Goal: Task Accomplishment & Management: Manage account settings

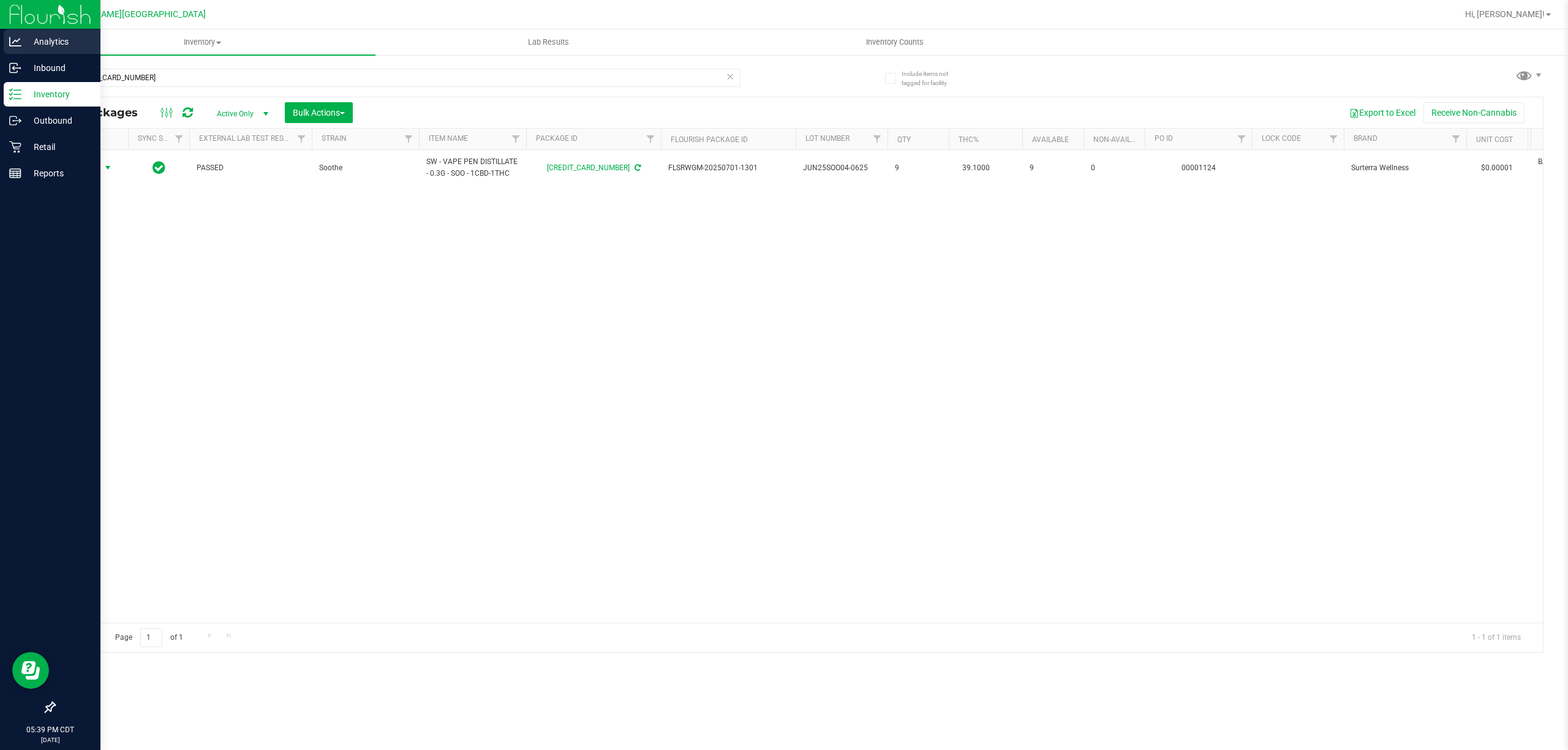
click at [10, 39] on icon at bounding box center [15, 41] width 12 height 12
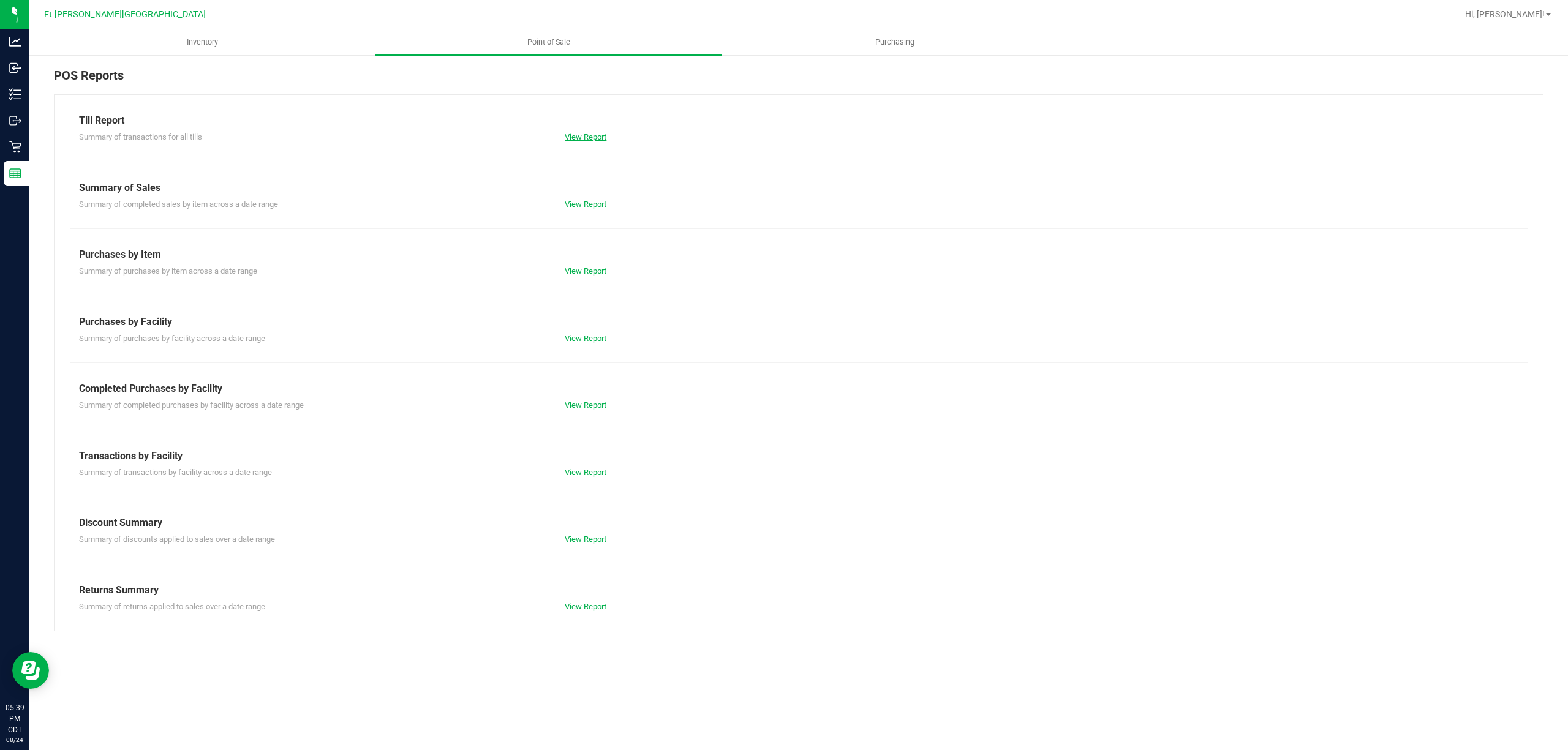
click at [596, 137] on link "View Report" at bounding box center [586, 137] width 42 height 10
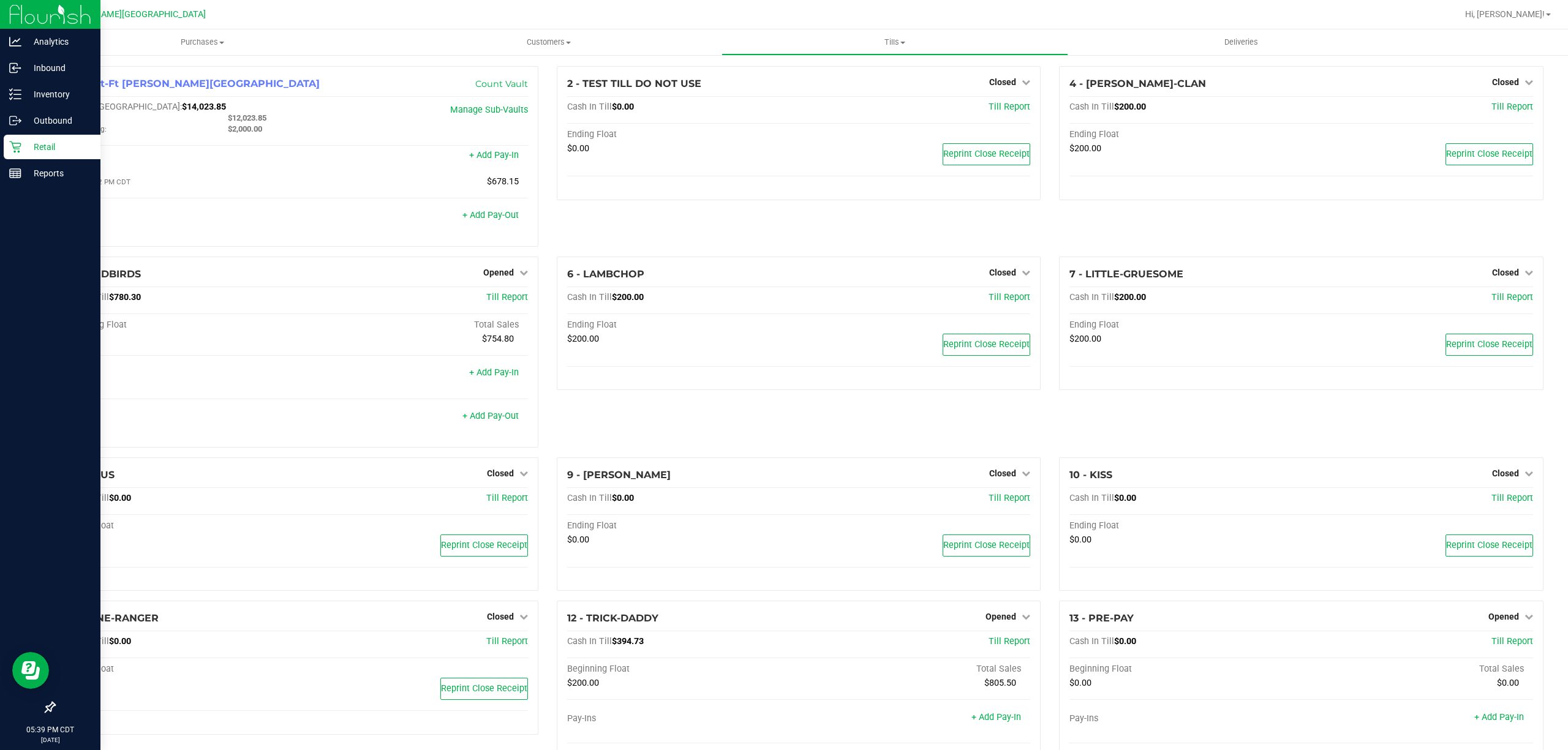
click at [47, 151] on p "Retail" at bounding box center [57, 146] width 73 height 14
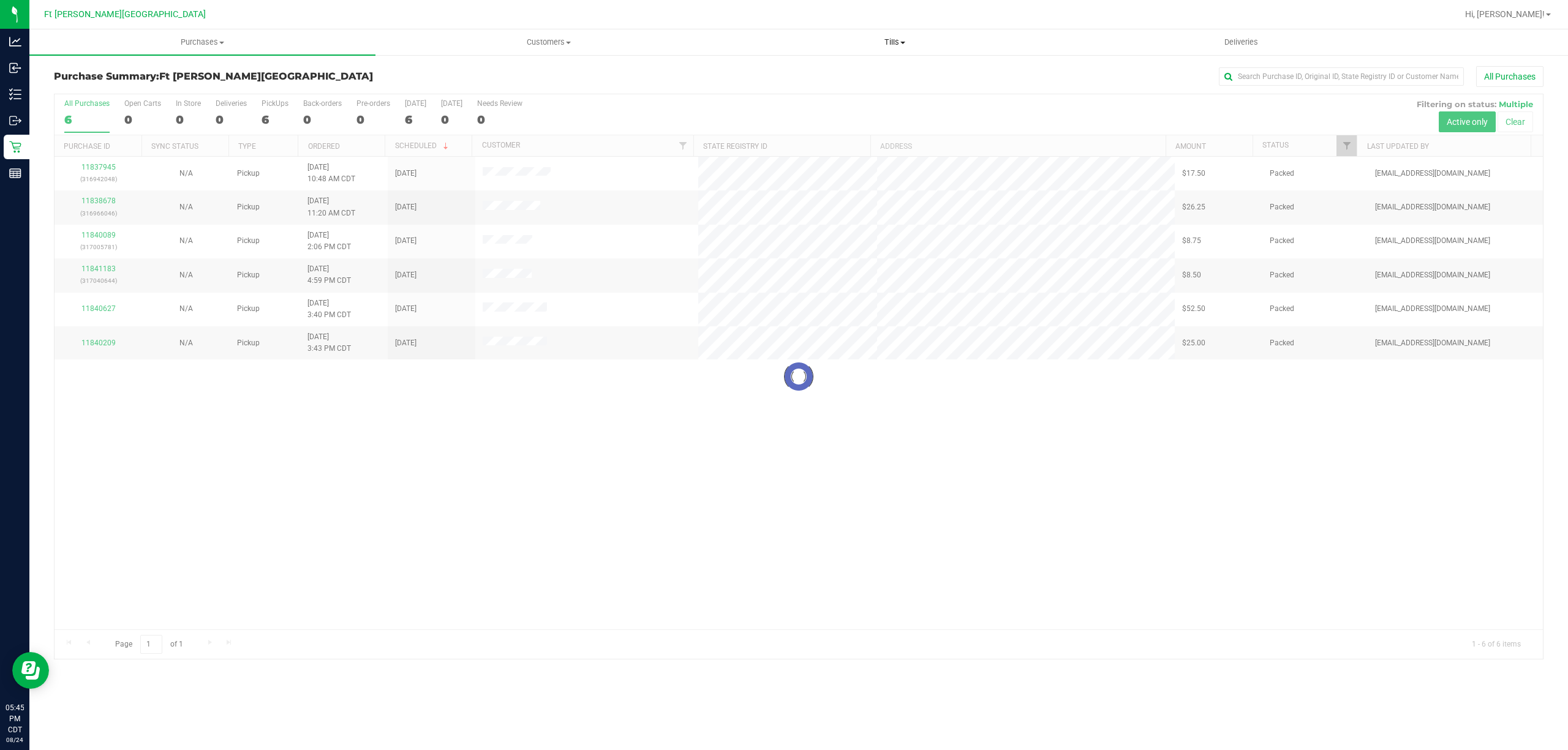
click at [889, 45] on span "Tills" at bounding box center [894, 43] width 345 height 11
click at [863, 87] on li "Reconcile e-payments" at bounding box center [894, 88] width 346 height 14
click at [905, 42] on span at bounding box center [902, 43] width 5 height 3
click at [898, 49] on uib-tab-heading "Tills Manage tills Reconcile e-payments" at bounding box center [894, 42] width 346 height 26
click at [820, 73] on li "Manage tills" at bounding box center [894, 73] width 346 height 14
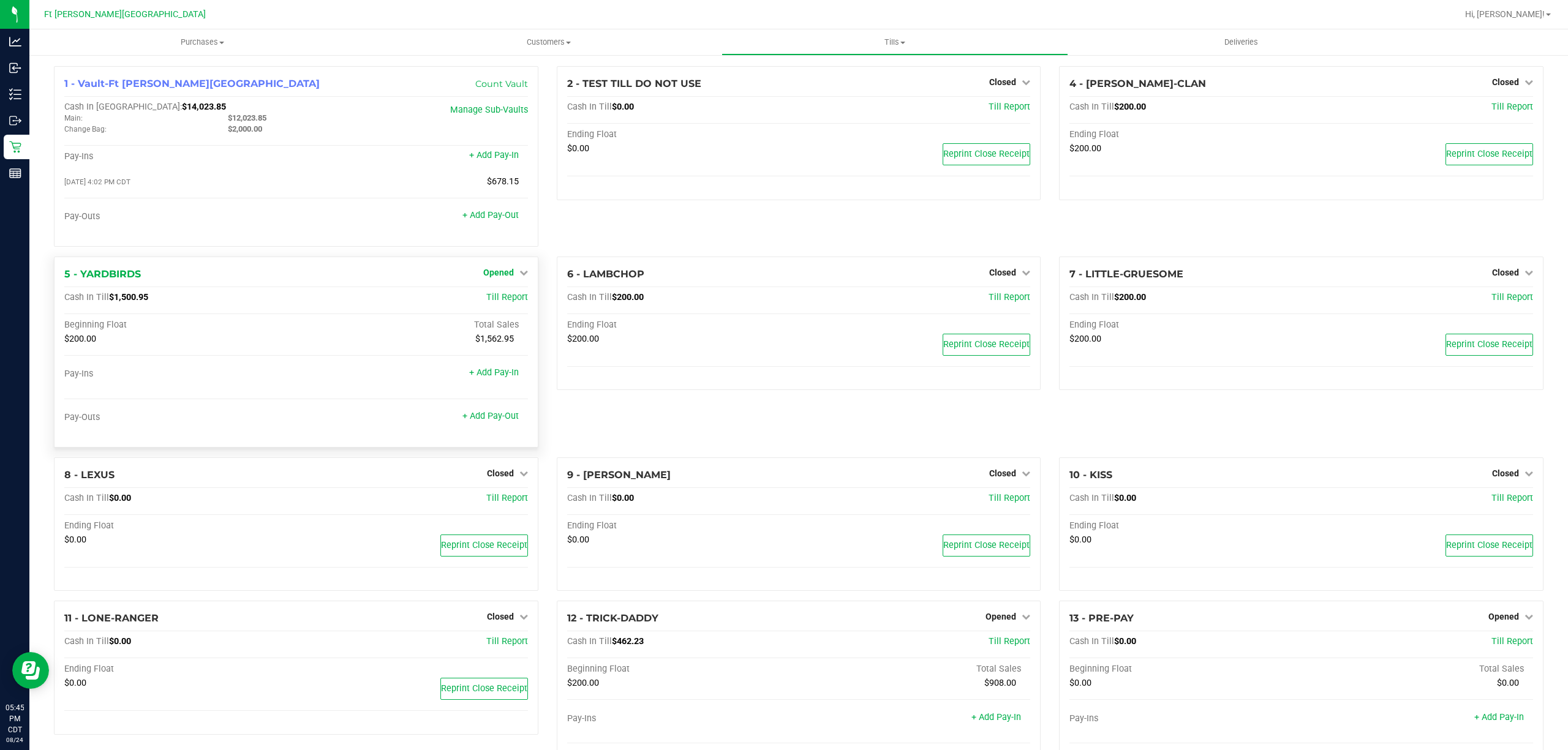
click at [486, 273] on span "Opened" at bounding box center [498, 272] width 31 height 10
click at [489, 302] on link "Close Till" at bounding box center [499, 298] width 33 height 10
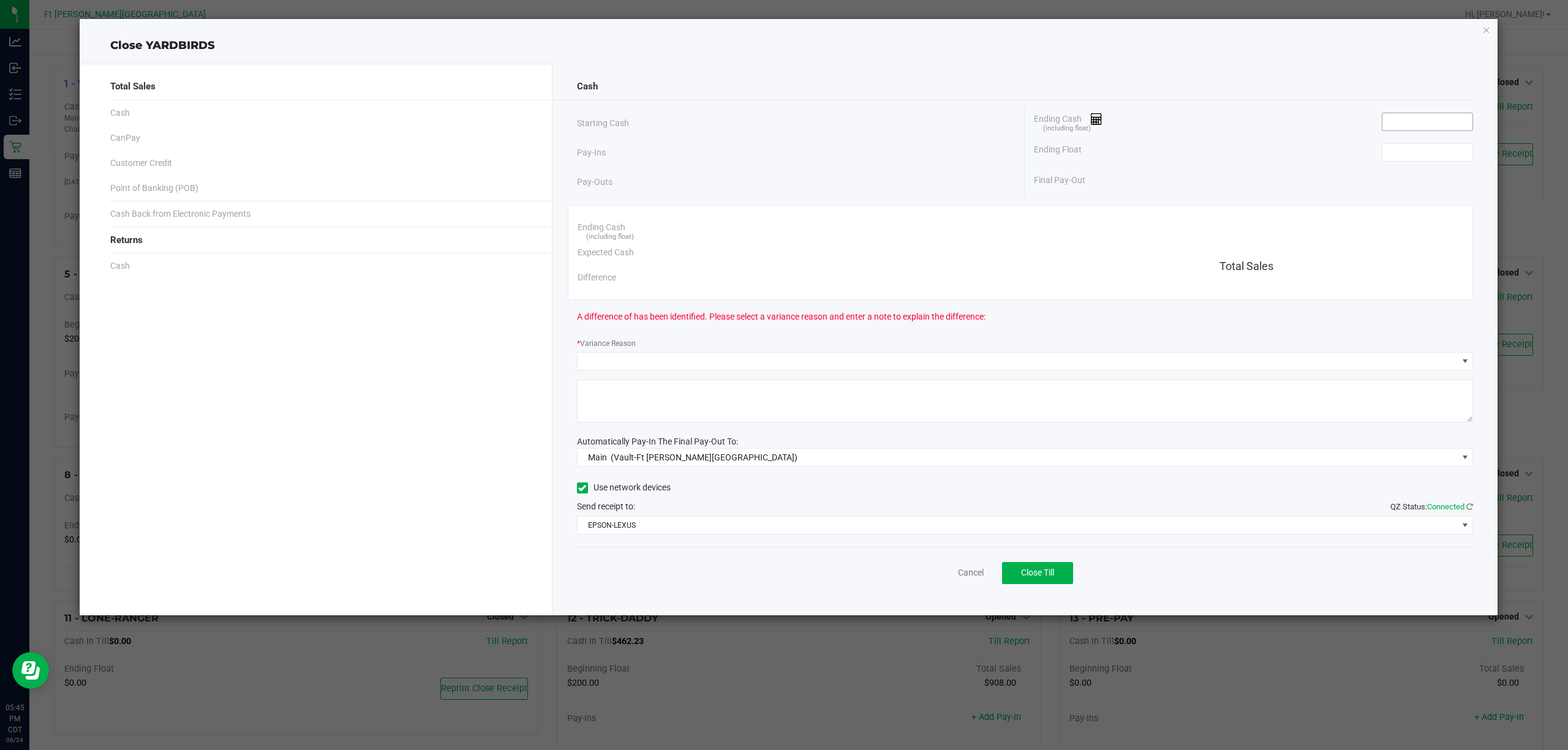
click at [1410, 126] on input at bounding box center [1427, 122] width 90 height 17
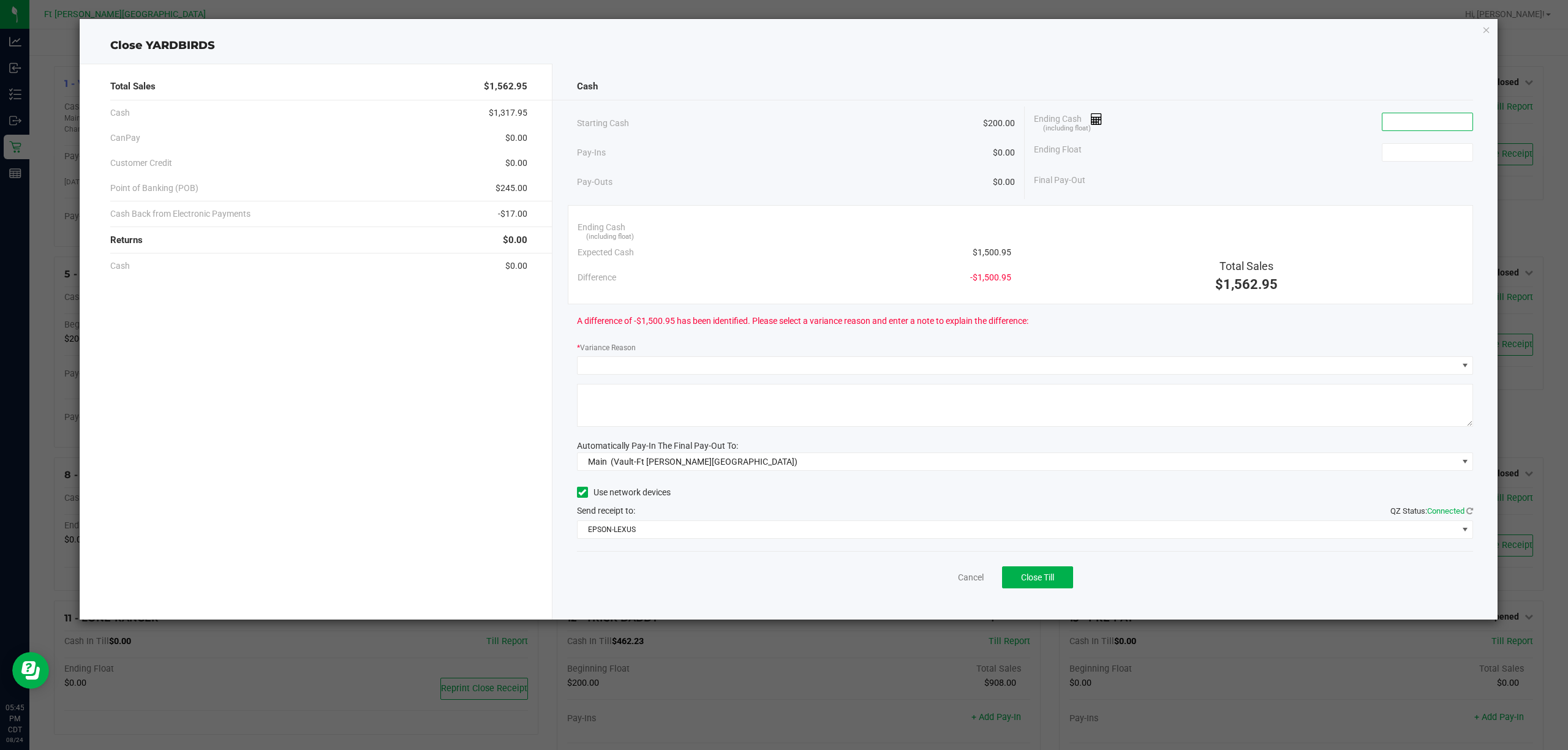
paste input "1501.6"
click at [1432, 156] on input at bounding box center [1427, 153] width 90 height 17
type input "$1,501.60"
click at [1001, 361] on span at bounding box center [1017, 365] width 880 height 17
type input "$200.00"
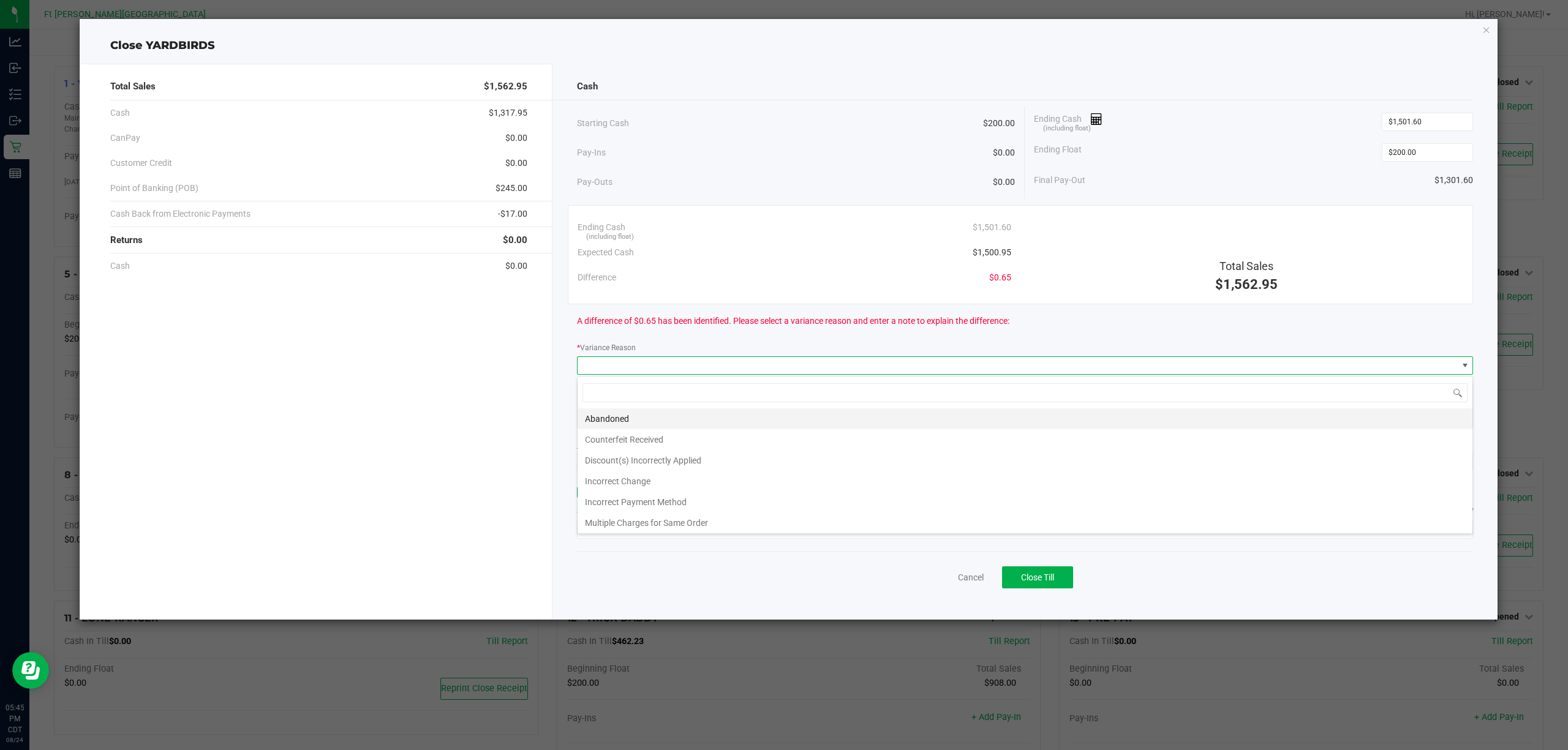
click at [674, 412] on li "Abandoned" at bounding box center [1025, 419] width 895 height 21
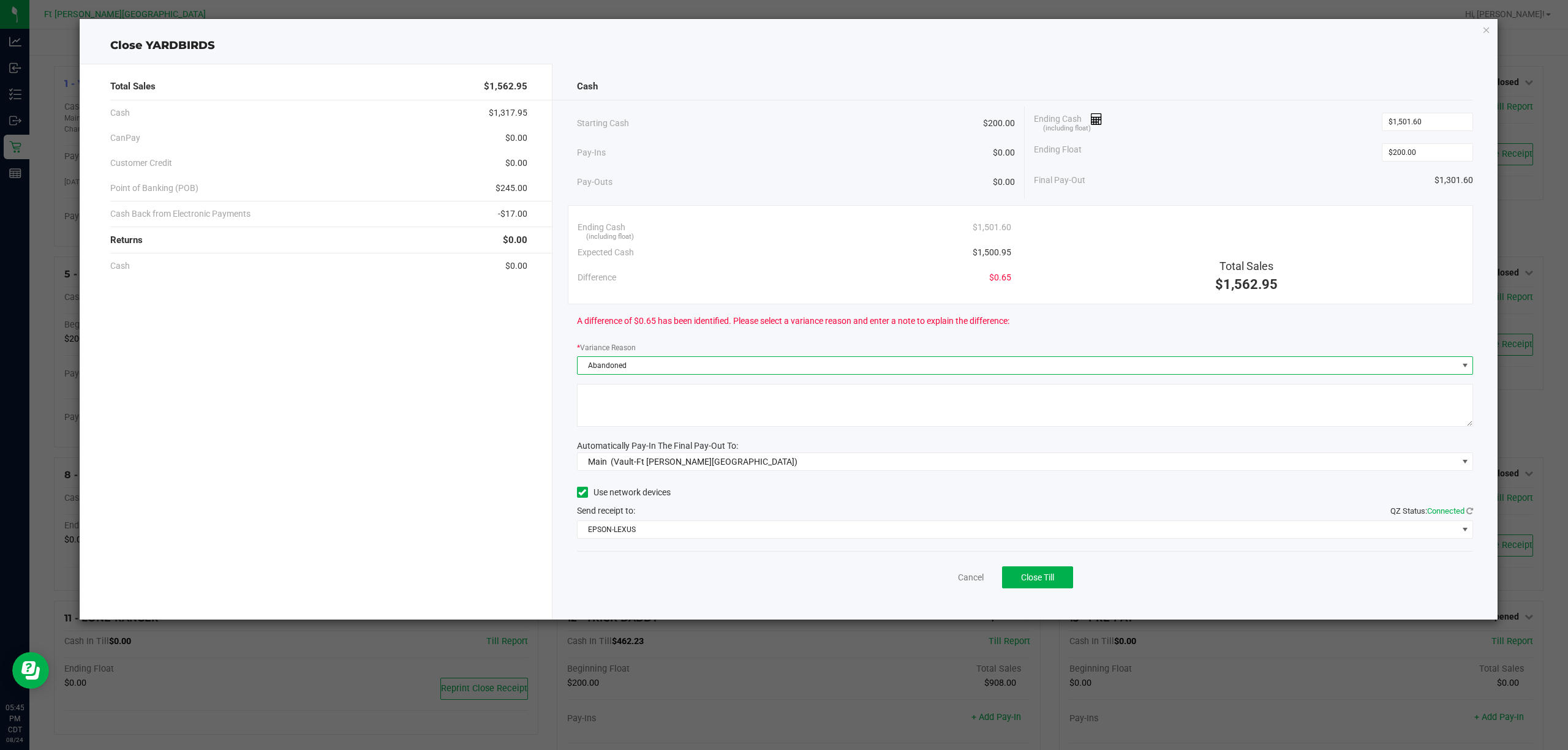
click at [756, 412] on textarea at bounding box center [1024, 405] width 896 height 43
type textarea "left"
click at [1019, 572] on button "Close Till" at bounding box center [1037, 577] width 71 height 22
click at [937, 578] on link "Dismiss" at bounding box center [943, 577] width 30 height 12
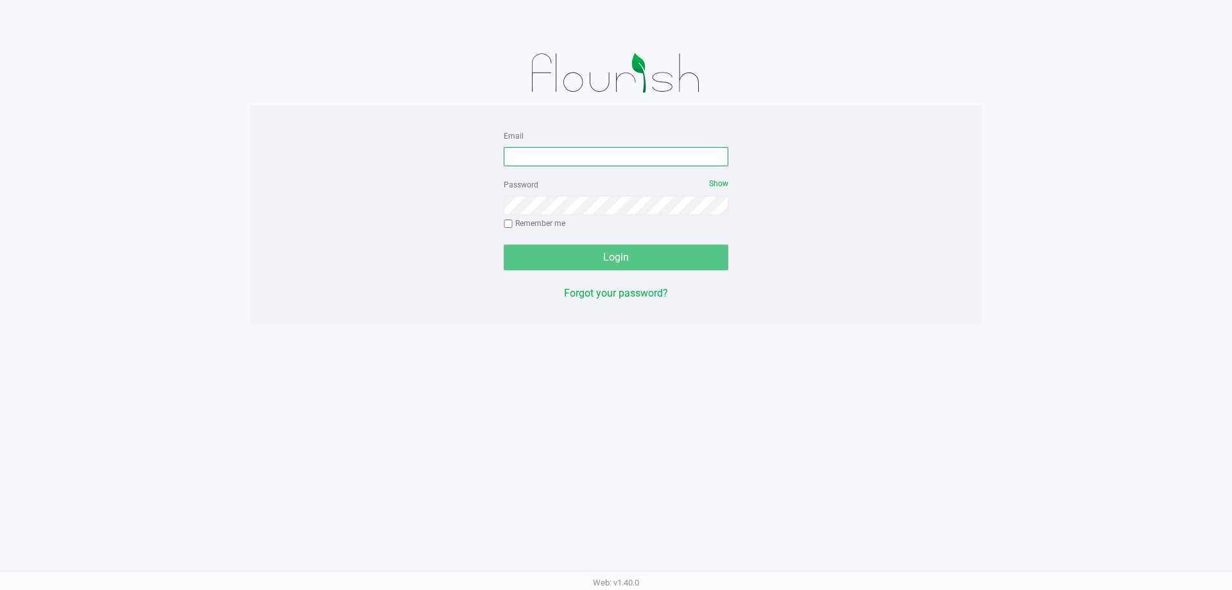
click at [627, 164] on input "Email" at bounding box center [616, 156] width 225 height 19
type input "[EMAIL_ADDRESS][DOMAIN_NAME]"
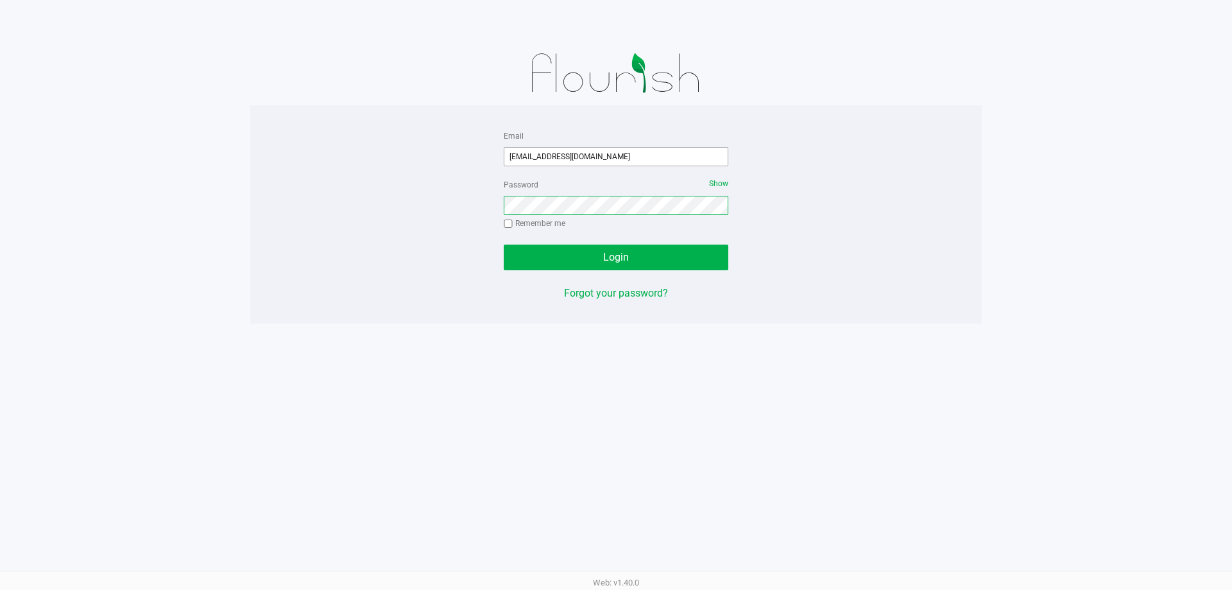
click at [504, 244] on button "Login" at bounding box center [616, 257] width 225 height 26
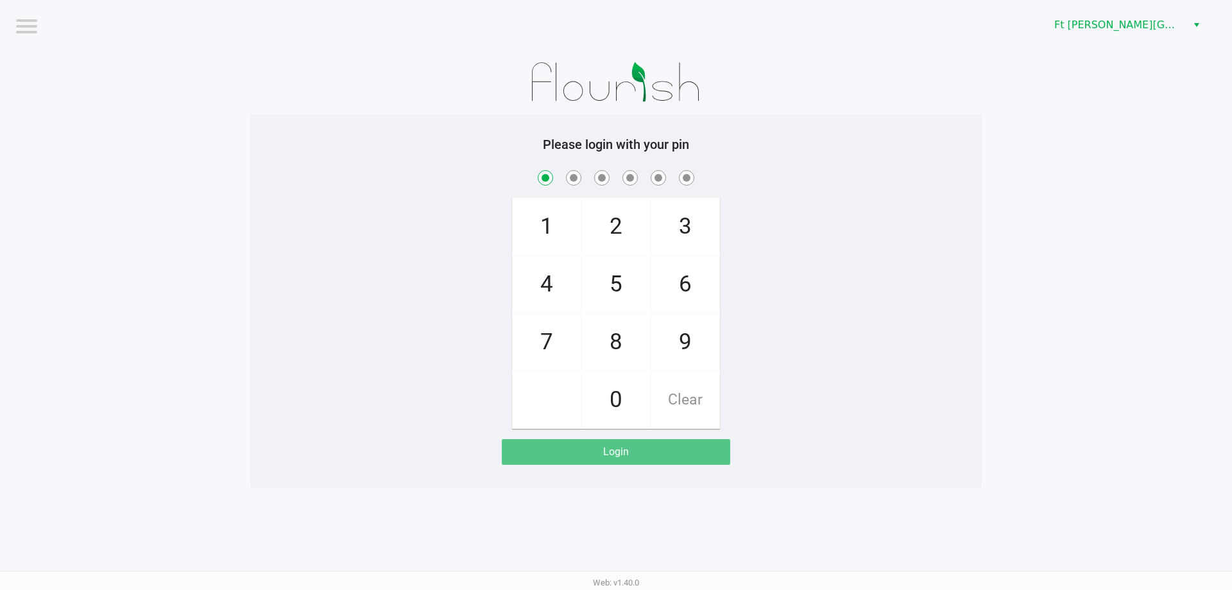
checkbox input "true"
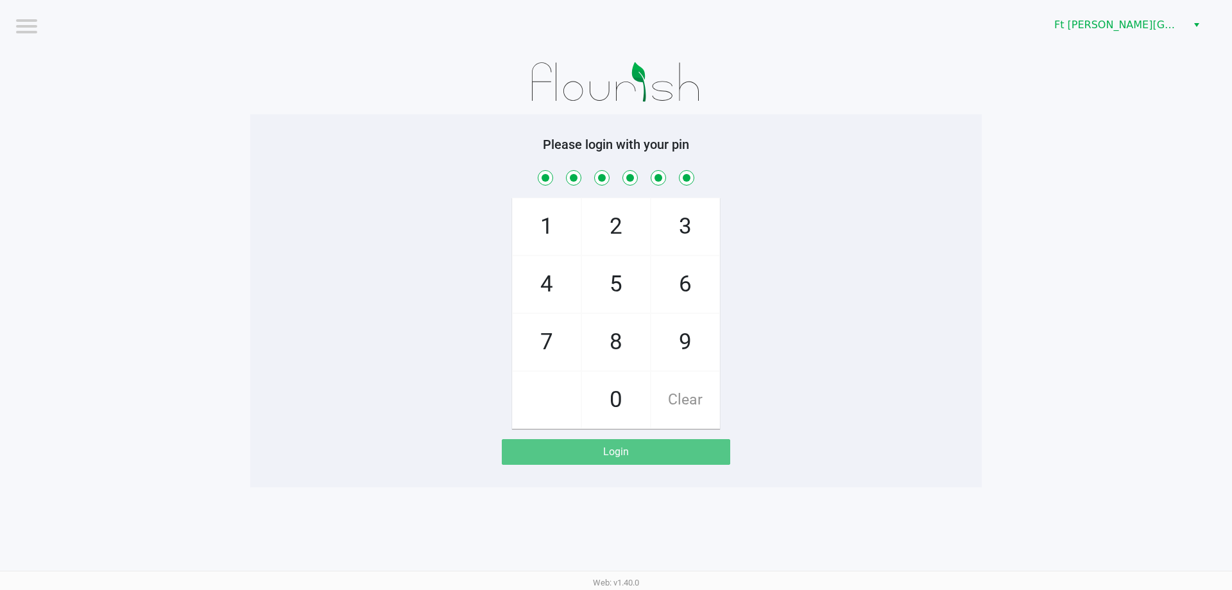
checkbox input "true"
checkbox input "false"
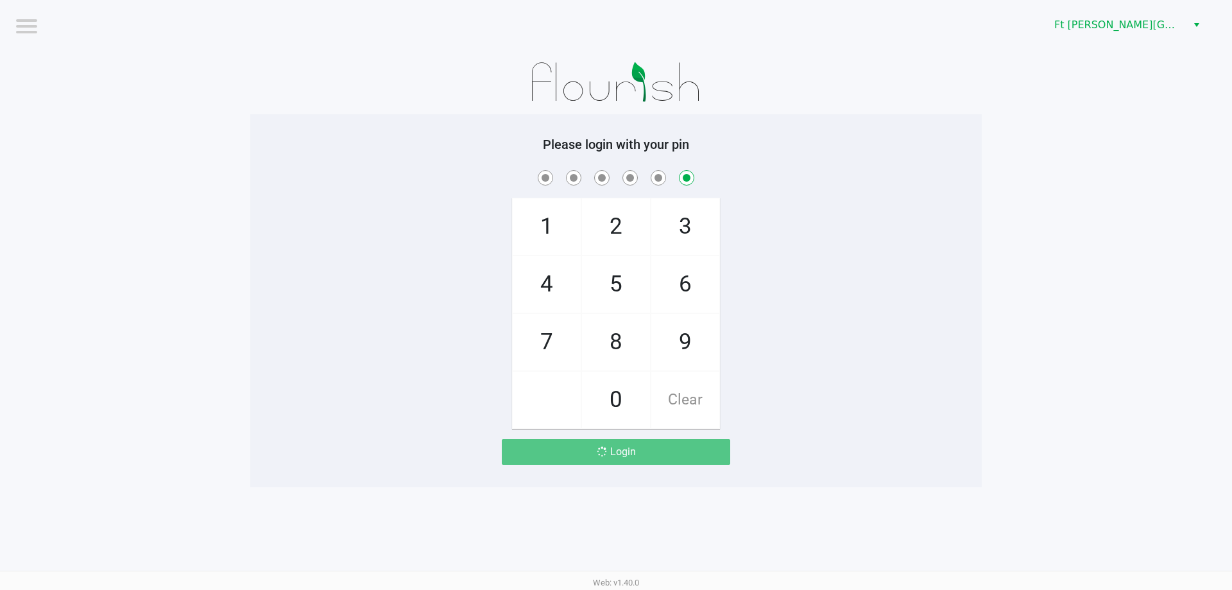
checkbox input "false"
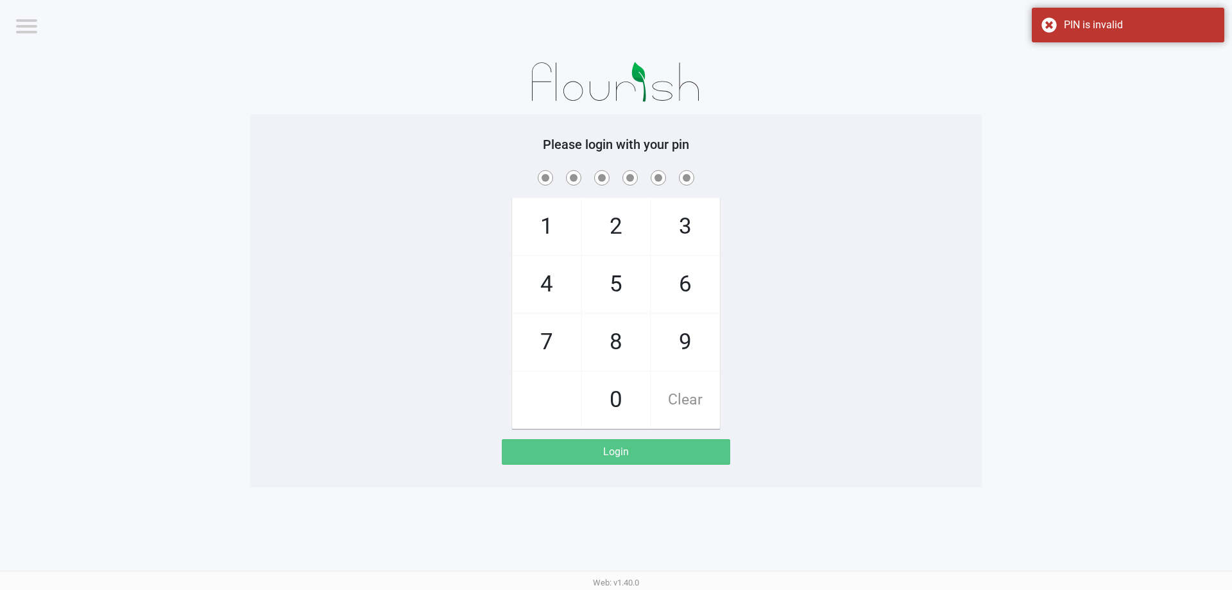
checkbox input "true"
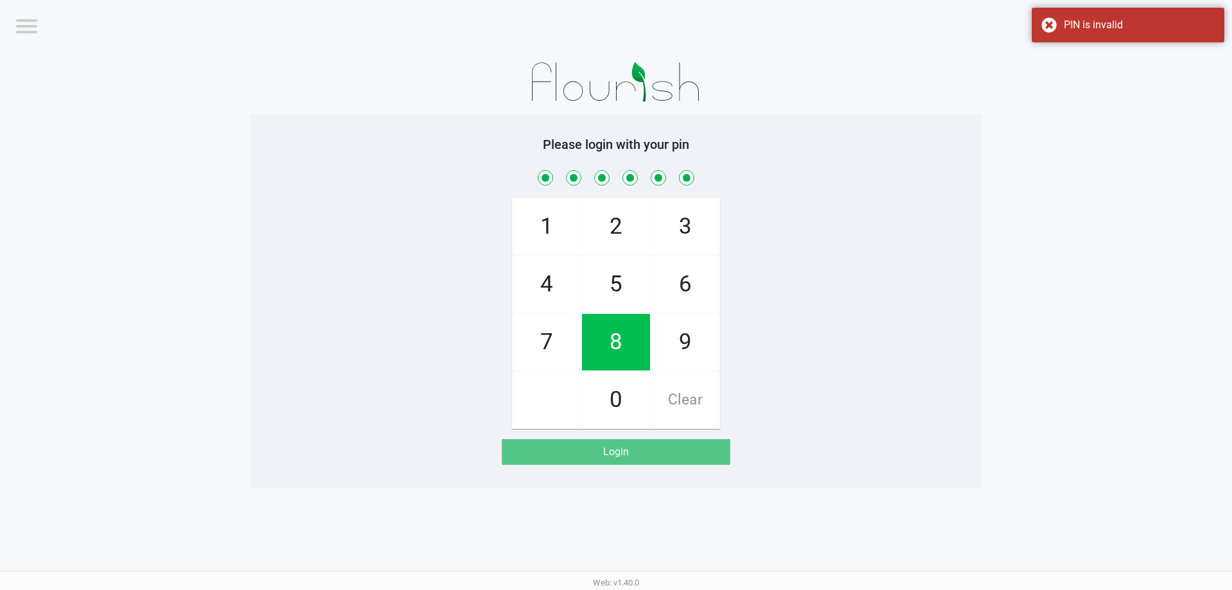
checkbox input "true"
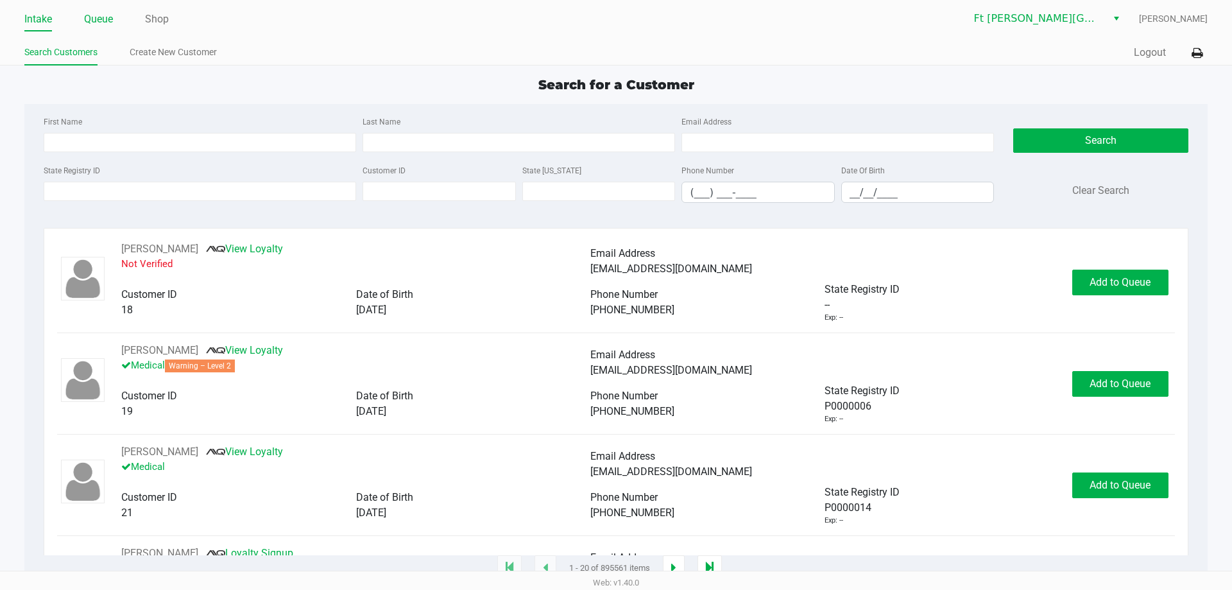
click at [103, 19] on link "Queue" at bounding box center [98, 19] width 29 height 18
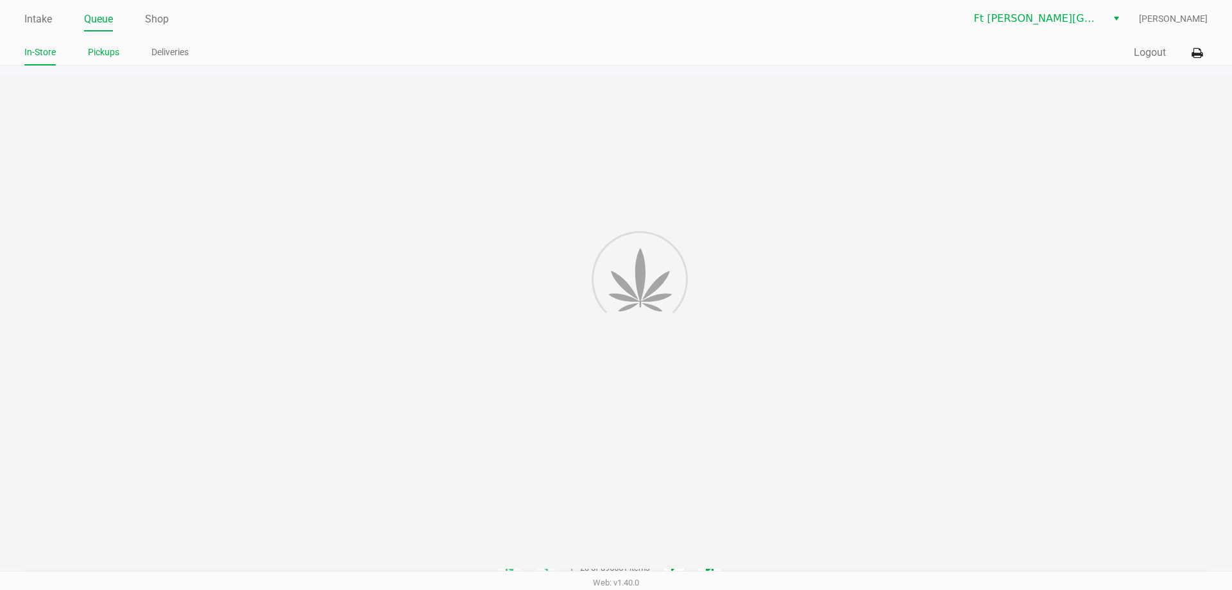
click at [109, 51] on link "Pickups" at bounding box center [103, 52] width 31 height 16
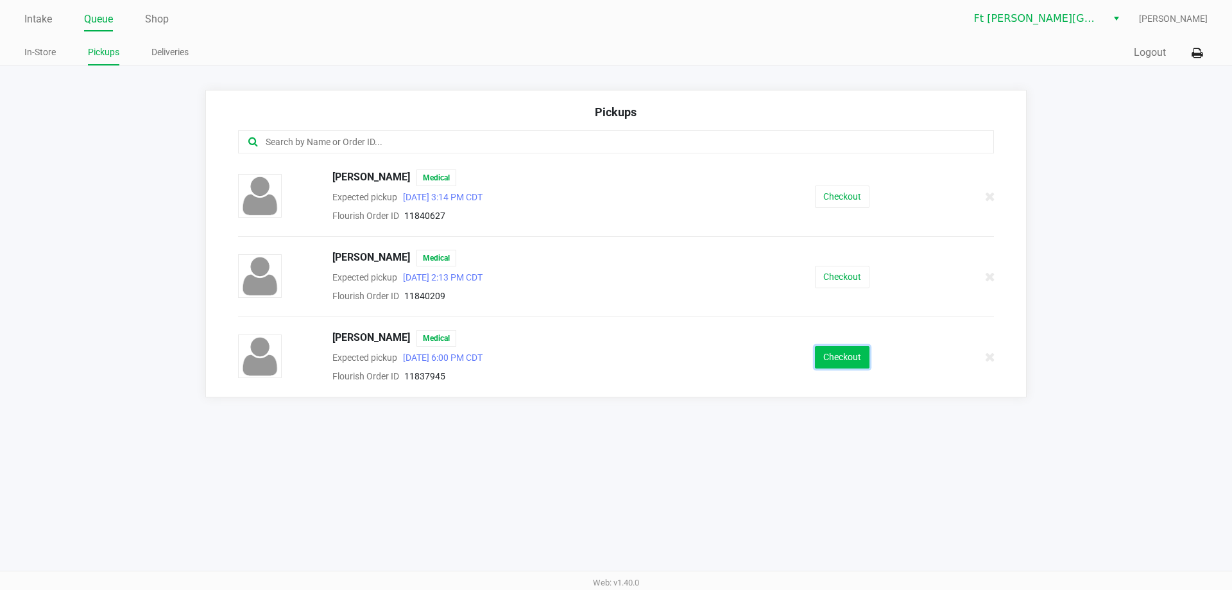
click at [845, 364] on button "Checkout" at bounding box center [842, 357] width 55 height 22
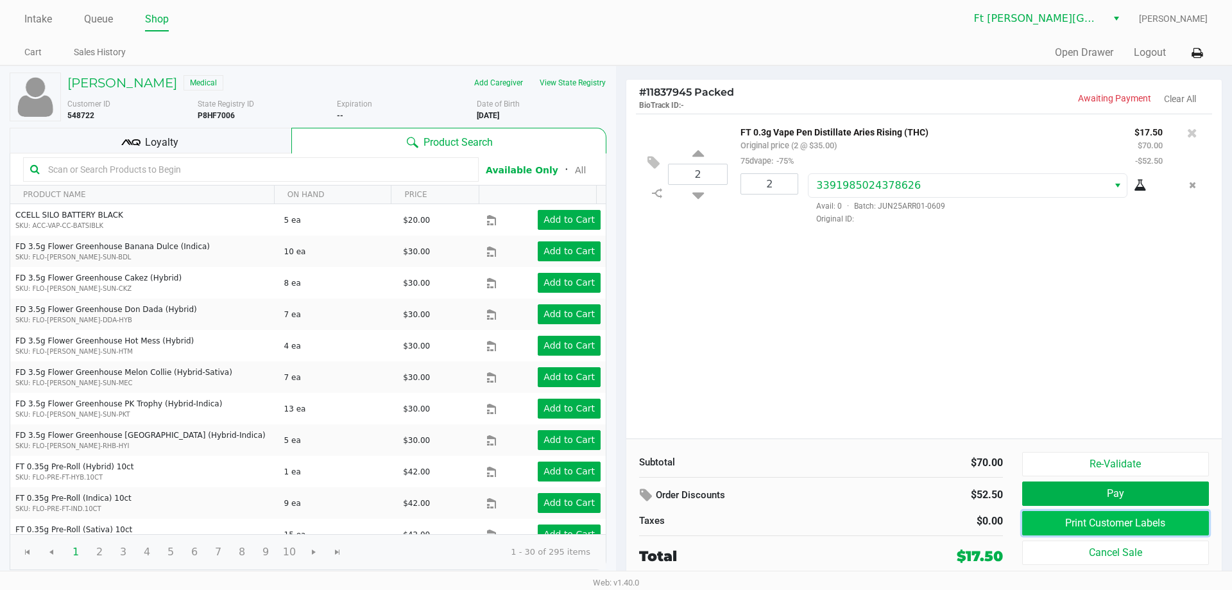
click at [1122, 524] on button "Print Customer Labels" at bounding box center [1115, 523] width 187 height 24
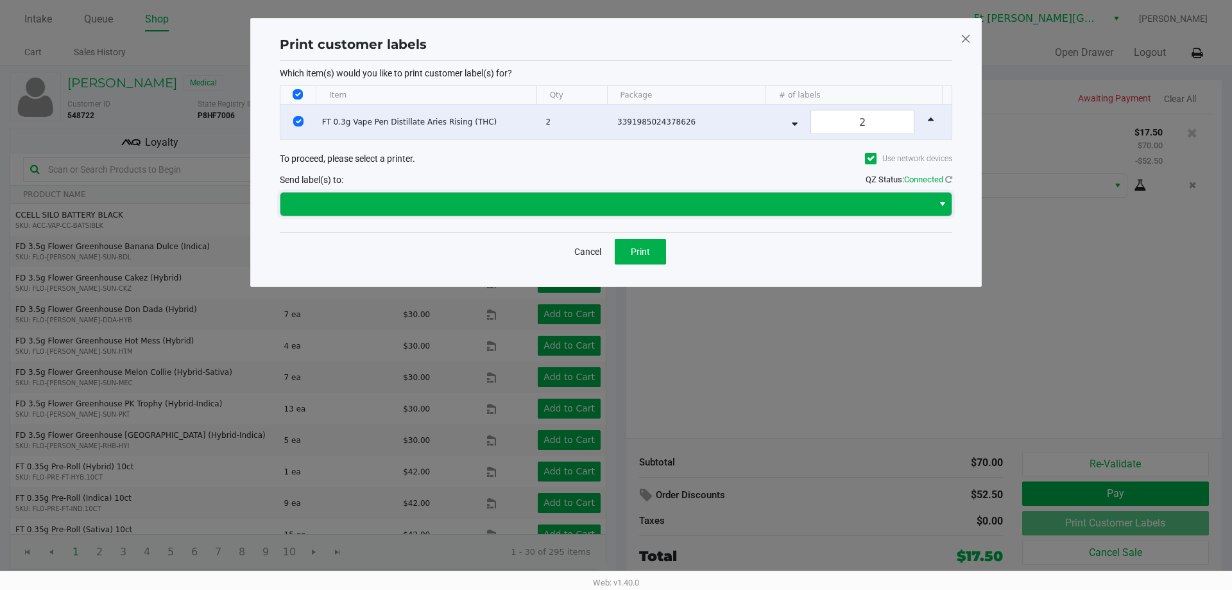
click at [624, 196] on span at bounding box center [606, 203] width 637 height 15
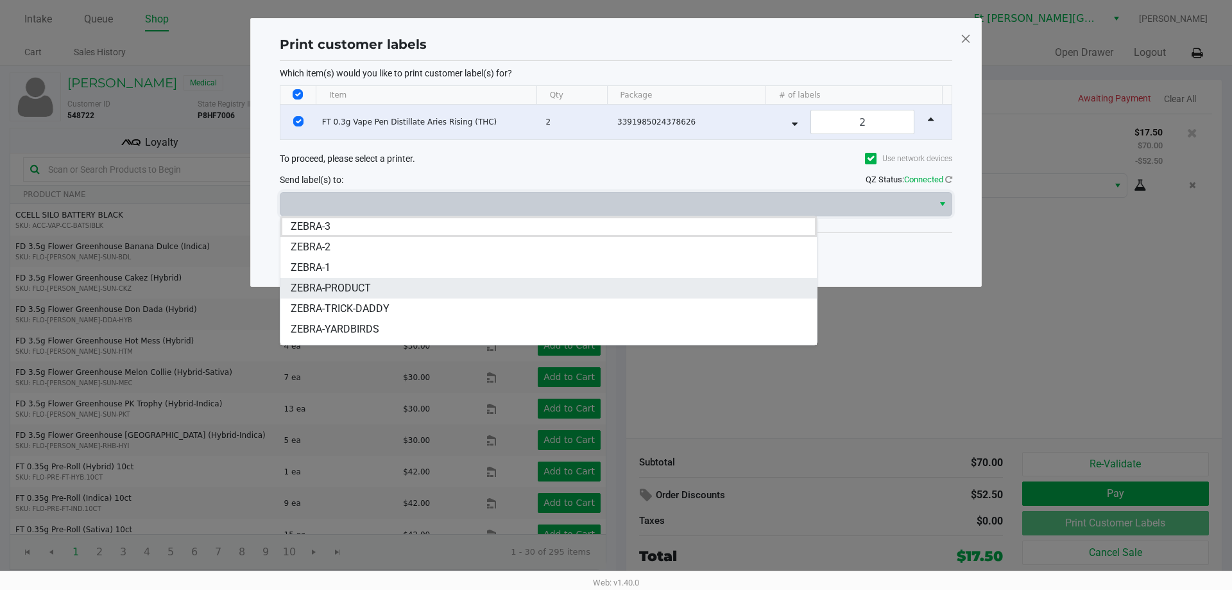
scroll to position [15, 0]
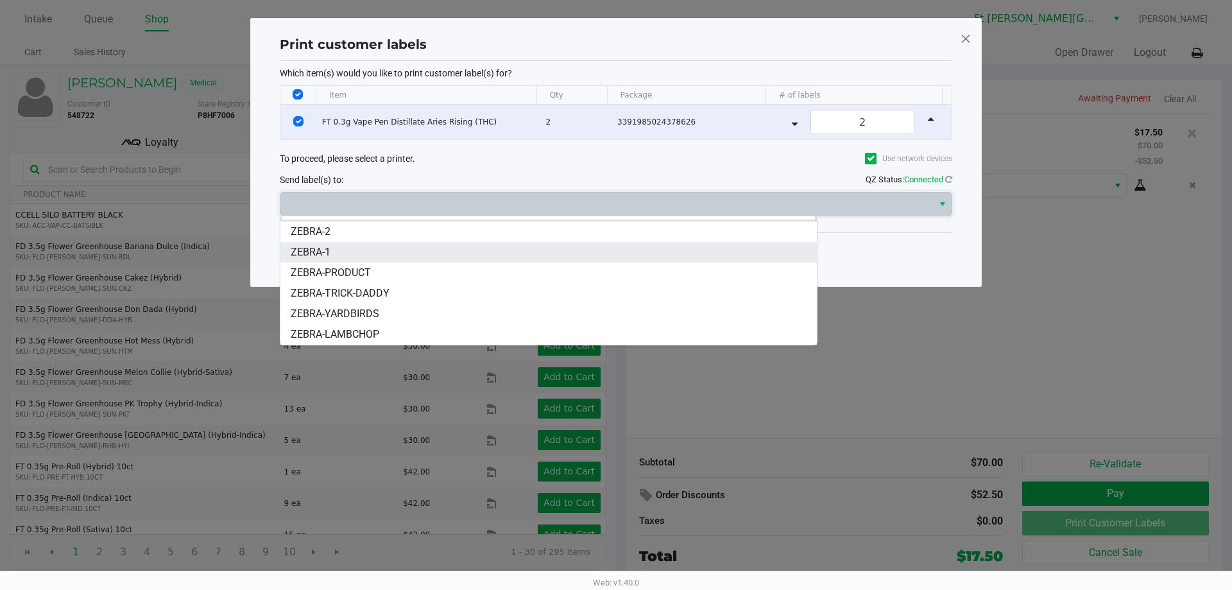
click at [365, 251] on li "ZEBRA-1" at bounding box center [548, 252] width 536 height 21
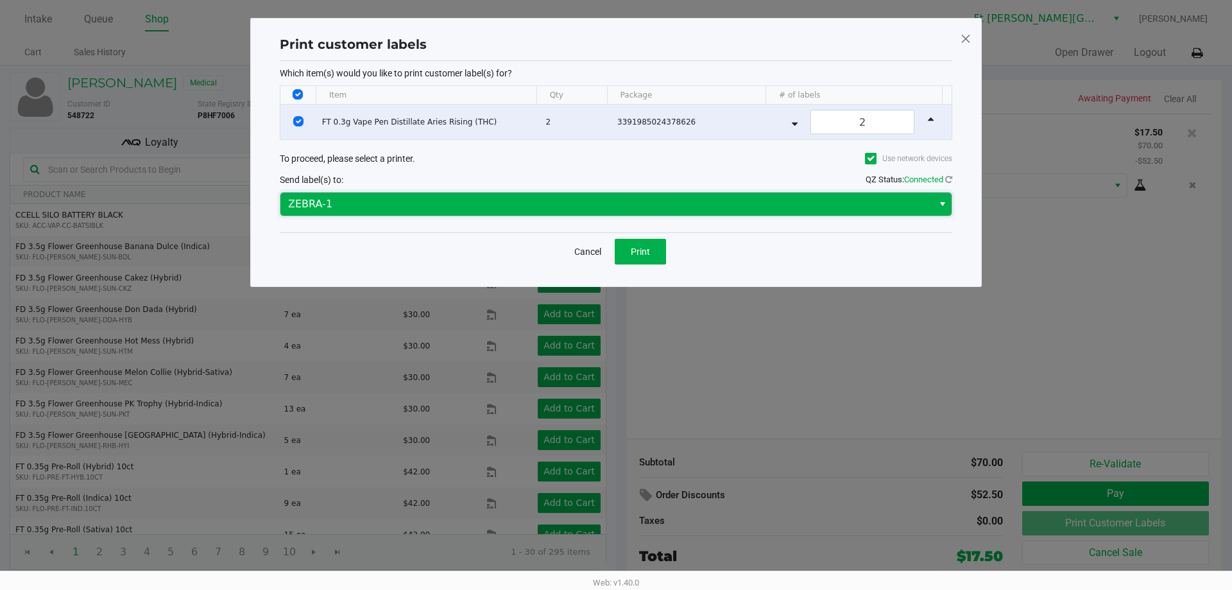
click at [620, 205] on span "ZEBRA-1" at bounding box center [606, 203] width 637 height 15
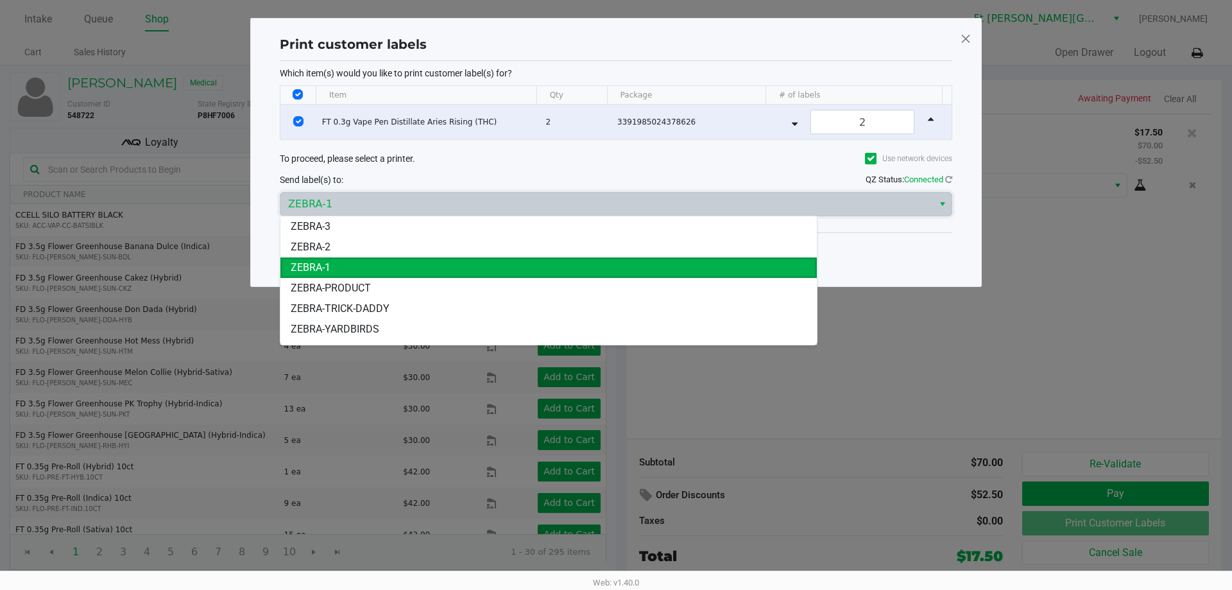
click at [422, 289] on li "ZEBRA-PRODUCT" at bounding box center [548, 288] width 536 height 21
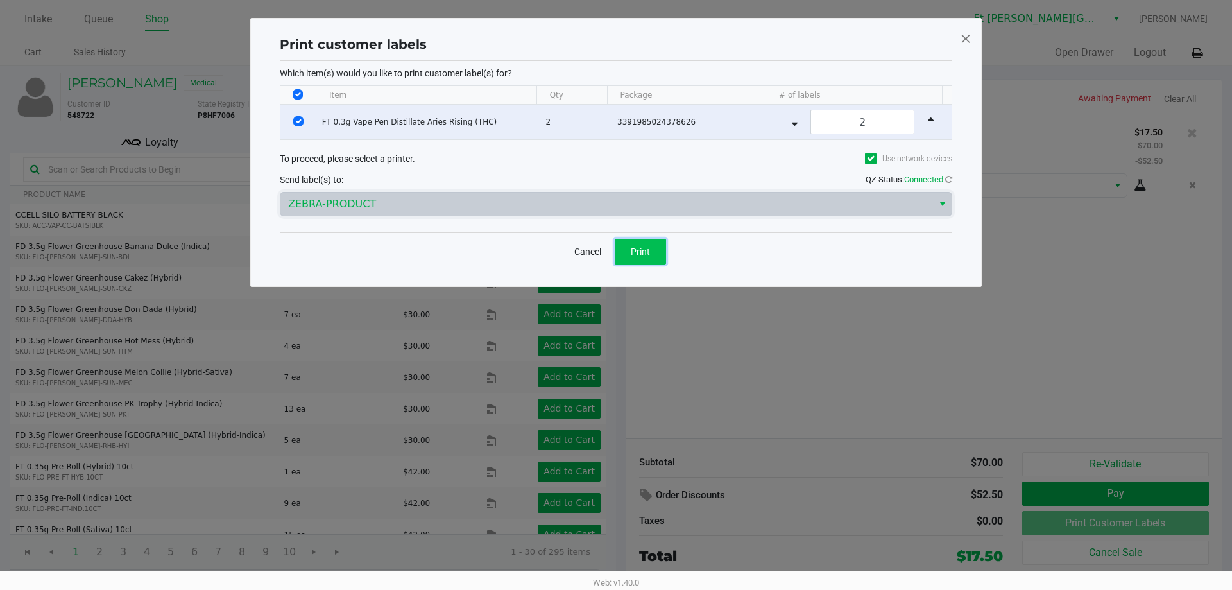
click at [664, 246] on button "Print" at bounding box center [640, 252] width 51 height 26
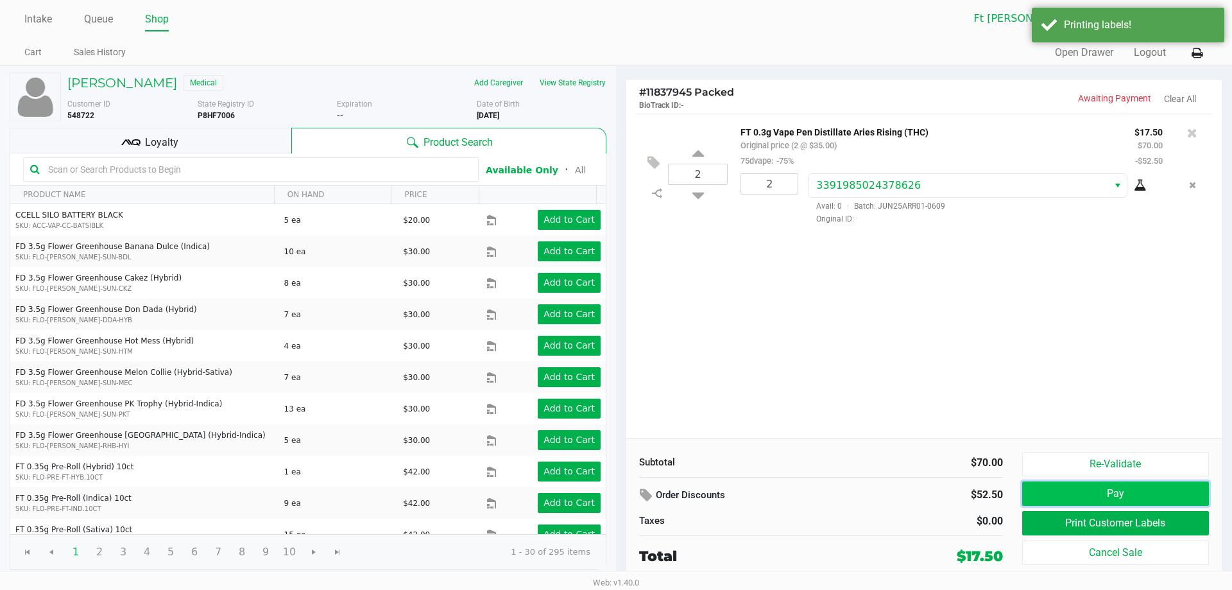
click at [1135, 491] on button "Pay" at bounding box center [1115, 493] width 187 height 24
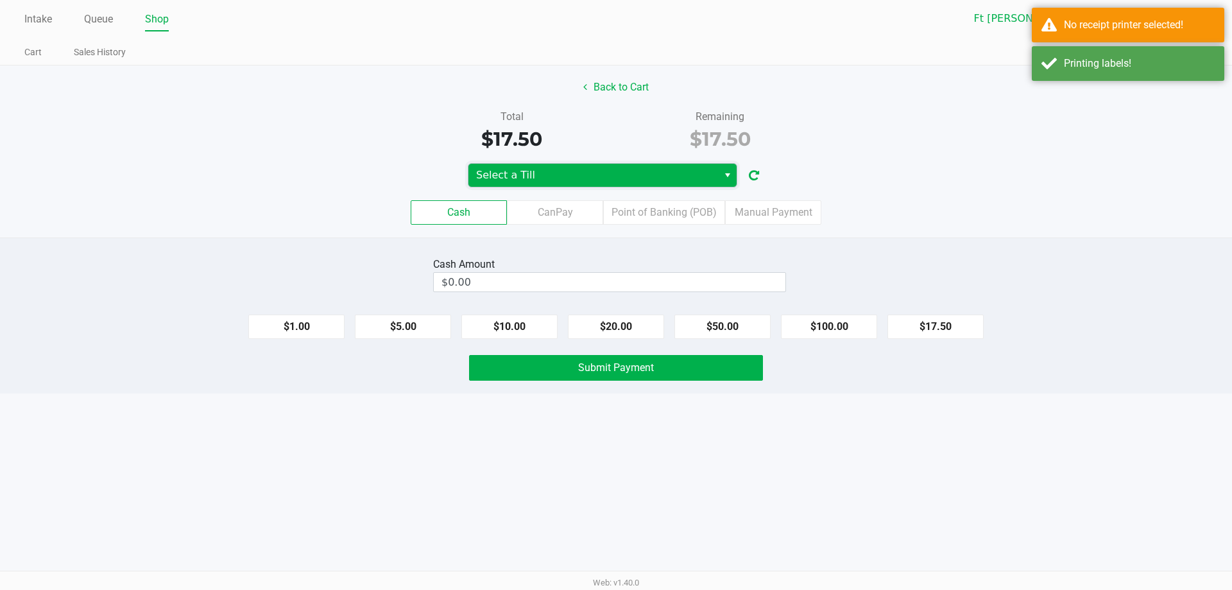
click at [574, 169] on span "Select a Till" at bounding box center [593, 174] width 234 height 15
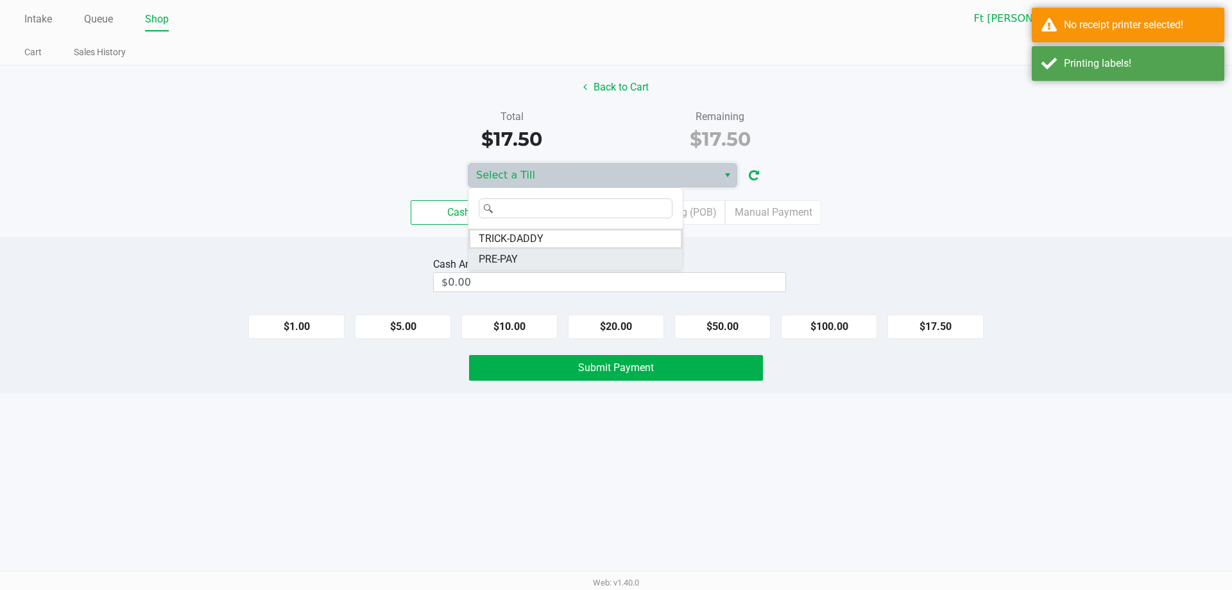
click at [542, 254] on li "PRE-PAY" at bounding box center [575, 259] width 214 height 21
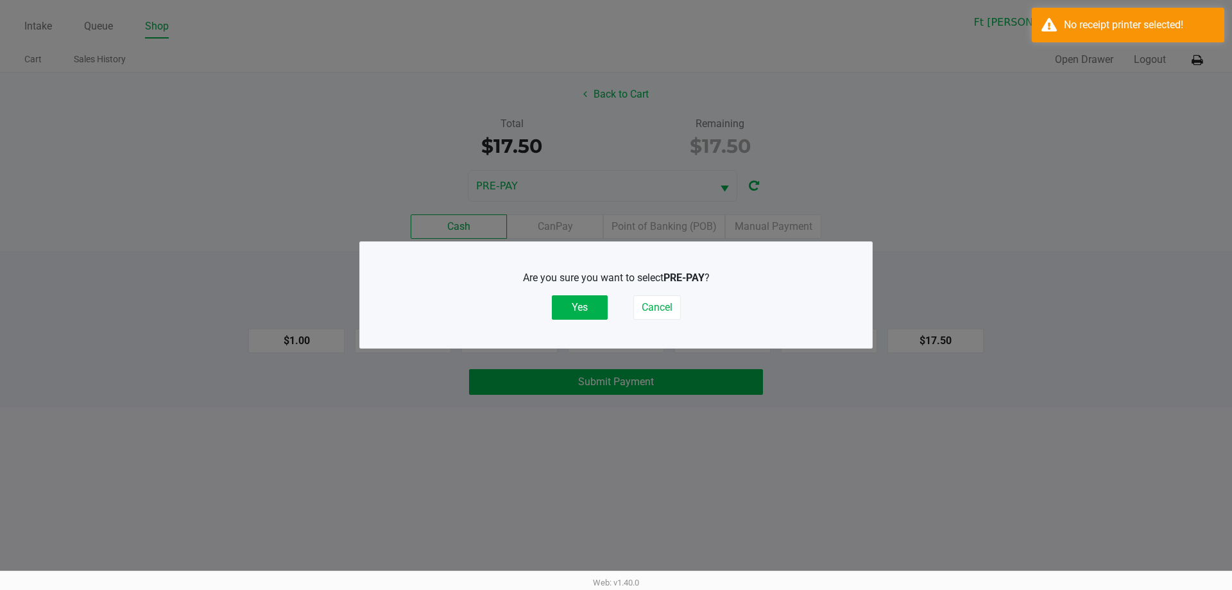
click at [559, 295] on div "Are you sure you want to select PRE-PAY ? Yes Cancel" at bounding box center [616, 294] width 461 height 49
click at [605, 298] on button "Yes" at bounding box center [580, 307] width 56 height 24
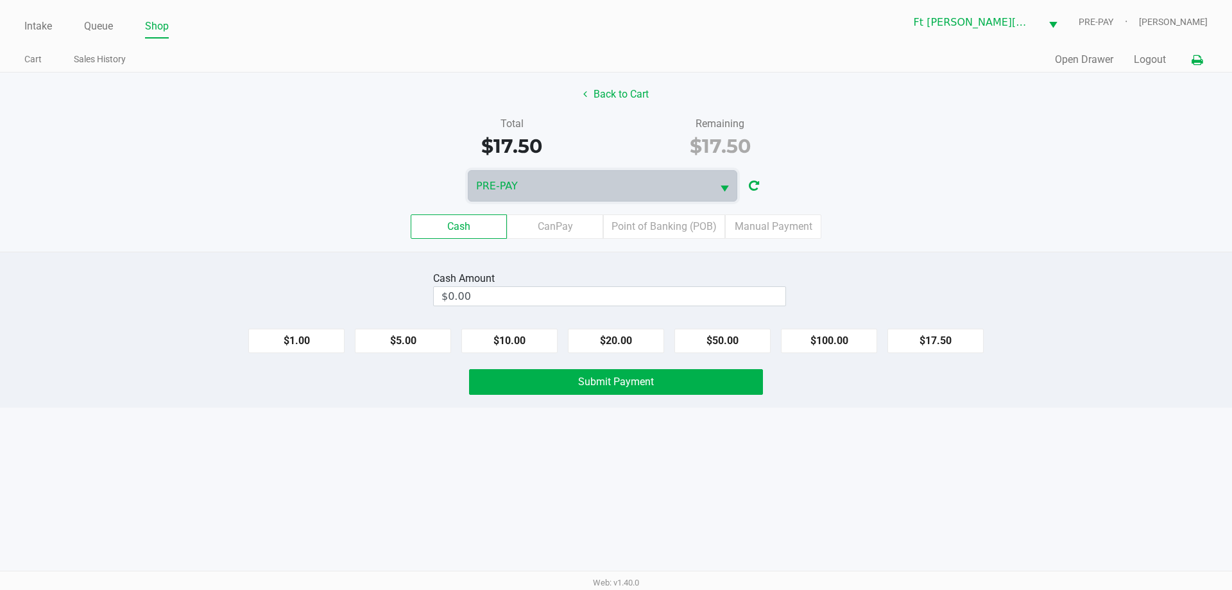
click at [1197, 58] on icon at bounding box center [1197, 60] width 11 height 9
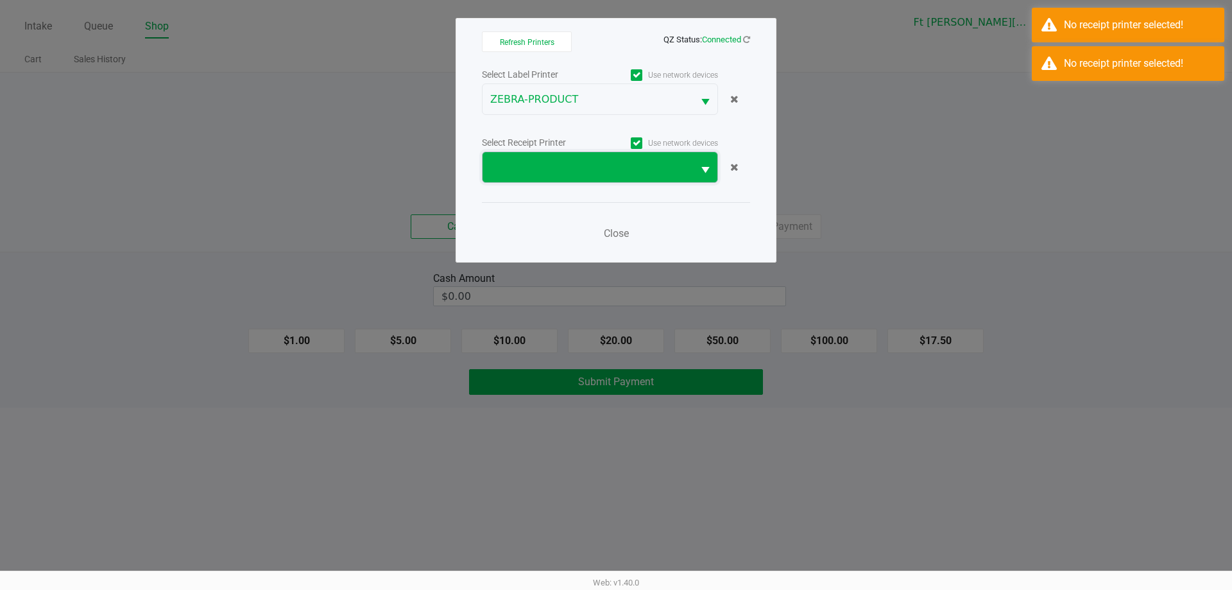
click at [597, 171] on span at bounding box center [587, 167] width 195 height 15
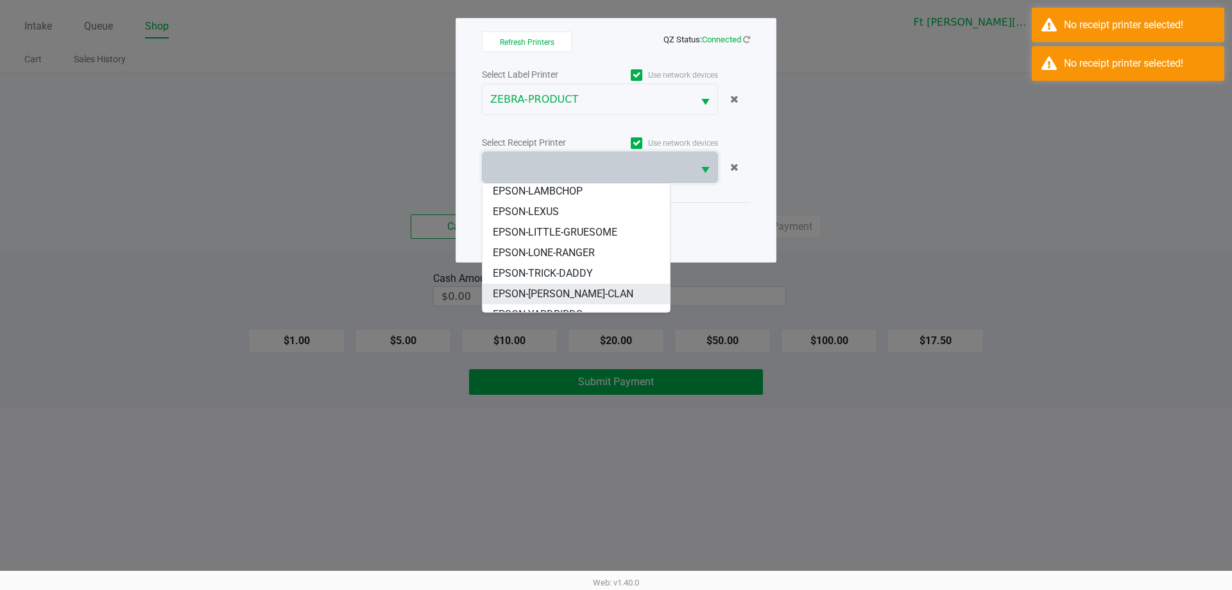
scroll to position [36, 0]
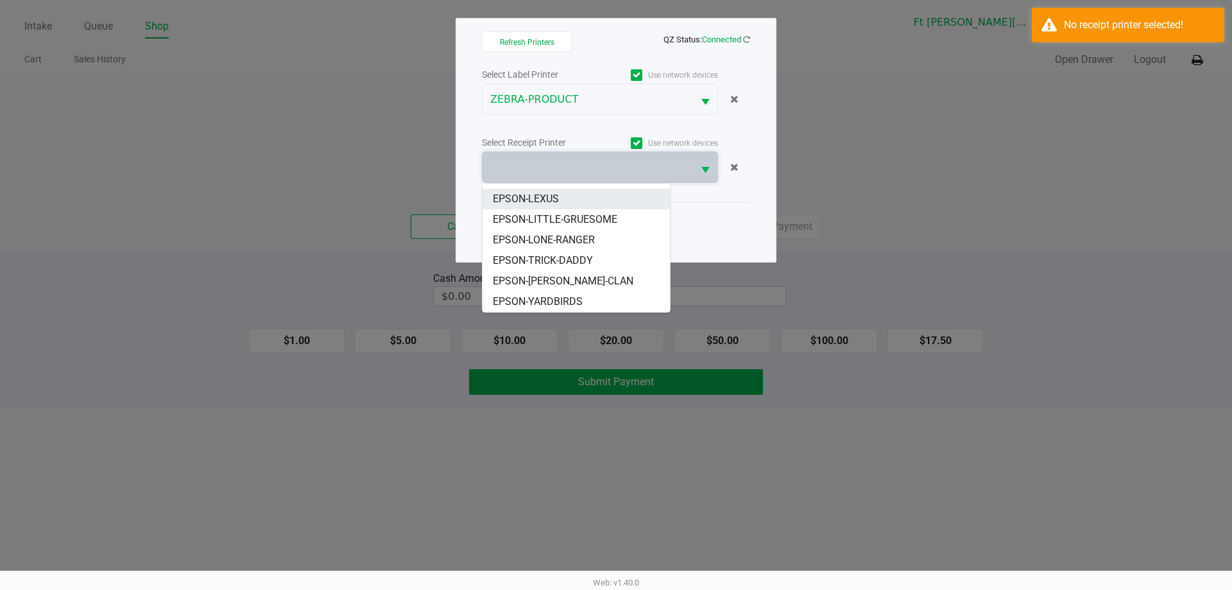
click at [557, 197] on span "EPSON-LEXUS" at bounding box center [526, 198] width 66 height 15
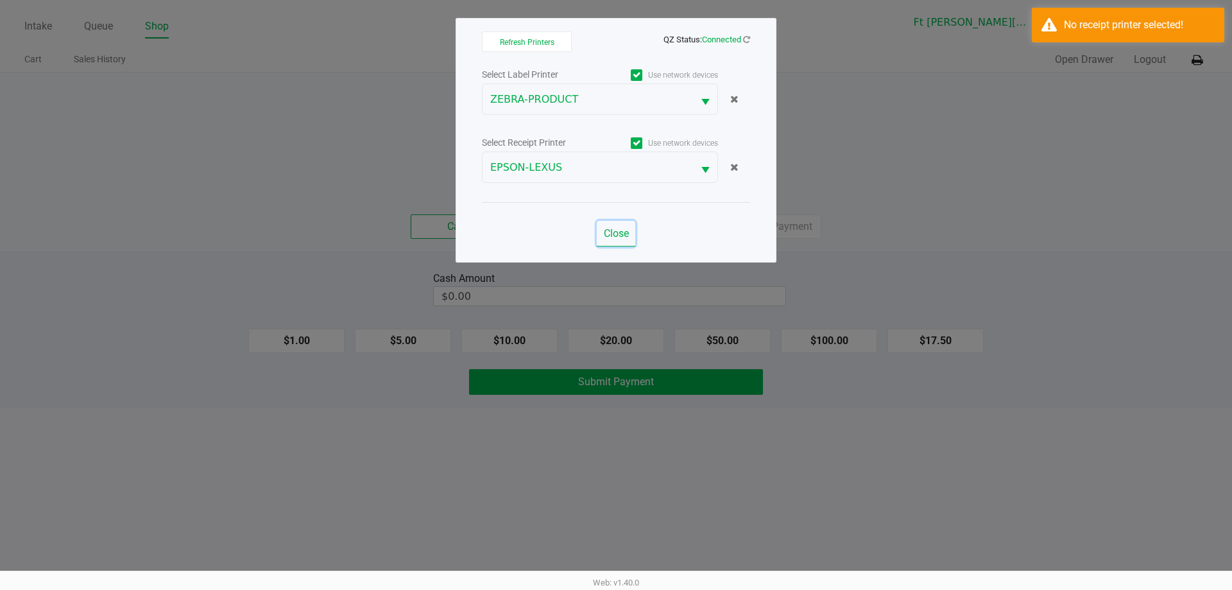
click at [608, 232] on span "Close" at bounding box center [616, 233] width 25 height 12
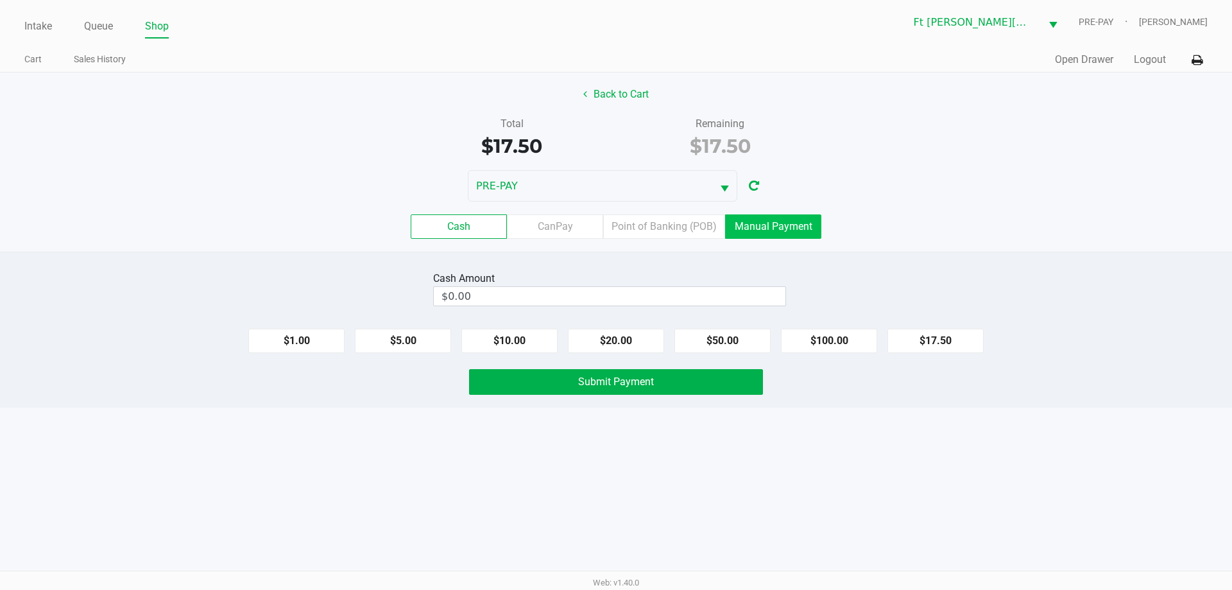
click at [794, 218] on label "Manual Payment" at bounding box center [773, 226] width 96 height 24
click at [0, 0] on 8 "Manual Payment" at bounding box center [0, 0] width 0 height 0
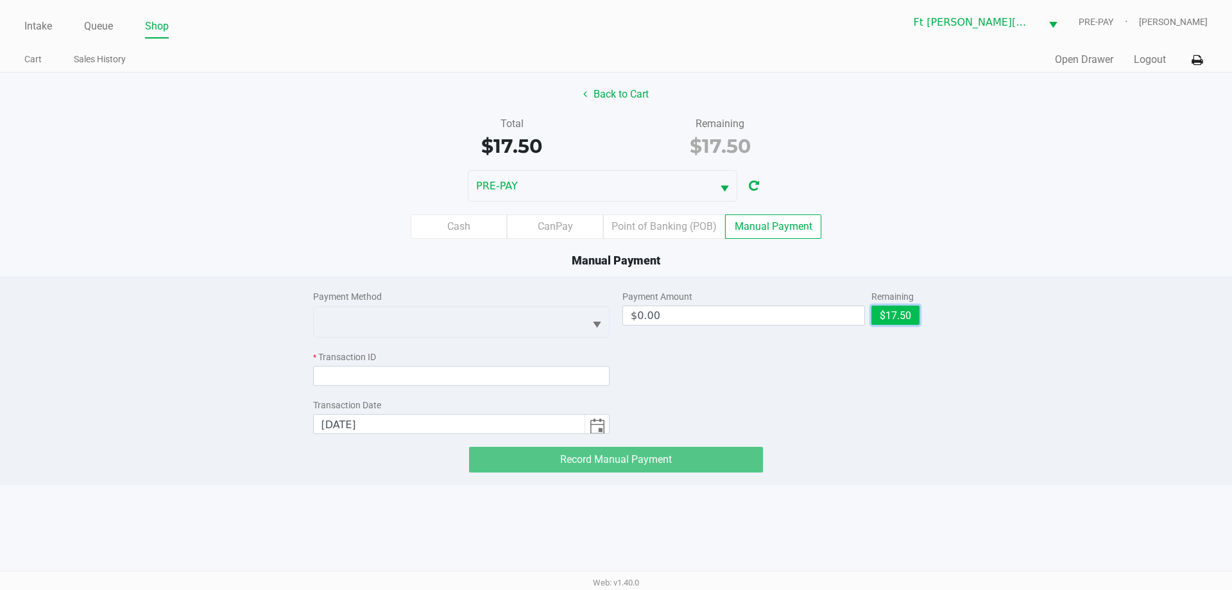
click at [886, 318] on button "$17.50" at bounding box center [895, 314] width 48 height 19
type input "$17.50"
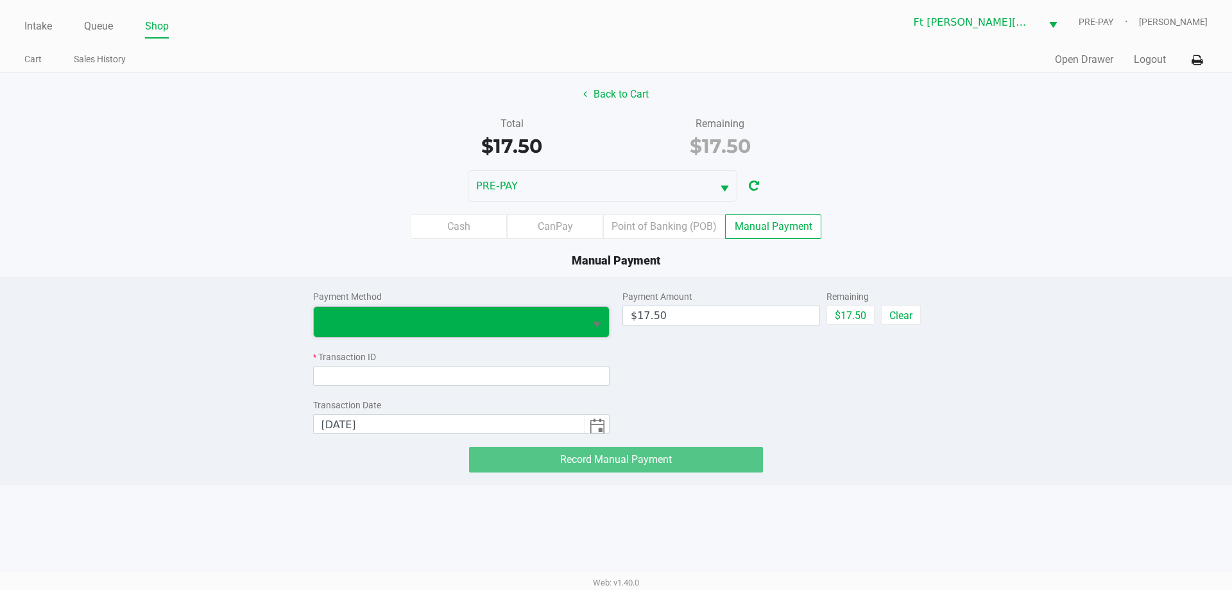
click at [510, 324] on span at bounding box center [449, 321] width 256 height 15
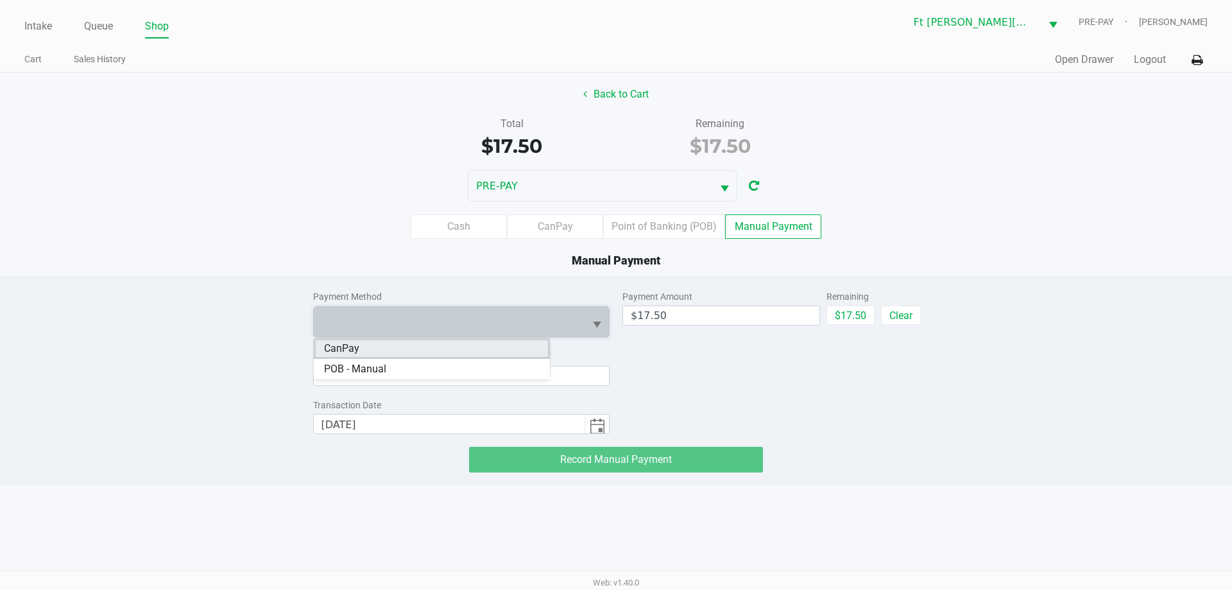
click at [398, 351] on li "CanPay" at bounding box center [432, 348] width 236 height 21
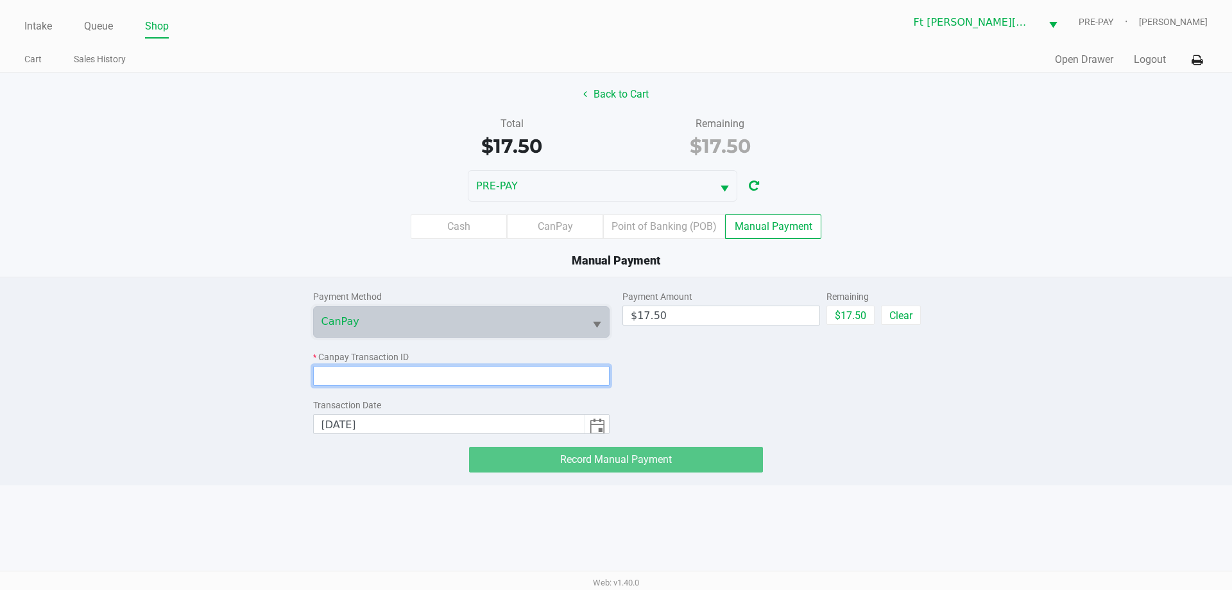
click at [388, 381] on input at bounding box center [461, 376] width 297 height 20
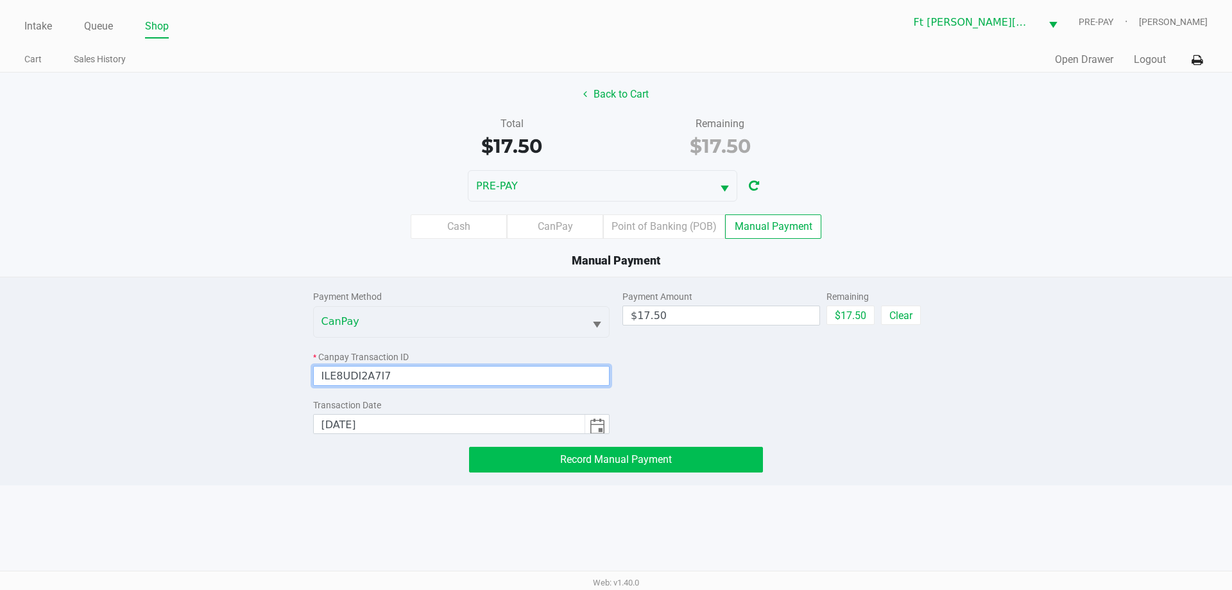
type input "ILE8UDI2A7I7"
click at [593, 462] on span "Record Manual Payment" at bounding box center [616, 459] width 112 height 12
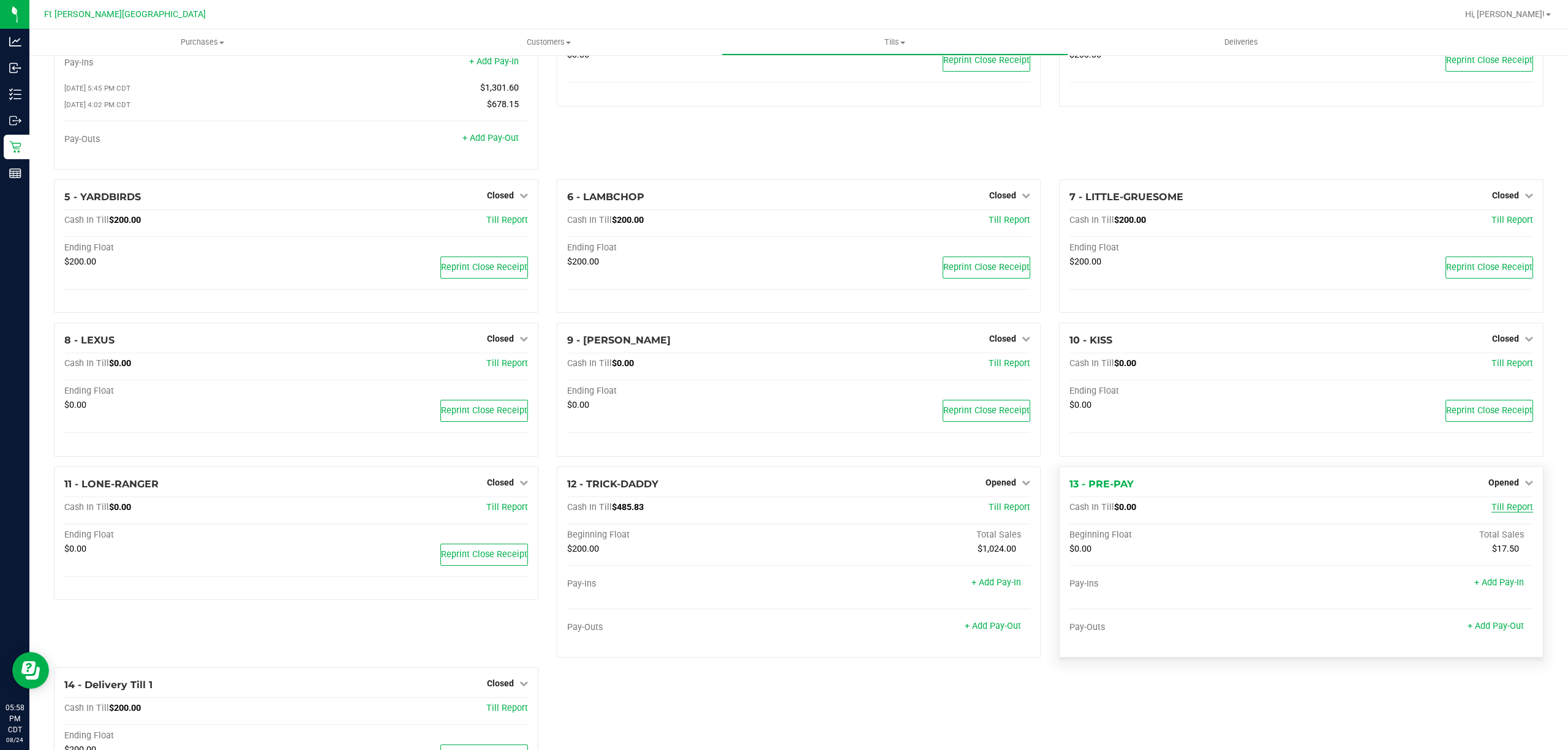
scroll to position [173, 0]
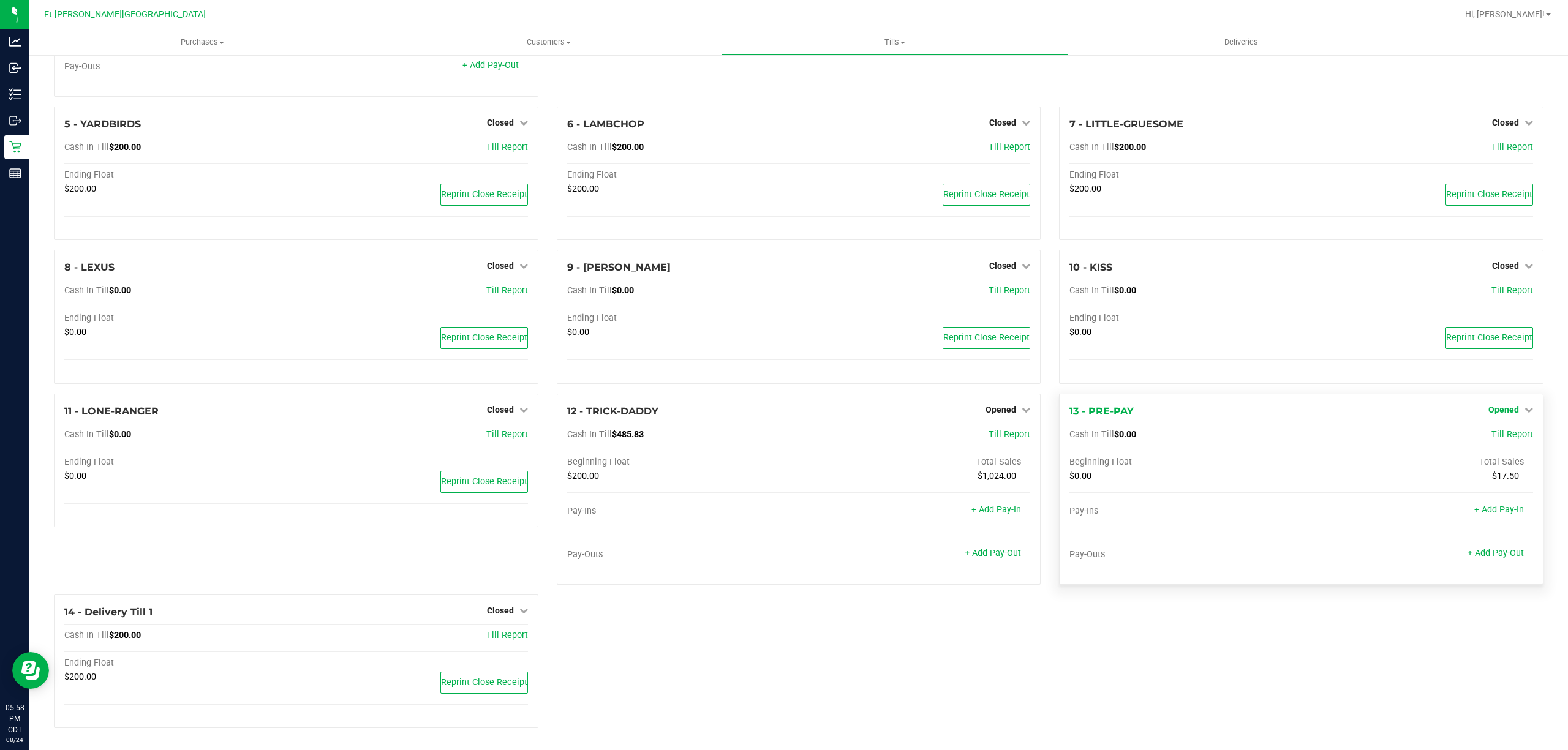
click at [1501, 407] on span "Opened" at bounding box center [1503, 409] width 31 height 10
click at [1490, 429] on link "Close Till" at bounding box center [1504, 434] width 33 height 10
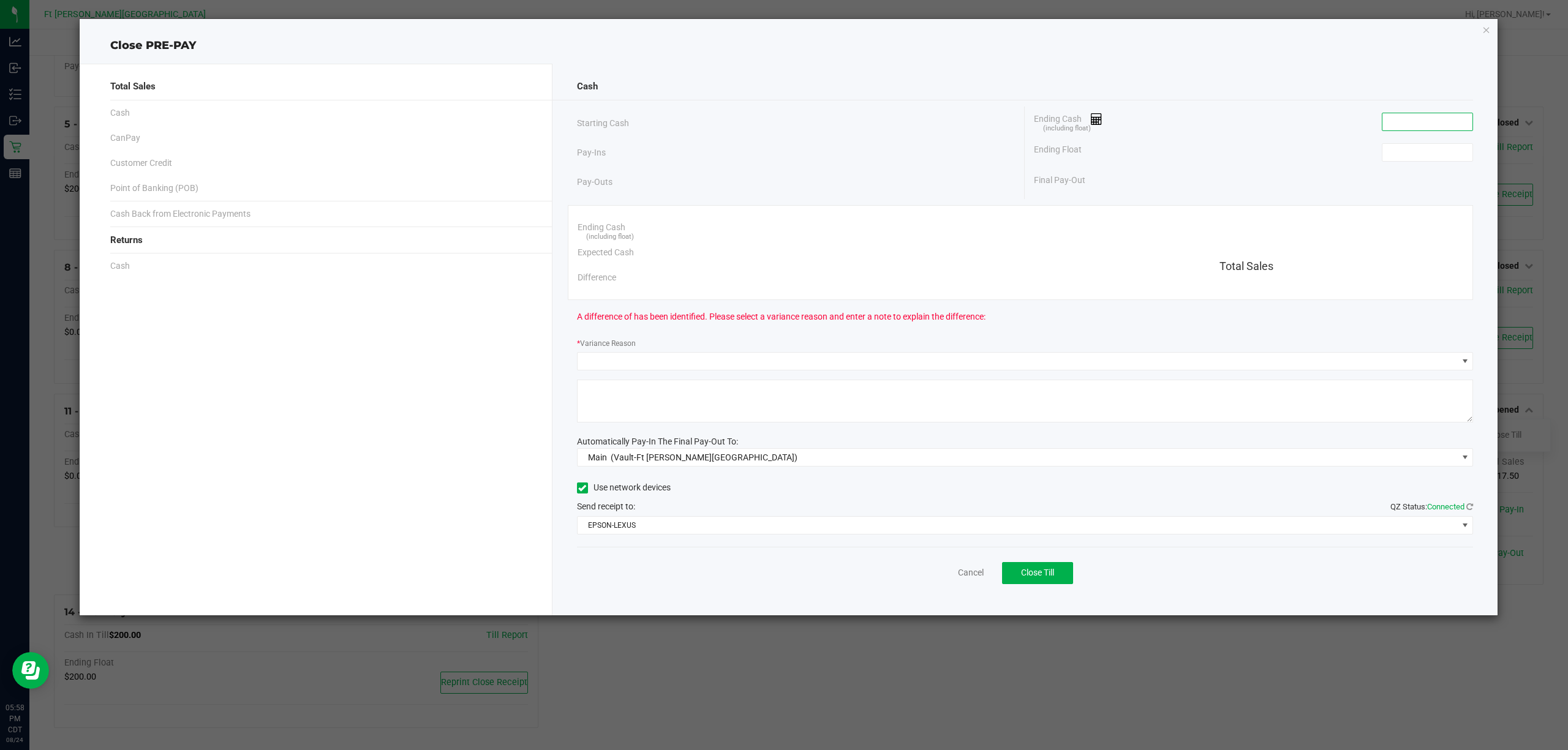
click at [1409, 121] on input at bounding box center [1427, 122] width 90 height 17
type input "$0.00"
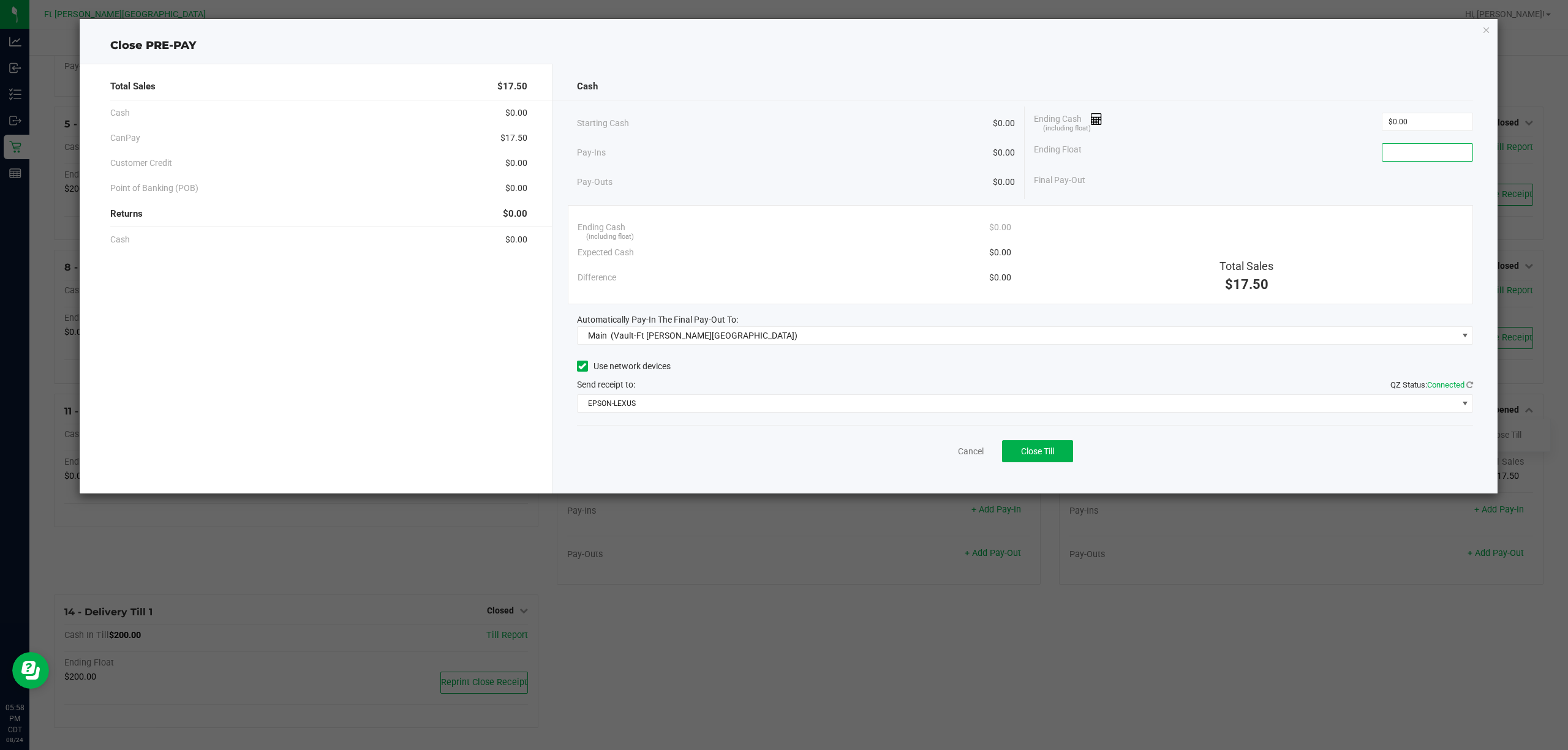
click at [1404, 153] on input at bounding box center [1427, 153] width 90 height 17
type input "$0.00"
click at [1337, 104] on div "Cash Starting Cash $0.00 Pay-Ins $0.00 Pay-Outs $0.00 Ending Cash (including fl…" at bounding box center [1025, 279] width 946 height 429
click at [1054, 453] on span "Close Till" at bounding box center [1037, 451] width 33 height 10
click at [951, 458] on link "Dismiss" at bounding box center [943, 451] width 30 height 12
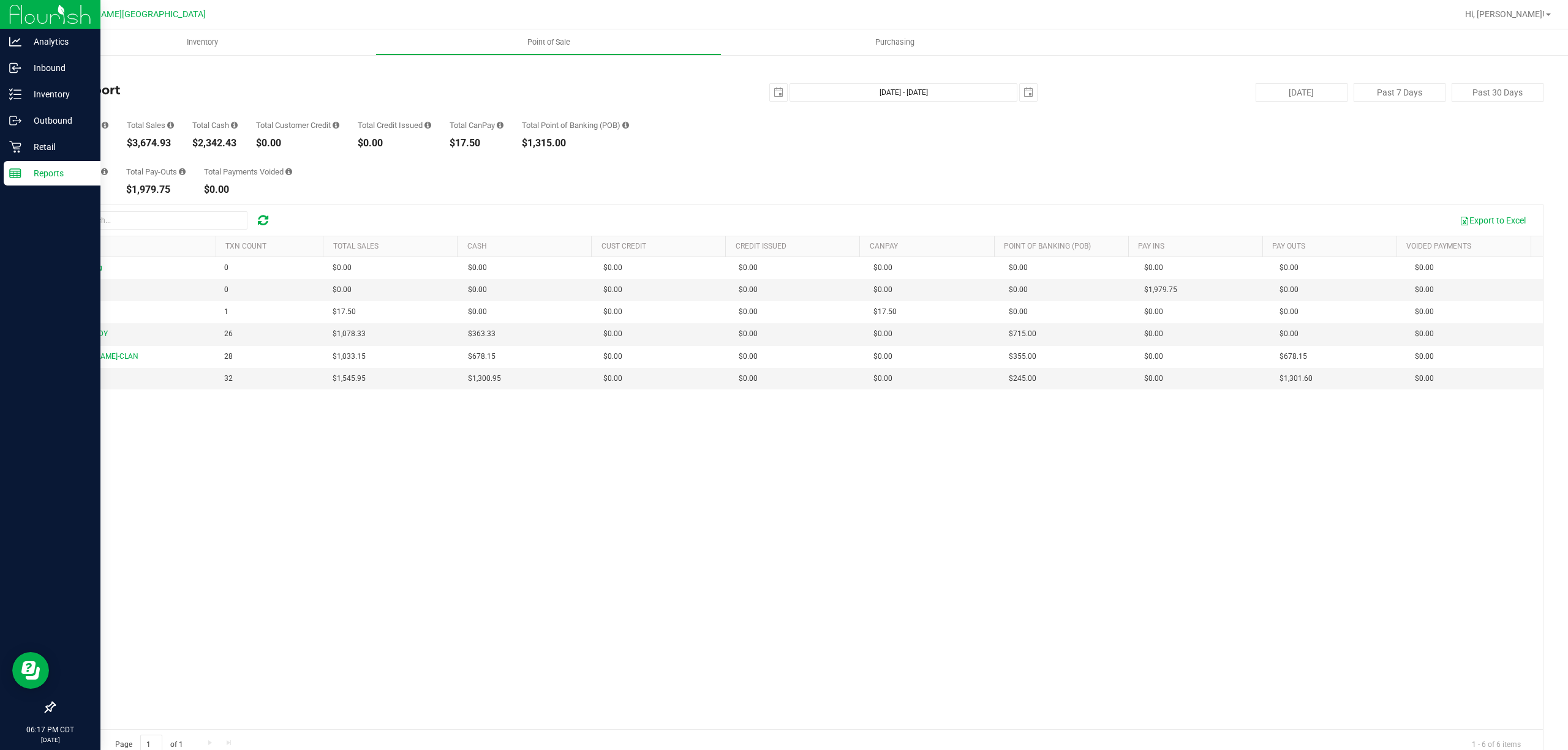
click at [14, 177] on rect at bounding box center [15, 173] width 11 height 9
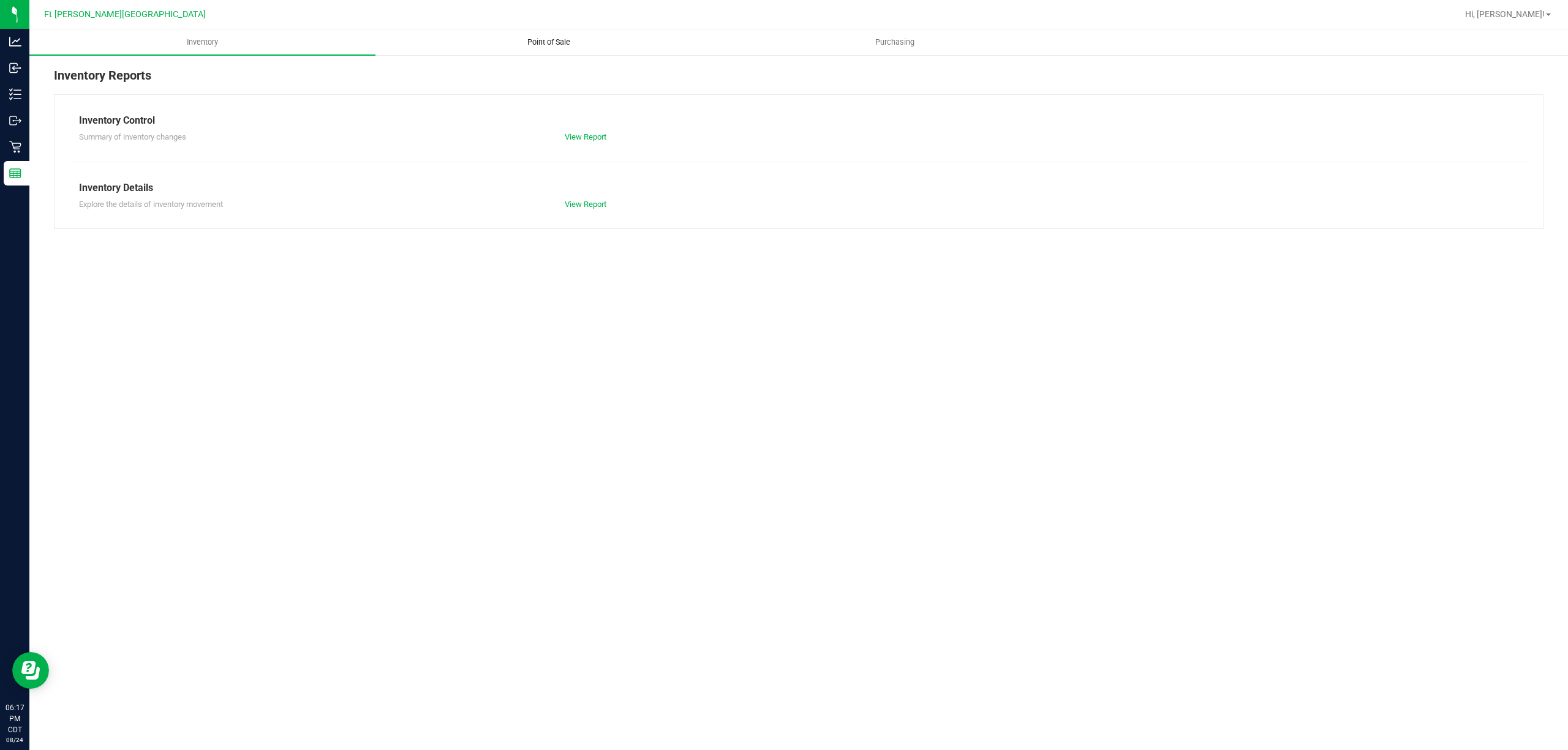
click at [554, 43] on span "Point of Sale" at bounding box center [549, 43] width 76 height 11
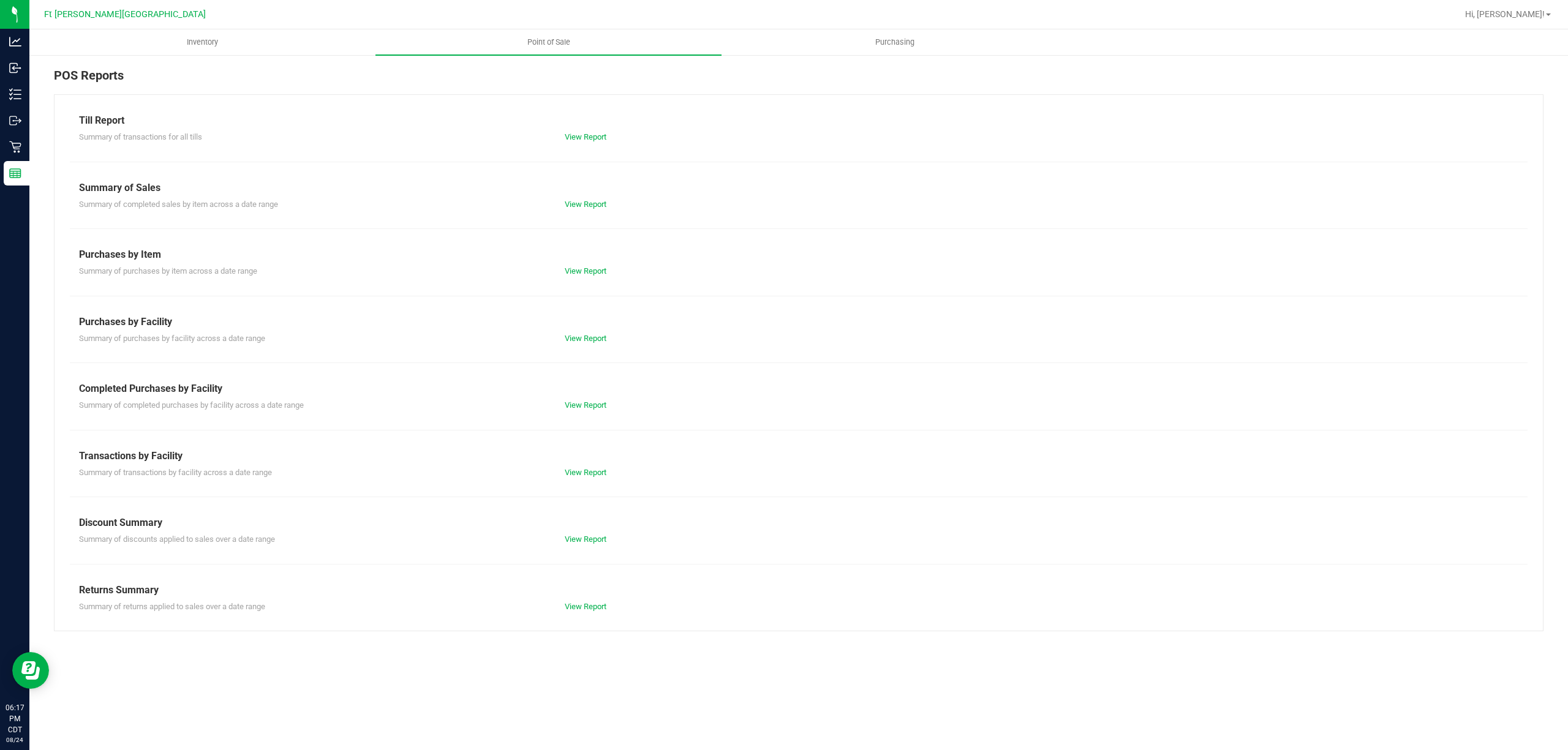
click at [589, 411] on div "View Report" at bounding box center [677, 405] width 243 height 12
click at [591, 407] on link "View Report" at bounding box center [586, 406] width 42 height 10
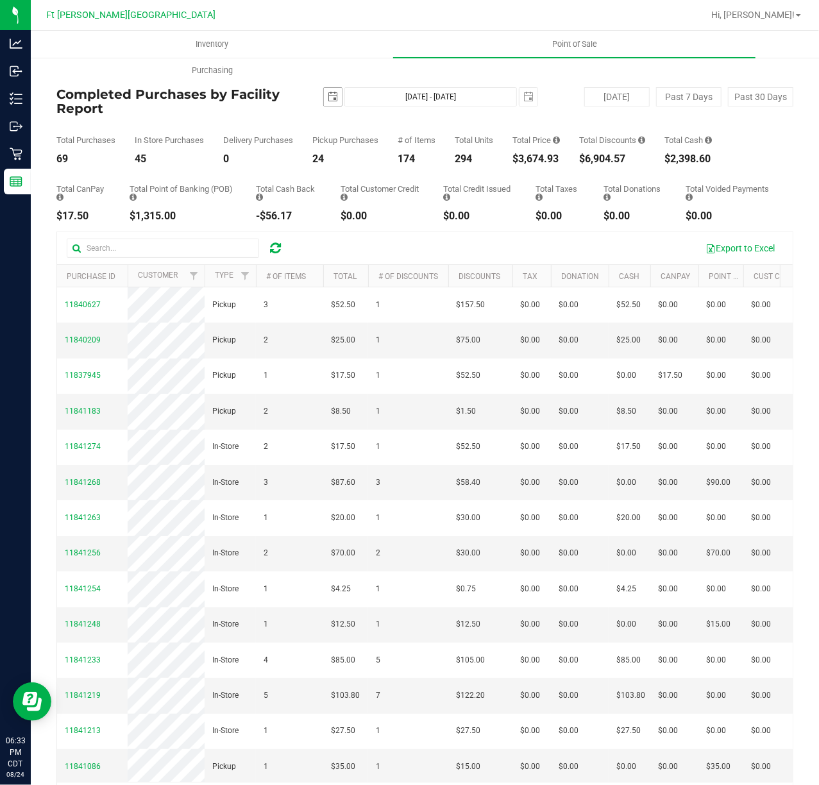
click at [325, 90] on span "select" at bounding box center [333, 97] width 18 height 18
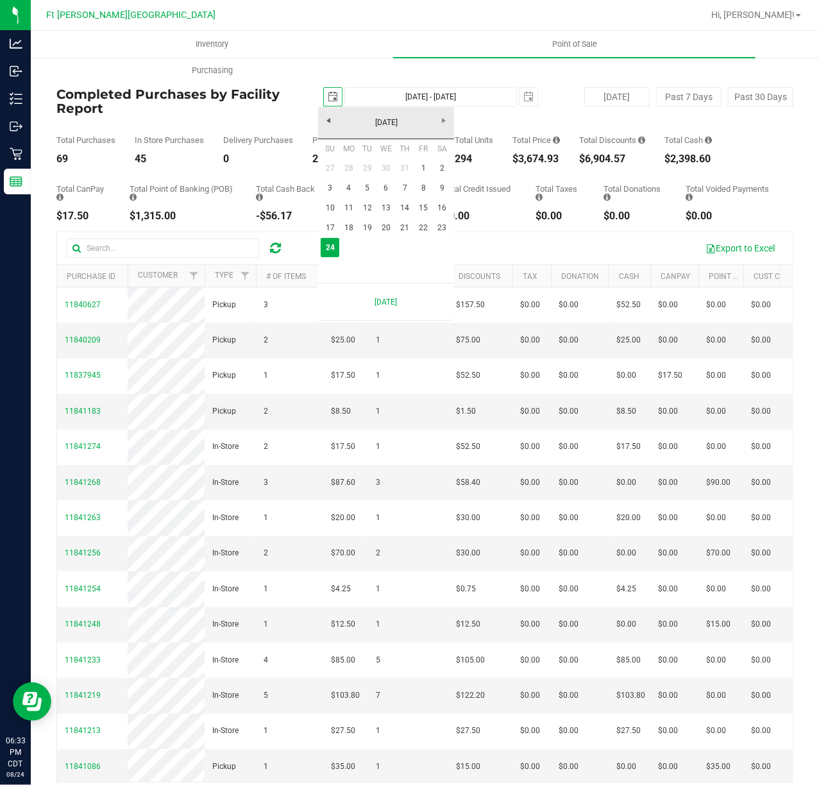
scroll to position [0, 32]
click at [422, 167] on link "1" at bounding box center [424, 168] width 19 height 20
type input "2025-08-01"
type input "Aug 1, 2025 - Aug 24, 2025"
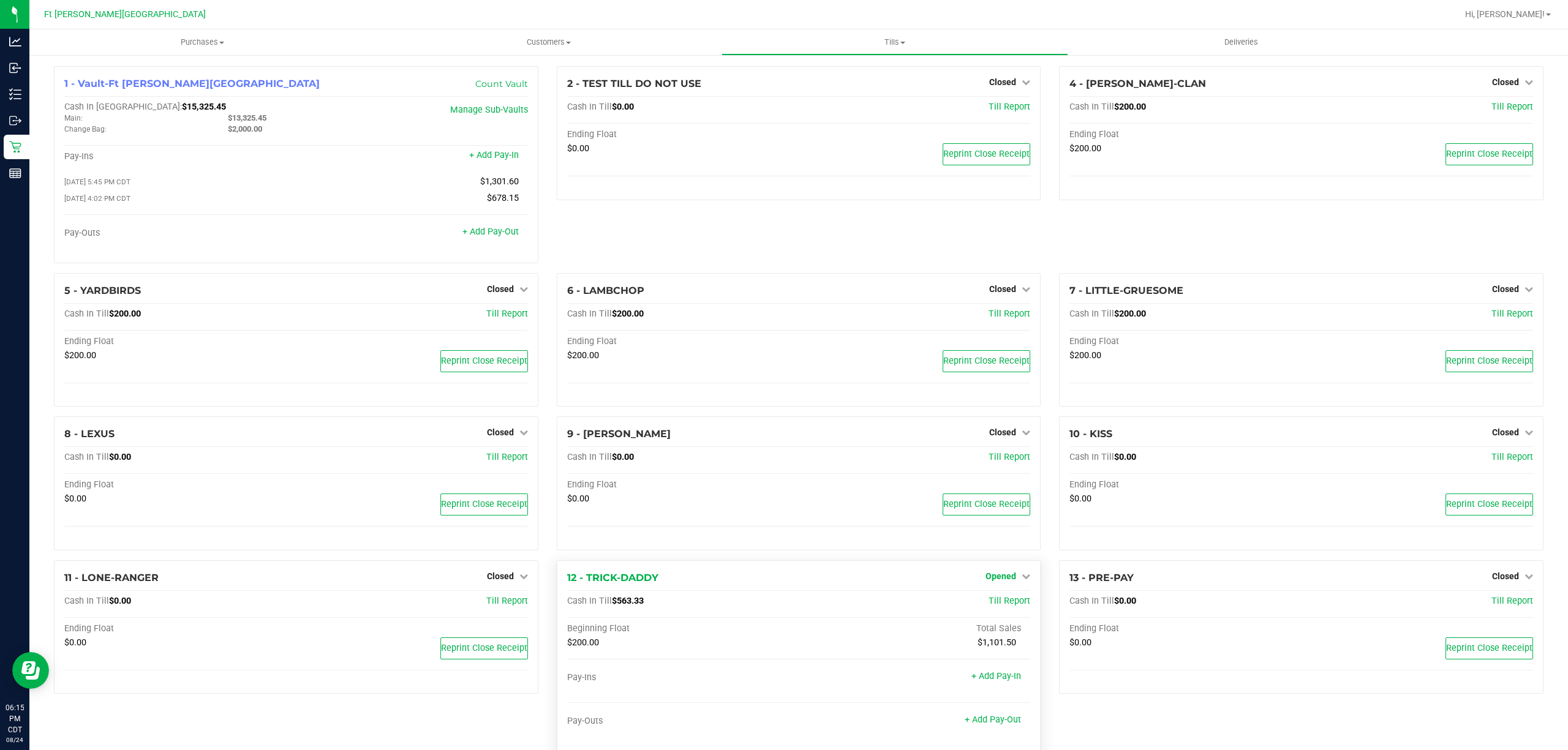
click at [995, 581] on span "Opened" at bounding box center [1000, 576] width 31 height 10
click at [1004, 606] on link "Close Till" at bounding box center [1002, 601] width 33 height 10
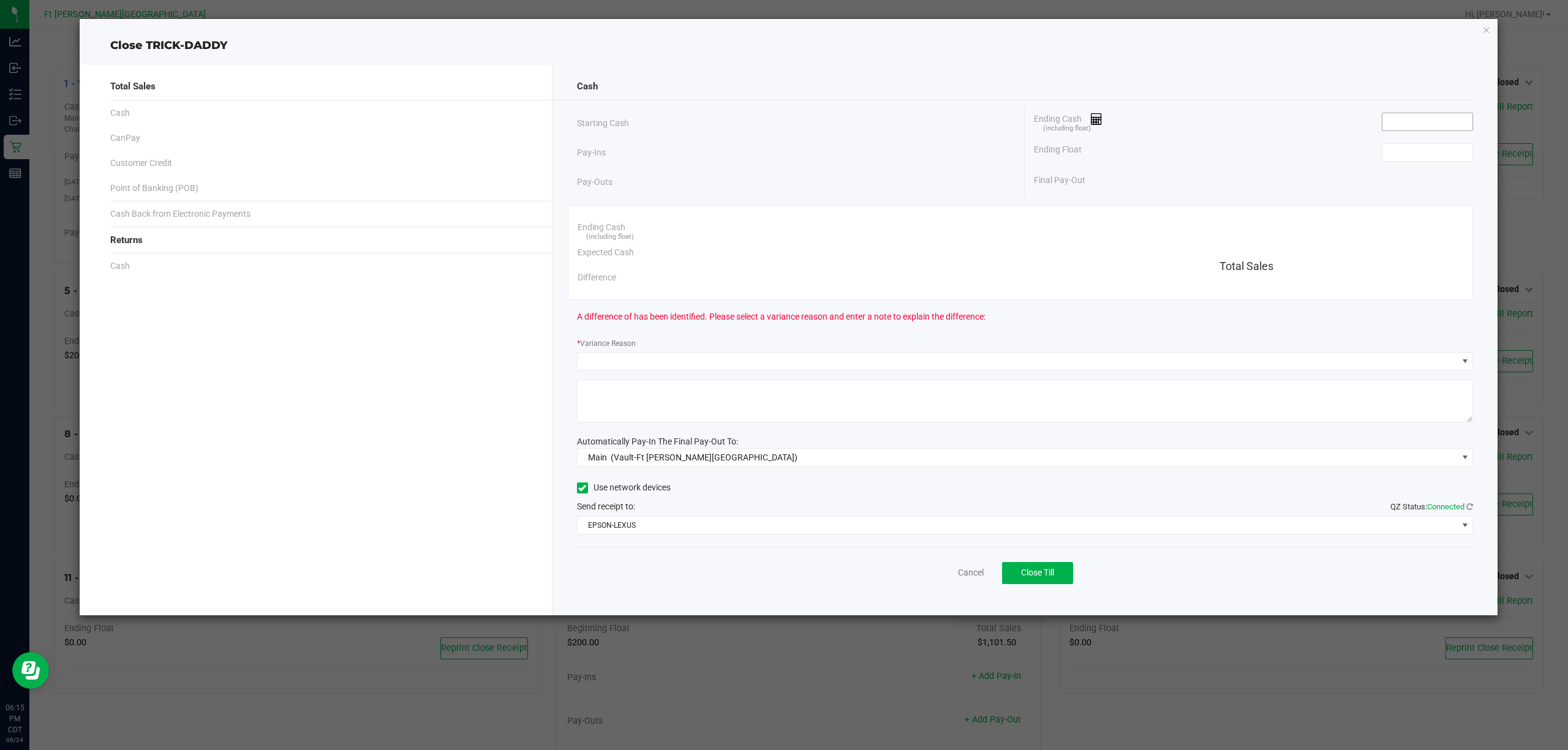
click at [1425, 120] on input at bounding box center [1427, 122] width 90 height 17
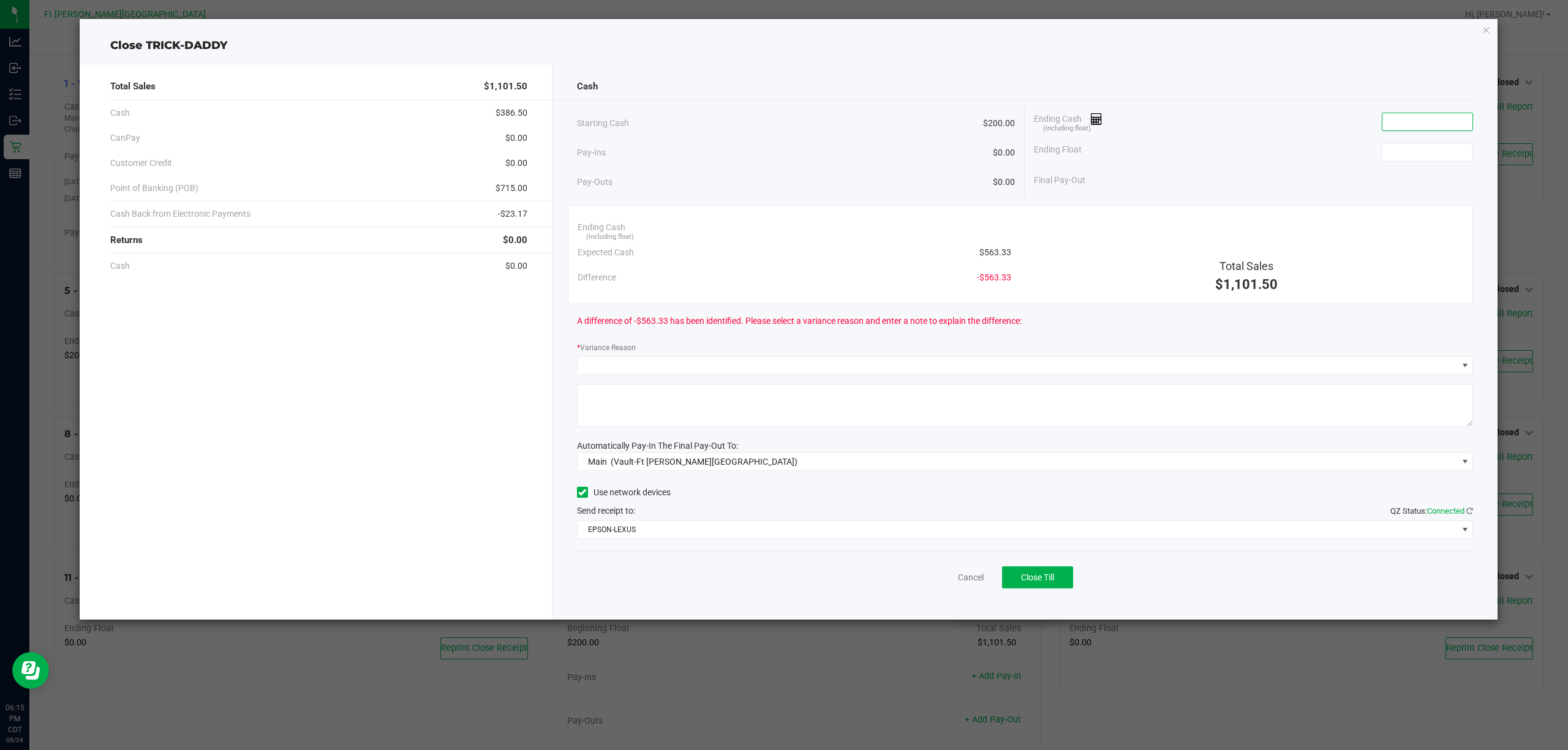
paste input "563.33"
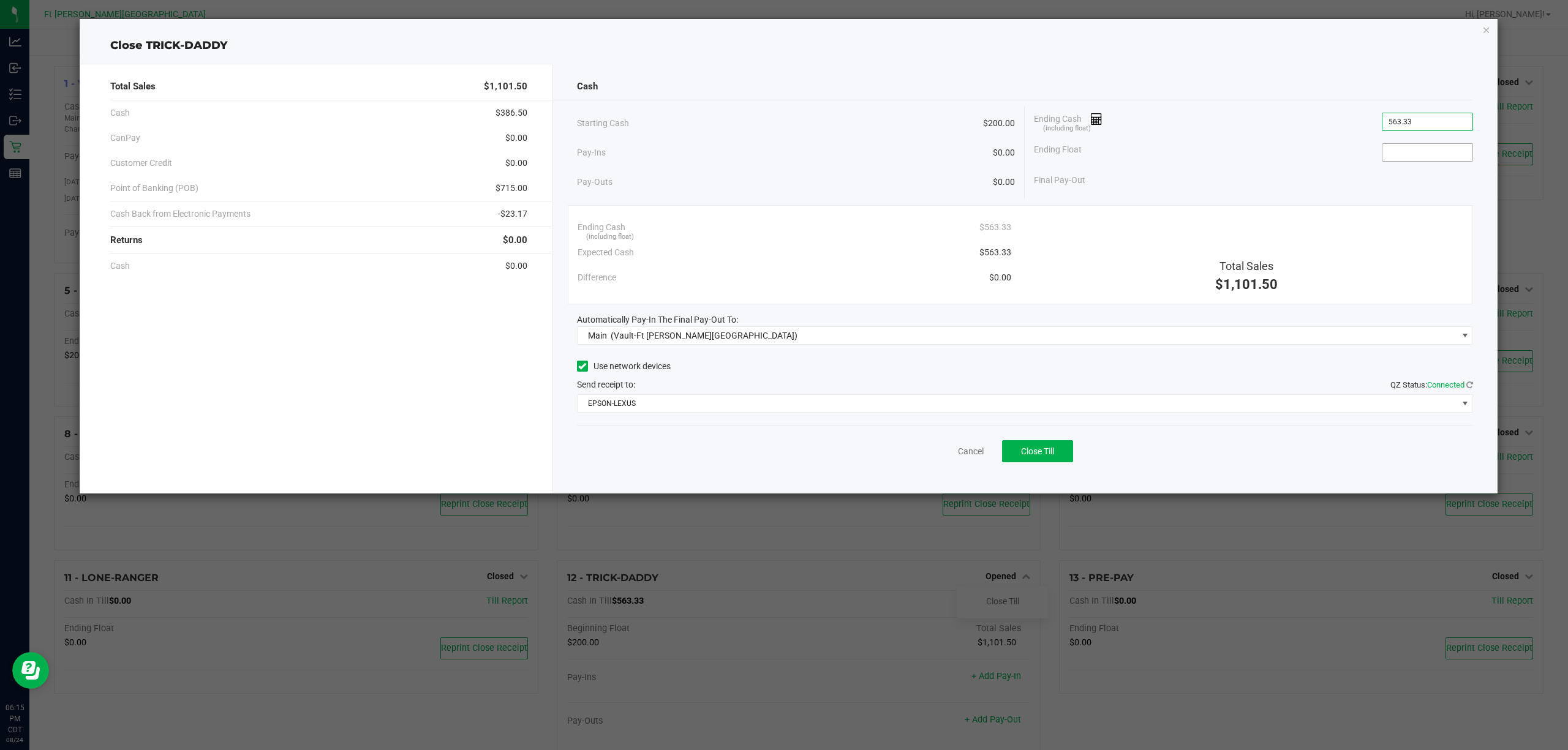
click at [1451, 156] on input at bounding box center [1427, 153] width 90 height 17
type input "$563.33"
click at [1049, 455] on span "Close Till" at bounding box center [1037, 451] width 33 height 10
type input "$200.00"
click at [938, 449] on link "Dismiss" at bounding box center [943, 451] width 30 height 12
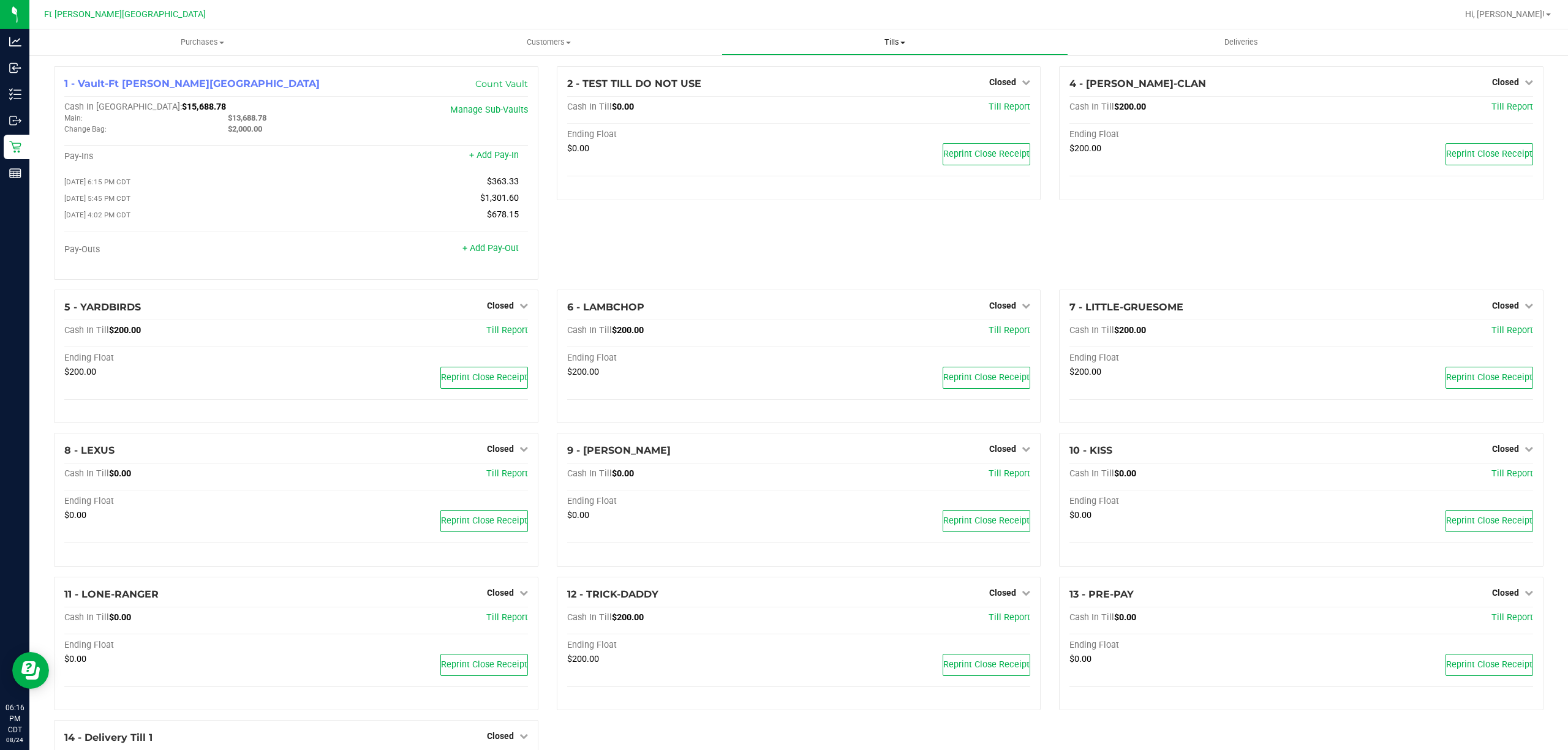
click at [883, 39] on span "Tills" at bounding box center [894, 43] width 345 height 11
click at [831, 90] on span "Reconcile e-payments" at bounding box center [783, 88] width 122 height 10
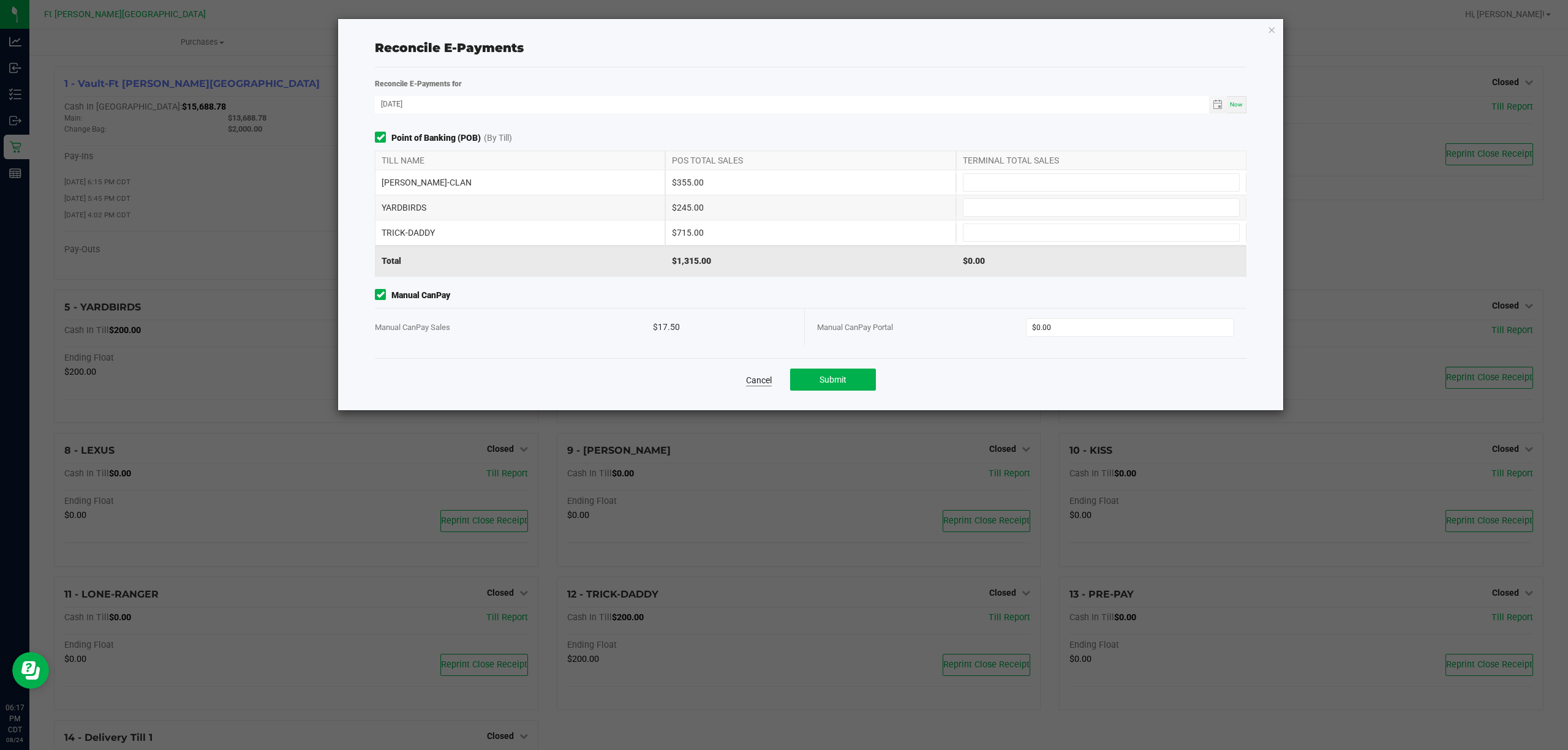
click at [765, 385] on link "Cancel" at bounding box center [759, 380] width 26 height 12
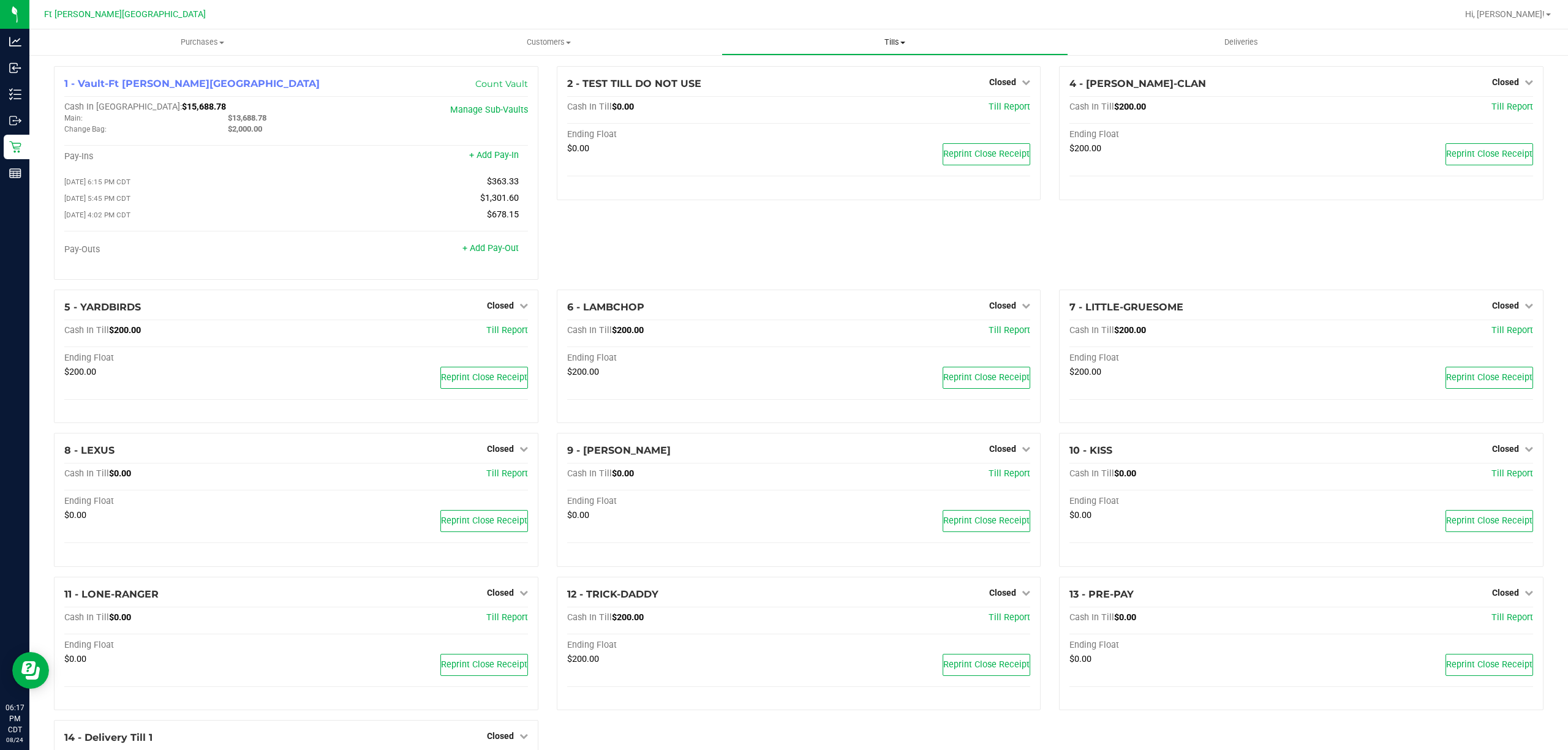
click at [872, 40] on span "Tills" at bounding box center [894, 43] width 345 height 11
click at [831, 94] on li "Reconcile e-payments" at bounding box center [894, 88] width 346 height 14
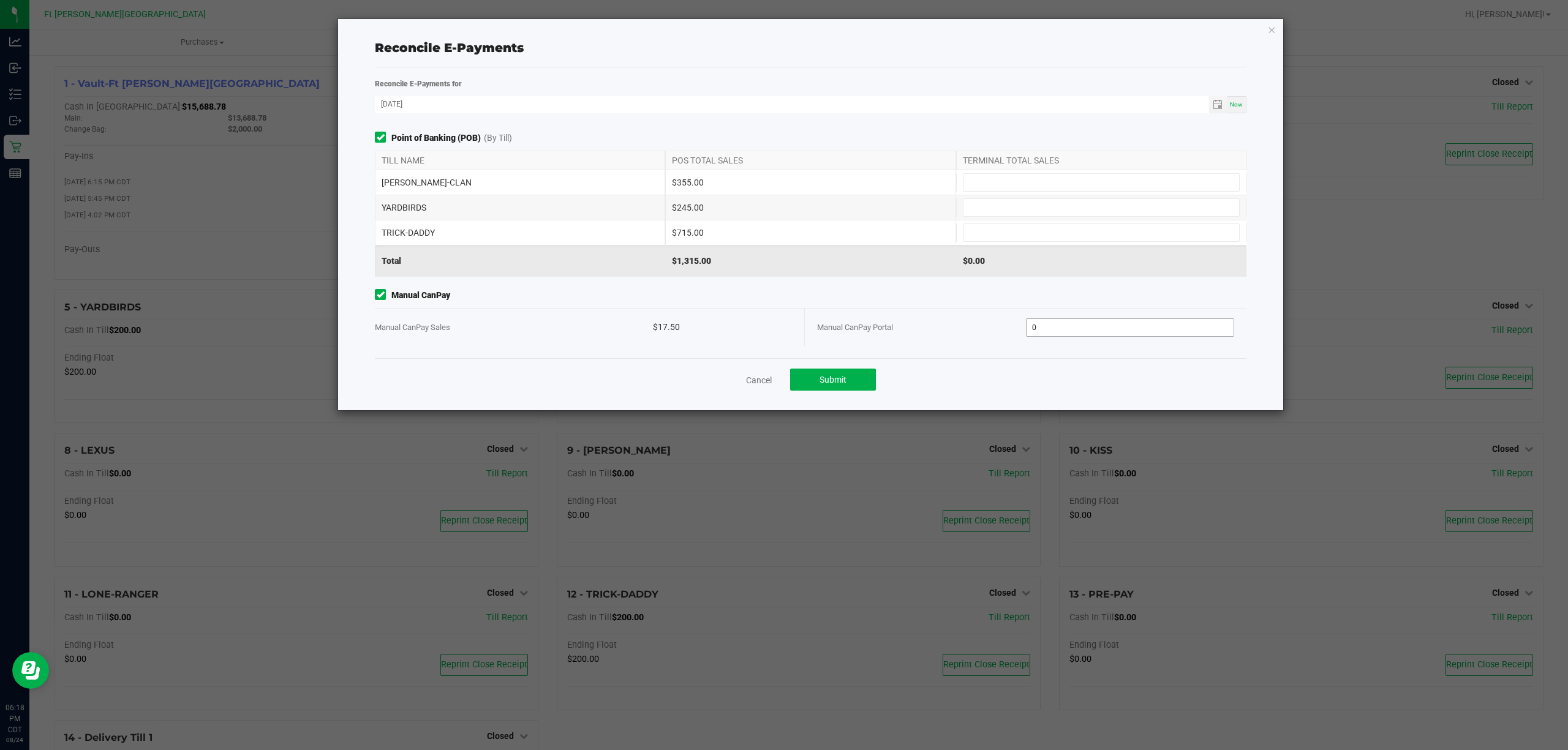
click at [1076, 332] on input "0" at bounding box center [1130, 327] width 208 height 17
type input "$17.50"
click at [1085, 180] on input at bounding box center [1100, 182] width 276 height 17
click at [1088, 180] on input at bounding box center [1100, 182] width 276 height 17
type input "$355.00"
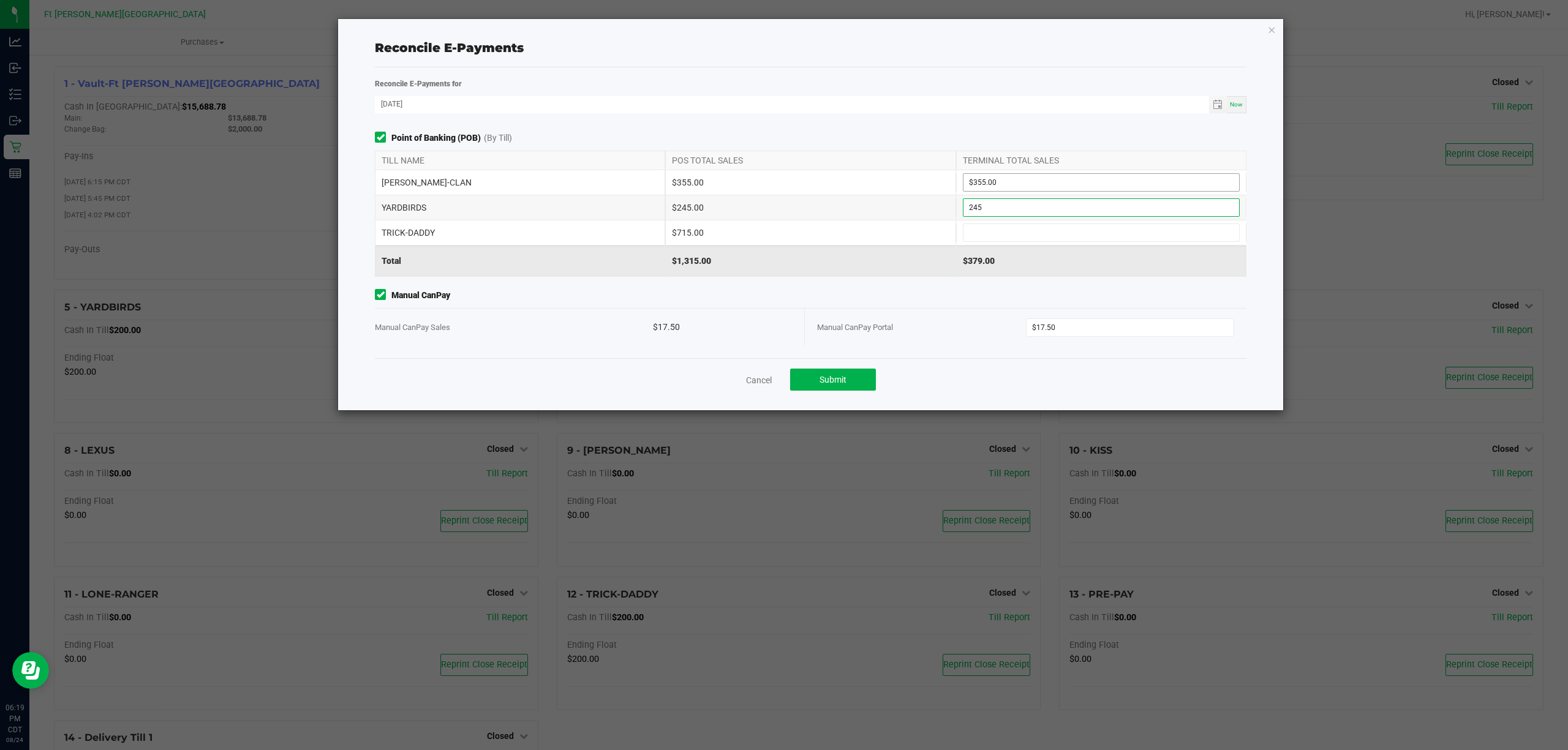
type input "$245.00"
type input "$715.00"
click at [805, 288] on div "Point of Banking (POB) (By Till) TILL NAME POS TOTAL SALES TERMINAL TOTAL SALES…" at bounding box center [810, 244] width 889 height 226
click at [853, 375] on button "Submit" at bounding box center [833, 379] width 86 height 22
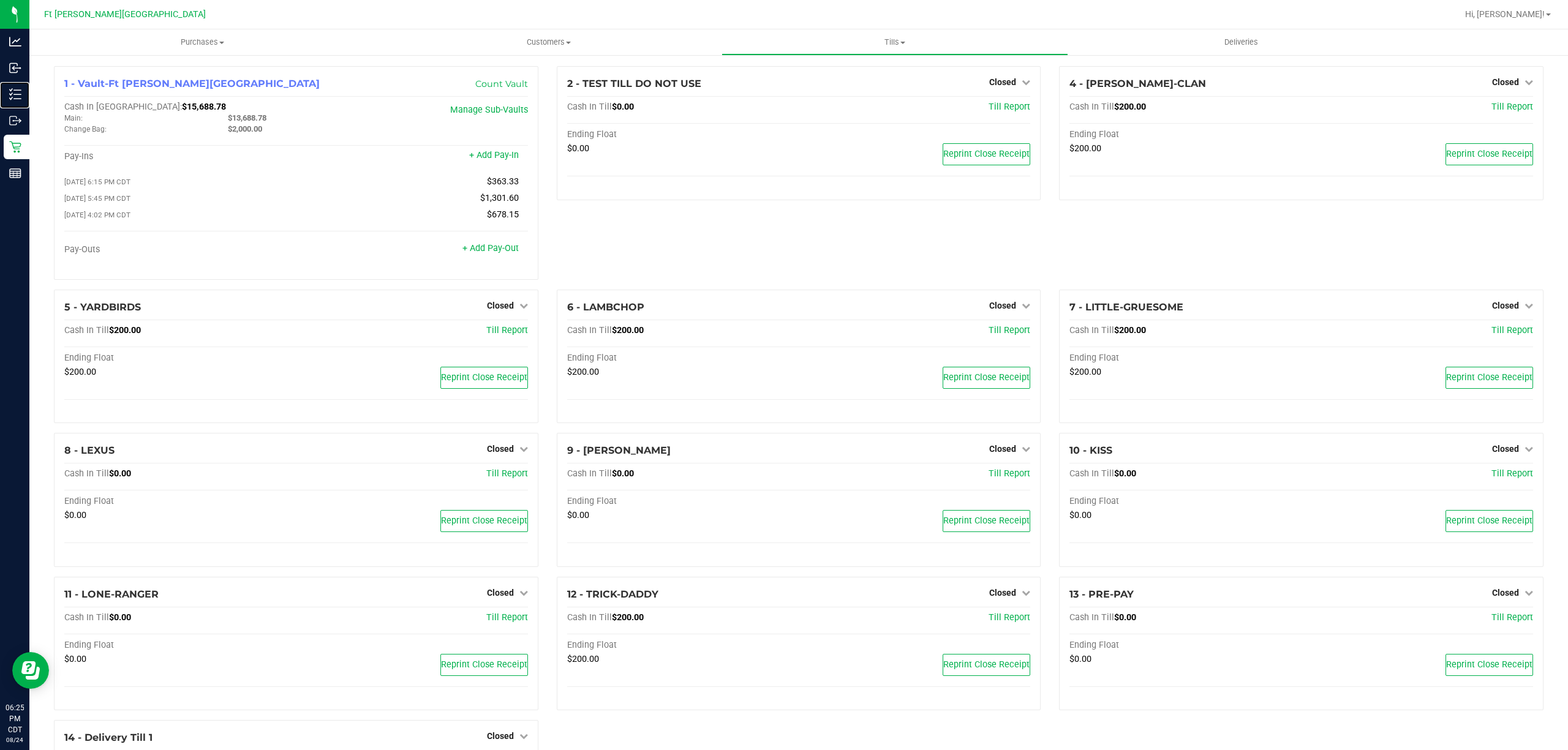
drag, startPoint x: 23, startPoint y: 87, endPoint x: 192, endPoint y: 3, distance: 188.7
click at [0, 0] on p "Inventory" at bounding box center [0, 0] width 0 height 0
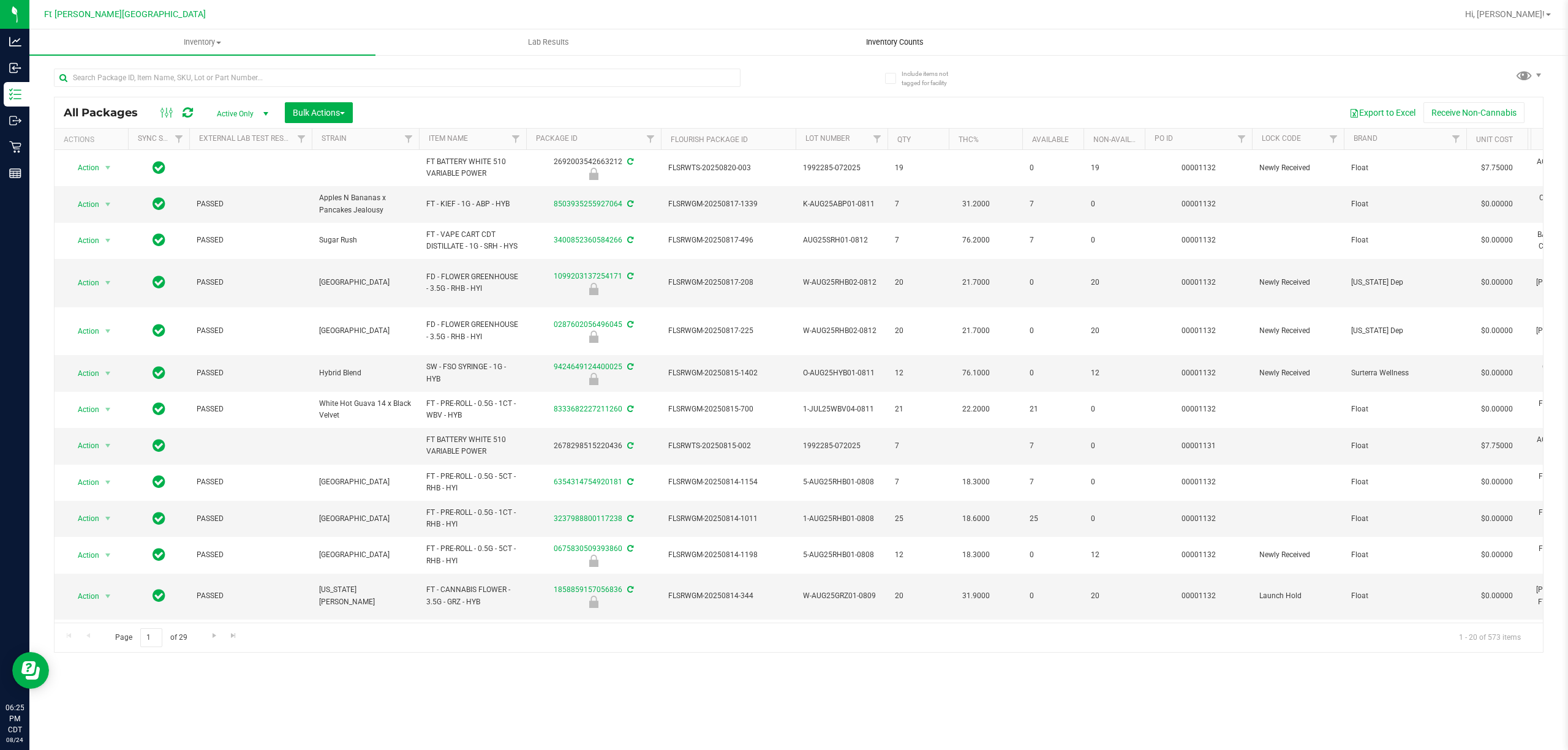
click at [907, 37] on span "Inventory Counts" at bounding box center [894, 43] width 91 height 11
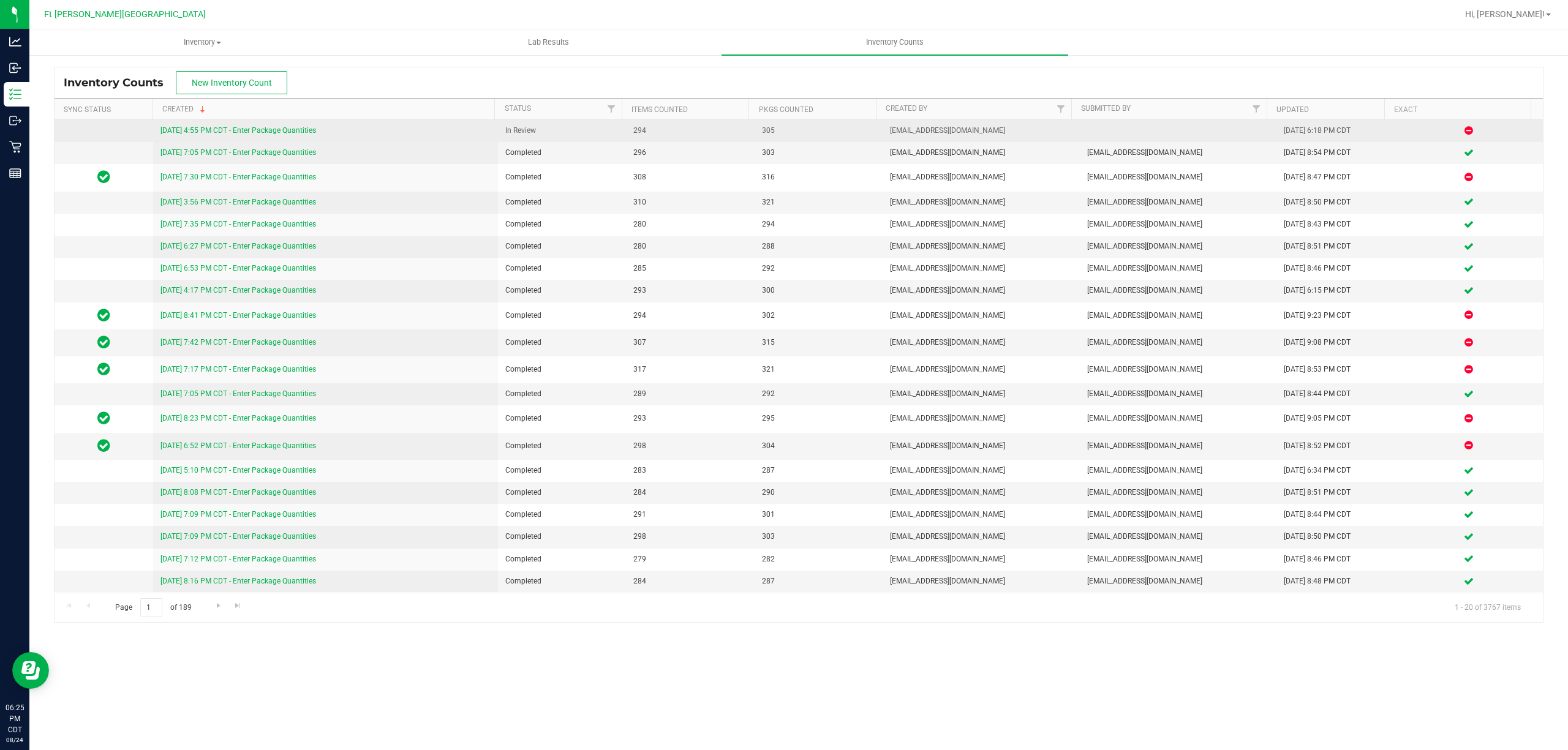
click at [239, 126] on div "[DATE] 4:55 PM CDT - Enter Package Quantities" at bounding box center [325, 131] width 330 height 11
click at [314, 133] on link "[DATE] 4:55 PM CDT - Enter Package Quantities" at bounding box center [238, 130] width 156 height 9
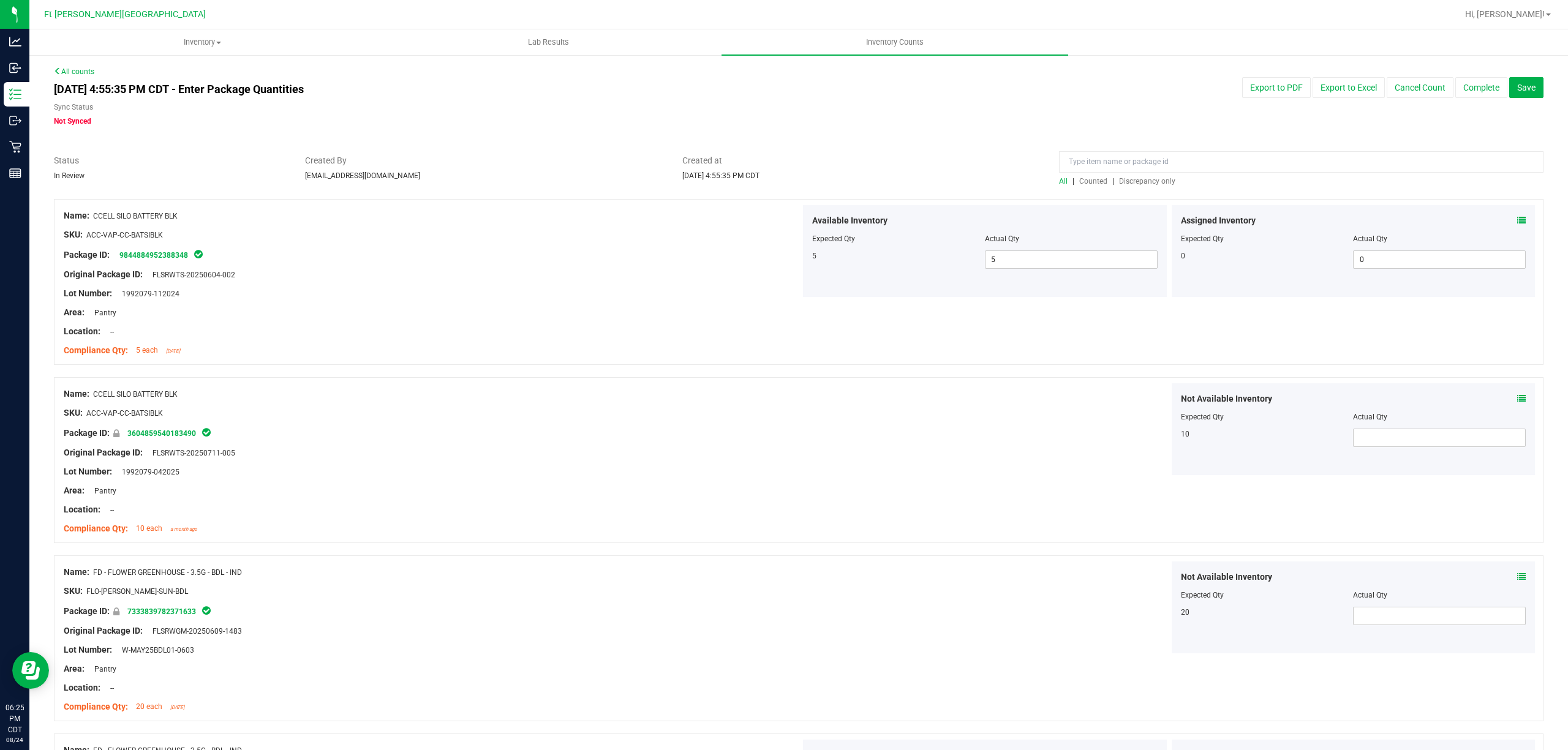
click at [1139, 187] on div at bounding box center [798, 193] width 1490 height 12
click at [1139, 182] on span "Discrepancy only" at bounding box center [1146, 180] width 56 height 9
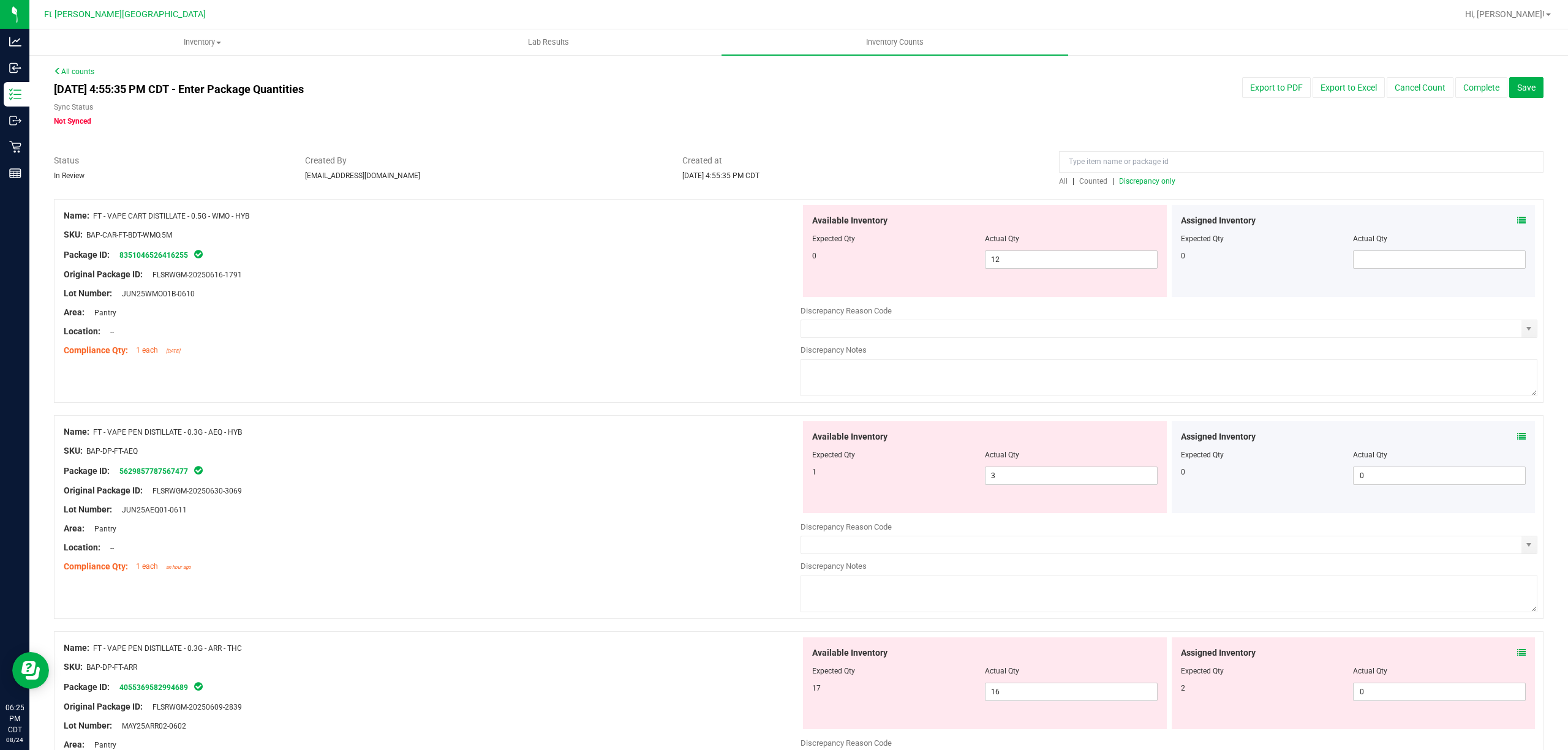
click at [1516, 217] on icon at bounding box center [1520, 220] width 9 height 9
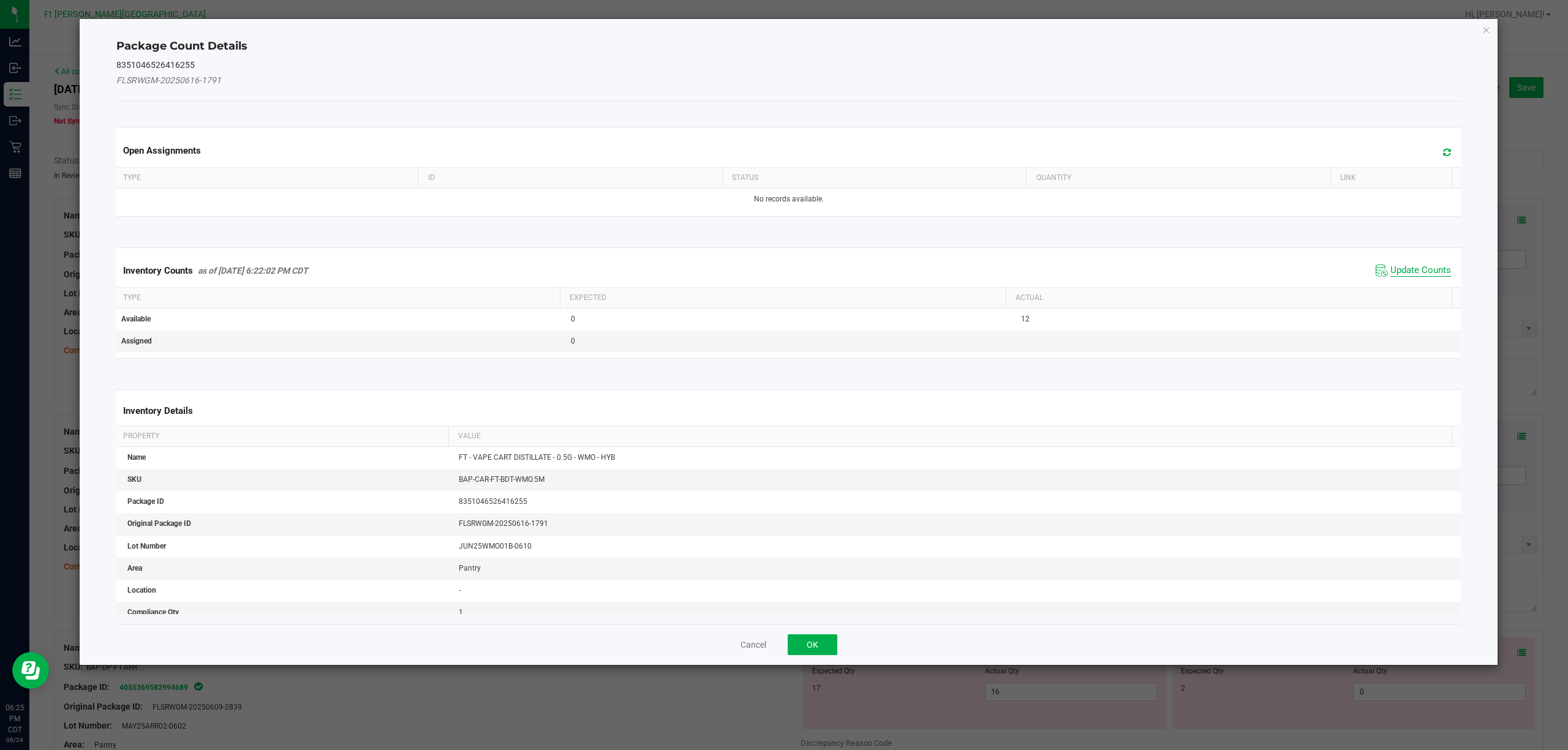
click at [1421, 273] on span "Update Counts" at bounding box center [1421, 270] width 61 height 12
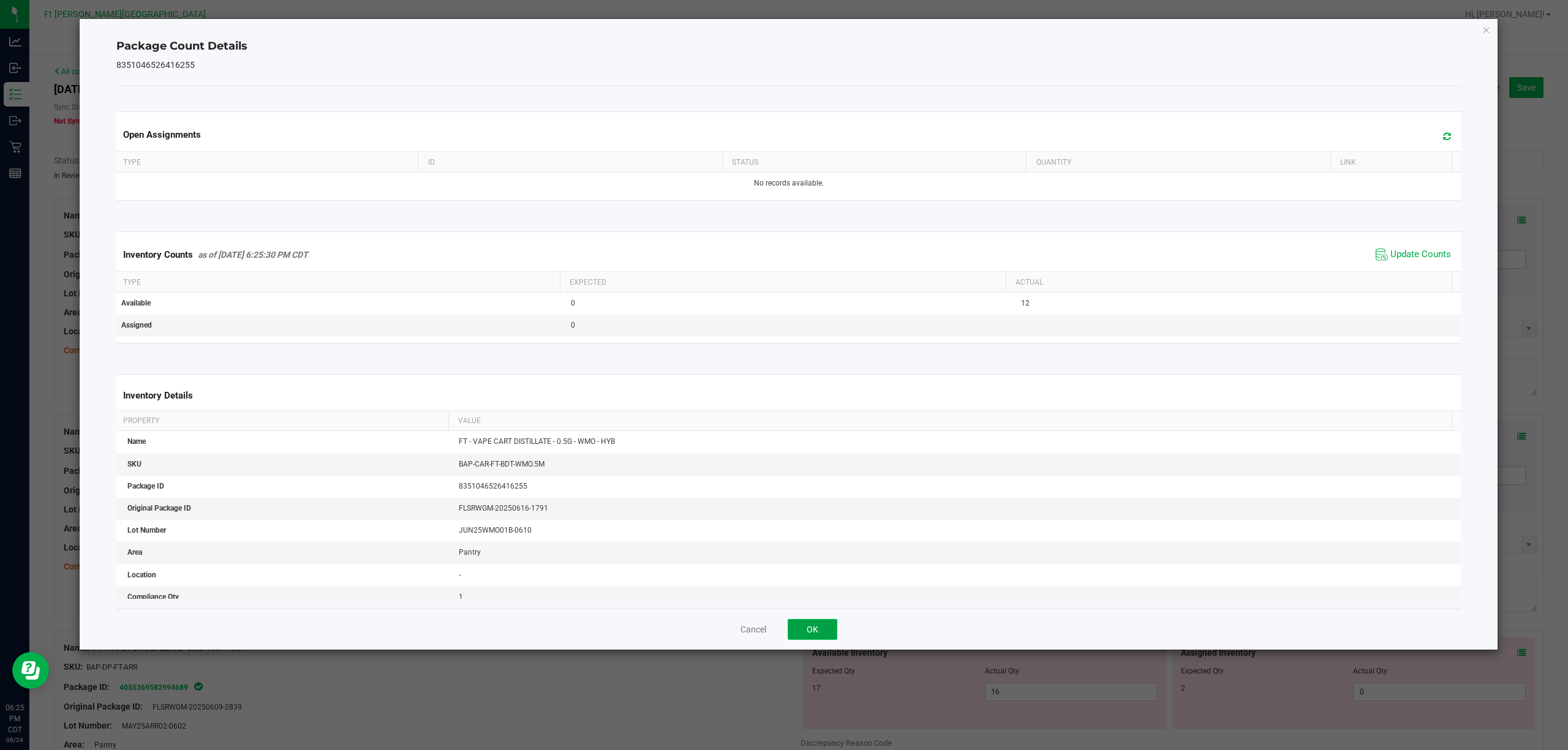
click at [800, 630] on button "OK" at bounding box center [812, 630] width 50 height 21
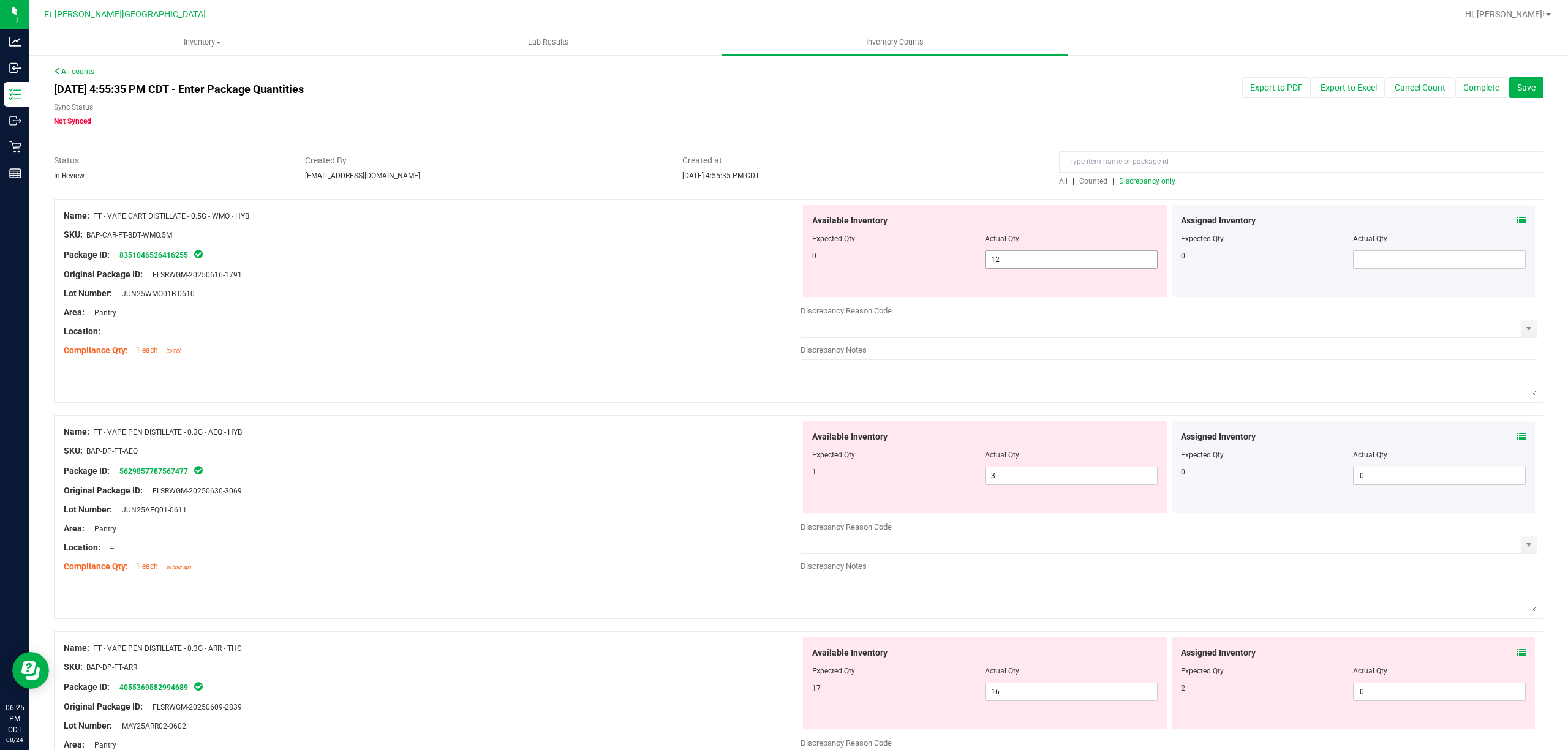
click at [1103, 254] on span "12 12" at bounding box center [1071, 259] width 173 height 18
click at [1103, 254] on input "12" at bounding box center [1071, 260] width 172 height 17
type input "0"
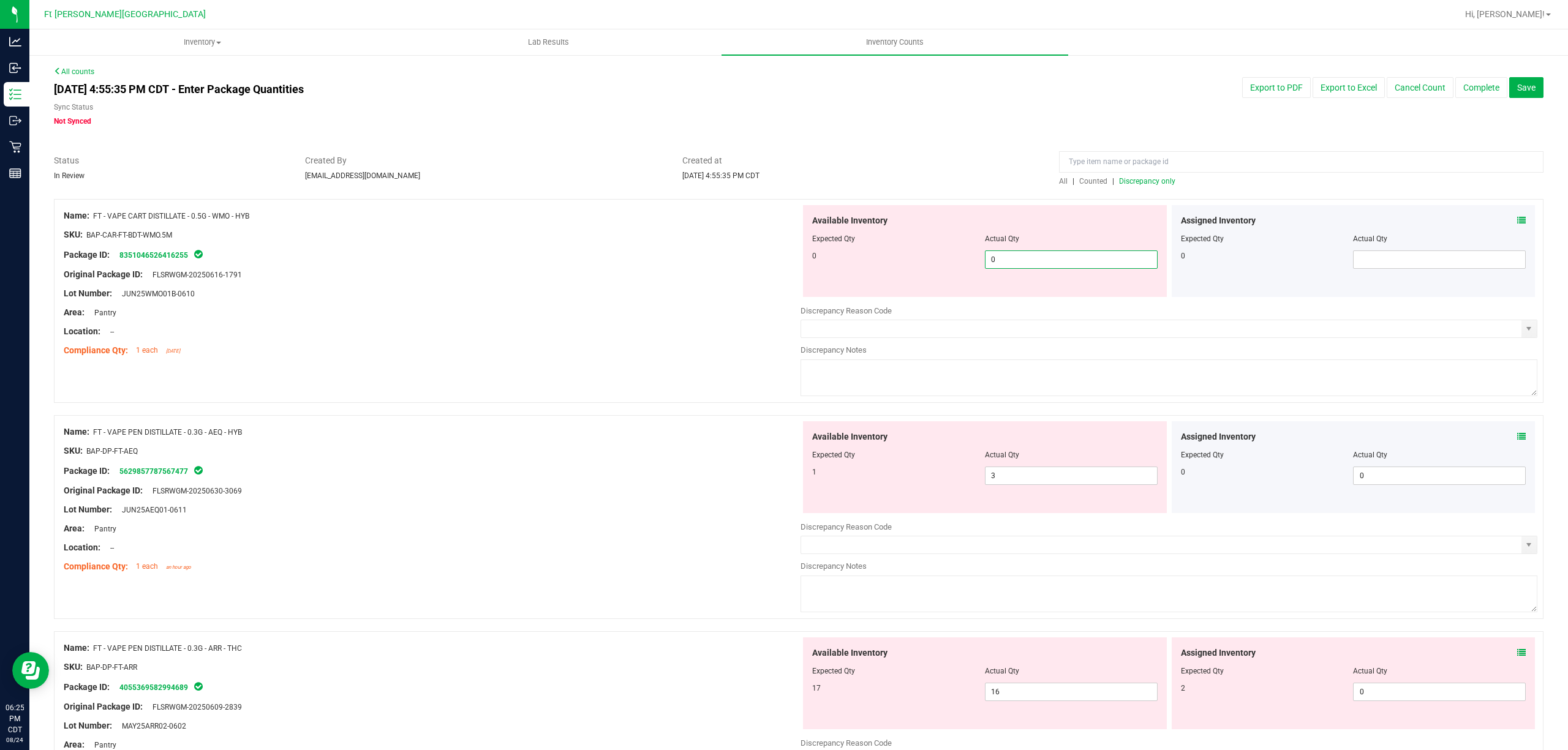
click at [801, 254] on div "Available Inventory Expected Qty Actual Qty 0 0 0" at bounding box center [985, 251] width 368 height 92
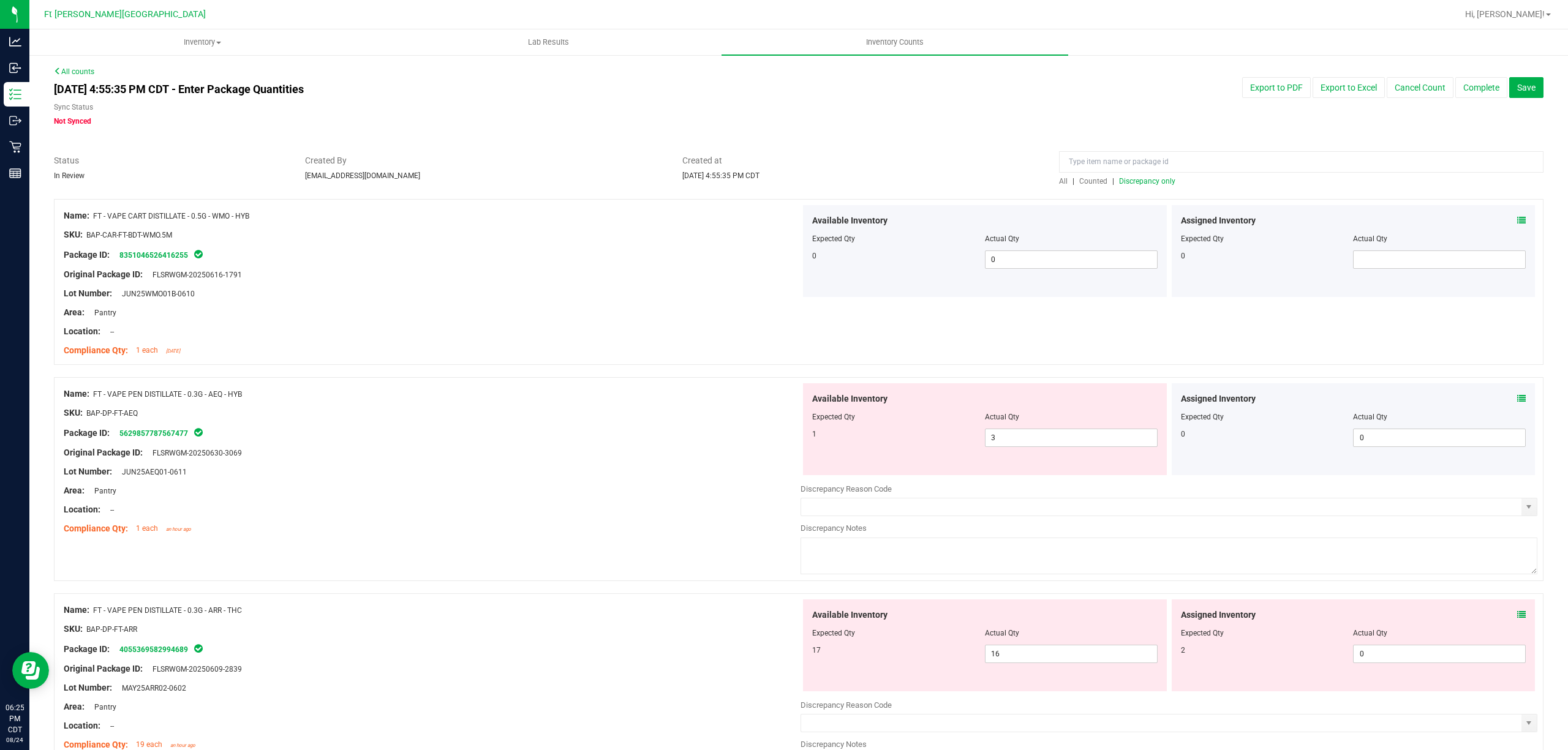
click at [1098, 182] on span "Counted" at bounding box center [1094, 180] width 29 height 9
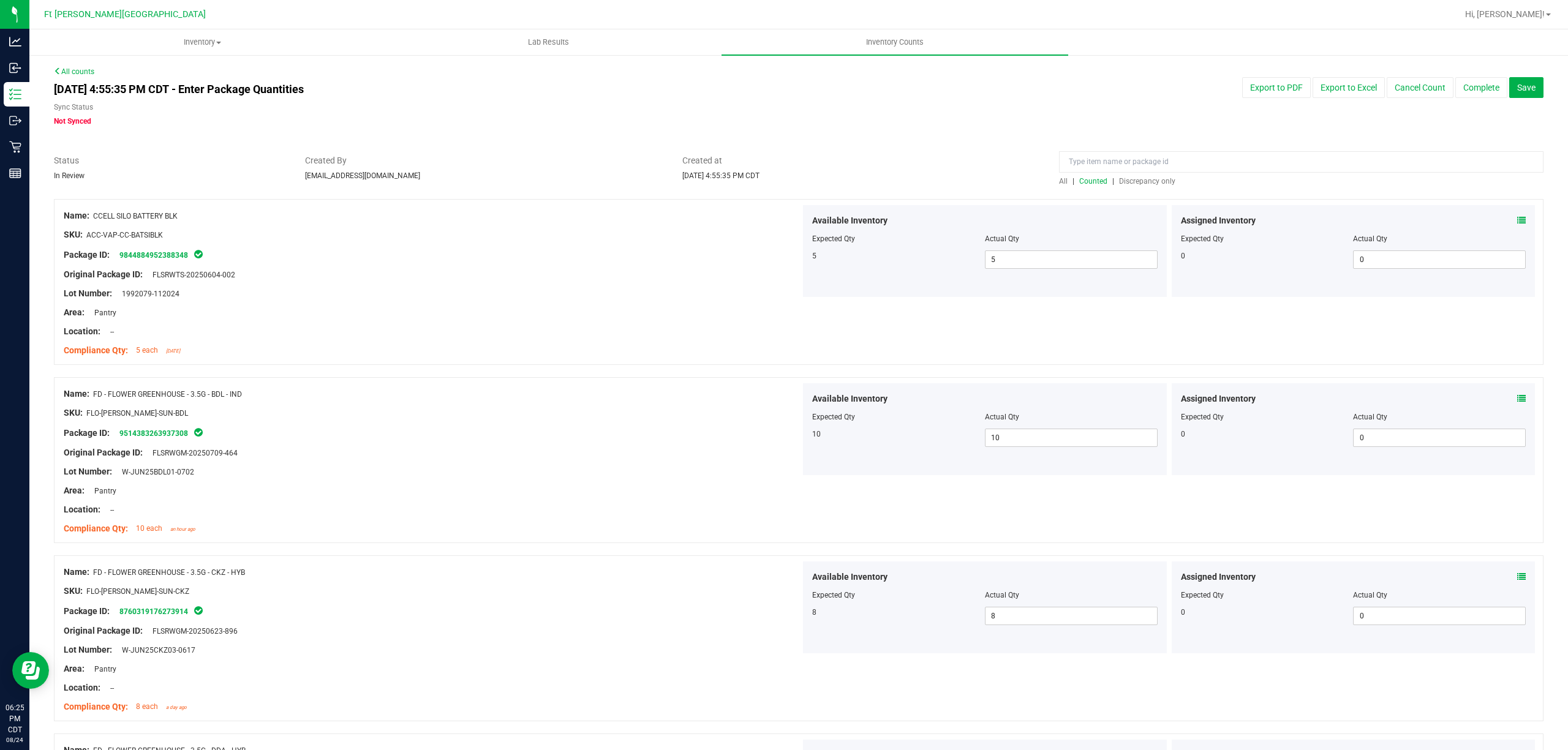
click at [1119, 180] on span "Discrepancy only" at bounding box center [1146, 180] width 56 height 9
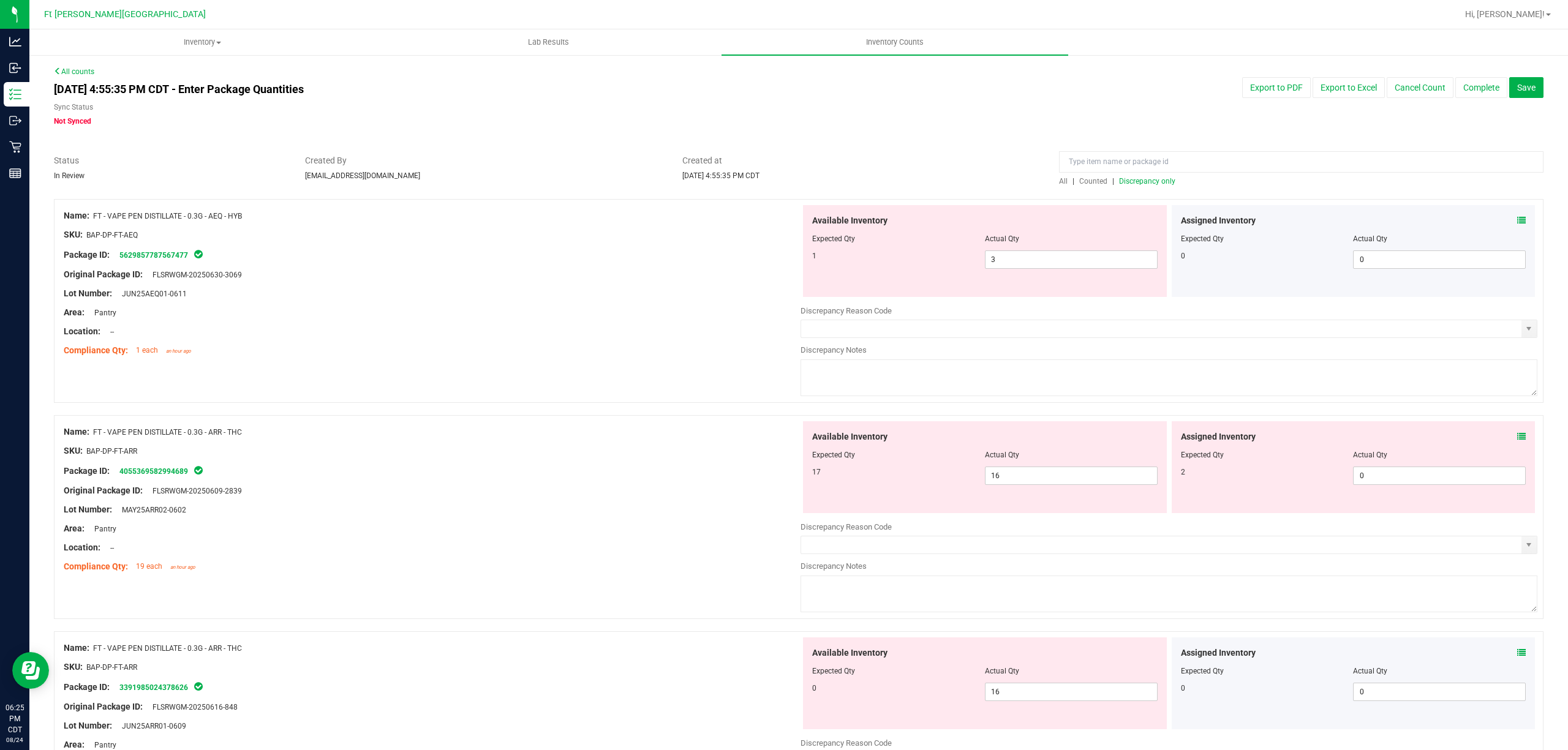
click at [1516, 217] on icon at bounding box center [1520, 220] width 9 height 9
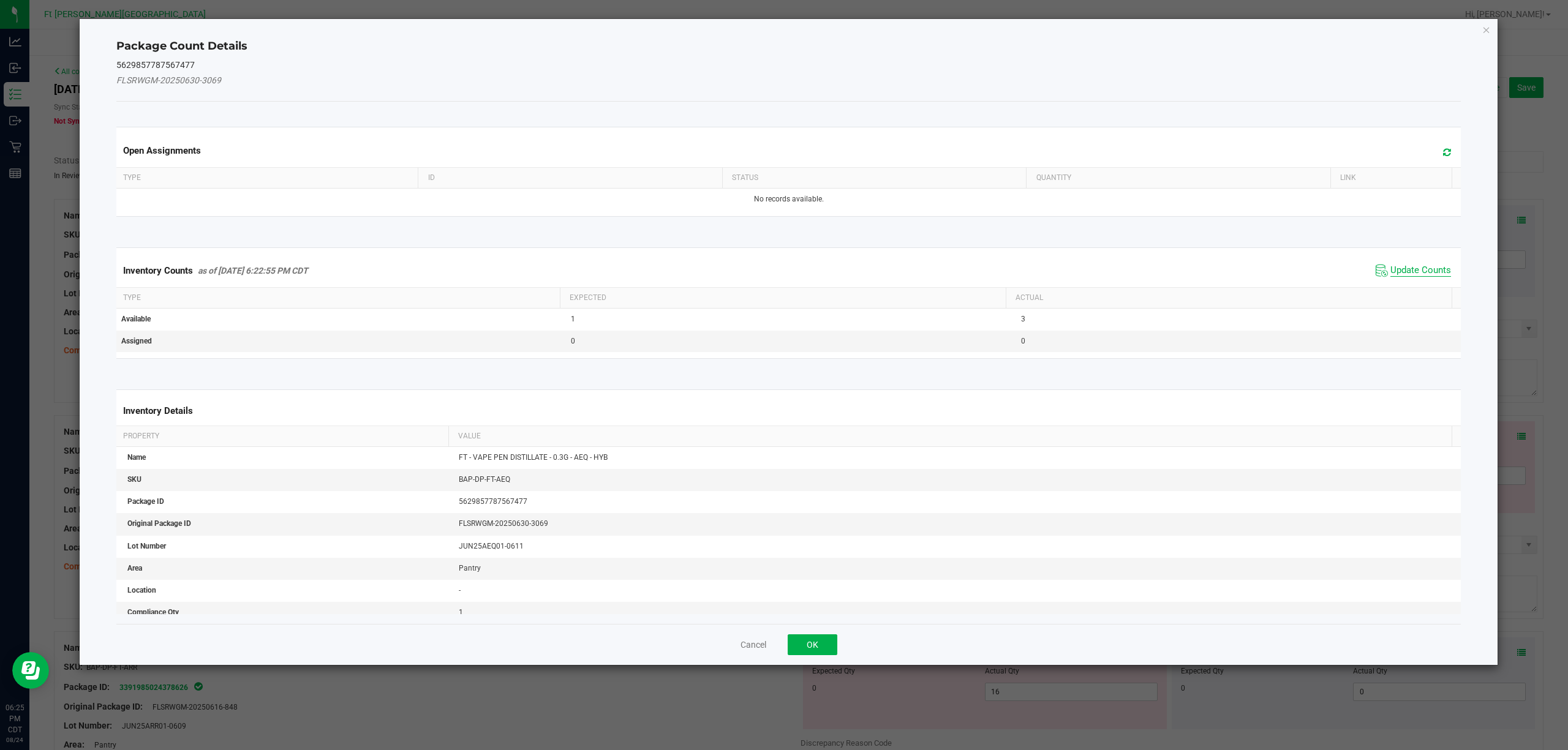
click at [1404, 276] on span "Update Counts" at bounding box center [1421, 270] width 61 height 12
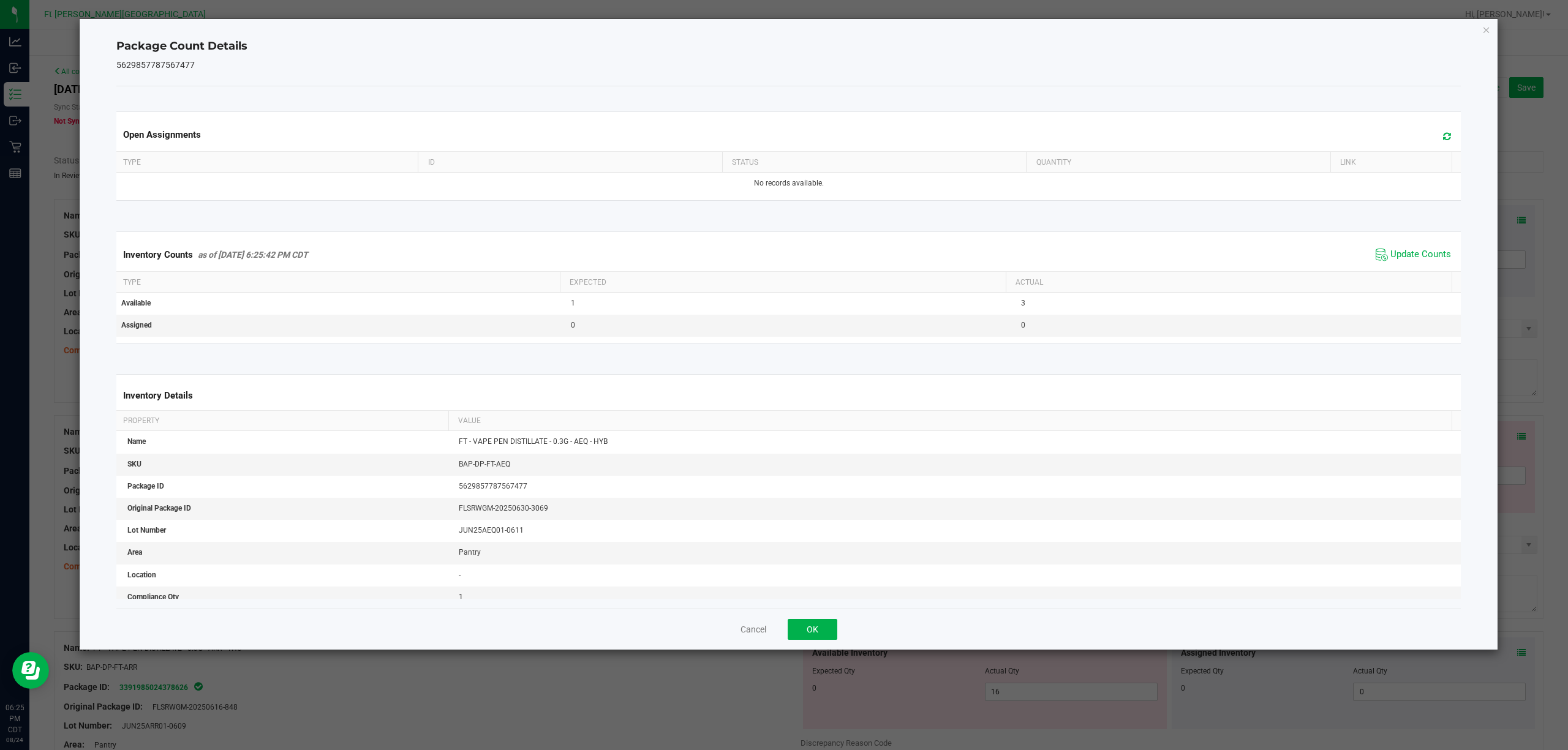
click at [833, 617] on div "Cancel OK" at bounding box center [788, 629] width 1345 height 41
click at [825, 626] on button "OK" at bounding box center [812, 630] width 50 height 21
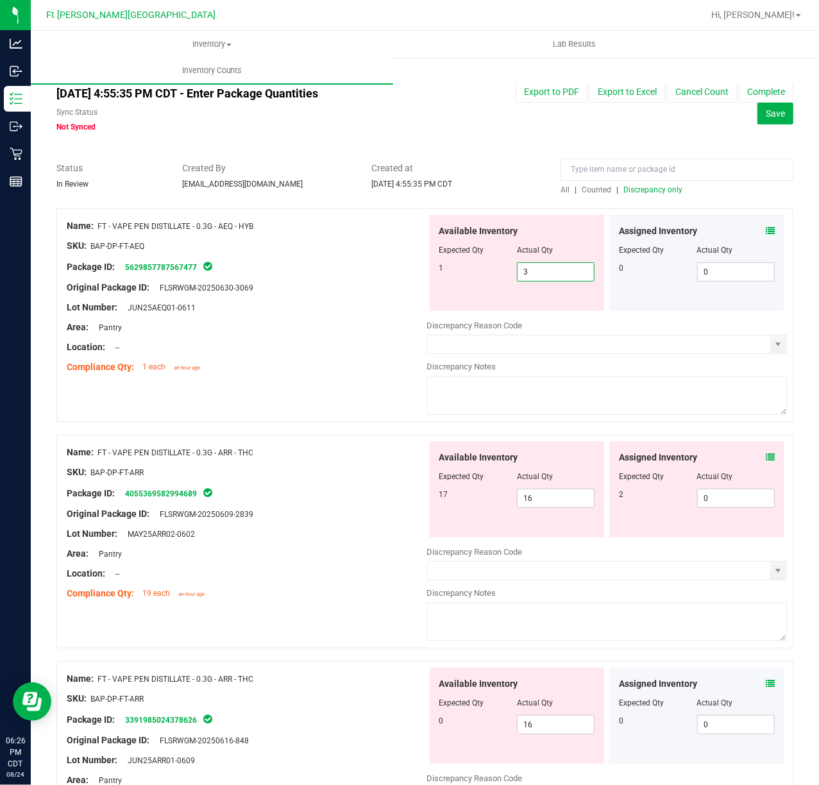
click at [539, 273] on span "3 3" at bounding box center [556, 271] width 78 height 19
click at [539, 273] on input "3" at bounding box center [556, 272] width 76 height 18
type input "1"
click at [366, 282] on div "Original Package ID: FLSRWGM-20250630-3069" at bounding box center [247, 287] width 361 height 13
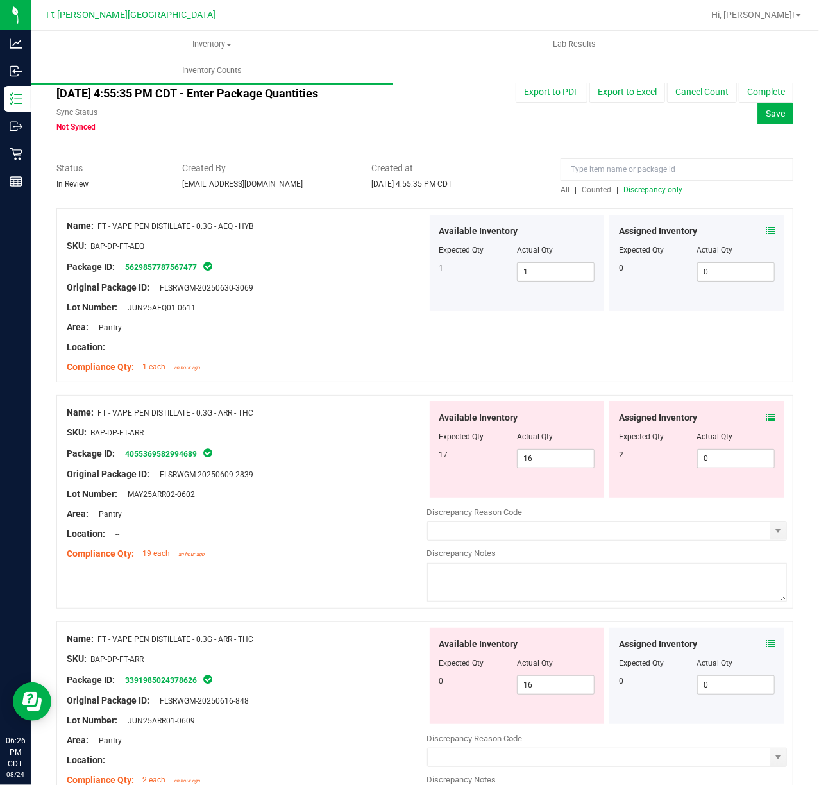
click at [588, 193] on span "Counted" at bounding box center [597, 189] width 30 height 9
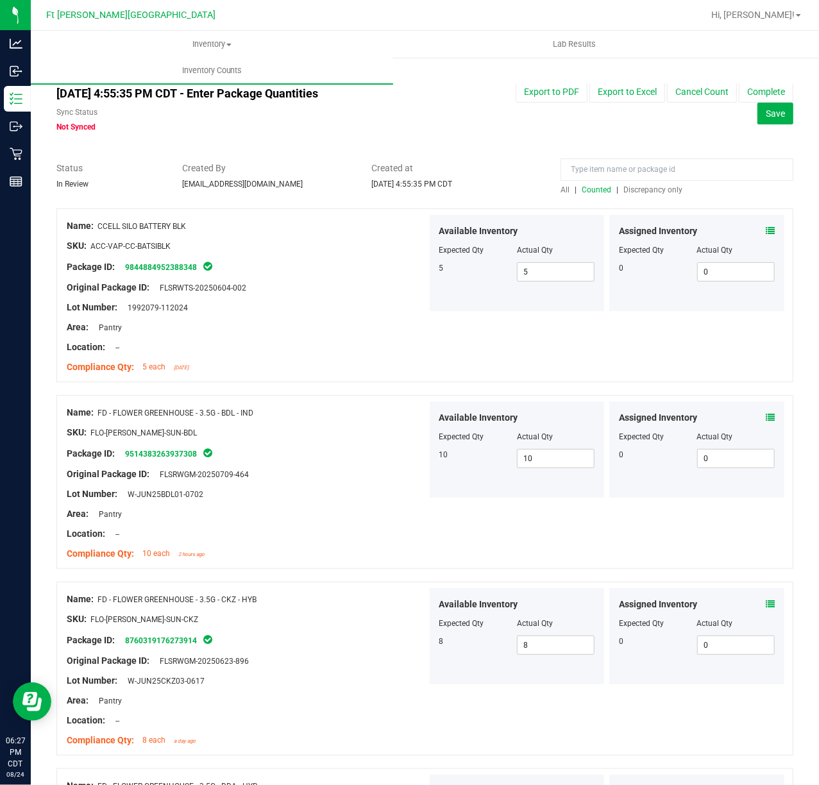
click at [626, 193] on span "Discrepancy only" at bounding box center [653, 189] width 59 height 9
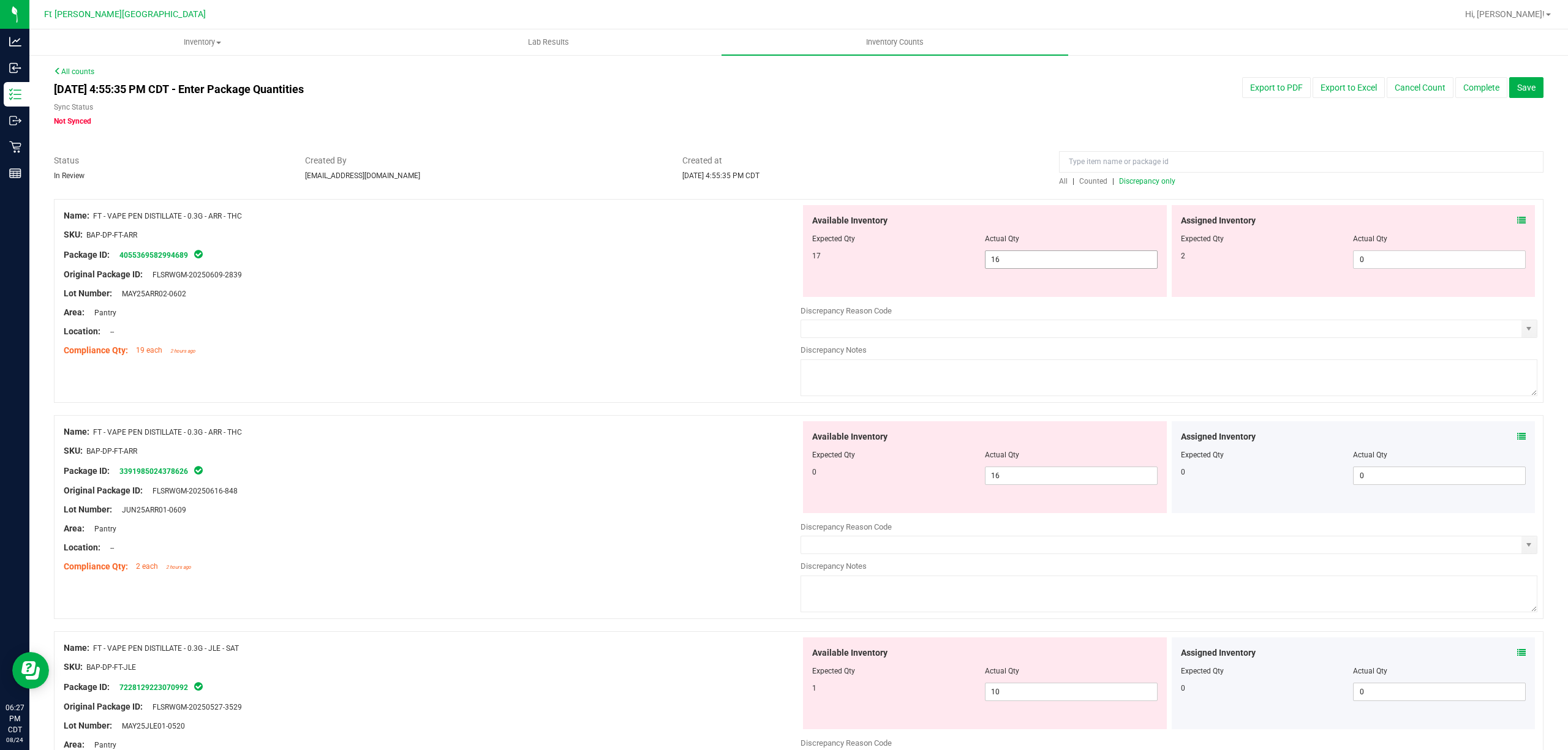
click at [1085, 263] on span "16 16" at bounding box center [1071, 259] width 173 height 18
click at [1085, 263] on input "16" at bounding box center [1071, 260] width 172 height 17
click at [1516, 226] on span at bounding box center [1520, 220] width 9 height 12
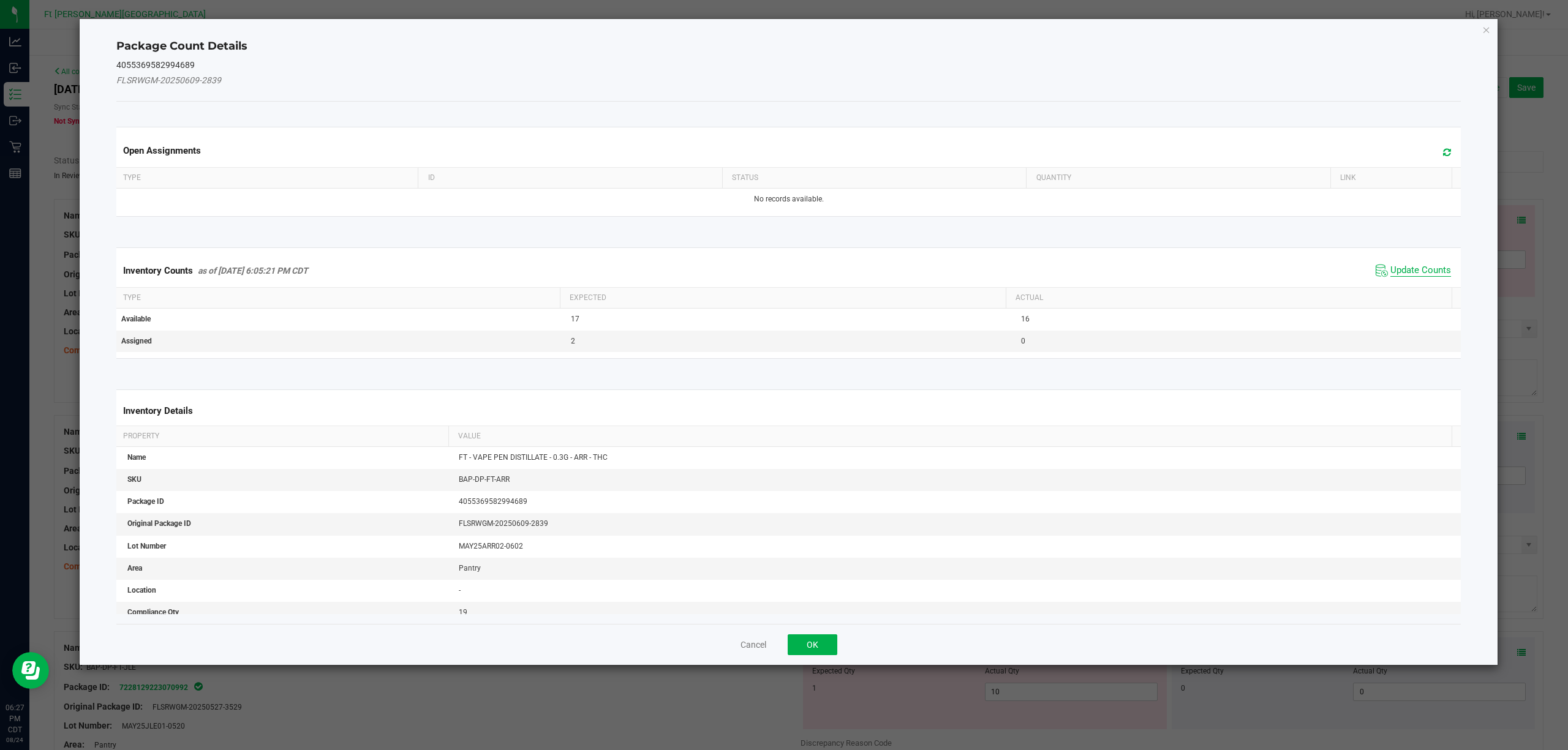
click at [1419, 265] on span "Update Counts" at bounding box center [1421, 270] width 61 height 12
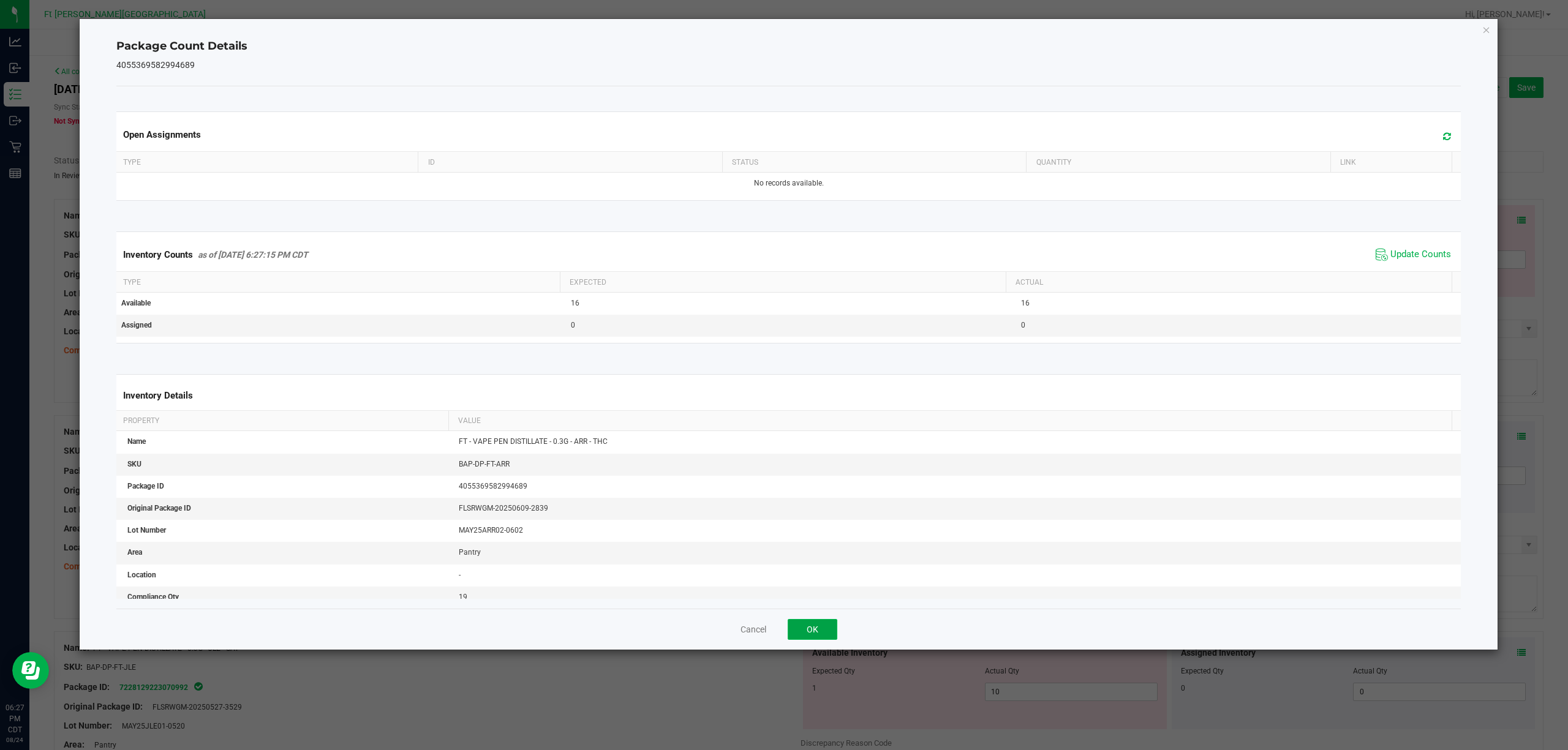
click at [797, 640] on button "OK" at bounding box center [812, 630] width 50 height 21
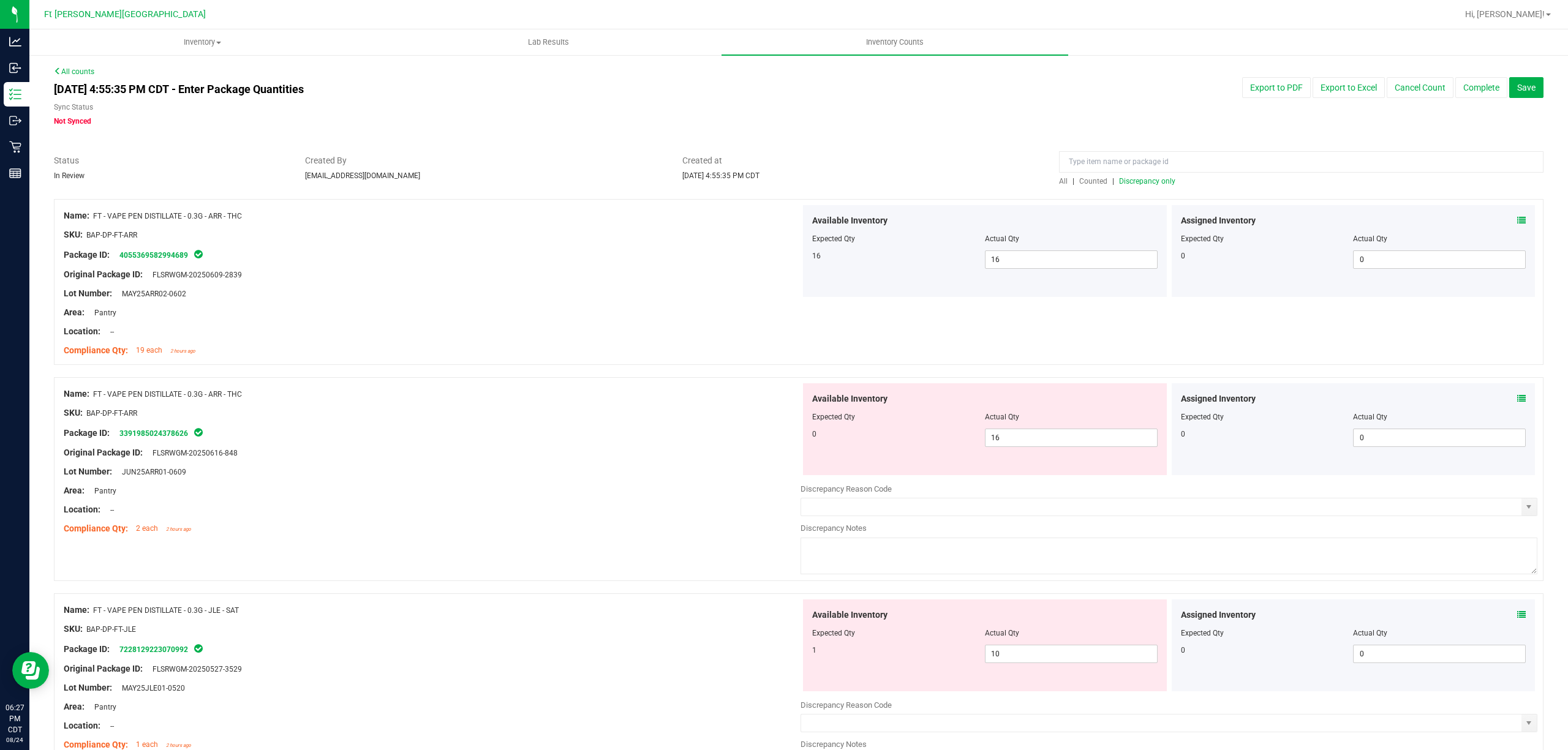
click at [1089, 181] on span "Counted" at bounding box center [1094, 180] width 29 height 9
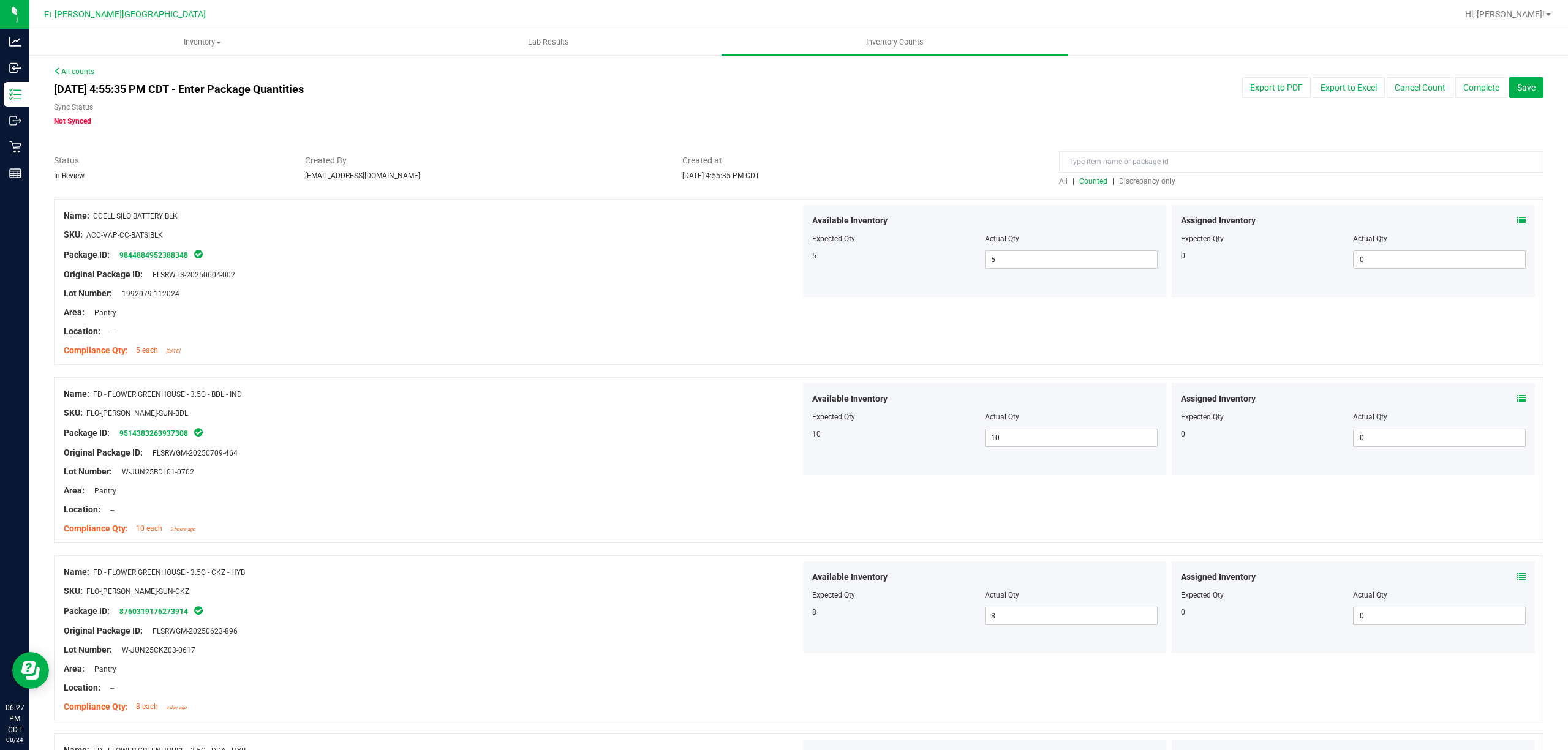
click at [1119, 184] on span "Discrepancy only" at bounding box center [1146, 180] width 56 height 9
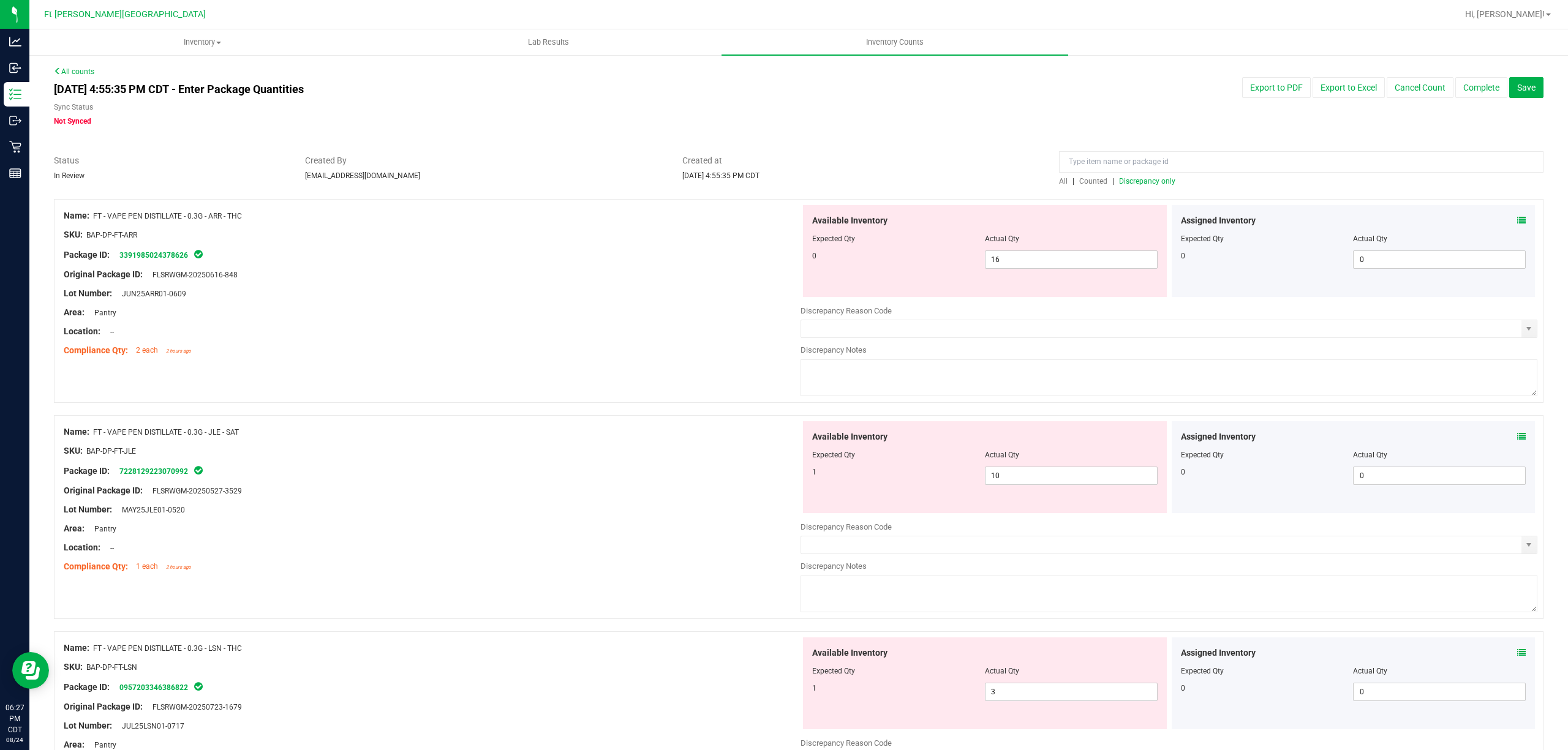
drag, startPoint x: 187, startPoint y: 260, endPoint x: 120, endPoint y: 253, distance: 67.4
click at [120, 253] on div "Package ID: 3391985024378626" at bounding box center [432, 254] width 737 height 14
copy link "3391985024378626"
click at [1103, 254] on span "16 16" at bounding box center [1071, 259] width 173 height 18
click at [1103, 254] on input "16" at bounding box center [1071, 260] width 172 height 17
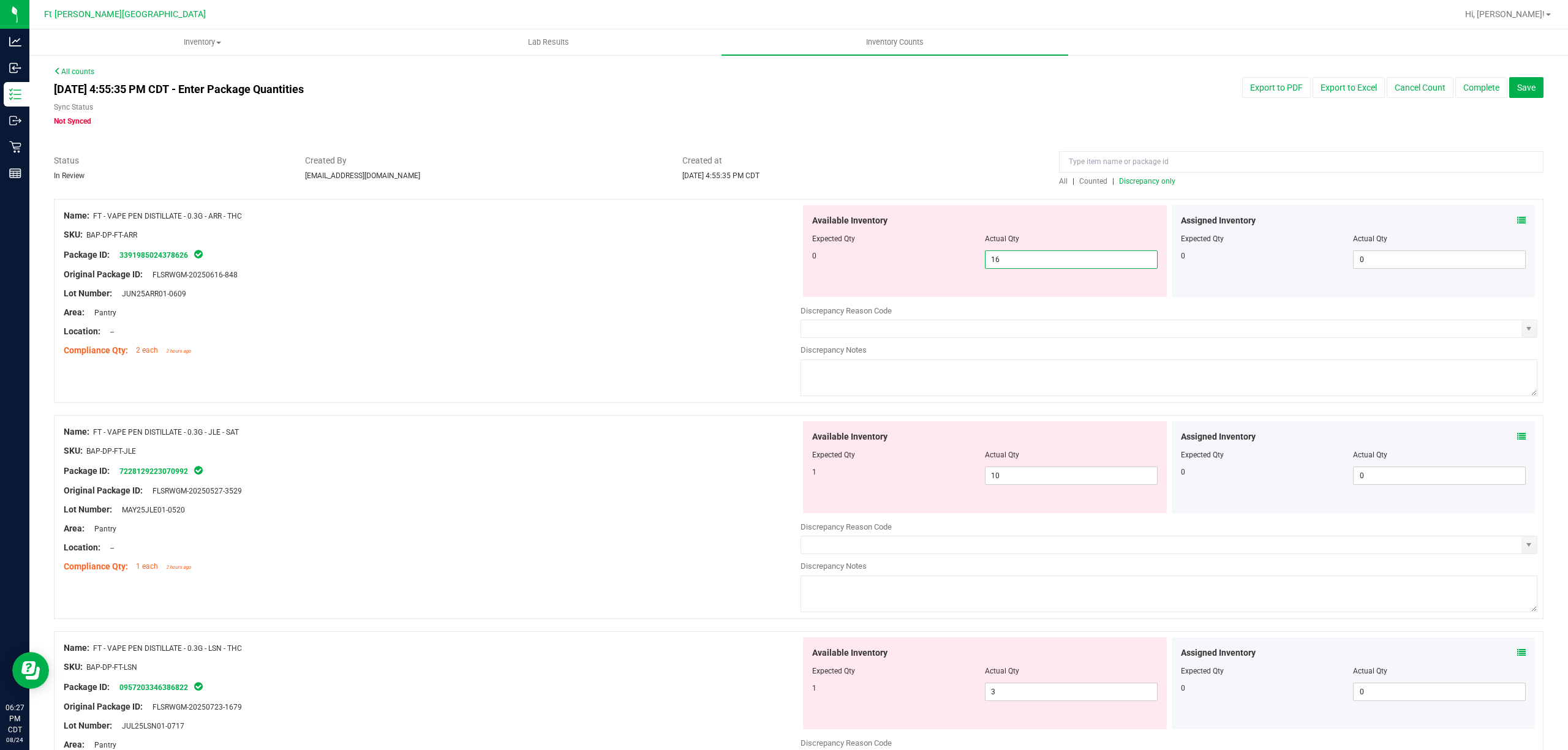
type input "0"
click at [665, 219] on div "Name: FT - VAPE PEN DISTILLATE - 0.3G - ARR - THC" at bounding box center [432, 215] width 737 height 12
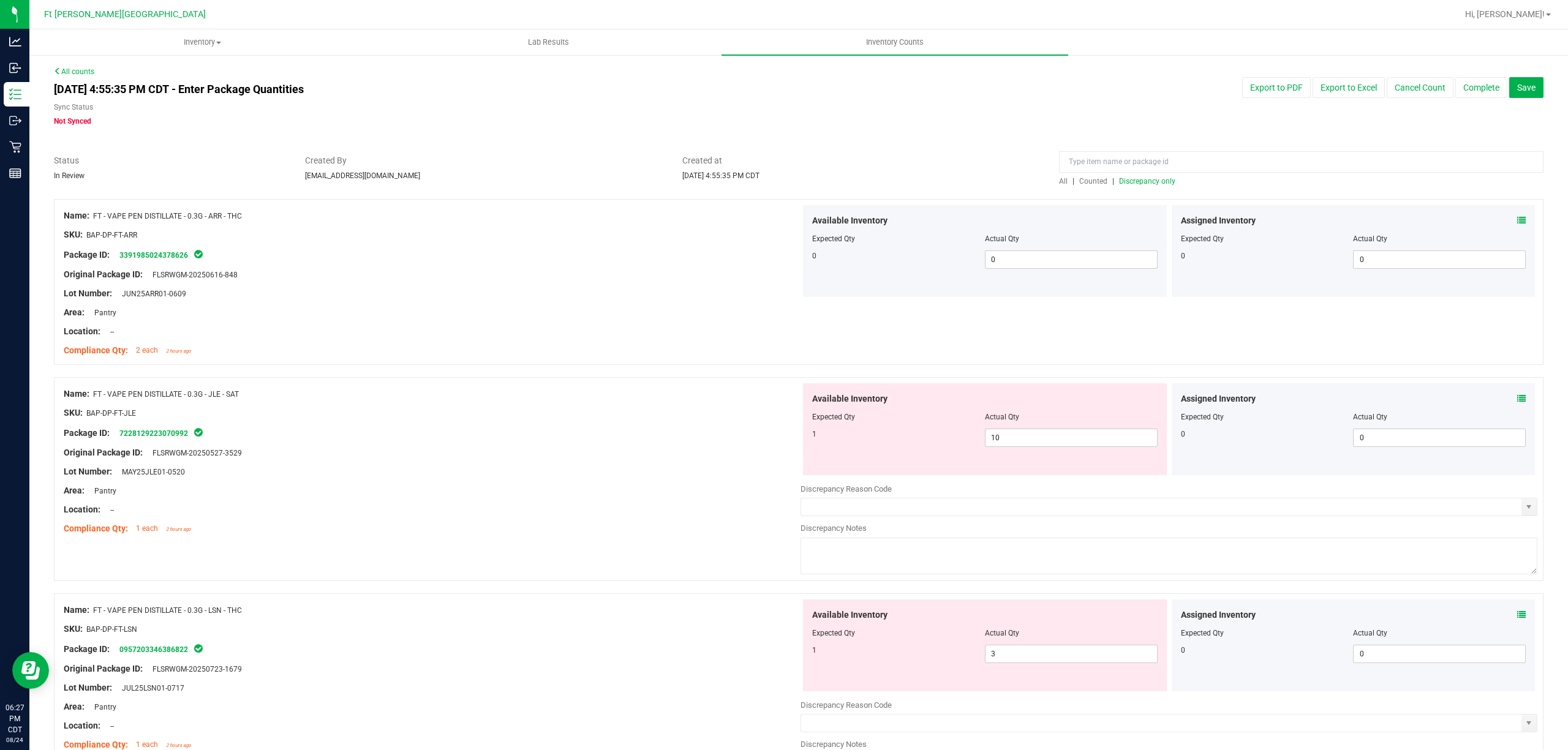
click at [1079, 182] on span "Counted" at bounding box center [1094, 180] width 29 height 9
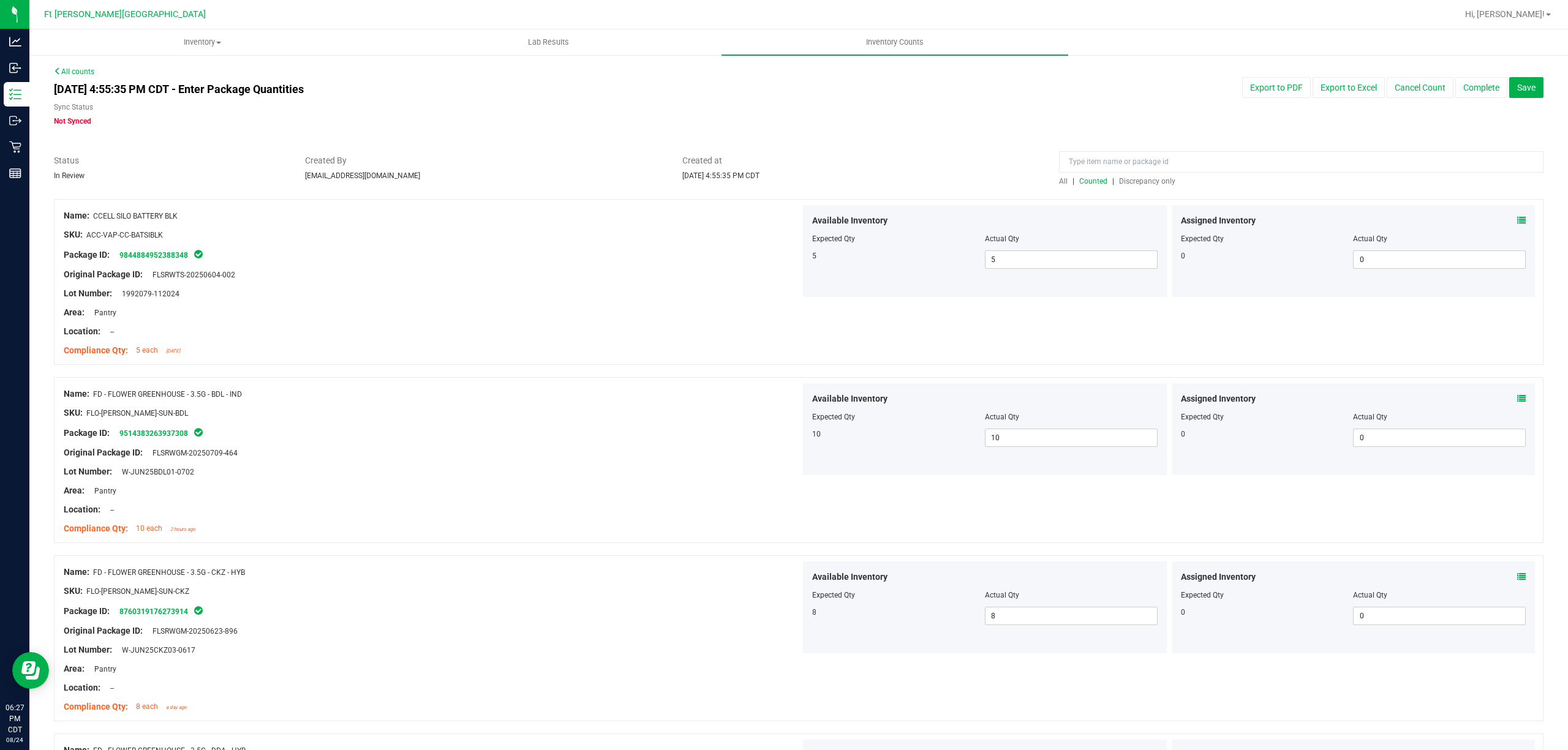
click at [1119, 178] on span "Discrepancy only" at bounding box center [1146, 180] width 56 height 9
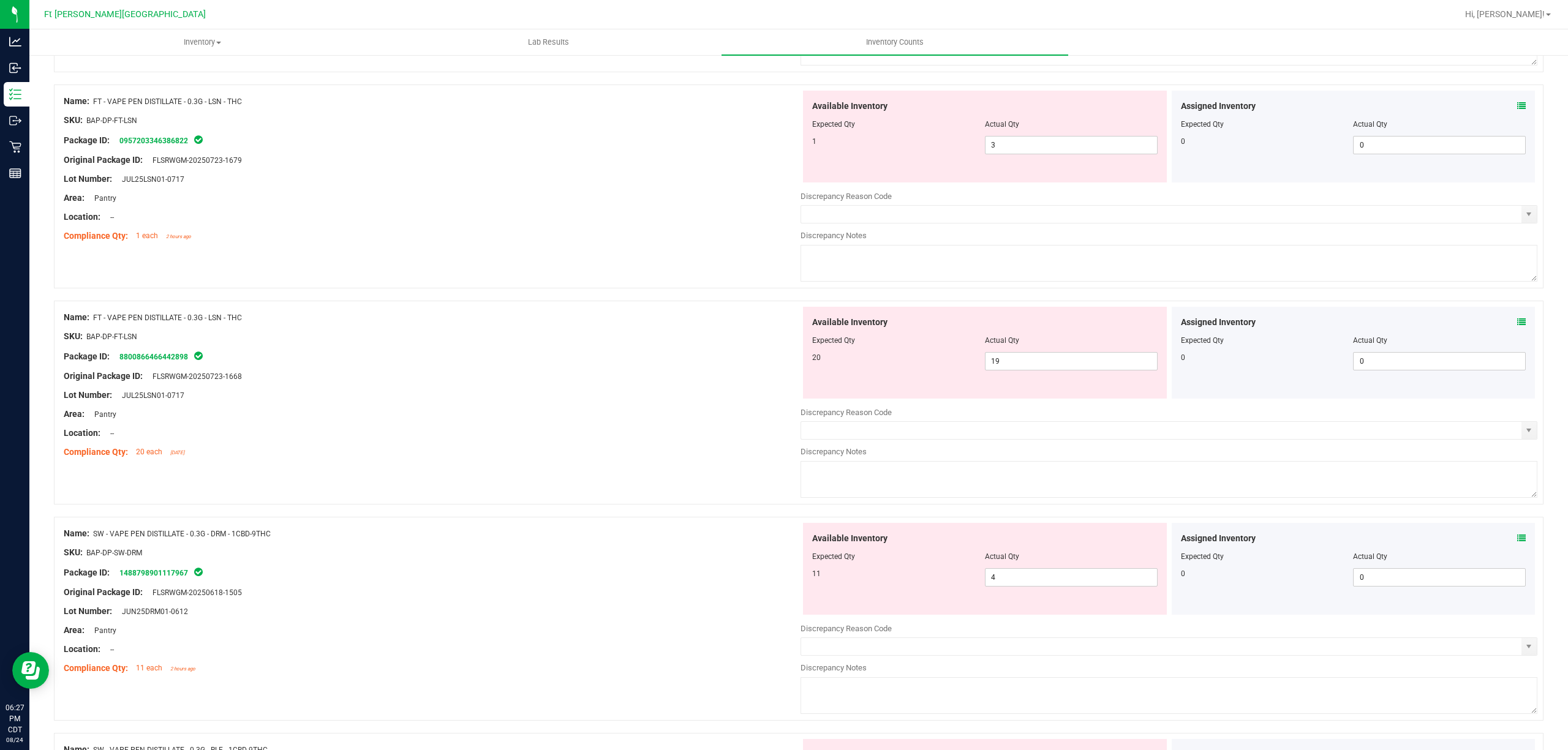
scroll to position [573, 0]
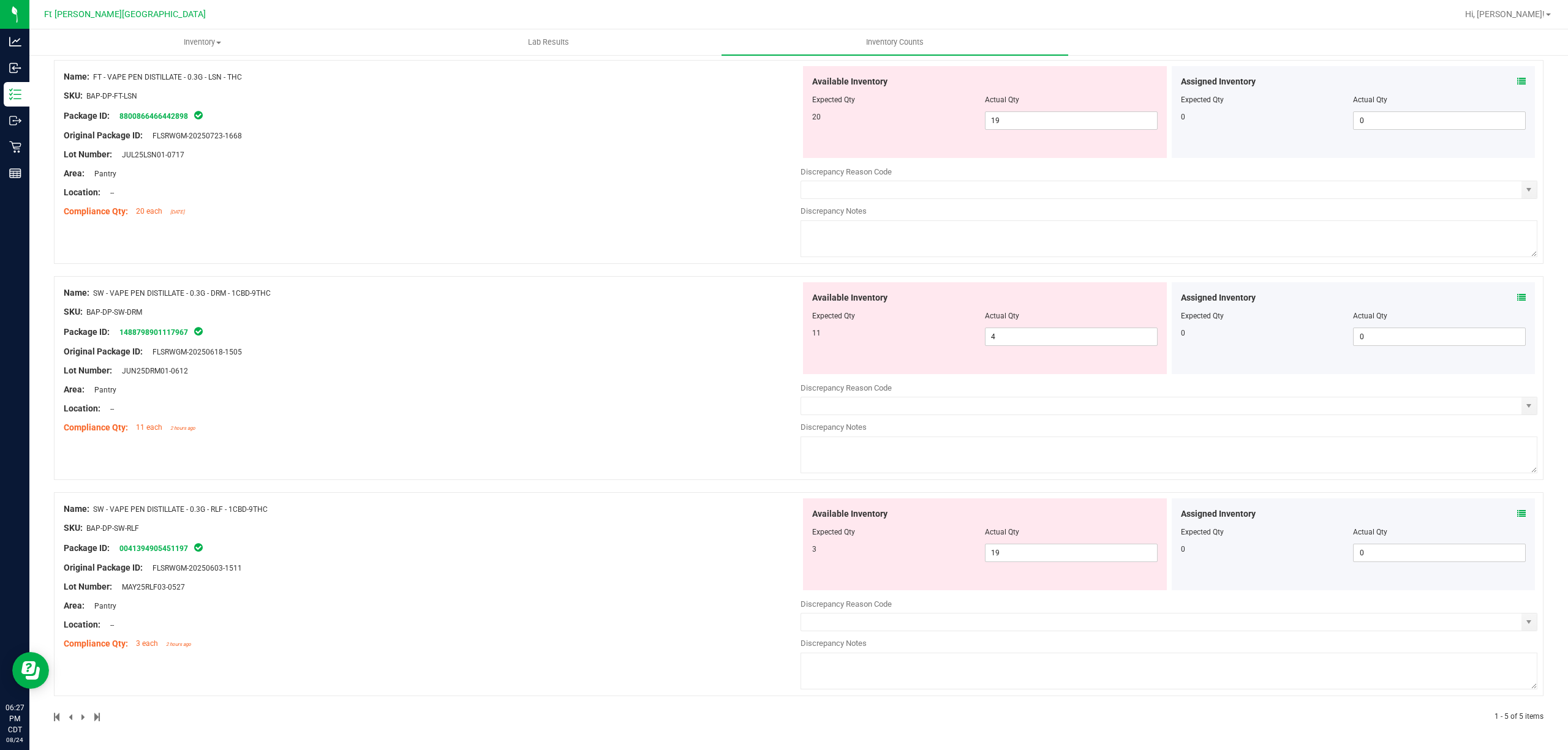
click at [1503, 510] on div "Assigned Inventory" at bounding box center [1353, 513] width 345 height 12
click at [1516, 509] on span at bounding box center [1520, 513] width 9 height 12
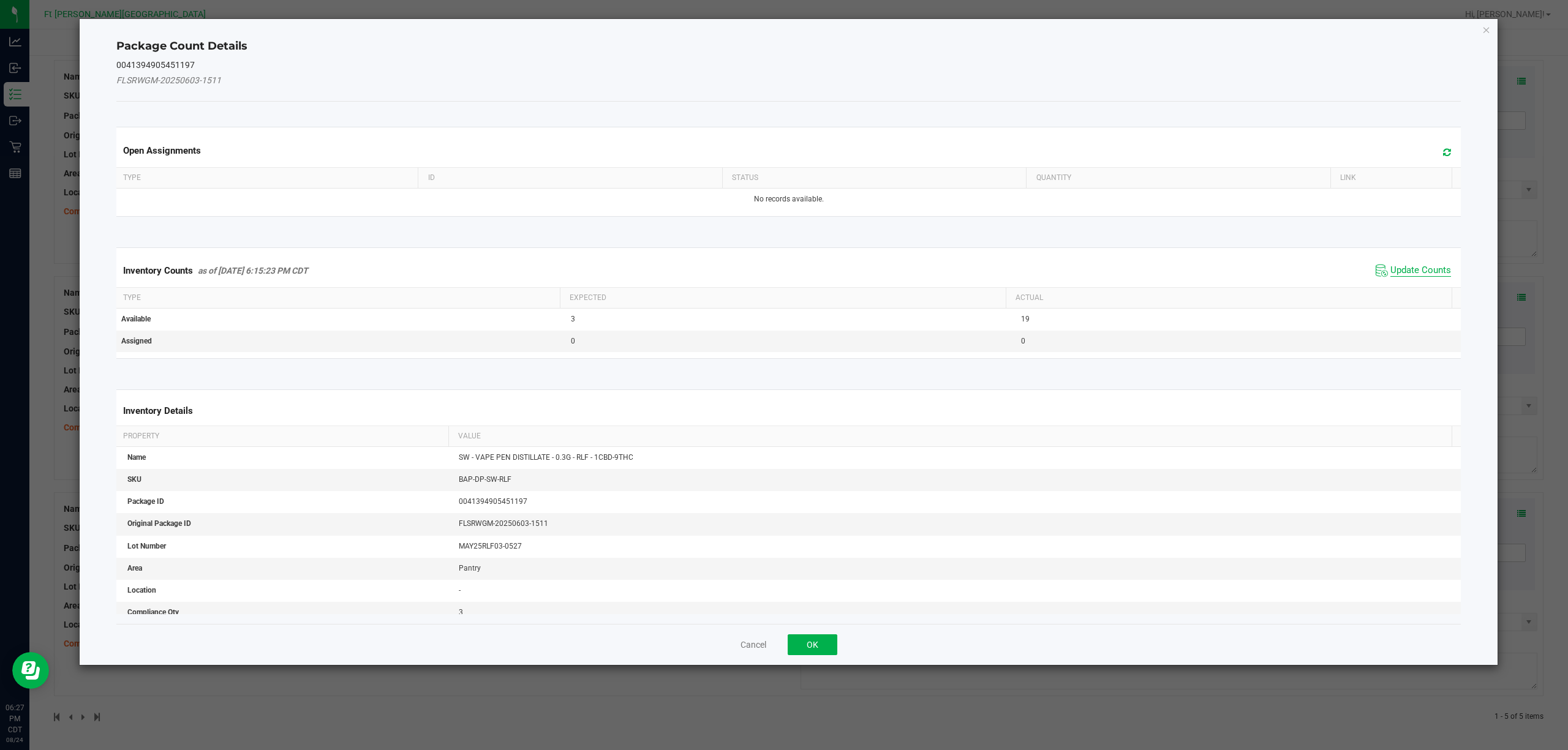
click at [1396, 269] on span "Update Counts" at bounding box center [1421, 270] width 61 height 12
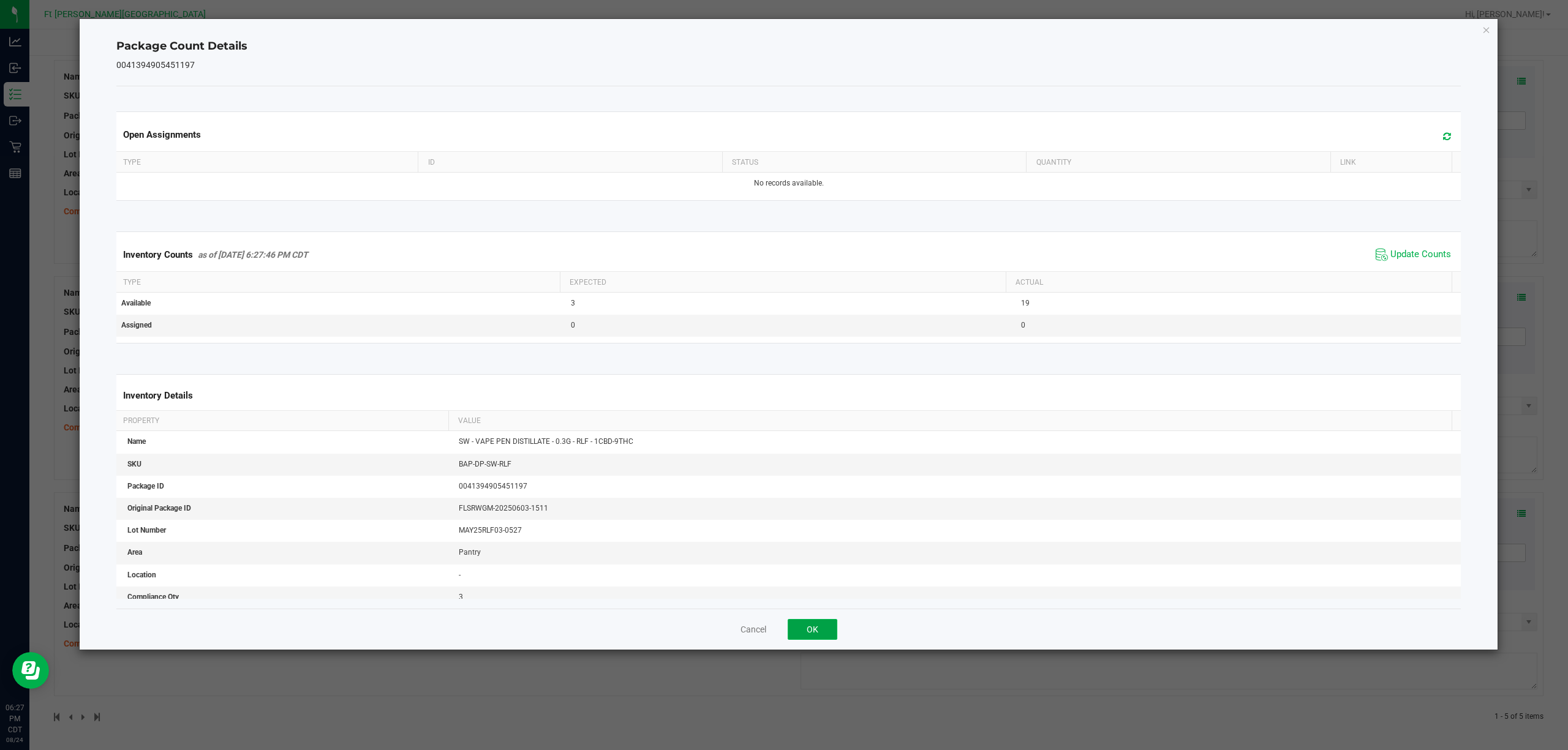
click at [822, 633] on button "OK" at bounding box center [812, 630] width 50 height 21
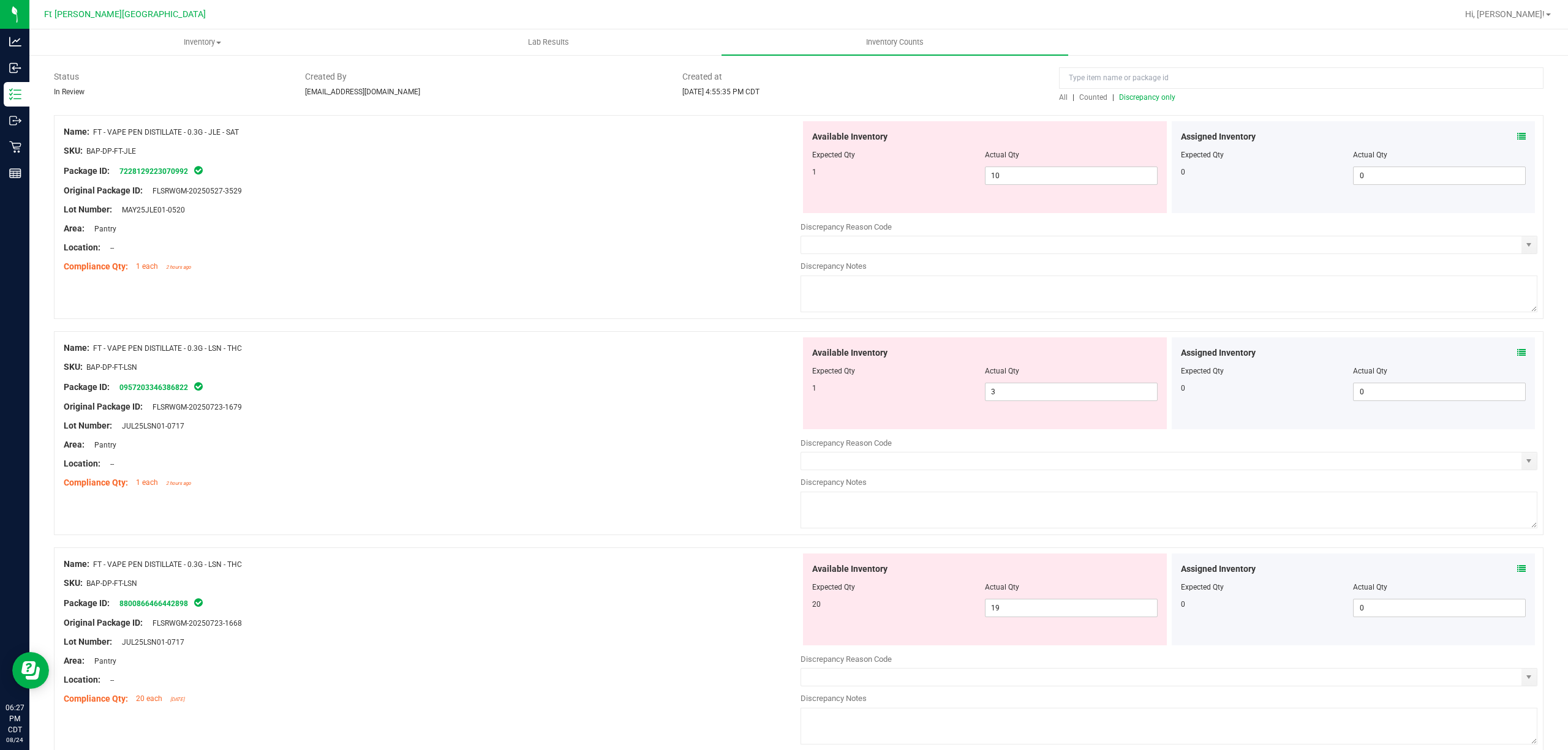
scroll to position [0, 0]
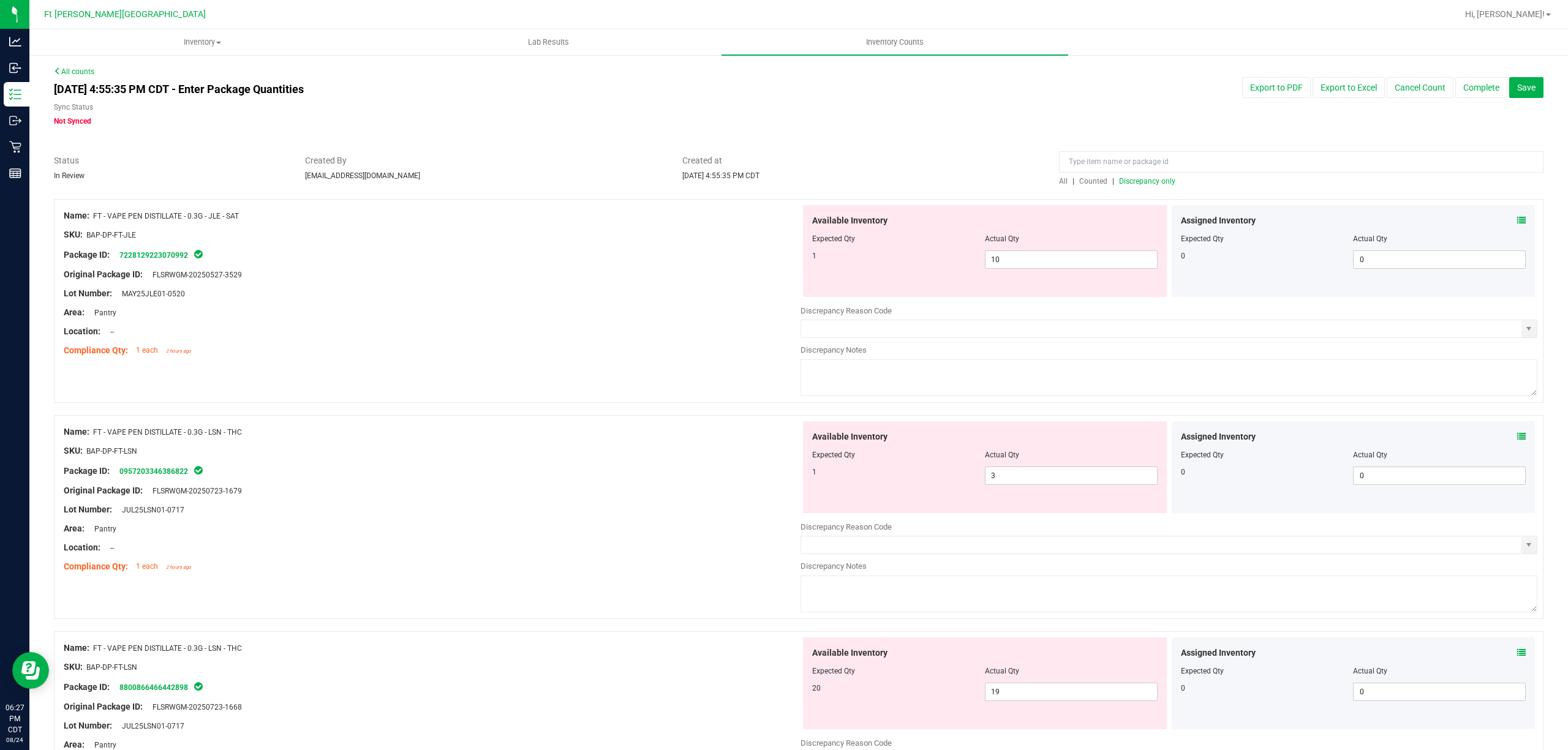
click at [1086, 178] on span "Counted" at bounding box center [1094, 180] width 29 height 9
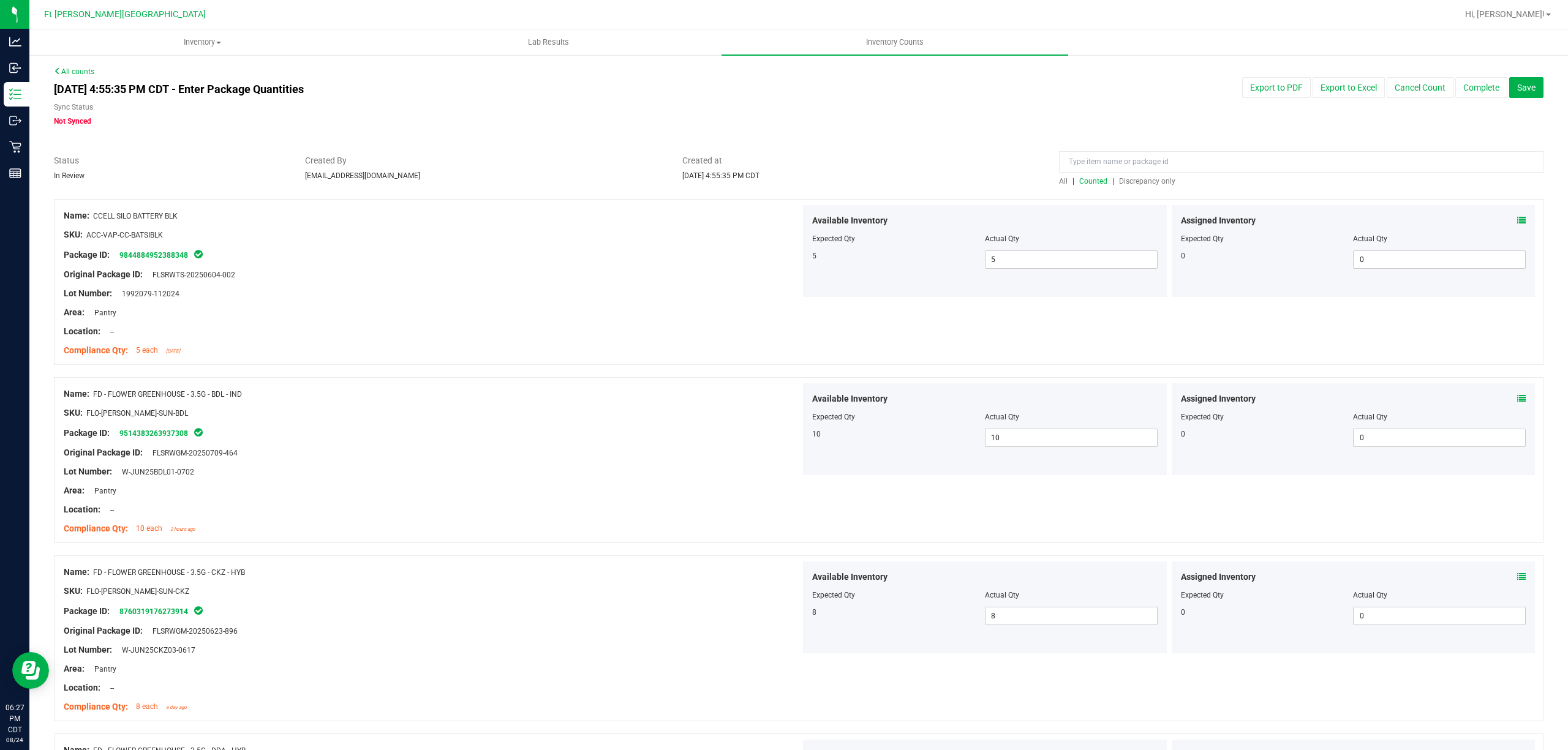
click at [1119, 178] on span "Discrepancy only" at bounding box center [1146, 180] width 56 height 9
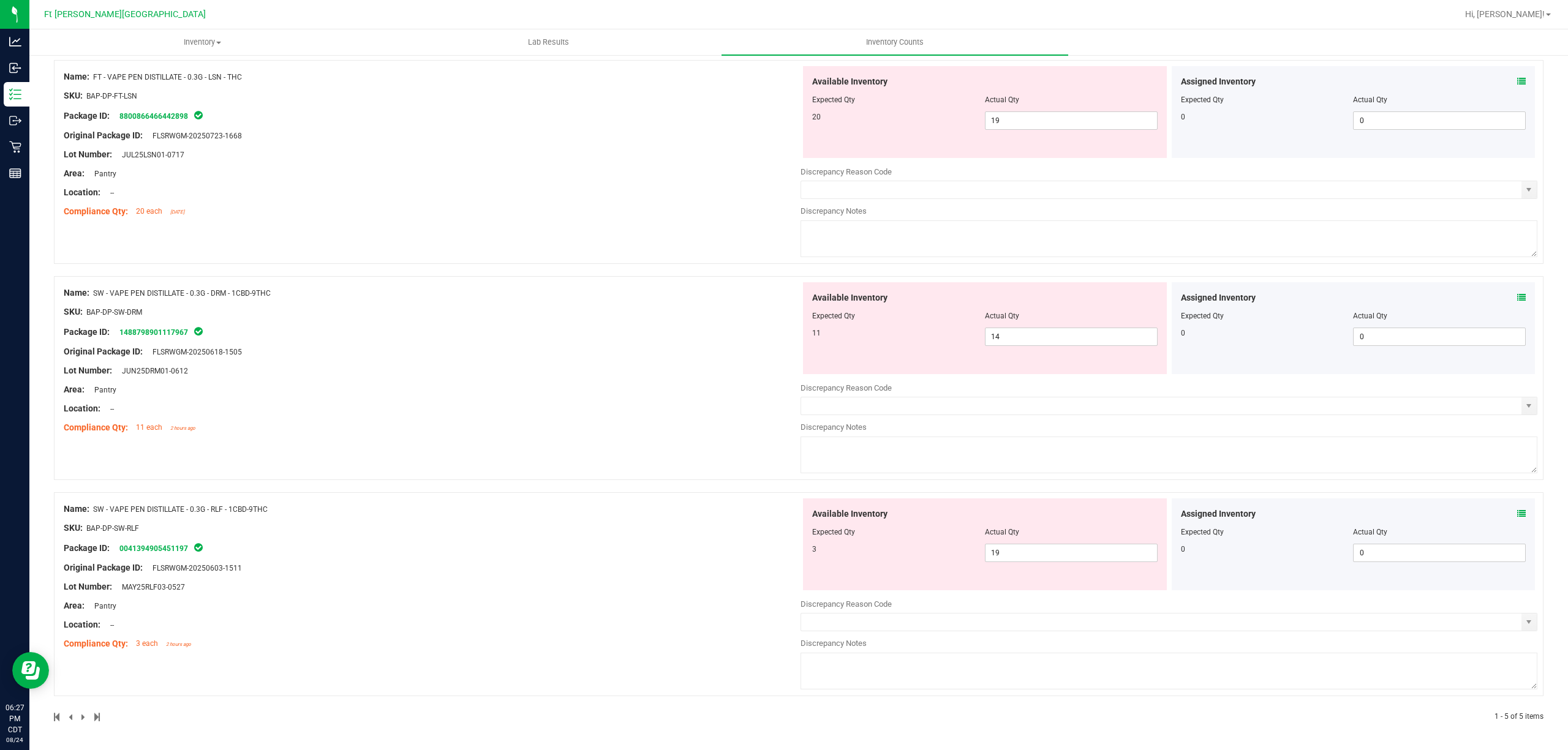
scroll to position [573, 0]
drag, startPoint x: 290, startPoint y: 496, endPoint x: 94, endPoint y: 503, distance: 196.1
click at [94, 503] on div "Name: SW - VAPE PEN DISTILLATE - 0.3G - RLF - 1CBD-9THC SKU: BAP-DP-SW-RLF Pack…" at bounding box center [798, 594] width 1490 height 204
copy div "SW - VAPE PEN DISTILLATE - 0.3G - RLF - 1CBD-9THC"
click at [1060, 552] on span "19 19" at bounding box center [1071, 552] width 173 height 18
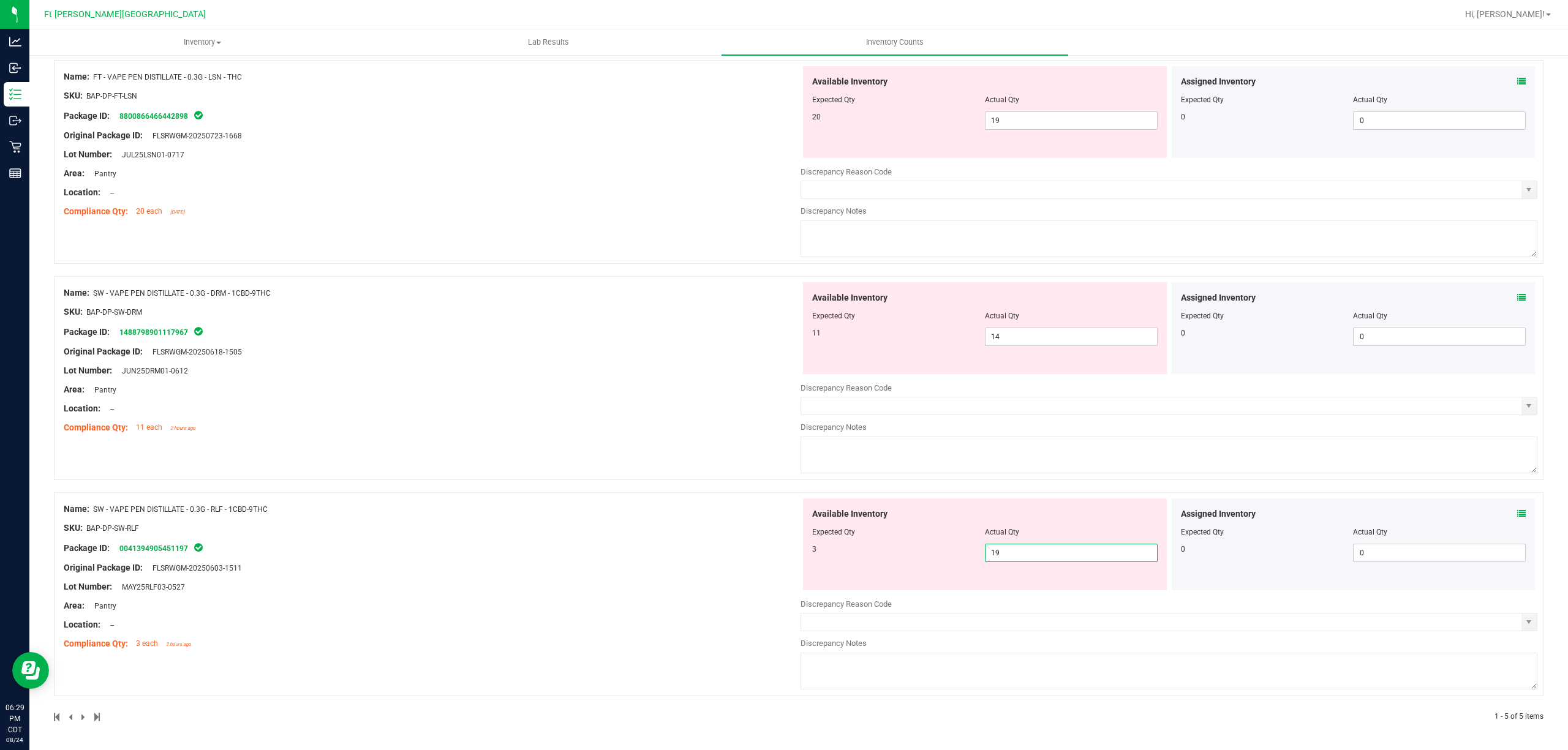
click at [1060, 552] on input "19" at bounding box center [1071, 552] width 172 height 17
type input "3"
click at [1019, 332] on div "Available Inventory Expected Qty Actual Qty 11 14 14" at bounding box center [984, 328] width 364 height 92
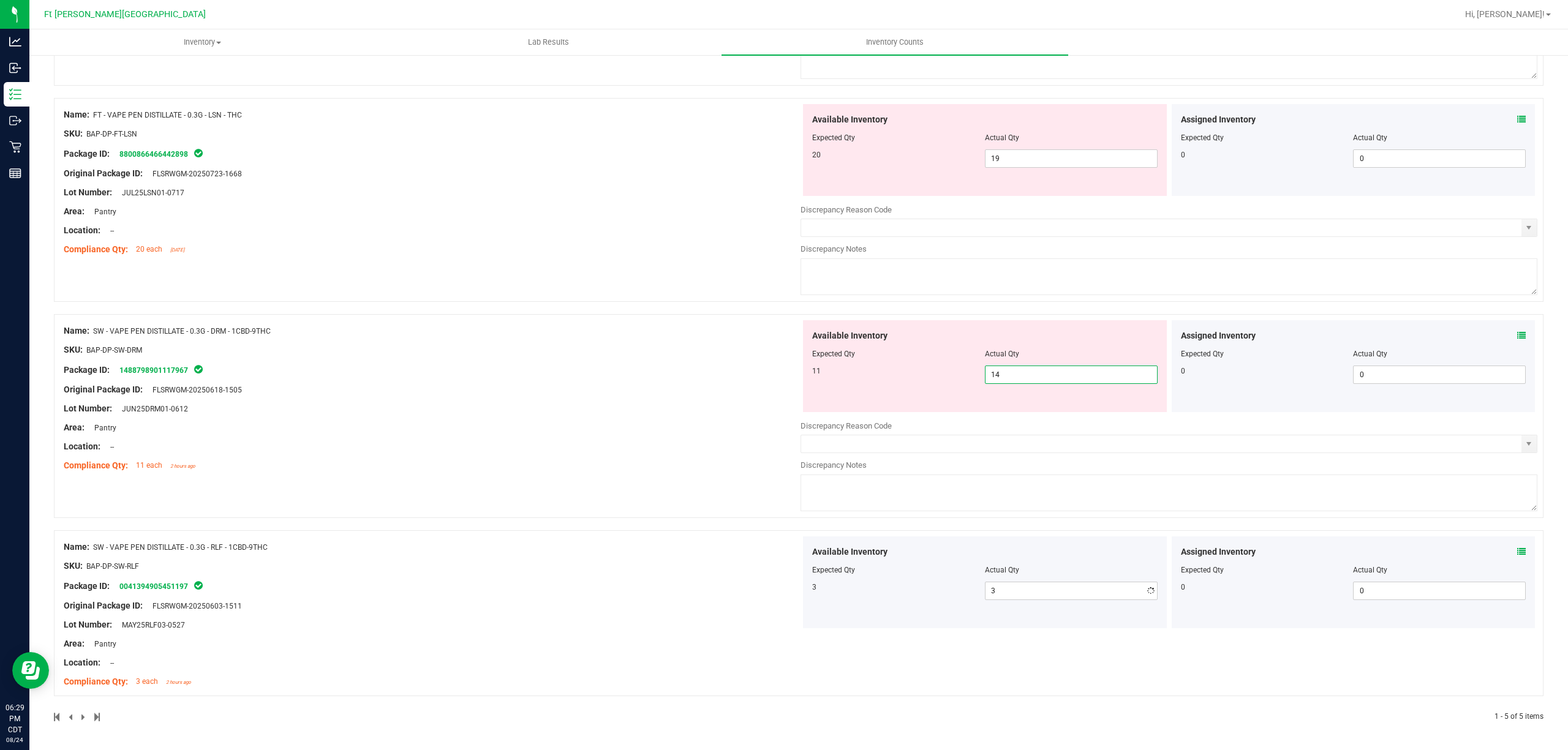
scroll to position [535, 0]
click at [1019, 332] on div "Available Inventory" at bounding box center [985, 335] width 345 height 12
click at [1020, 368] on span "14 14" at bounding box center [1071, 374] width 173 height 18
click at [1020, 368] on input "14" at bounding box center [1071, 375] width 172 height 17
type input "11"
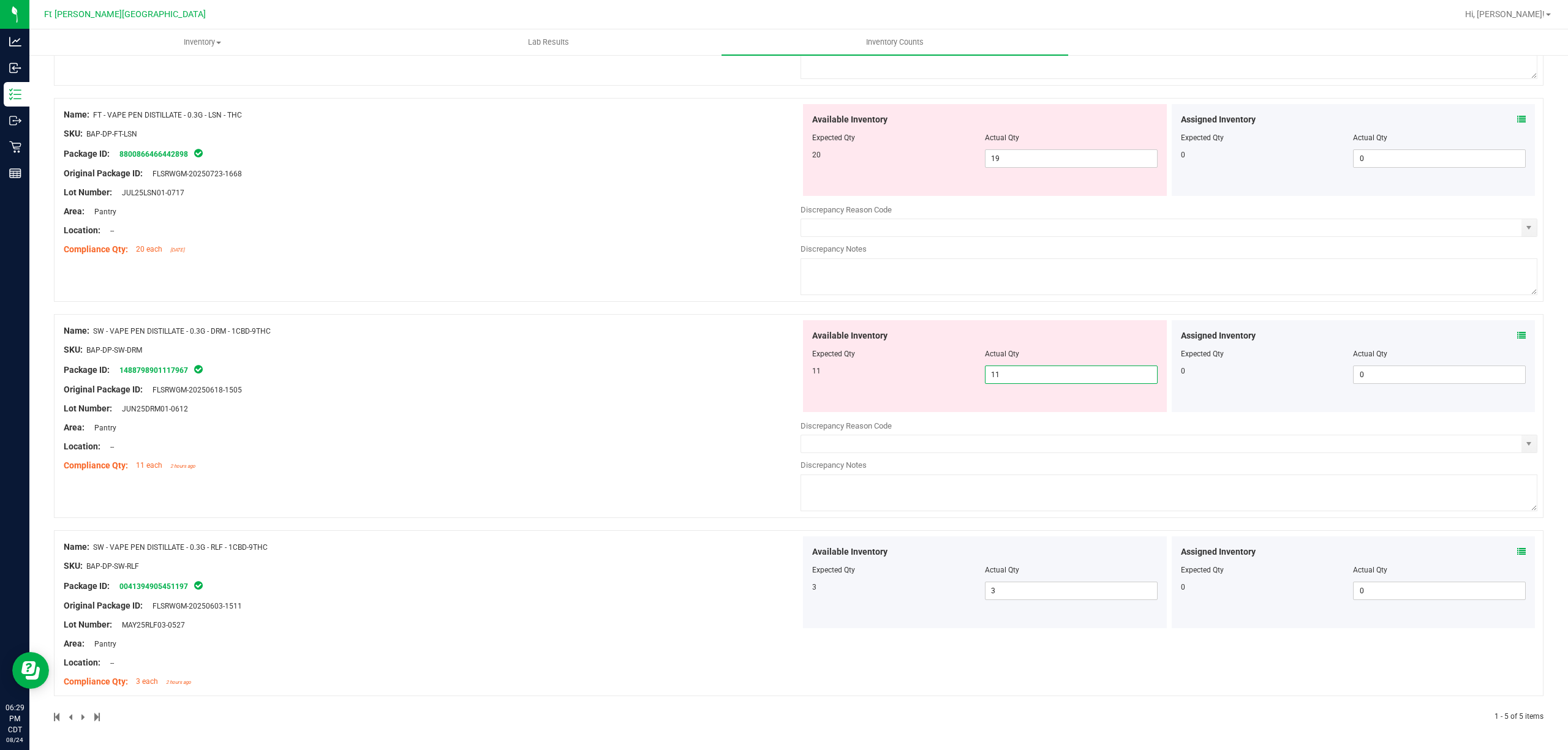
type input "11"
click at [750, 361] on div "Name: SW - VAPE PEN DISTILLATE - 0.3G - DRM - 1CBD-9THC SKU: BAP-DP-SW-DRM Pack…" at bounding box center [432, 399] width 737 height 156
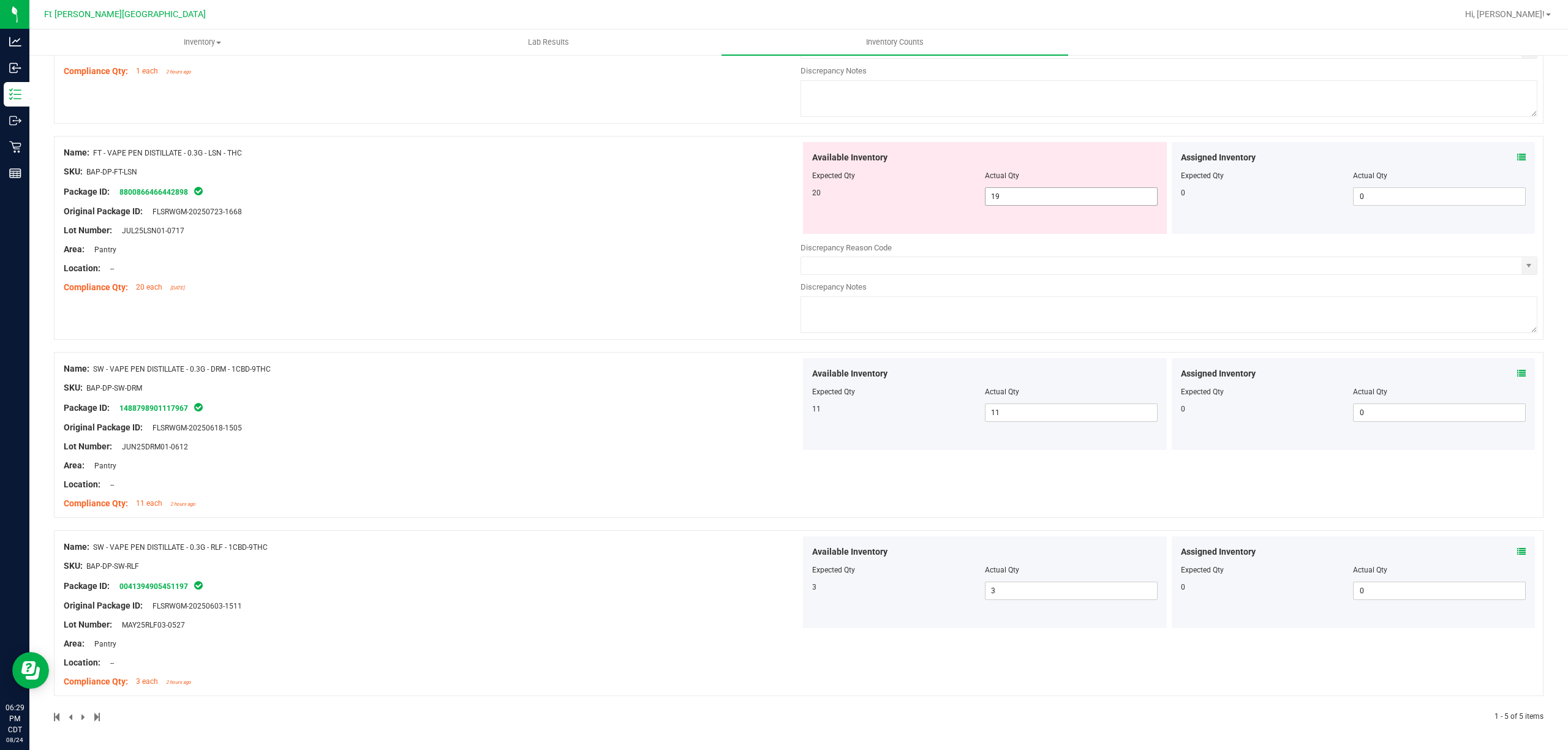
click at [1046, 191] on span "19 19" at bounding box center [1071, 196] width 173 height 18
click at [1046, 191] on input "19" at bounding box center [1071, 197] width 172 height 17
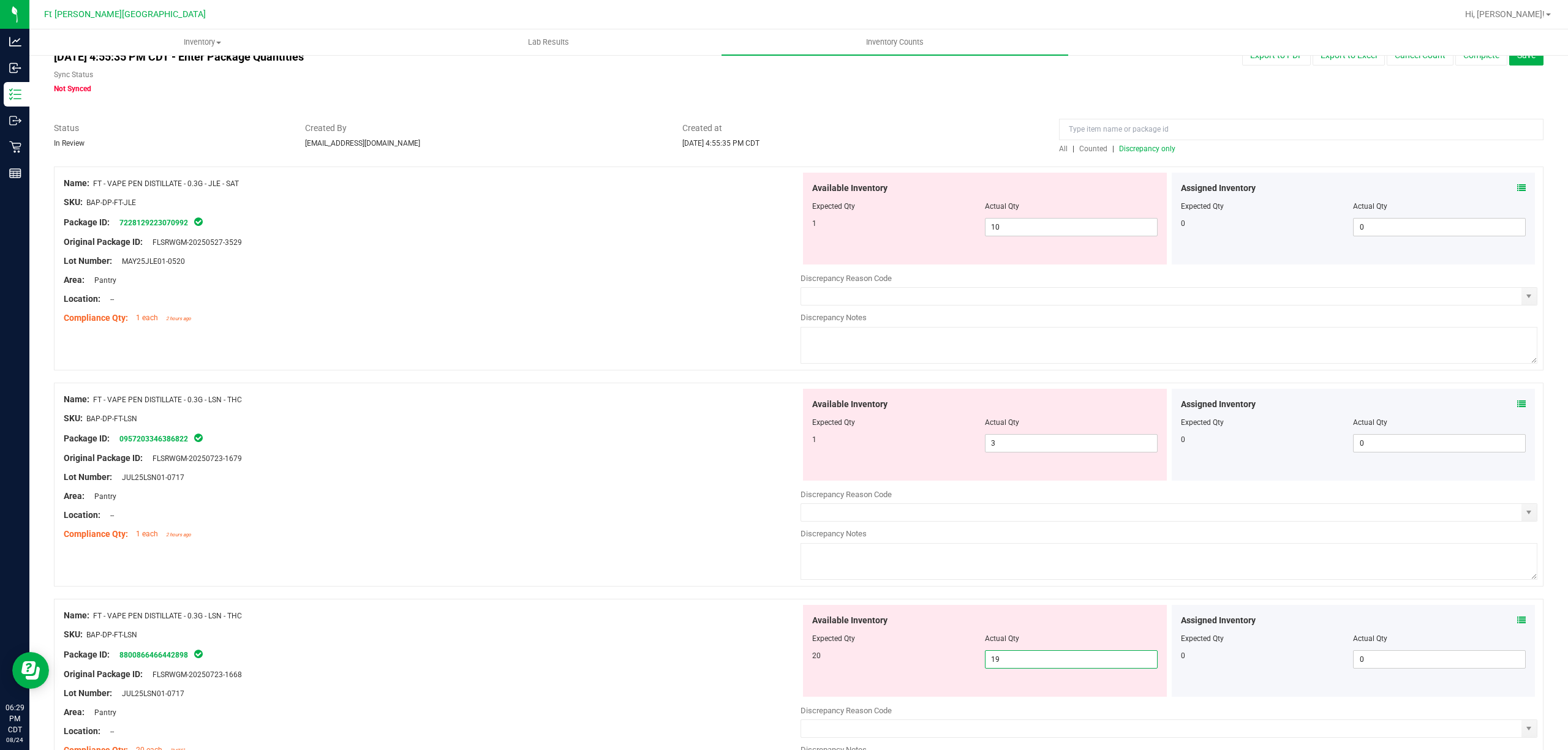
scroll to position [0, 0]
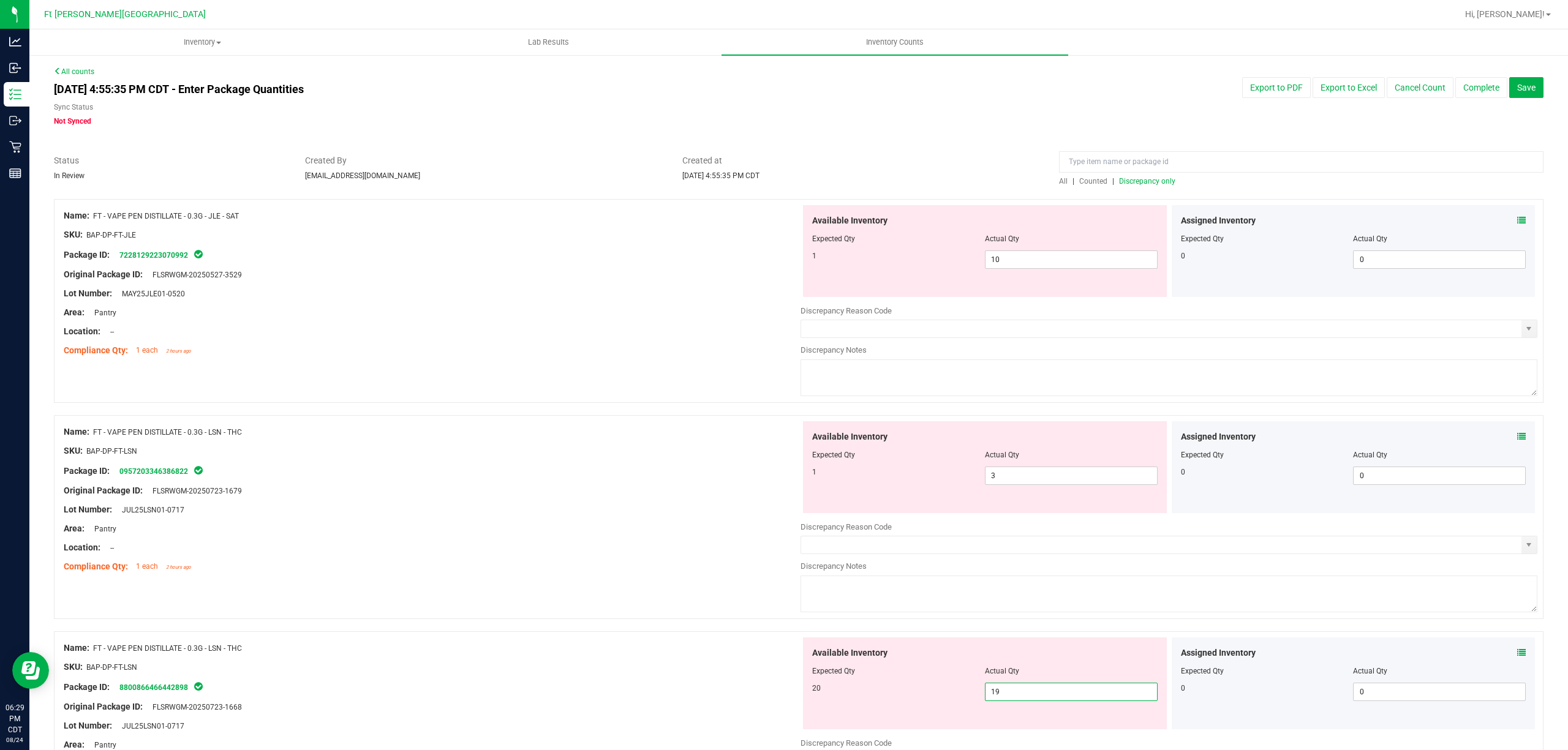
click at [1088, 180] on span "Counted" at bounding box center [1094, 180] width 29 height 9
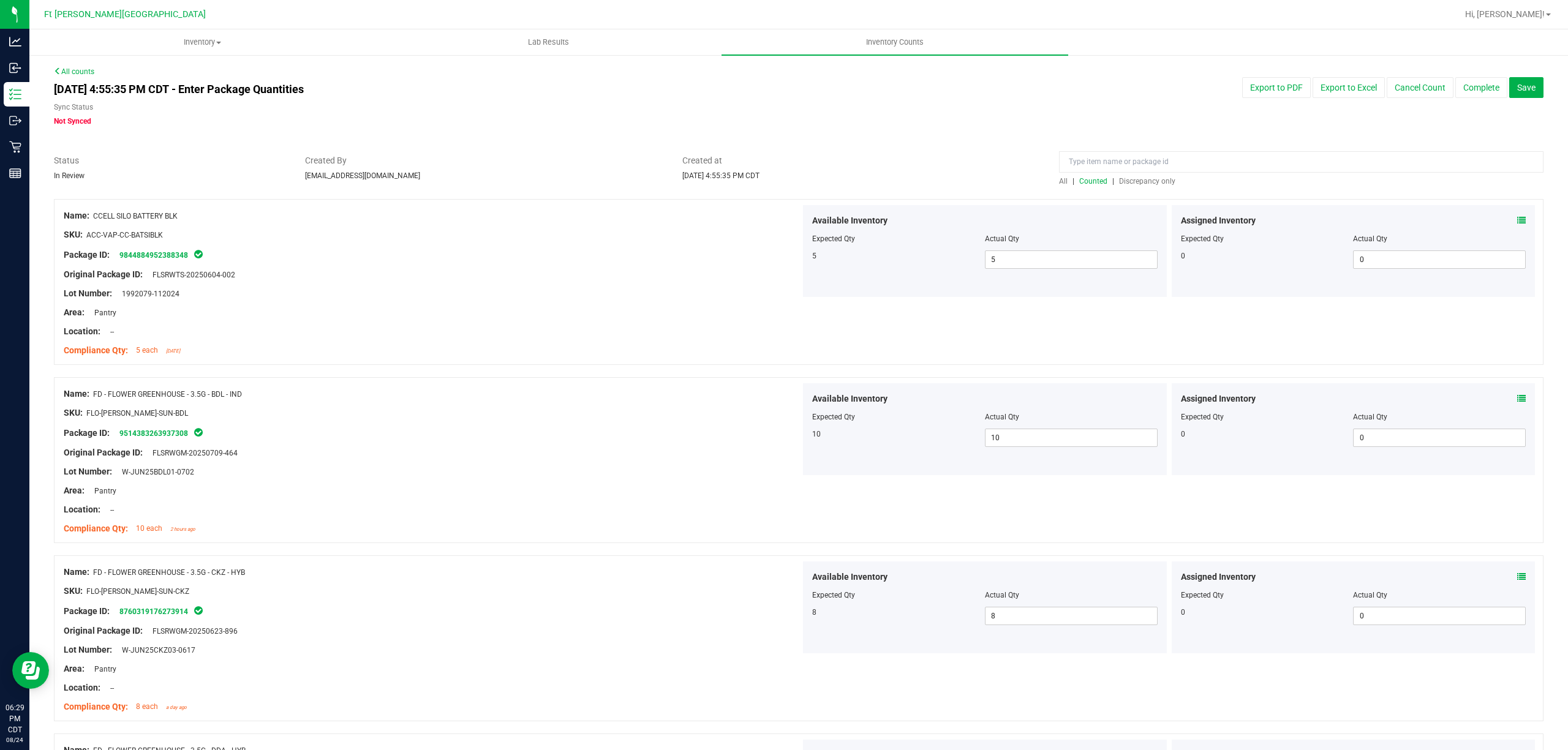
click at [1132, 177] on span "Discrepancy only" at bounding box center [1146, 180] width 56 height 9
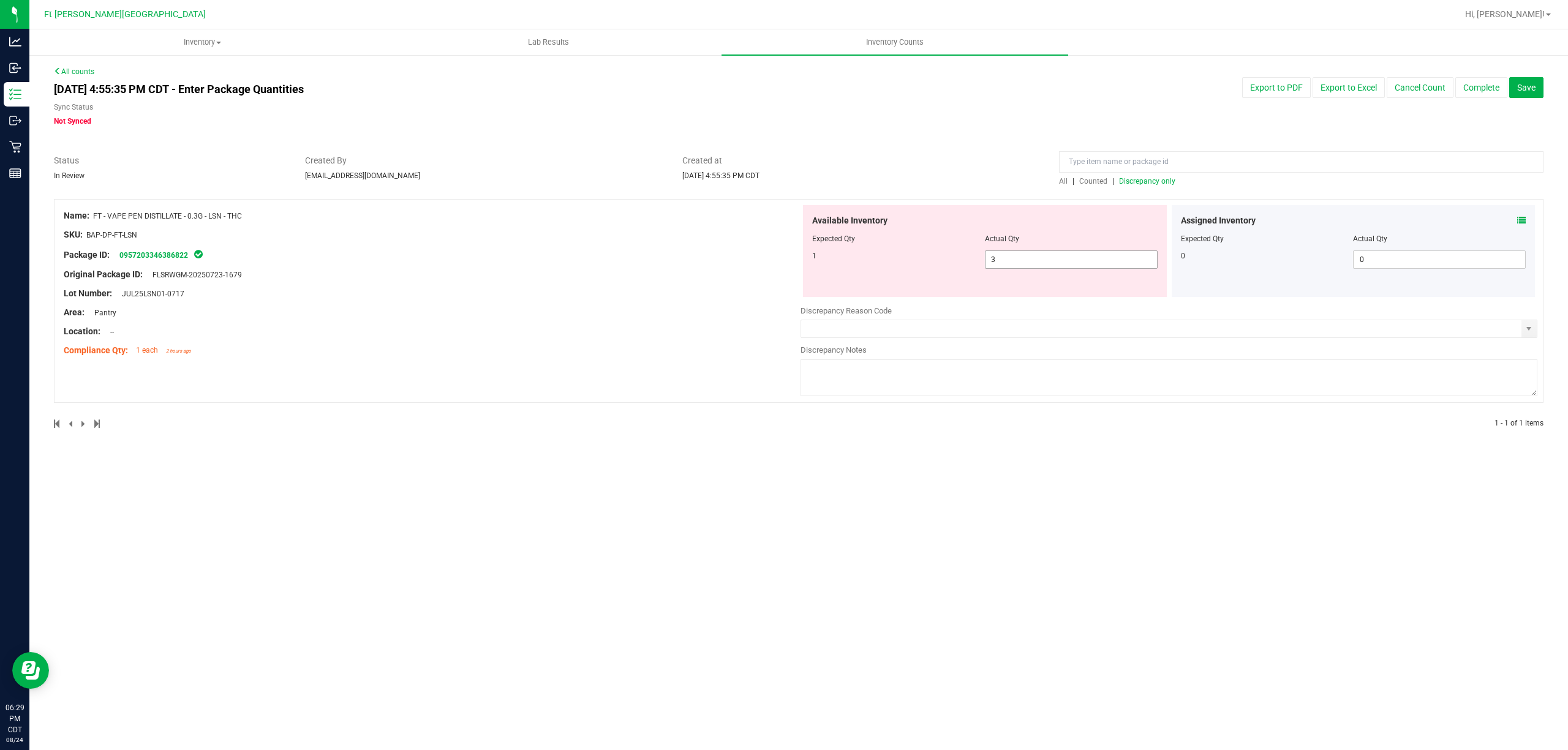
click at [1056, 253] on span "3 3" at bounding box center [1071, 259] width 173 height 18
click at [1056, 253] on input "3" at bounding box center [1071, 260] width 172 height 17
type input "1"
click at [637, 268] on div "Original Package ID: FLSRWGM-20250723-1679" at bounding box center [432, 274] width 737 height 12
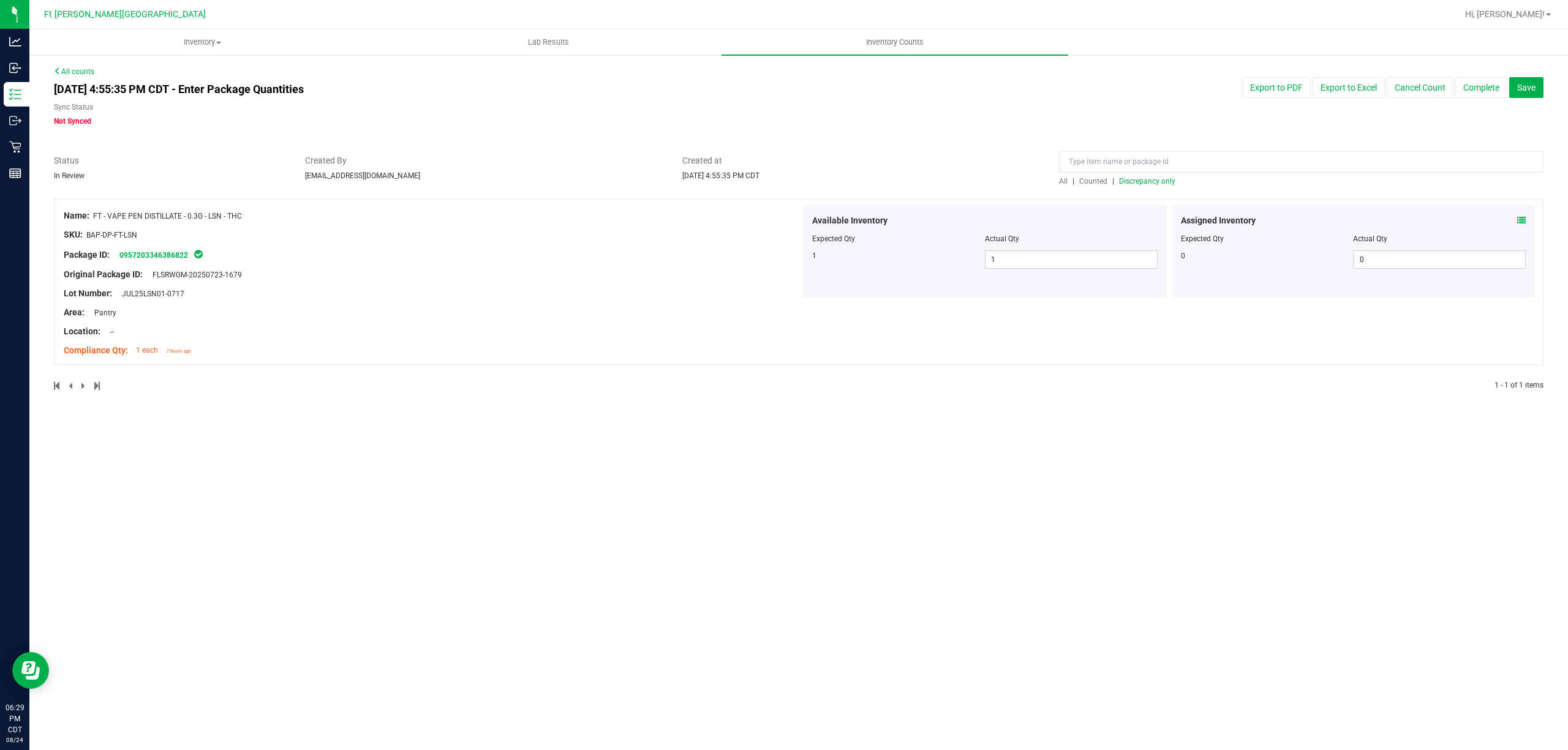
click at [1094, 185] on span "Counted" at bounding box center [1094, 180] width 29 height 9
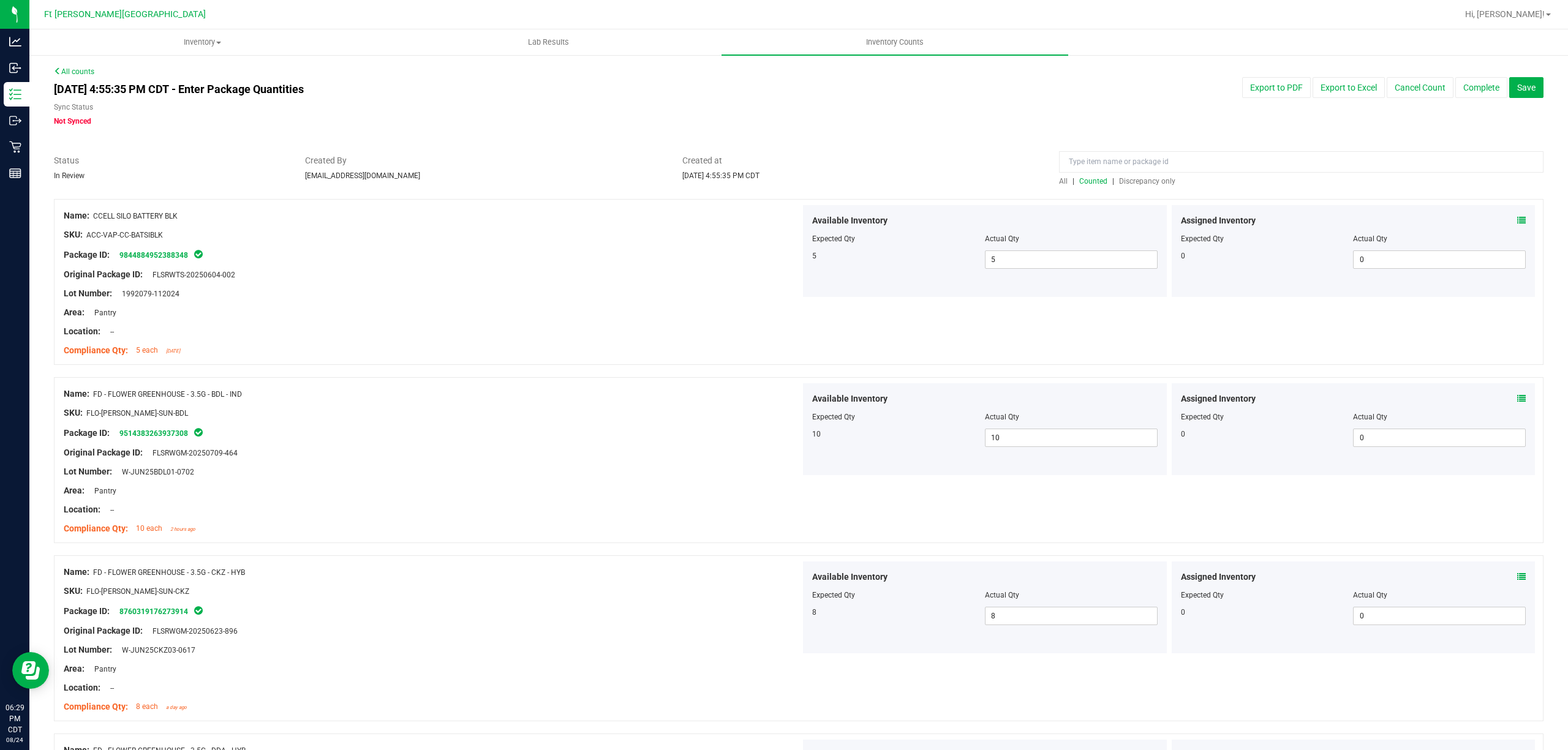
click at [1127, 182] on span "Discrepancy only" at bounding box center [1146, 180] width 56 height 9
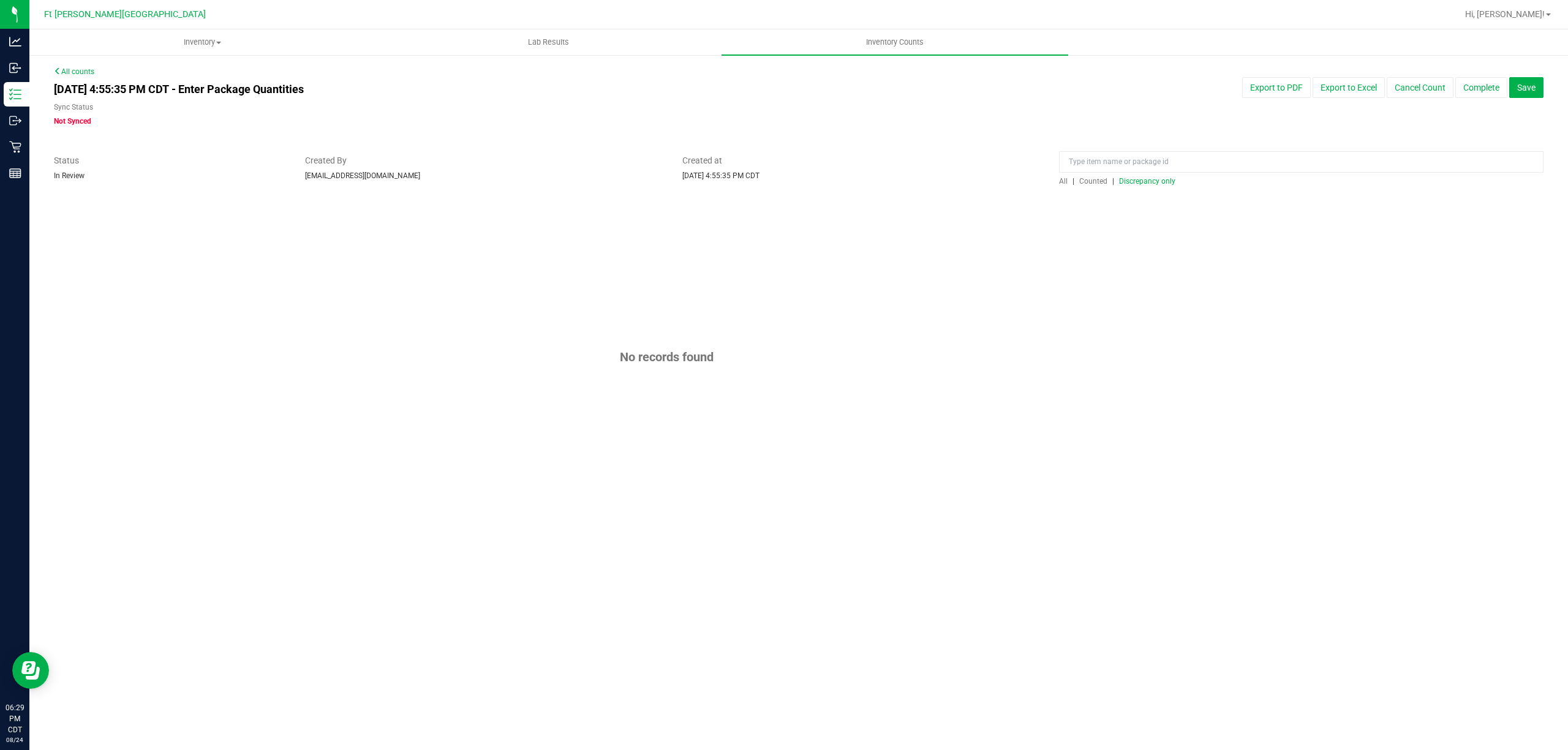
drag, startPoint x: 833, startPoint y: 133, endPoint x: 1566, endPoint y: 98, distance: 733.8
click at [838, 130] on div "All counts [DATE] 4:55:35 PM CDT - Enter Package Quantities Sync Status Not Syn…" at bounding box center [798, 296] width 1490 height 461
click at [1470, 81] on button "Complete" at bounding box center [1481, 88] width 52 height 21
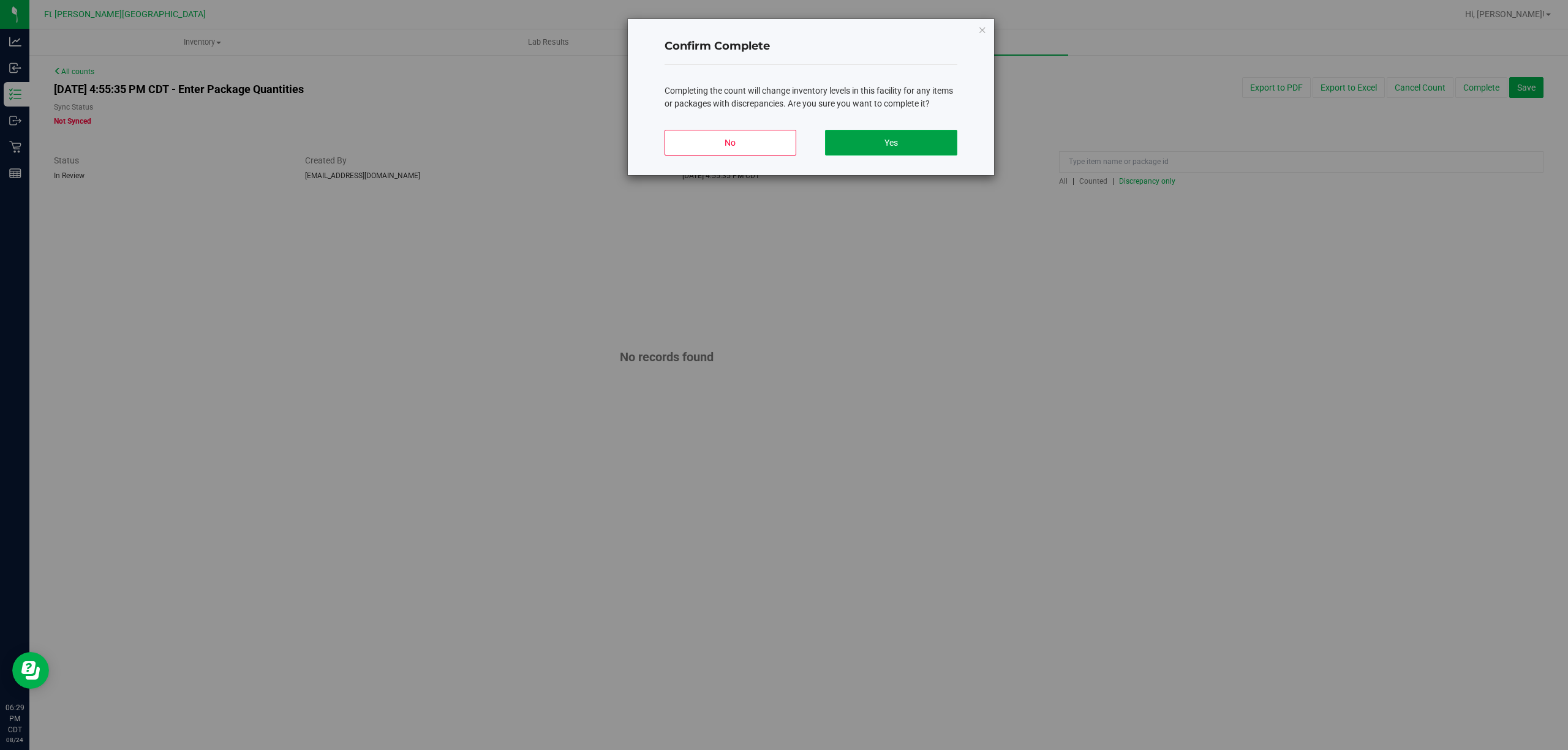
click at [896, 143] on button "Yes" at bounding box center [890, 142] width 132 height 26
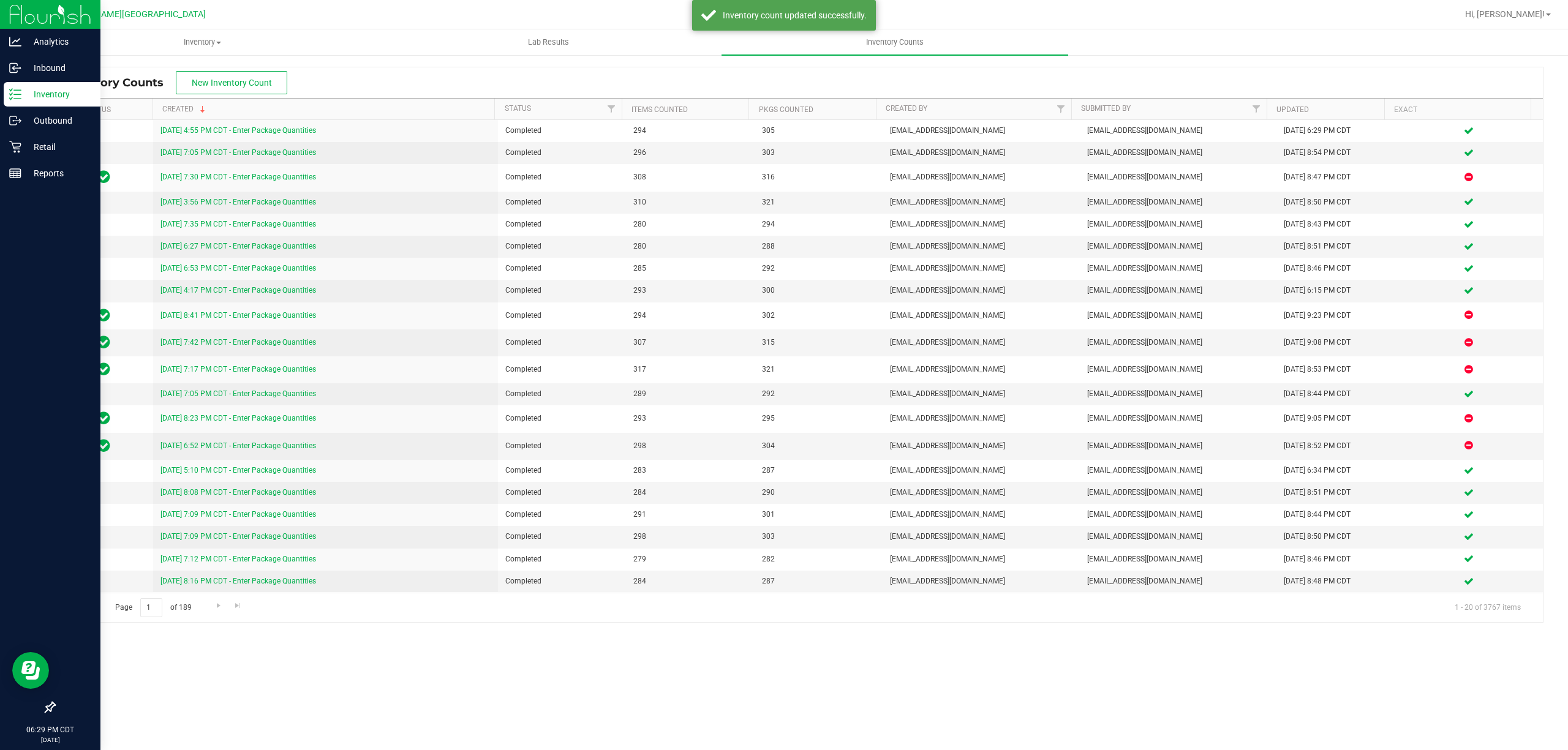
click at [13, 87] on div "Inventory" at bounding box center [52, 94] width 96 height 25
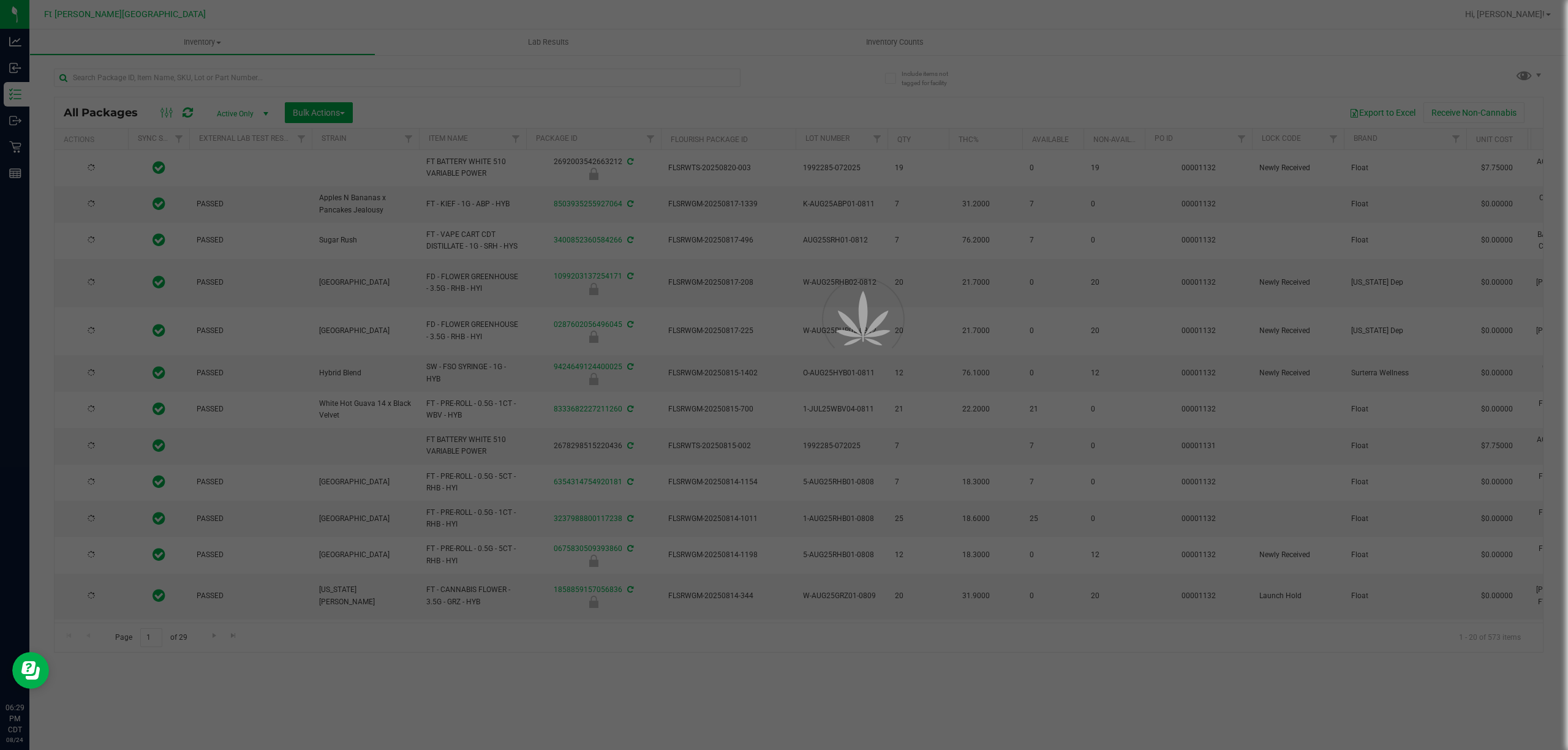
click at [240, 77] on div at bounding box center [784, 375] width 1568 height 750
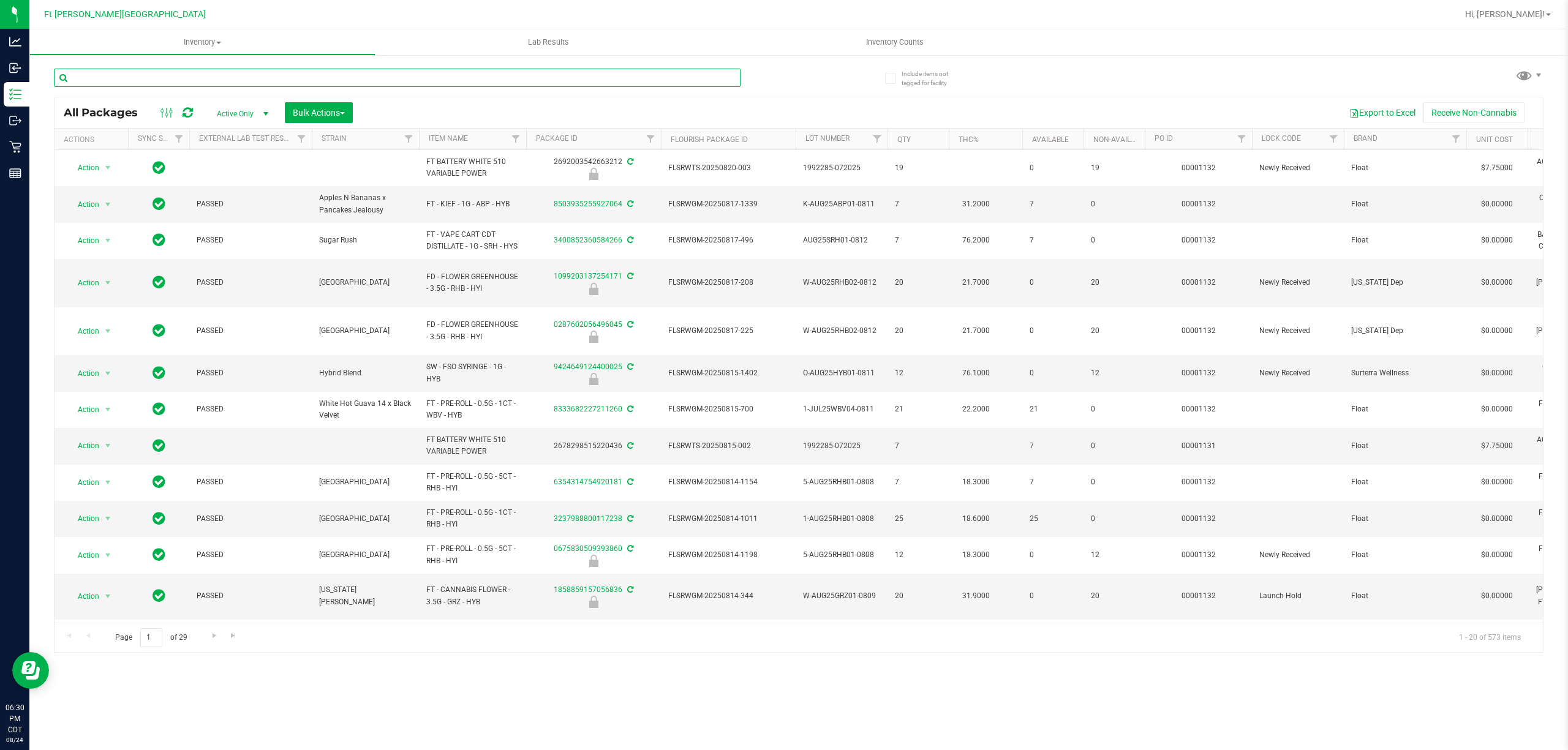
click at [238, 74] on input "text" at bounding box center [396, 77] width 686 height 18
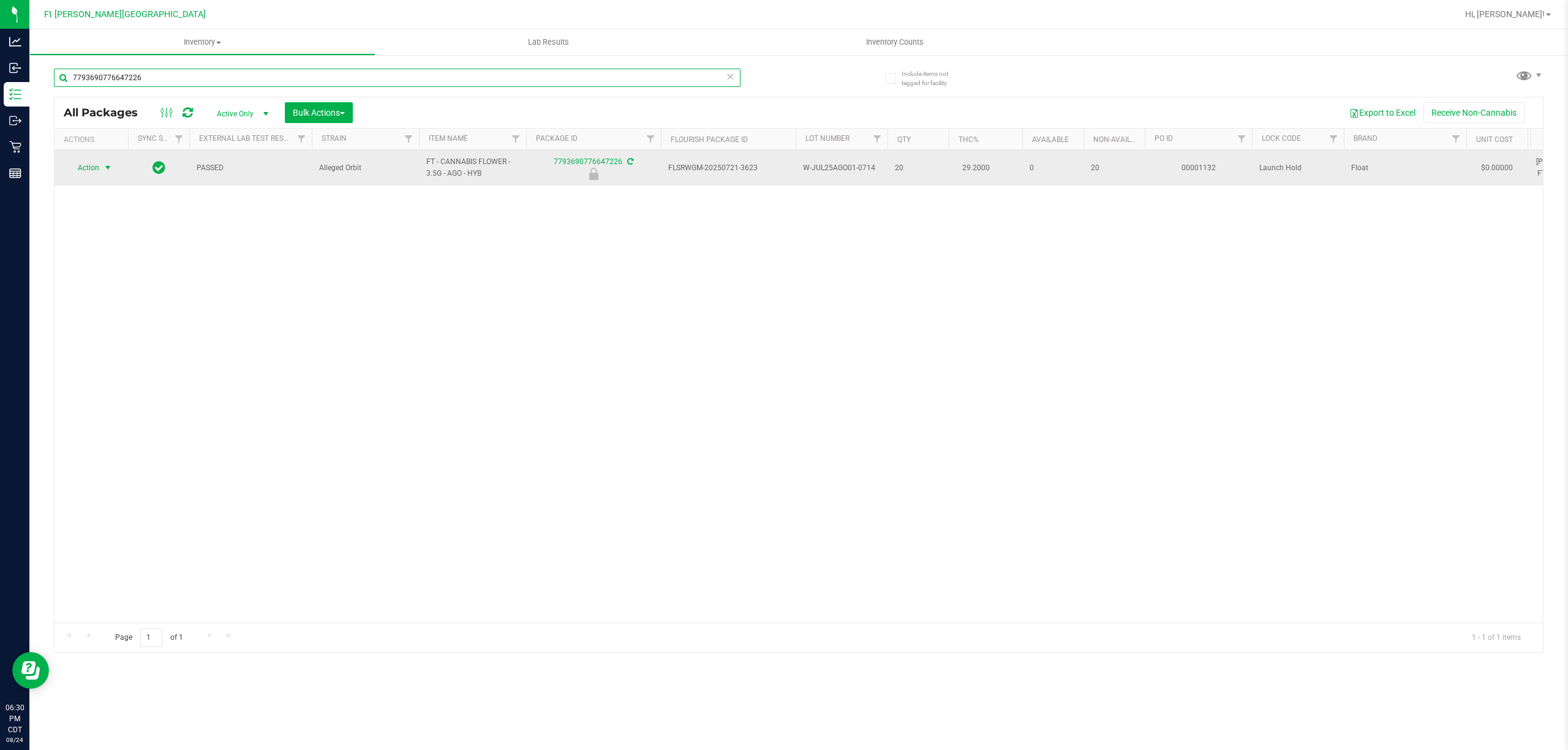
type input "7793690776647226"
click at [92, 169] on span "Action" at bounding box center [83, 168] width 33 height 17
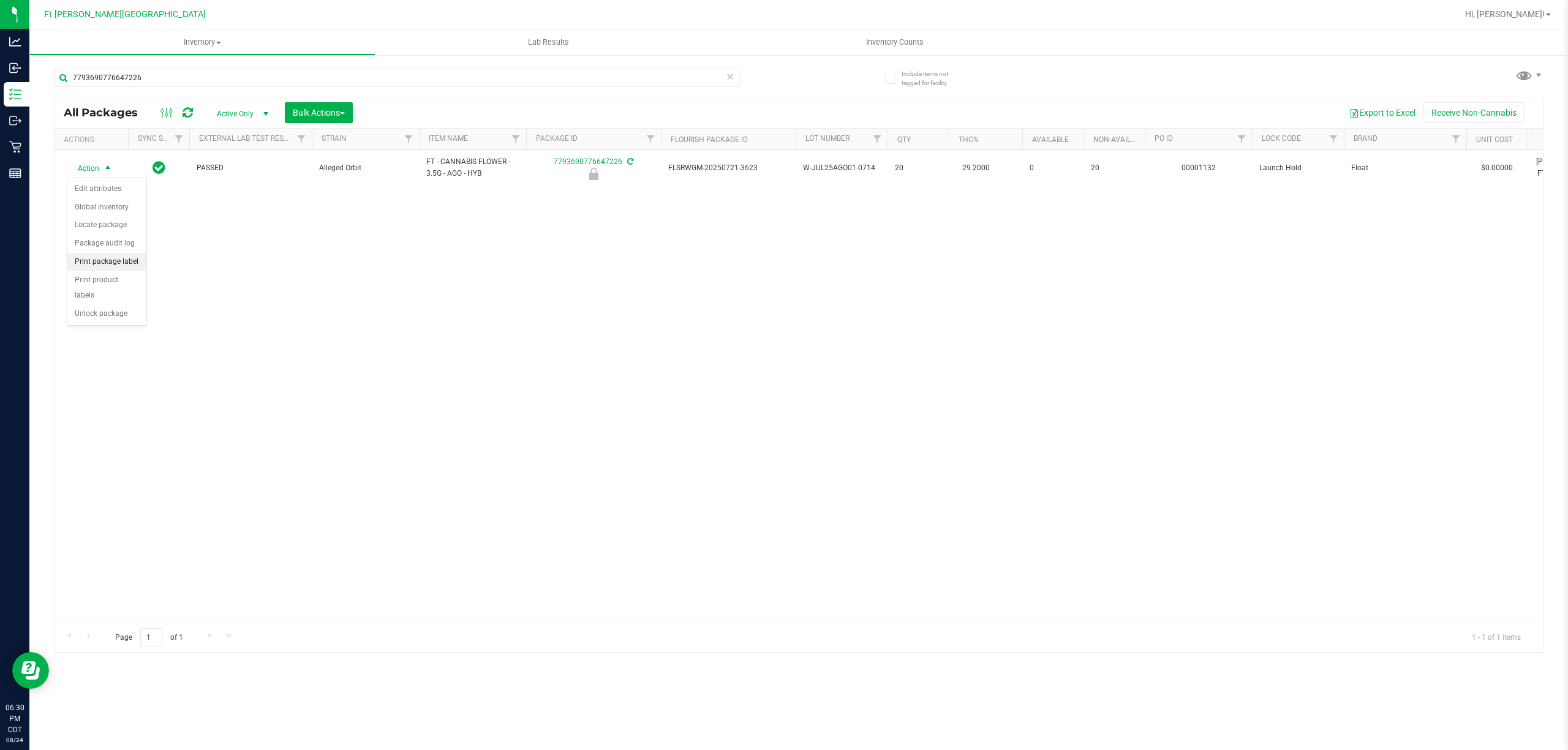
drag, startPoint x: 117, startPoint y: 262, endPoint x: 136, endPoint y: 259, distance: 19.2
click at [117, 260] on li "Print package label" at bounding box center [107, 261] width 79 height 18
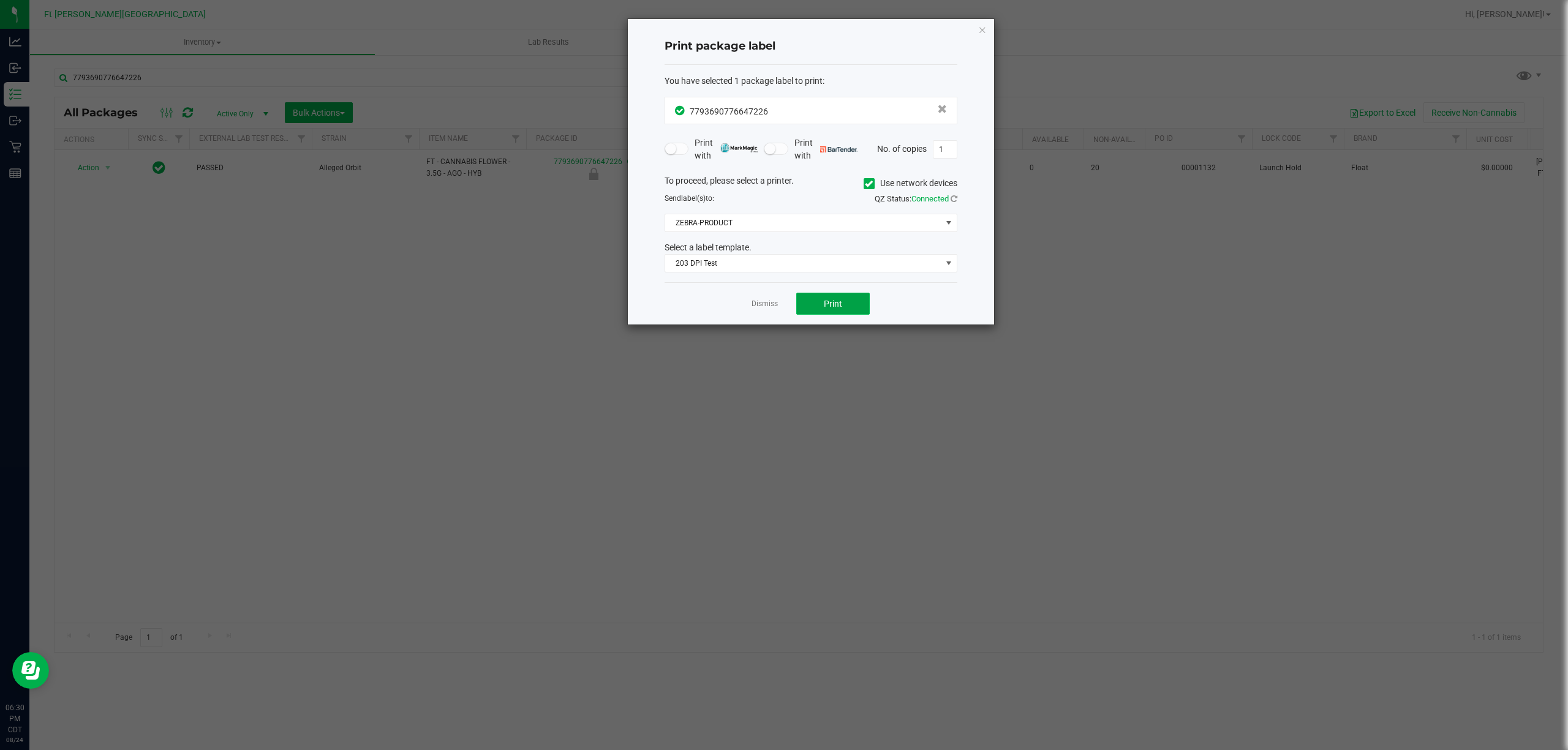
click at [848, 305] on button "Print" at bounding box center [832, 303] width 73 height 22
click at [773, 298] on div "Dismiss Print" at bounding box center [810, 303] width 293 height 42
click at [767, 302] on link "Dismiss" at bounding box center [764, 303] width 27 height 10
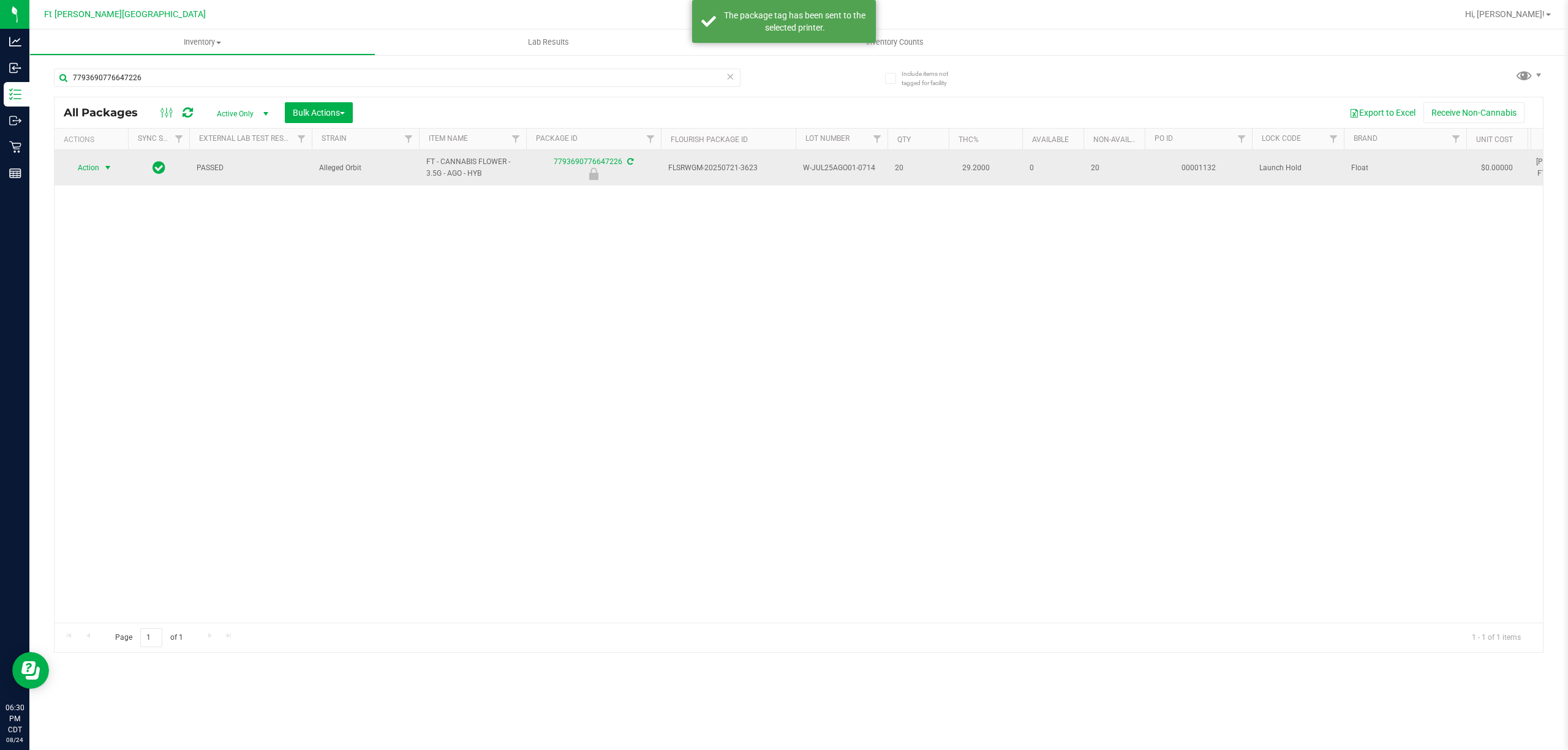
click at [81, 167] on span "Action" at bounding box center [83, 168] width 33 height 17
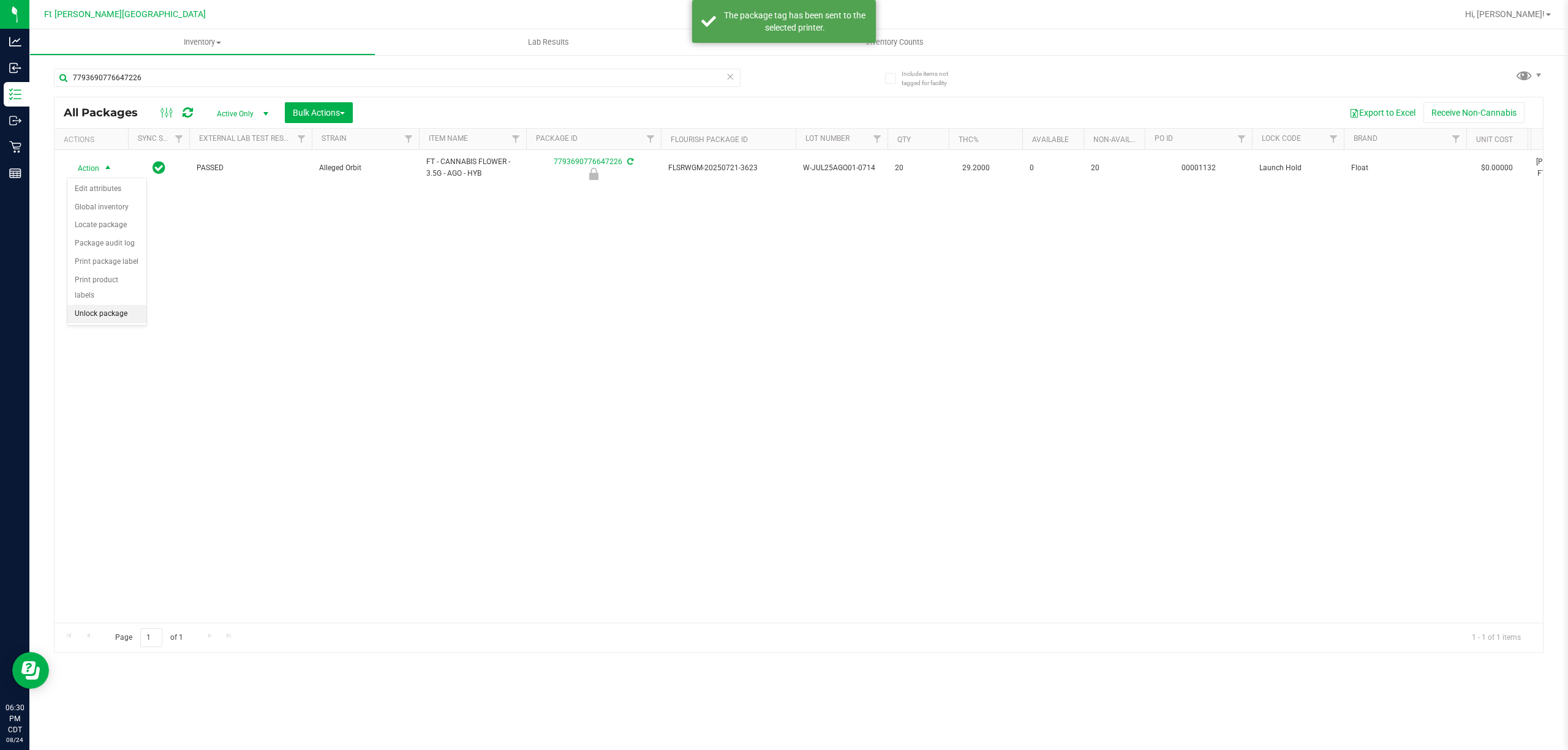
click at [92, 319] on li "Unlock package" at bounding box center [107, 314] width 79 height 18
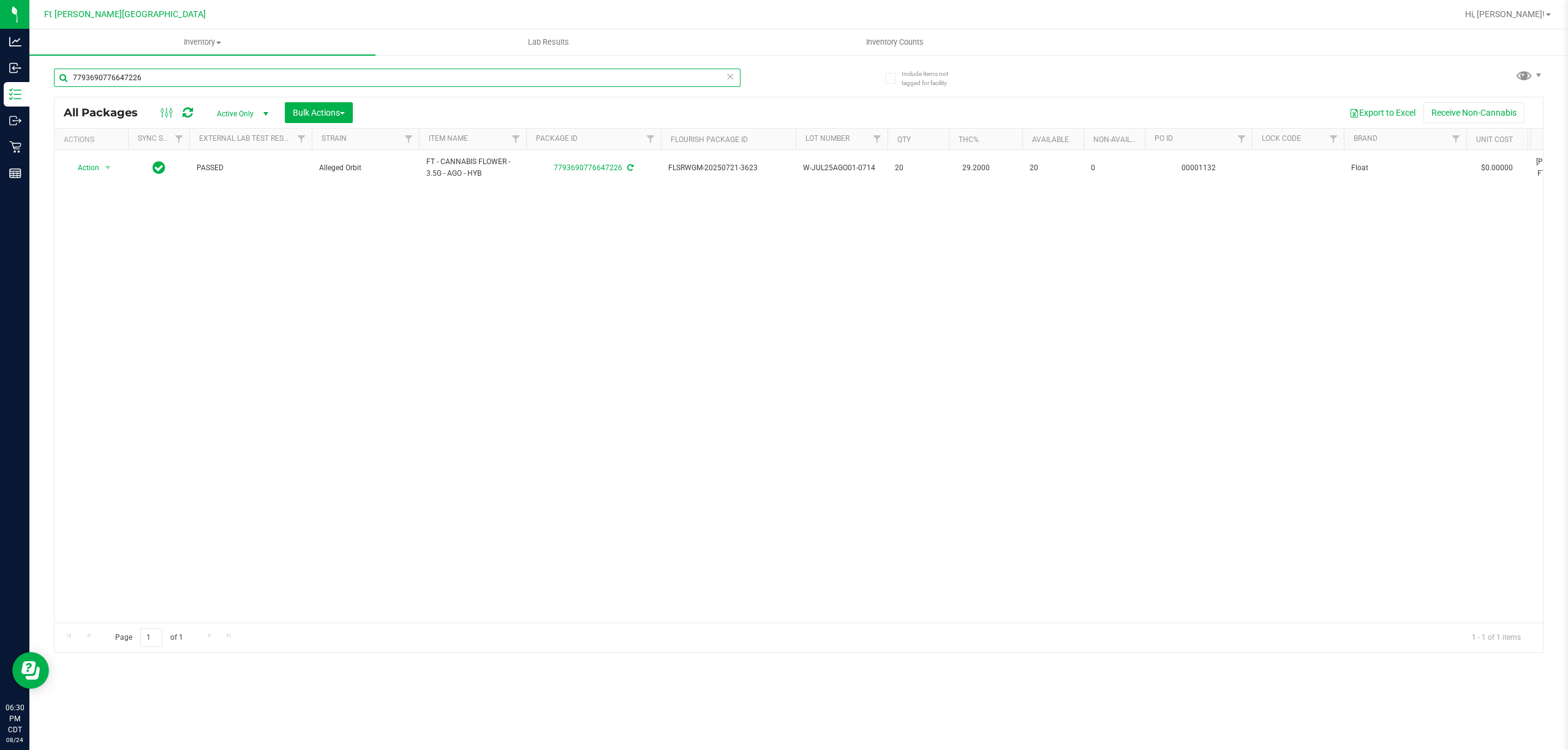
click at [358, 85] on input "7793690776647226" at bounding box center [396, 77] width 686 height 18
click at [356, 81] on input "7793690776647226" at bounding box center [396, 77] width 686 height 18
click at [356, 79] on input "7793690776647226" at bounding box center [396, 77] width 686 height 18
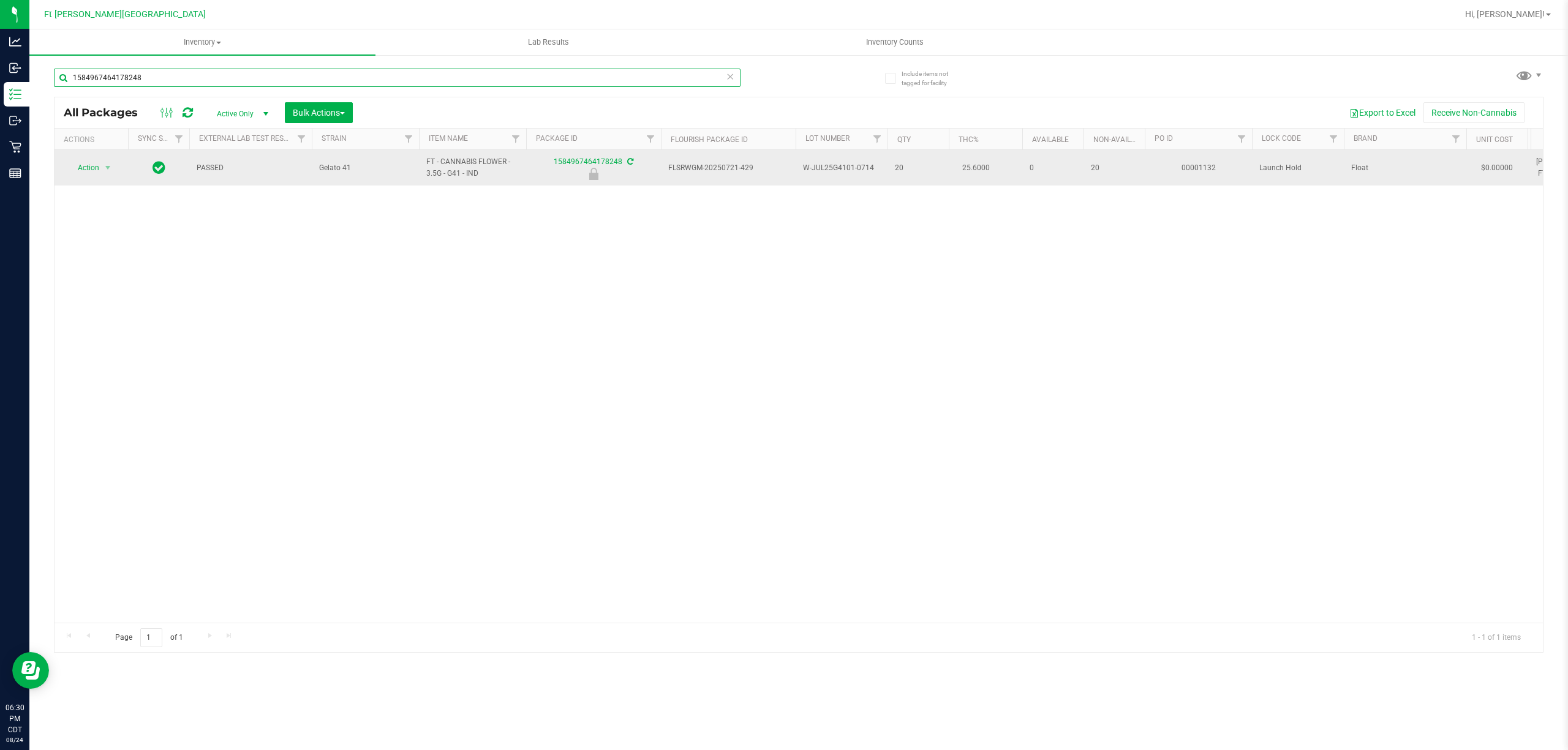
type input "1584967464178248"
click at [92, 176] on td "Action Action Edit attributes Global inventory Locate package Package audit log…" at bounding box center [91, 167] width 73 height 35
click at [92, 174] on span "Action" at bounding box center [83, 168] width 33 height 17
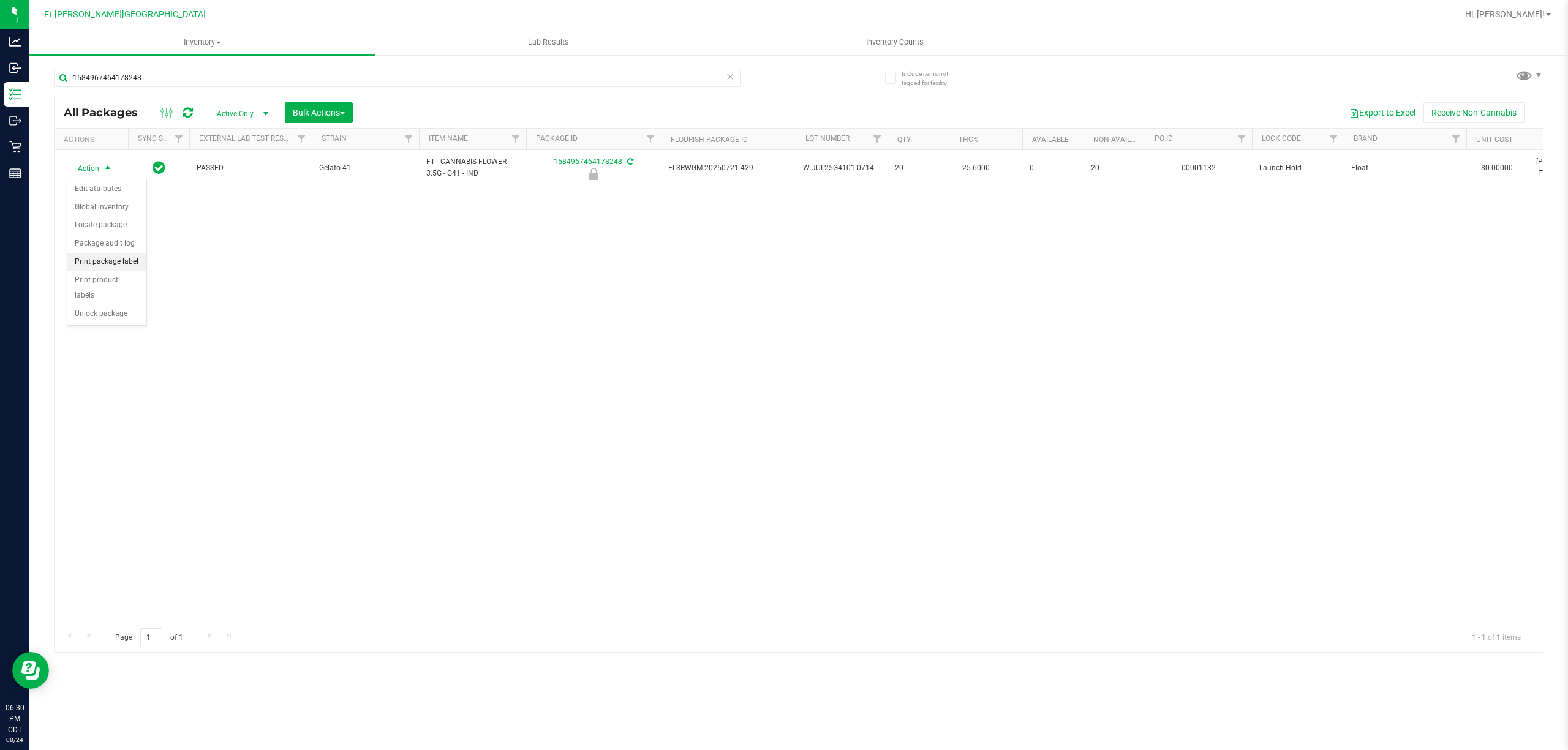
click at [115, 264] on li "Print package label" at bounding box center [107, 261] width 79 height 18
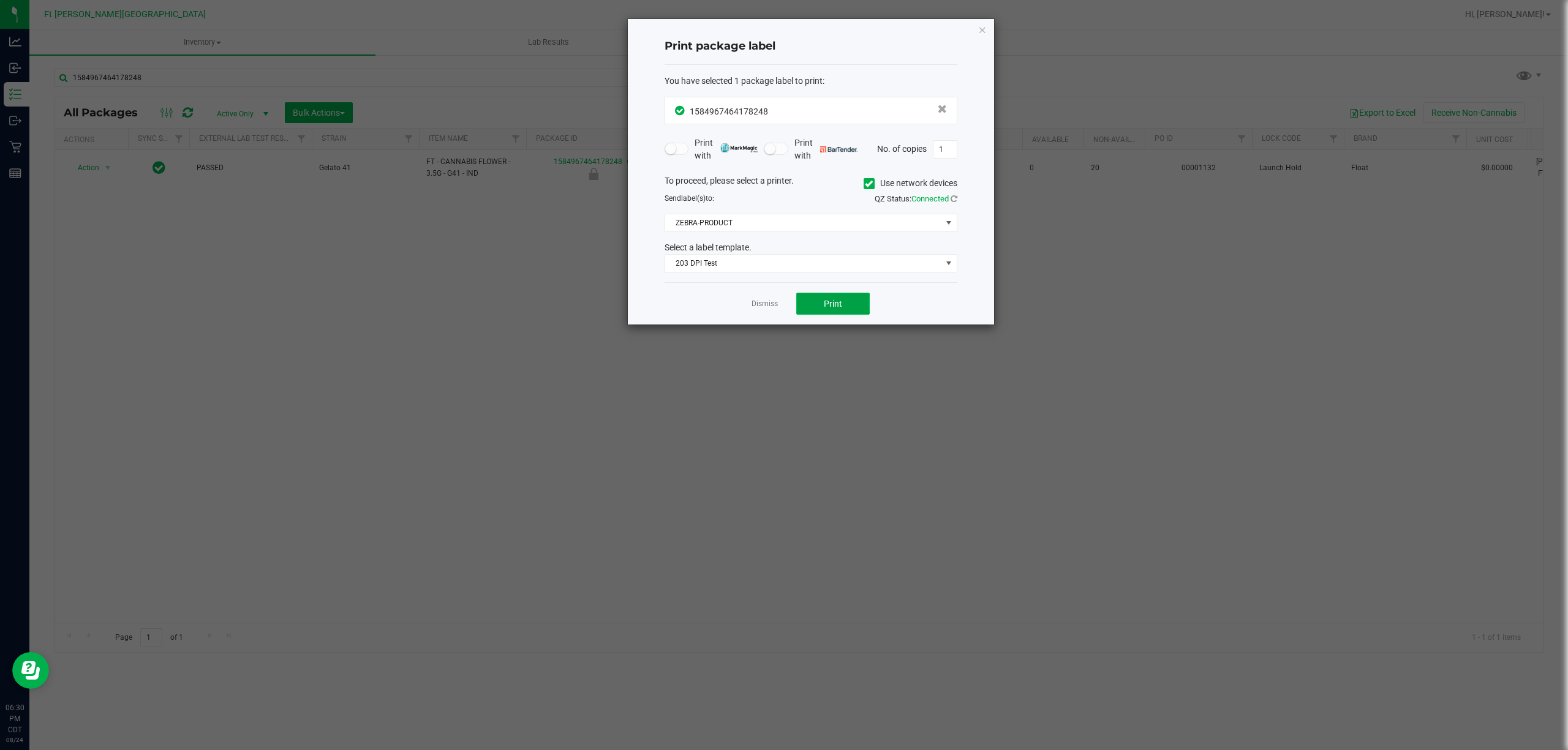
click at [831, 305] on span "Print" at bounding box center [832, 303] width 18 height 10
click at [764, 307] on link "Dismiss" at bounding box center [764, 303] width 27 height 10
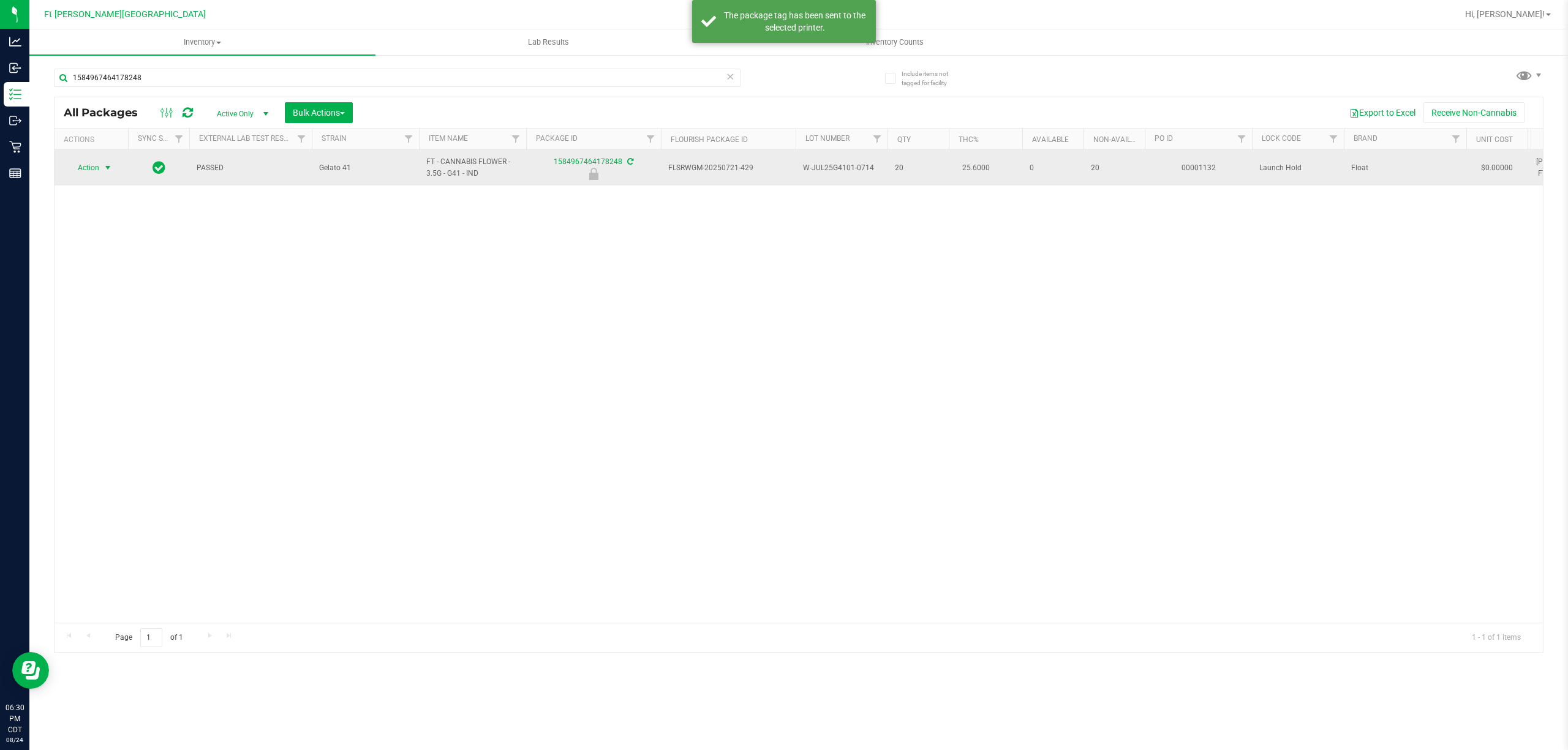
click at [94, 161] on span "Action" at bounding box center [83, 168] width 33 height 17
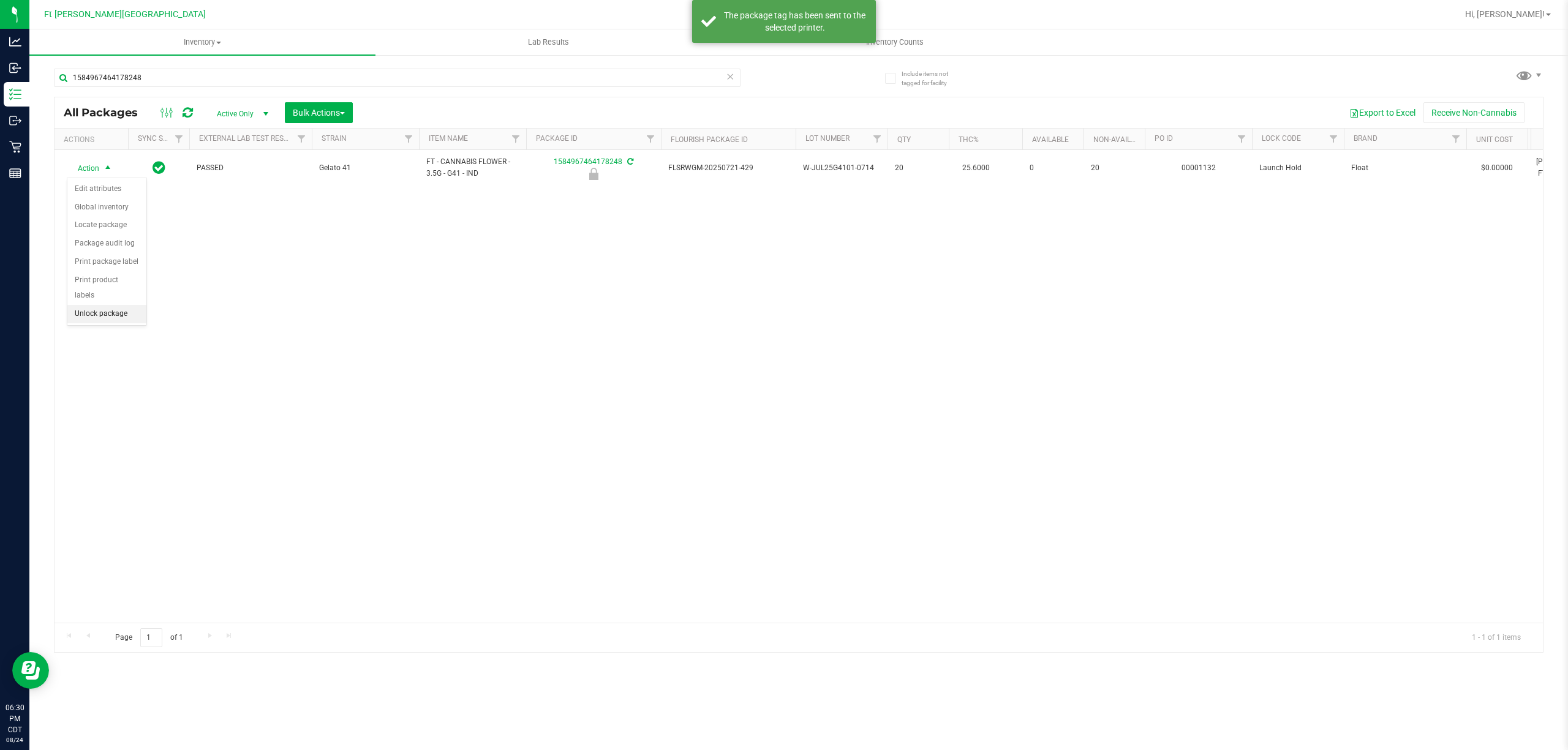
click at [103, 316] on li "Unlock package" at bounding box center [107, 314] width 79 height 18
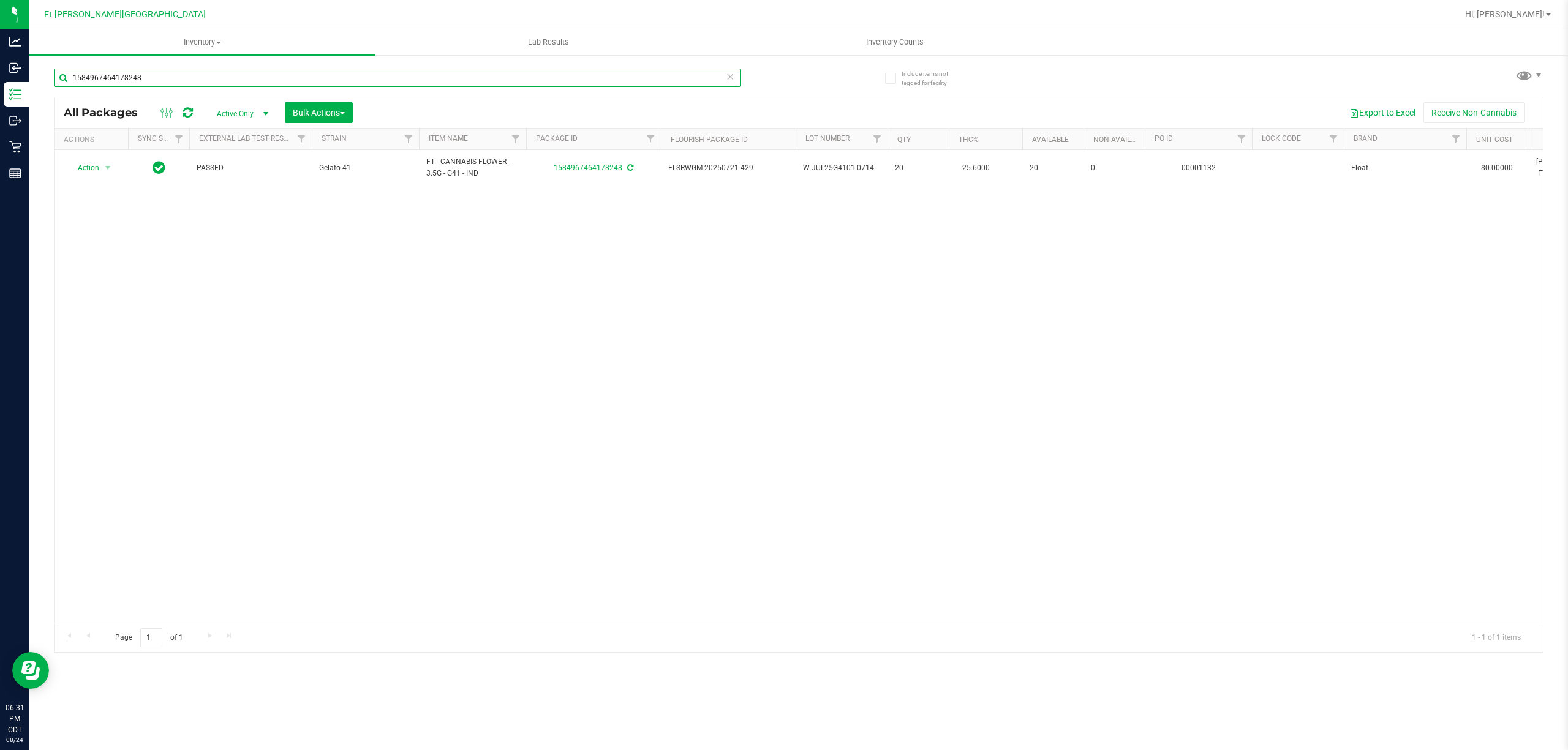
click at [520, 73] on input "1584967464178248" at bounding box center [396, 77] width 686 height 18
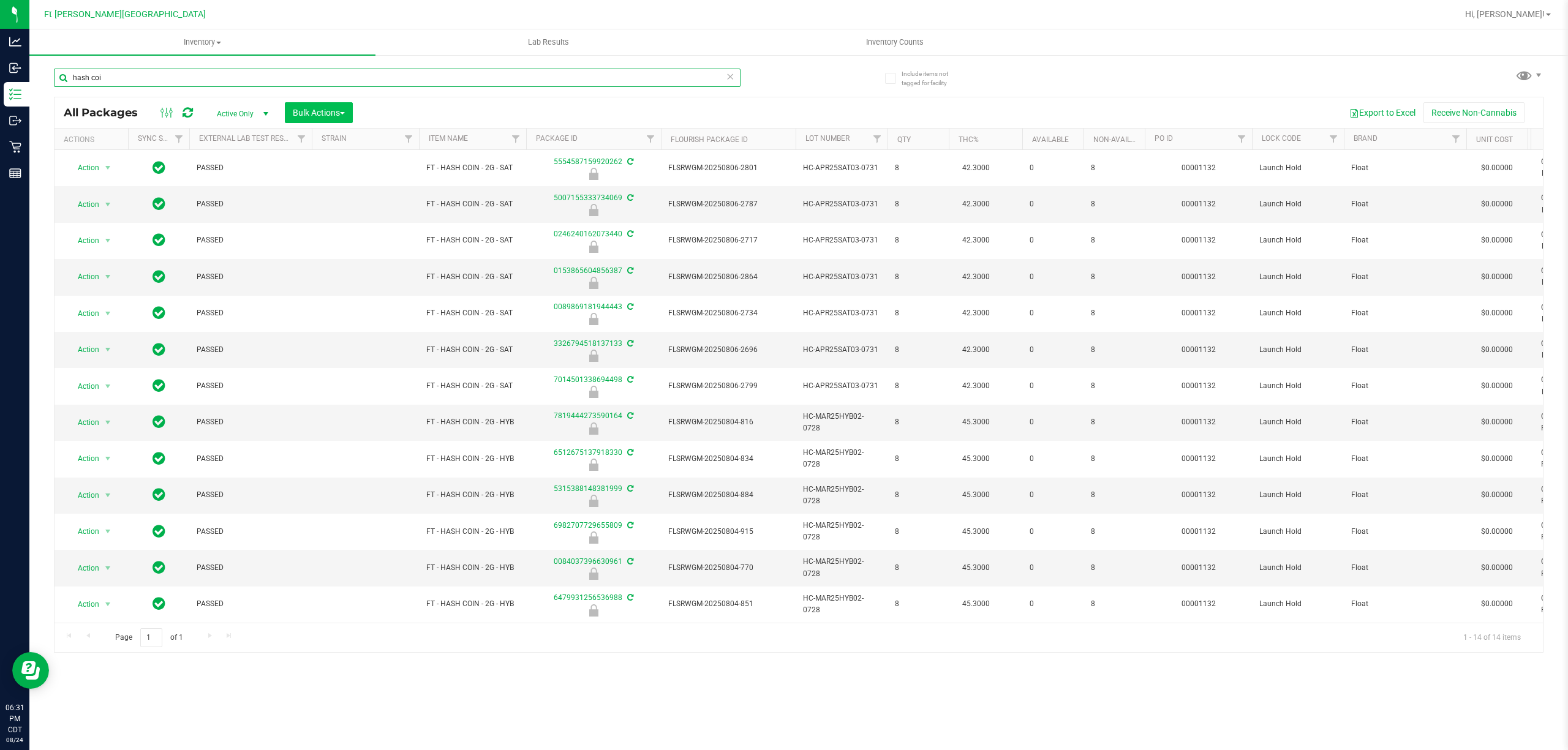
type input "hash coi"
click at [312, 104] on button "Bulk Actions" at bounding box center [318, 113] width 68 height 21
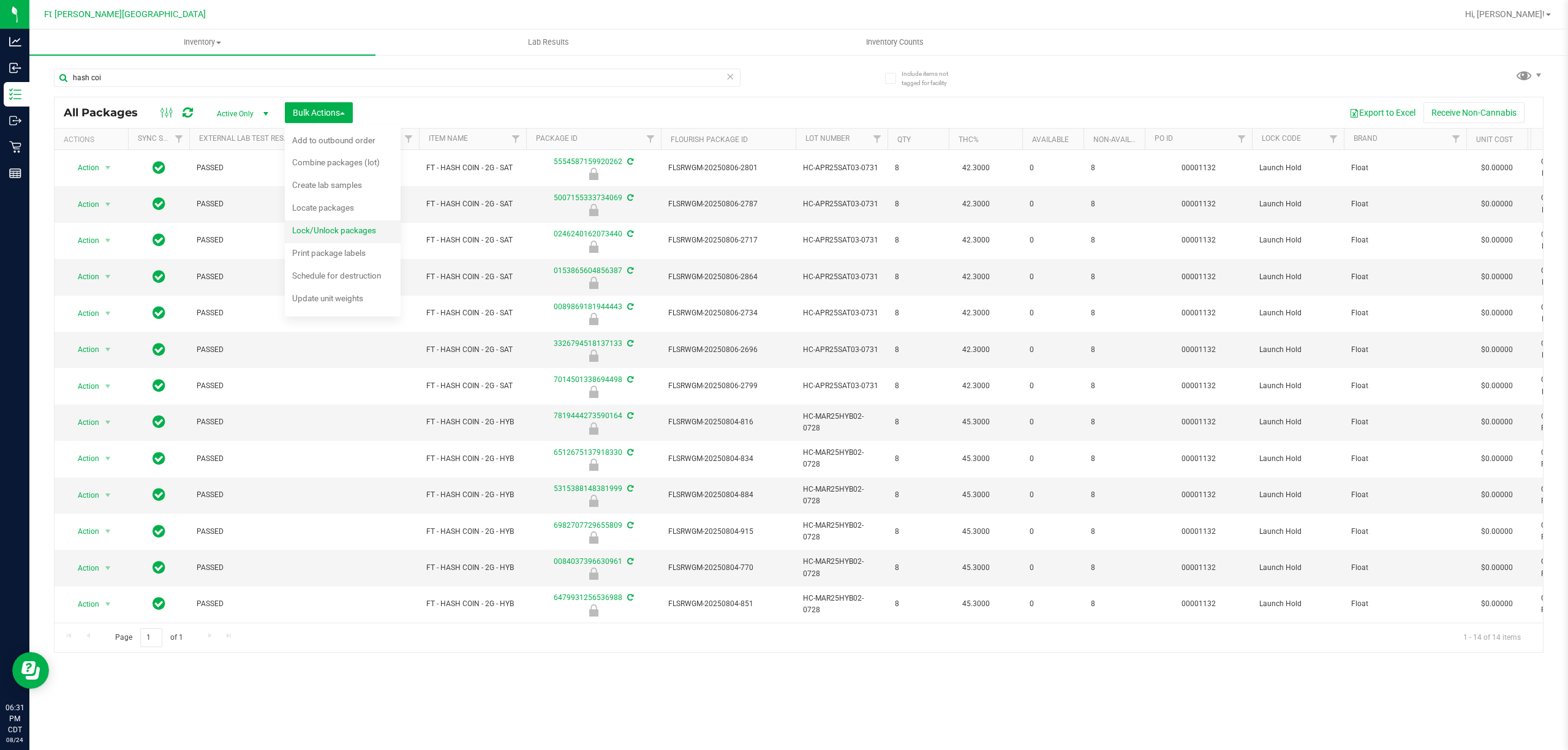
click at [334, 236] on div "Lock/Unlock packages" at bounding box center [342, 232] width 100 height 20
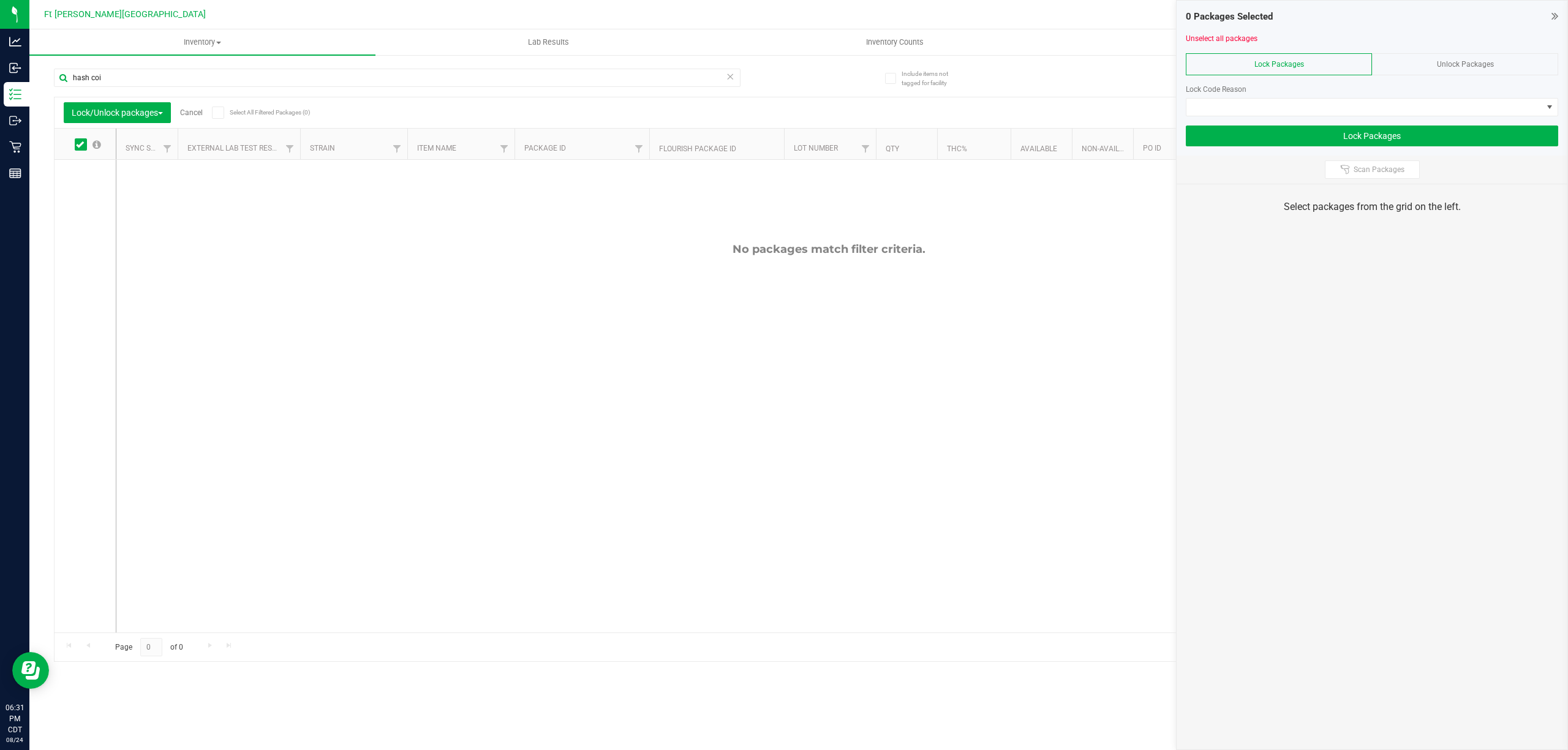
click at [1505, 62] on div "Unlock Packages" at bounding box center [1464, 64] width 186 height 22
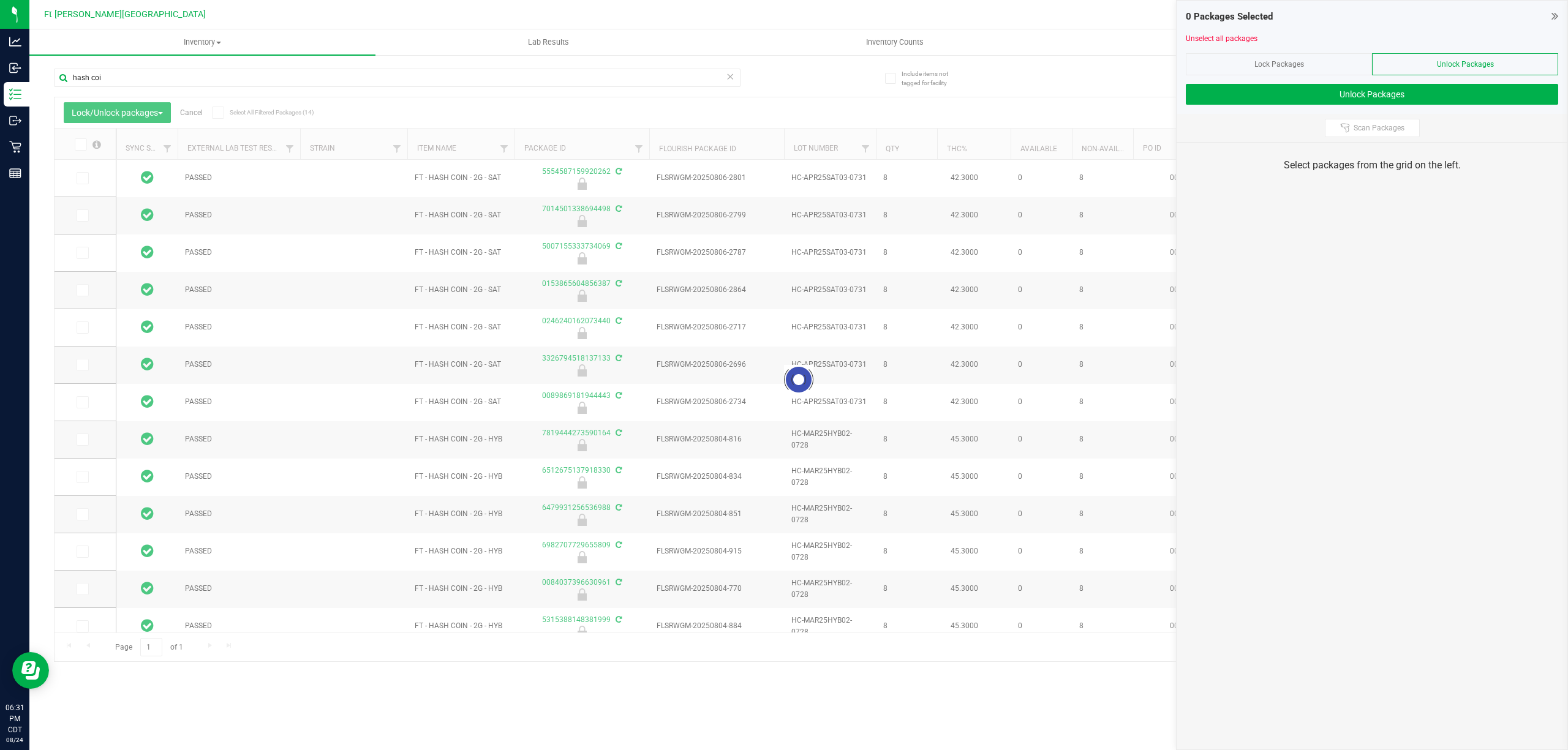
click at [77, 144] on icon at bounding box center [80, 144] width 8 height 0
click at [0, 0] on input "checkbox" at bounding box center [0, 0] width 0 height 0
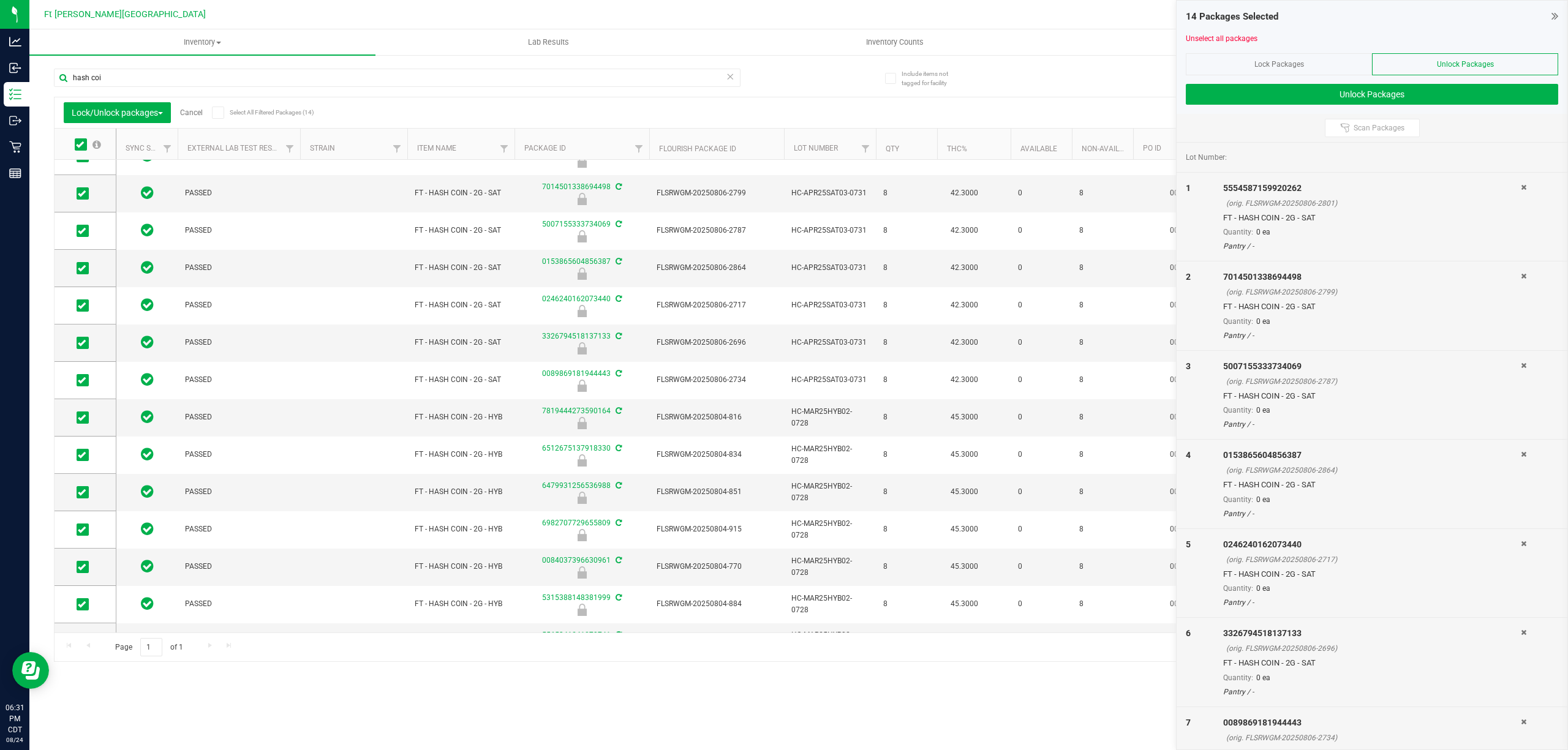
scroll to position [49, 0]
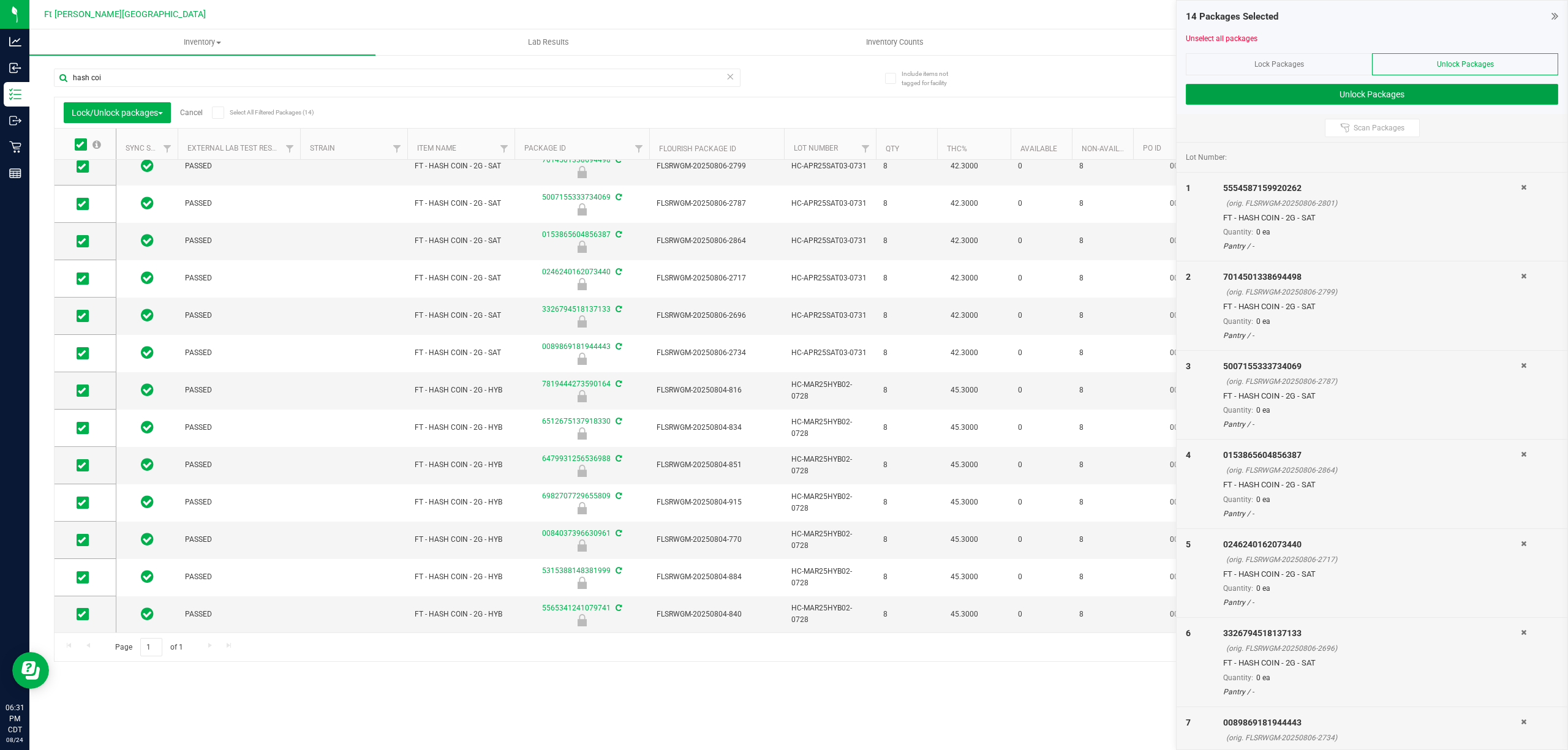
click at [1453, 95] on button "Unlock Packages" at bounding box center [1371, 94] width 372 height 21
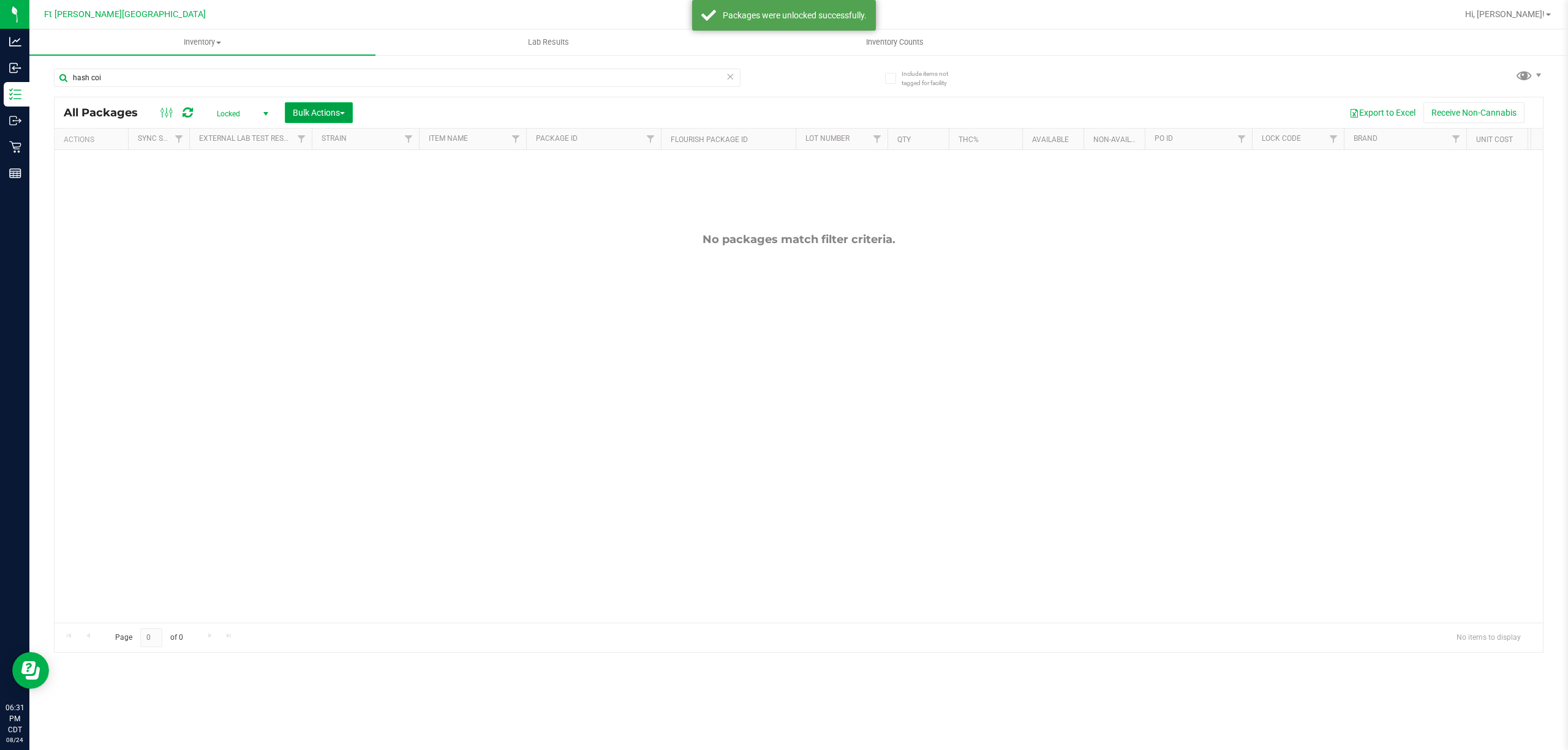
click at [327, 111] on span "Bulk Actions" at bounding box center [319, 113] width 52 height 10
click at [345, 235] on span "Lock/Unlock packages" at bounding box center [334, 230] width 84 height 10
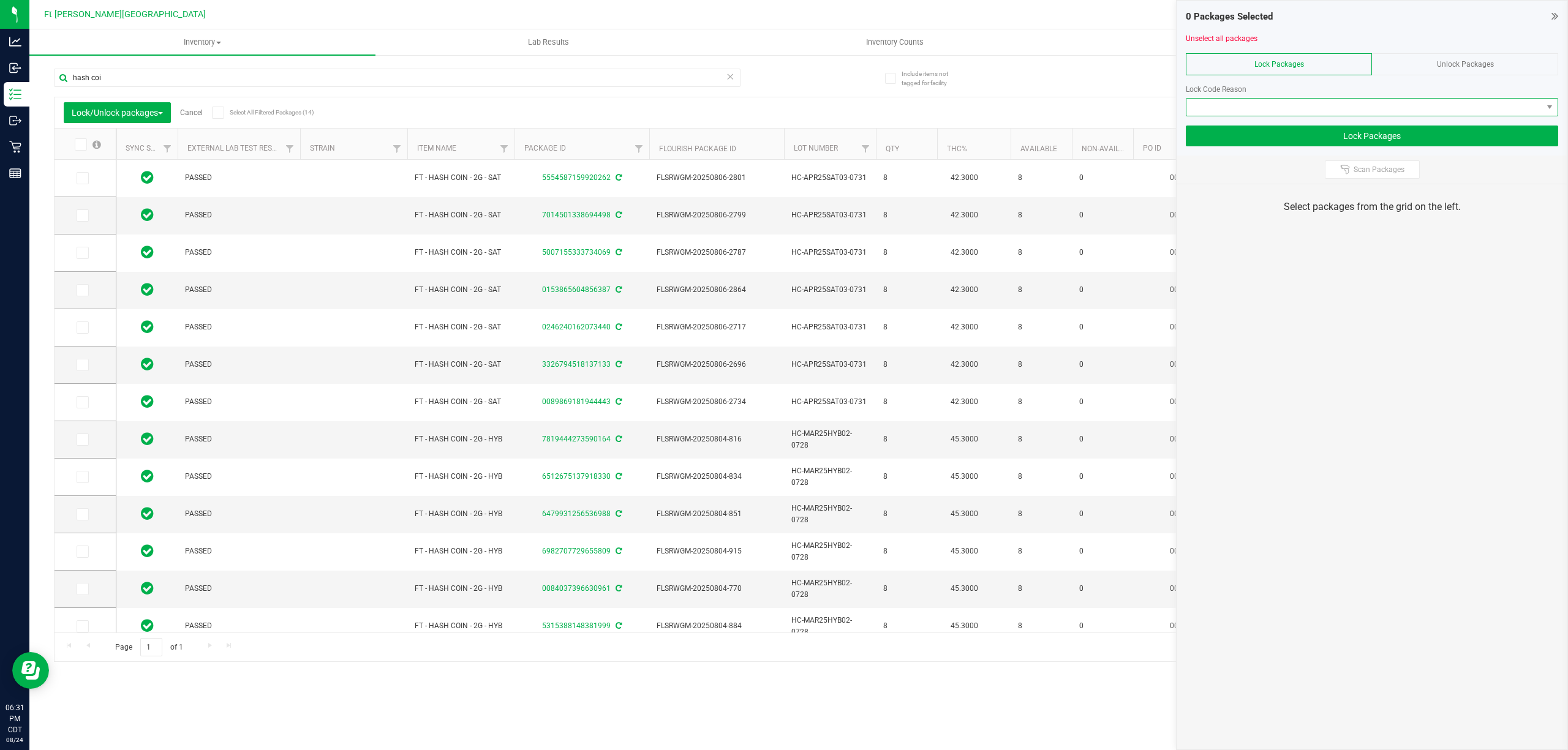
click at [1387, 107] on span at bounding box center [1364, 107] width 356 height 17
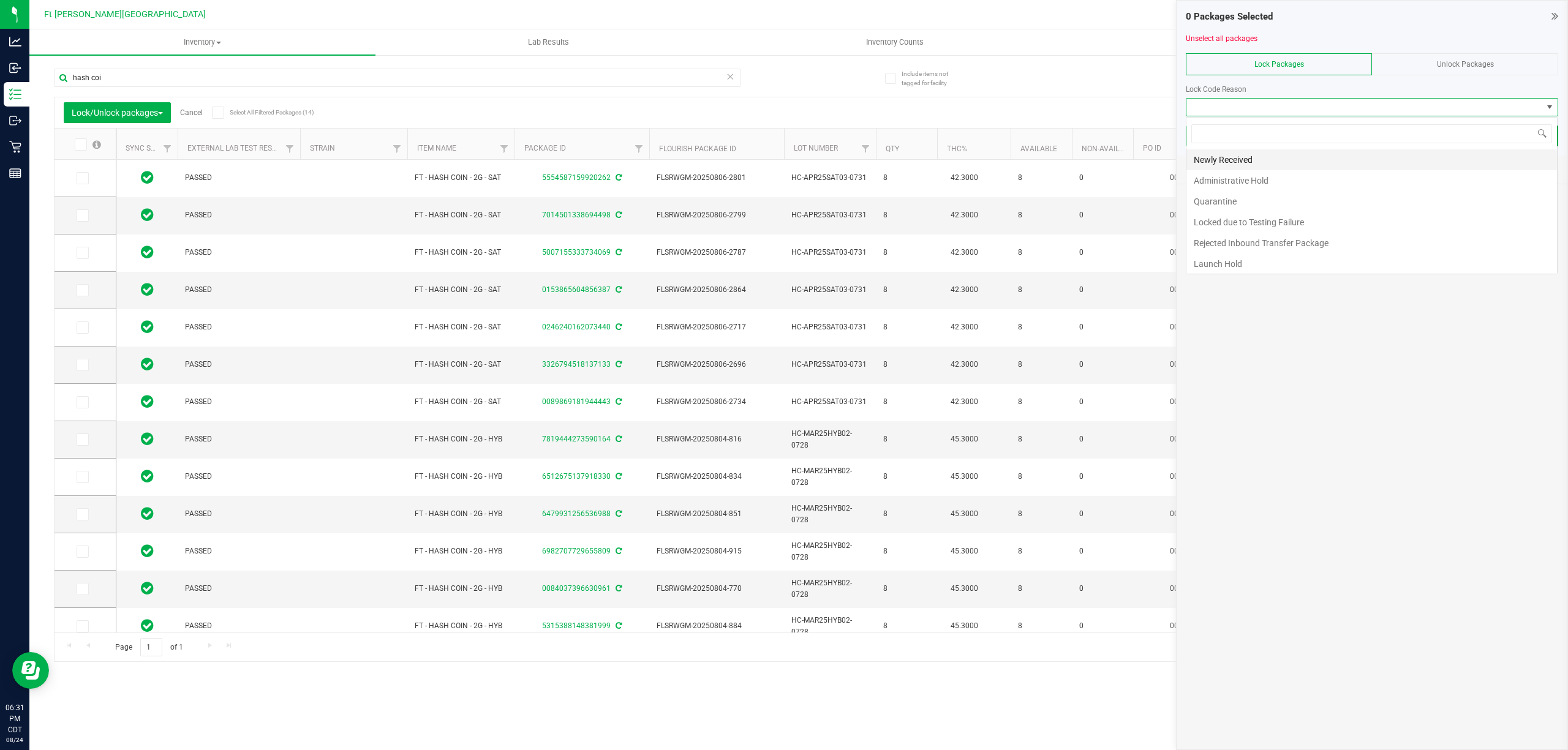
scroll to position [18, 371]
click at [77, 144] on icon at bounding box center [80, 144] width 8 height 0
click at [0, 0] on input "checkbox" at bounding box center [0, 0] width 0 height 0
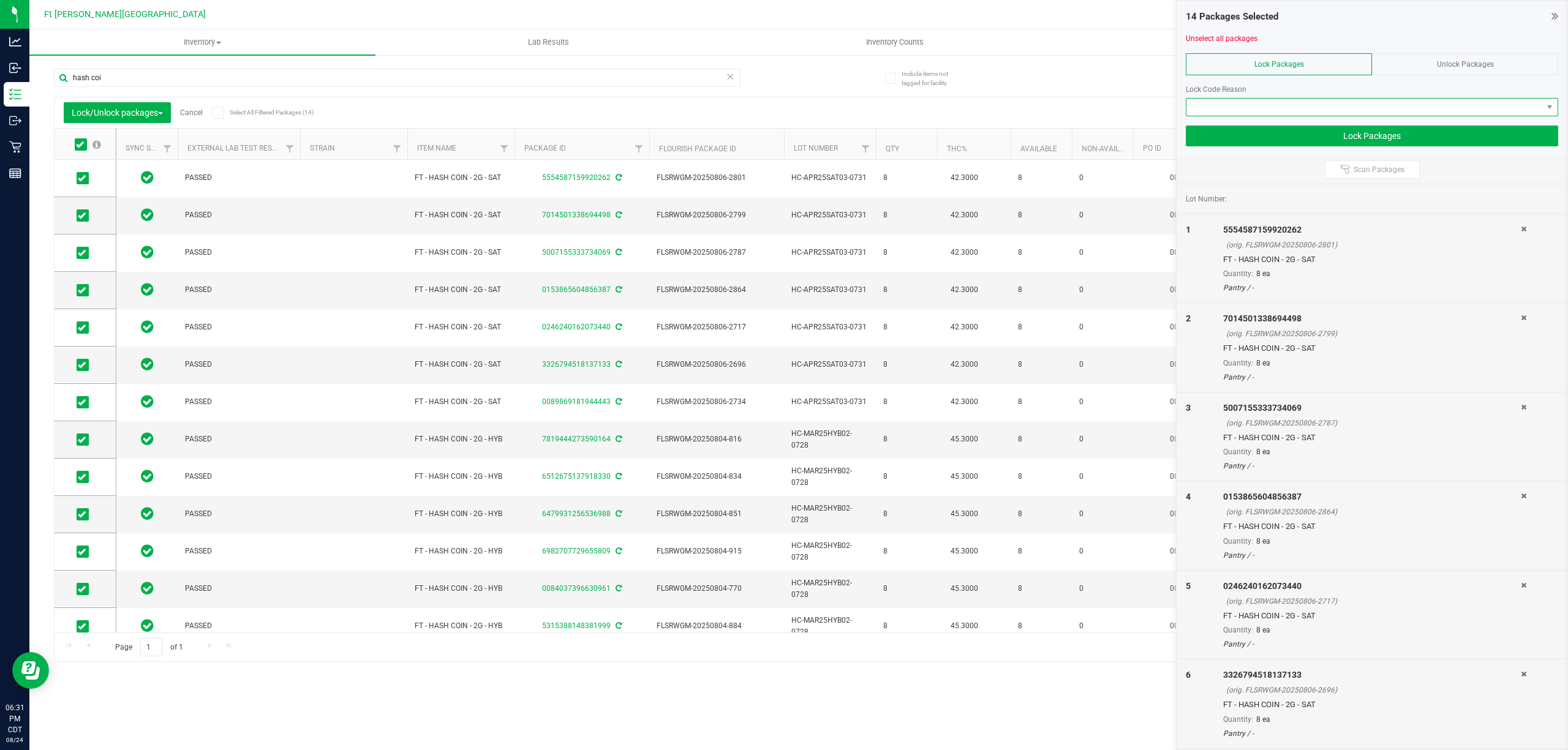
click at [1478, 108] on span at bounding box center [1364, 107] width 356 height 17
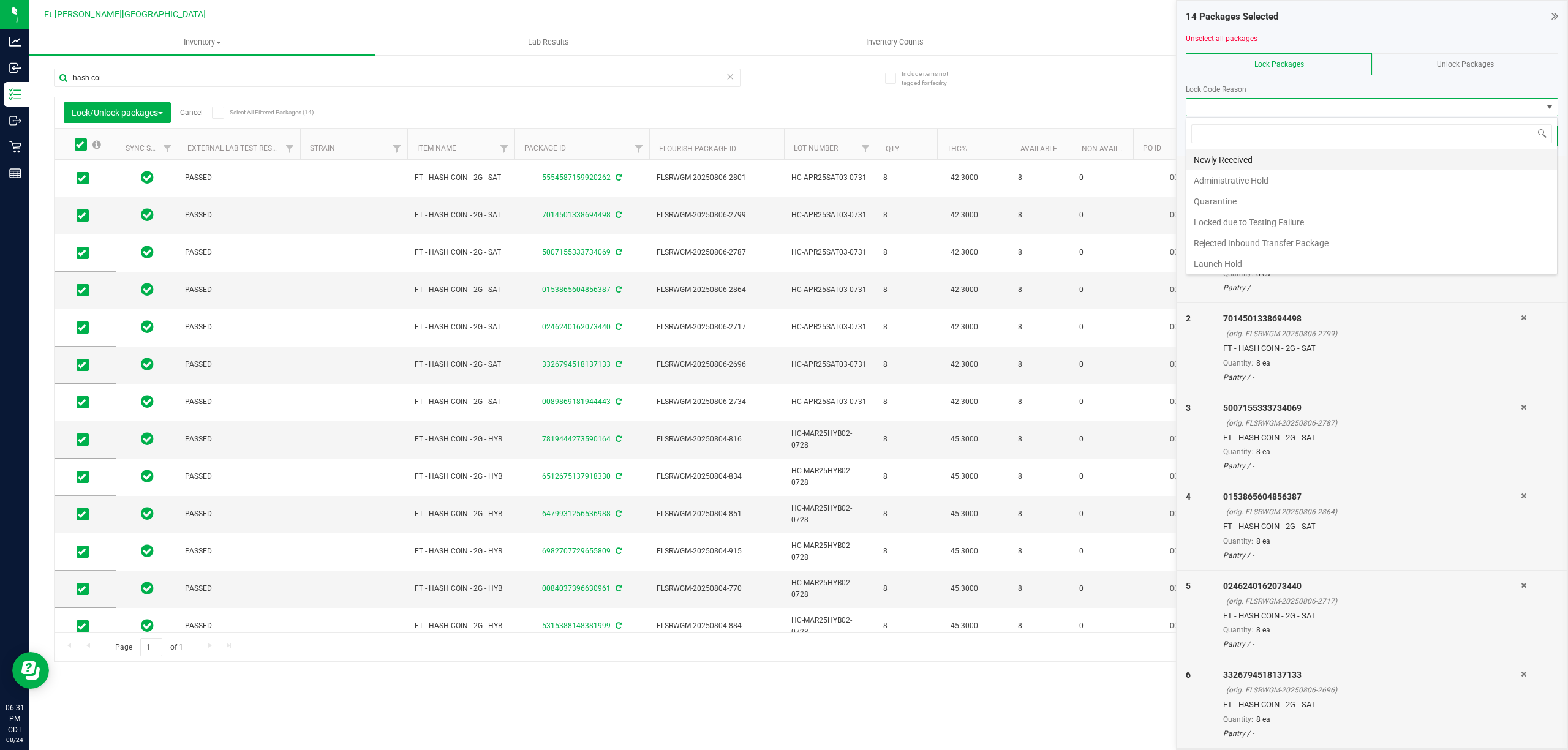
click at [1244, 159] on li "Newly Received" at bounding box center [1371, 160] width 370 height 21
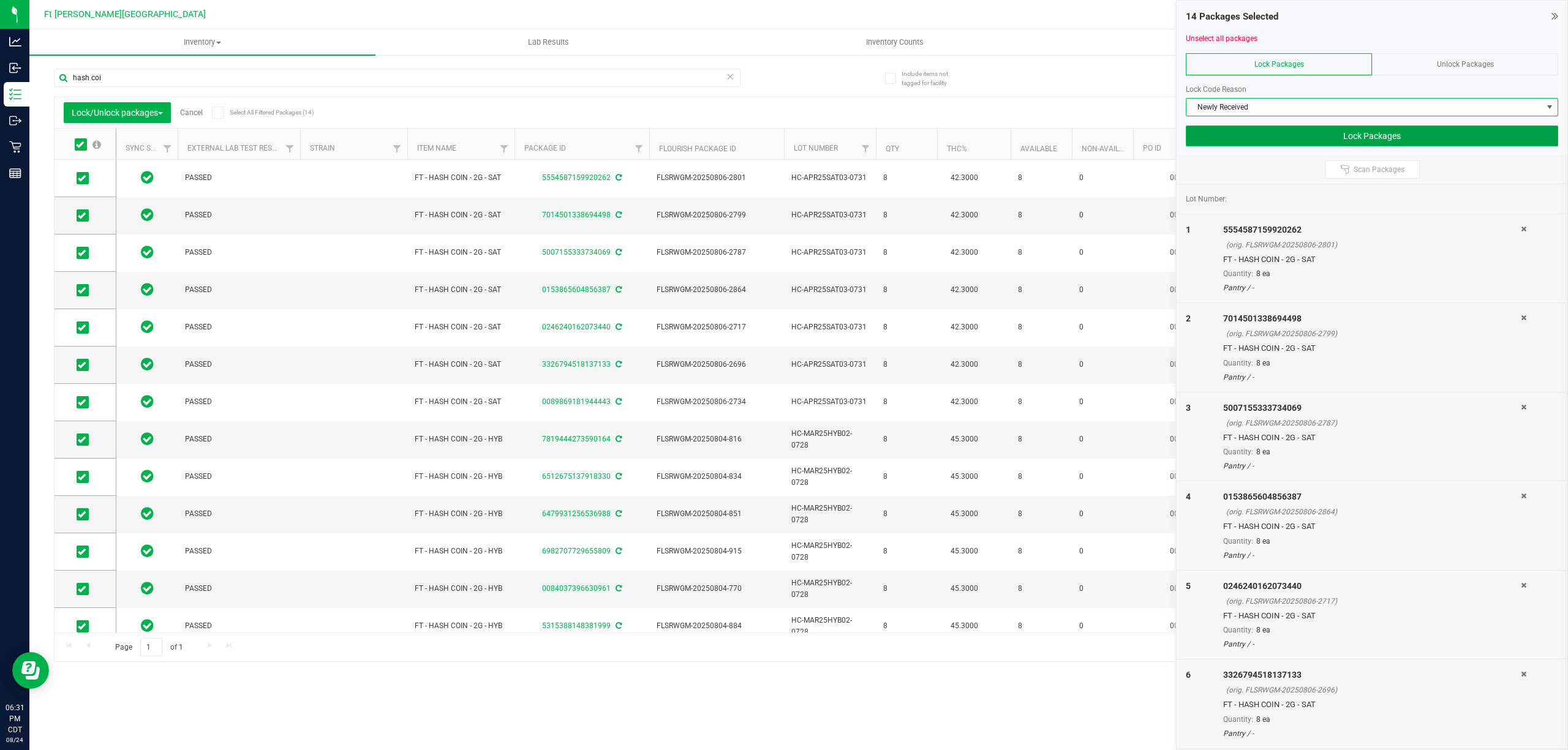
click at [1377, 140] on button "Lock Packages" at bounding box center [1371, 136] width 372 height 21
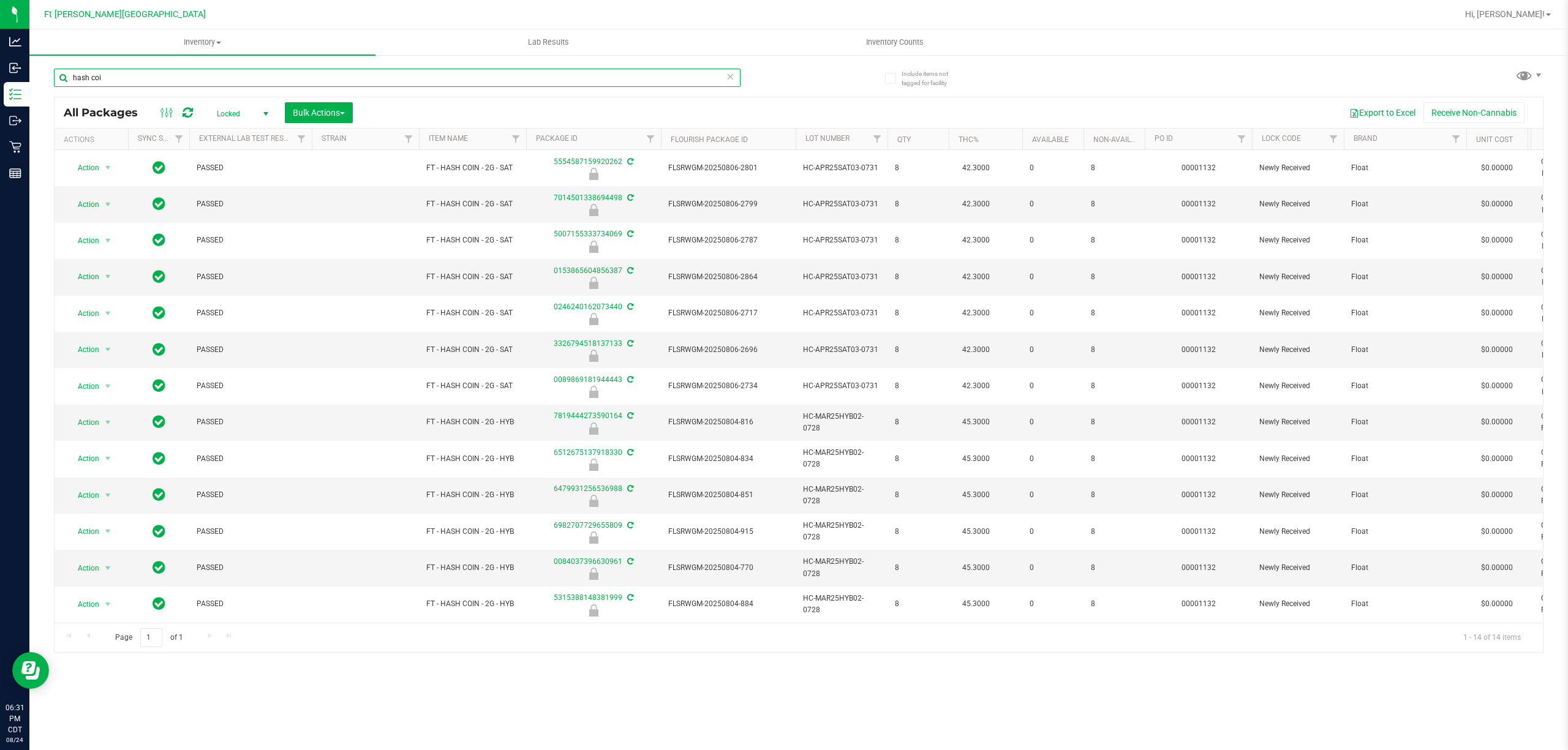
click at [635, 84] on input "hash coi" at bounding box center [396, 77] width 686 height 18
click at [634, 83] on input "hash coi" at bounding box center [396, 77] width 686 height 18
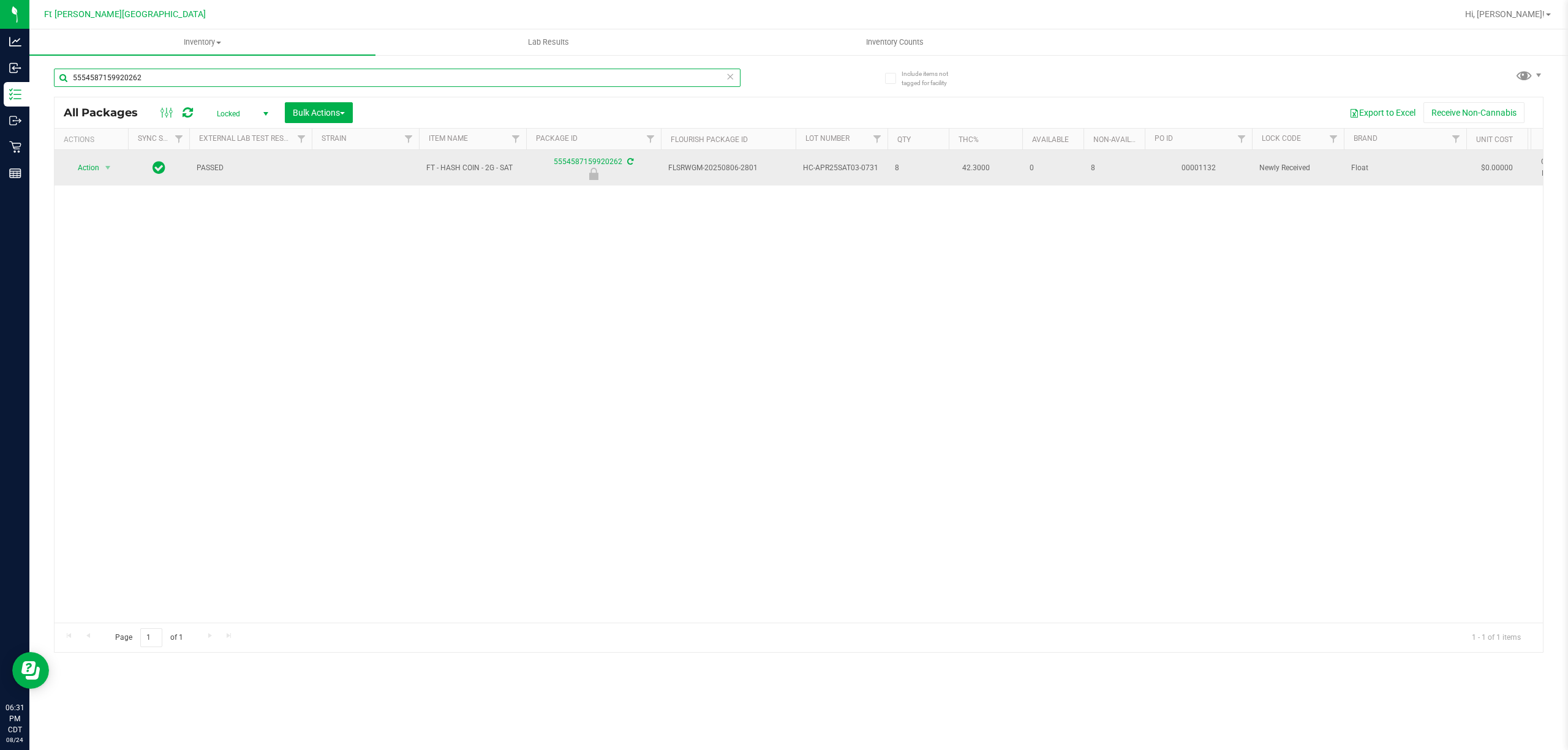
type input "5554587159920262"
click at [86, 170] on span "Action" at bounding box center [83, 168] width 33 height 17
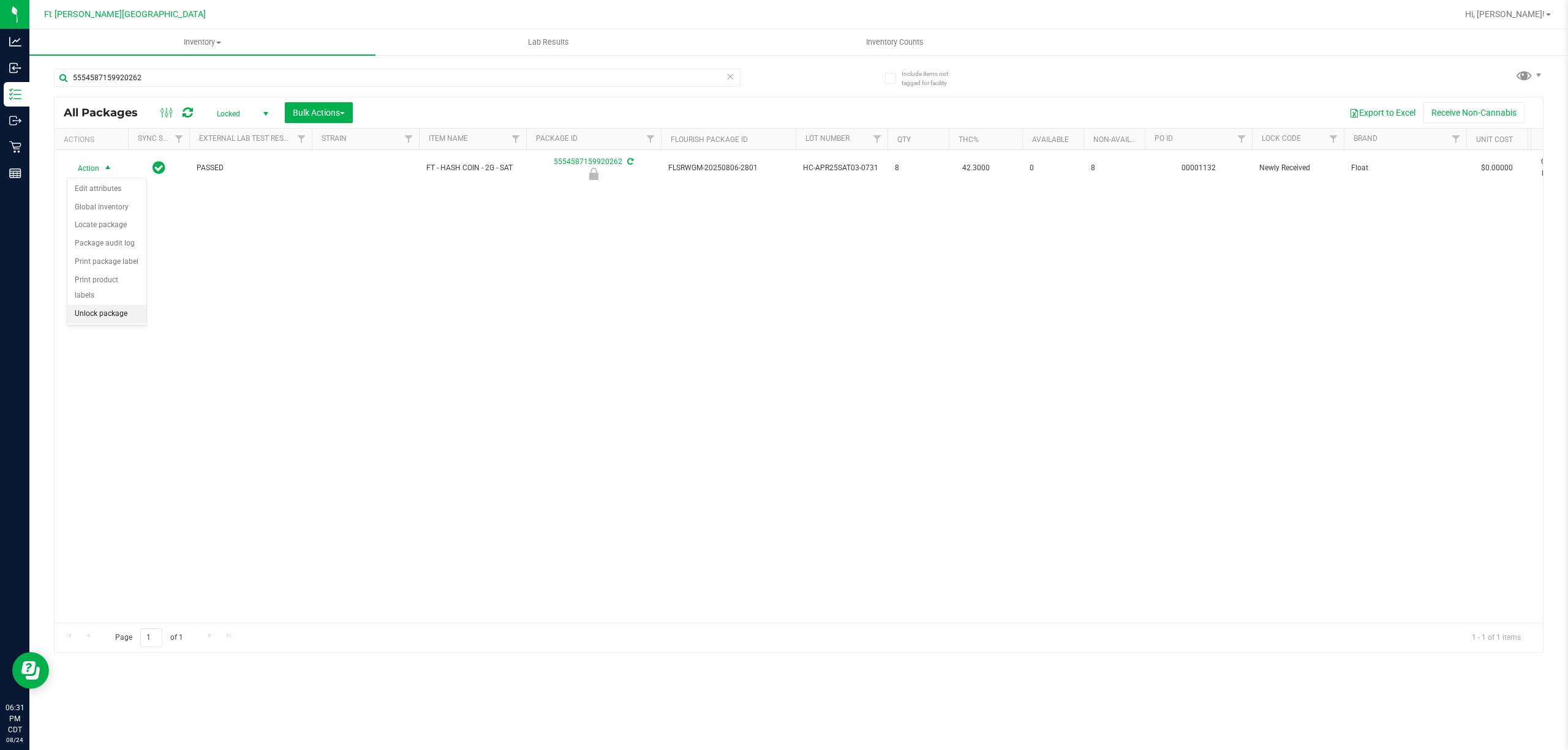
click at [116, 323] on li "Unlock package" at bounding box center [107, 314] width 79 height 18
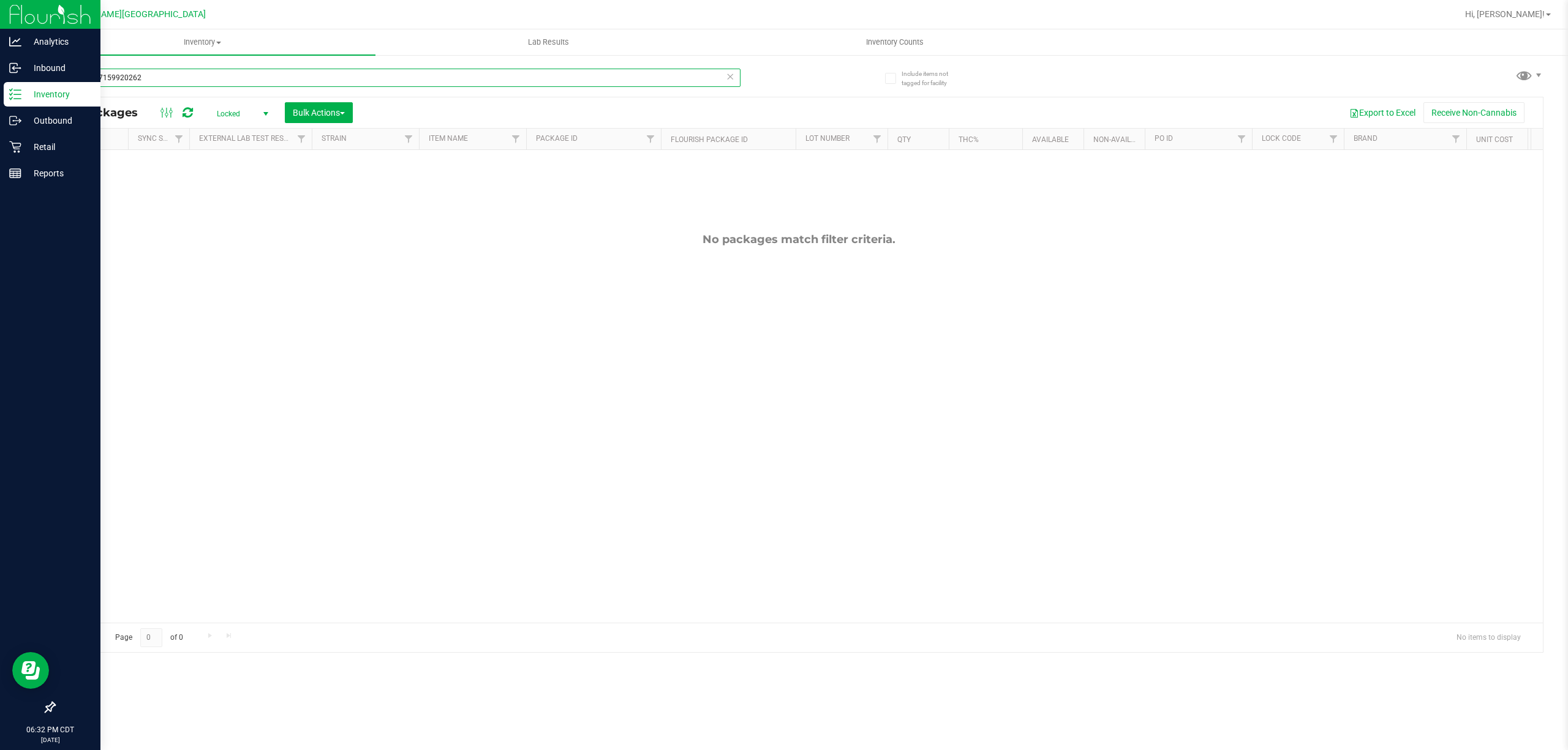
drag, startPoint x: 113, startPoint y: 86, endPoint x: 29, endPoint y: 105, distance: 86.1
click at [30, 105] on div "Include items not tagged for facility 5554587159920262 All Packages Locked Acti…" at bounding box center [799, 240] width 1538 height 373
click at [64, 61] on p "Inbound" at bounding box center [57, 68] width 73 height 14
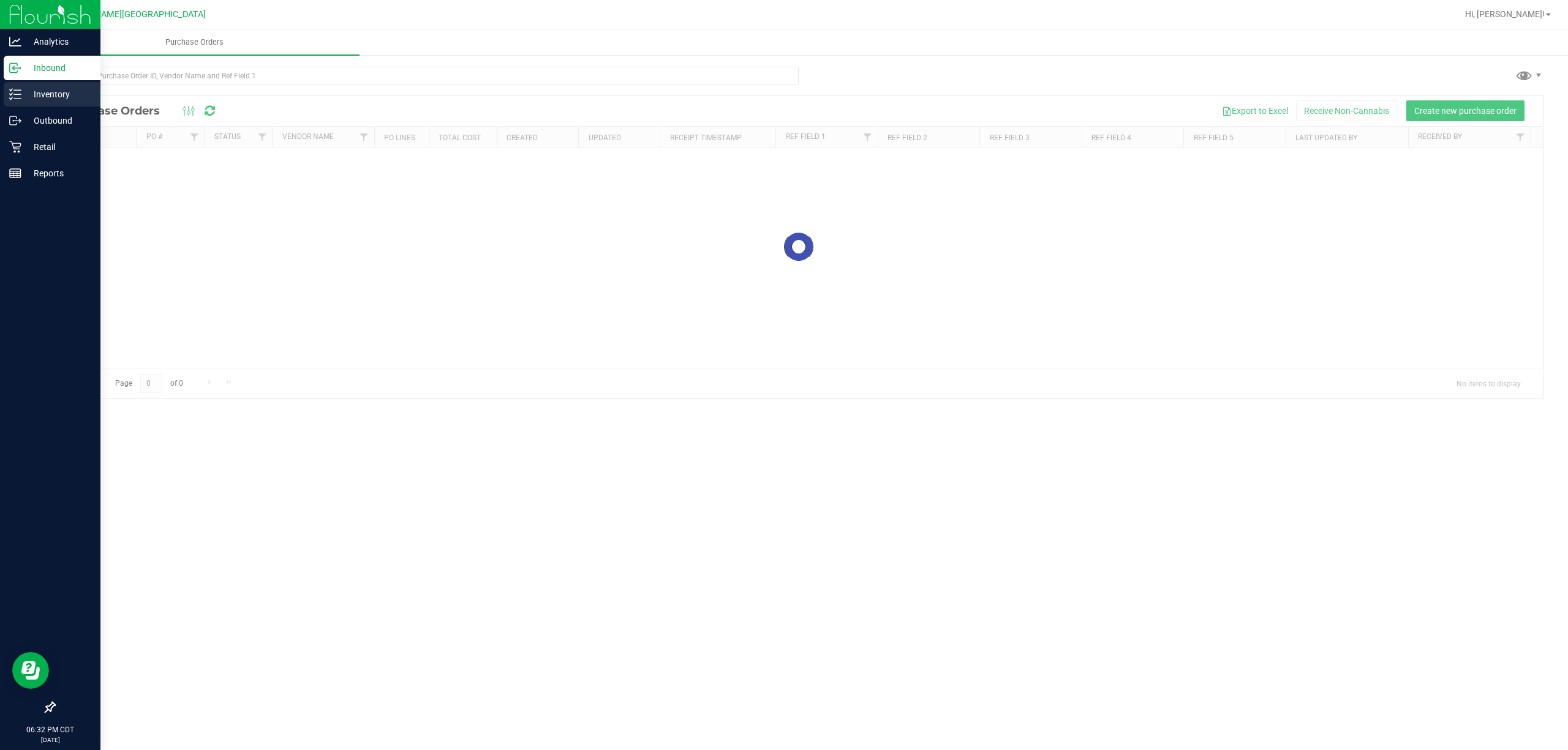
click at [52, 89] on p "Inventory" at bounding box center [57, 94] width 73 height 14
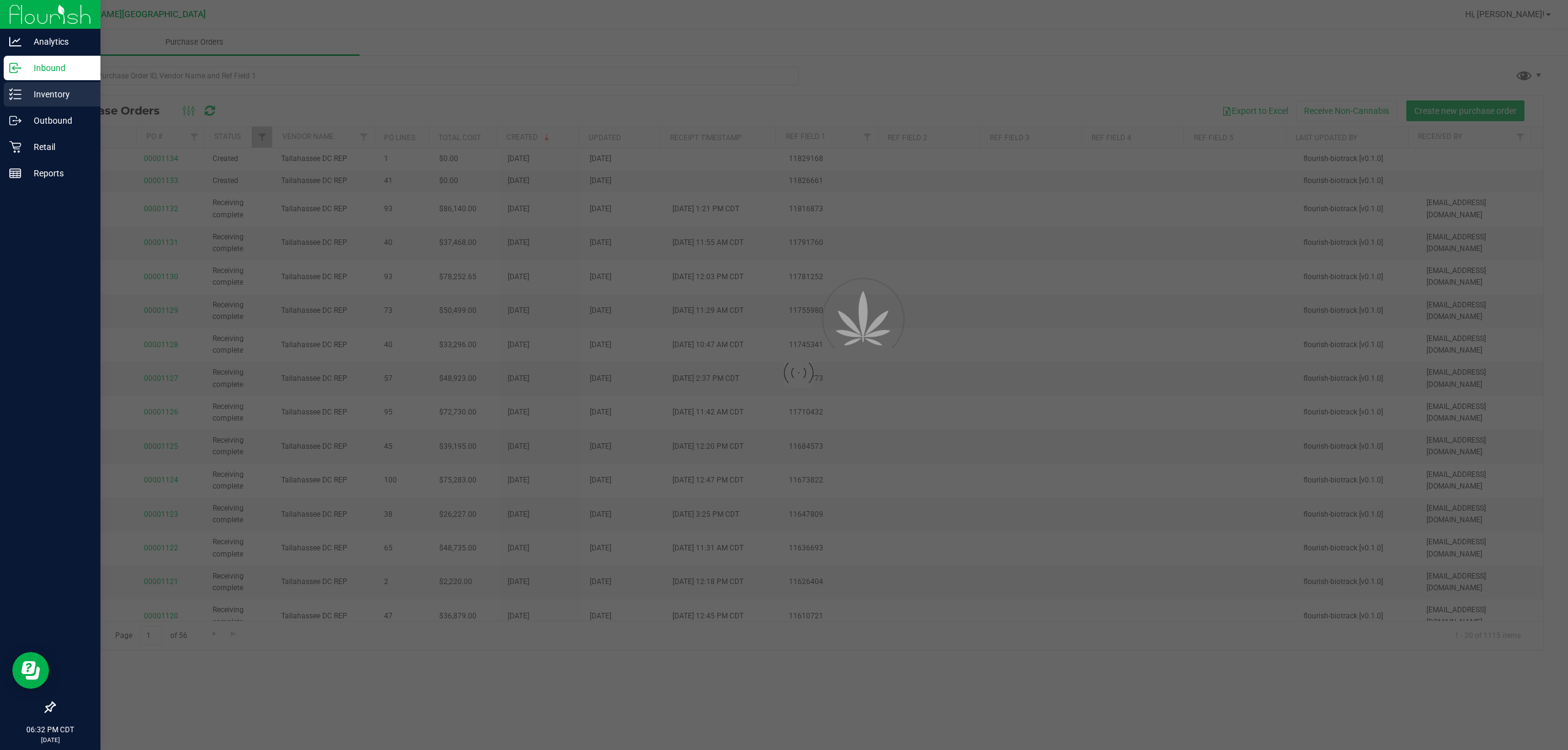
click at [52, 89] on p "Inventory" at bounding box center [57, 94] width 73 height 14
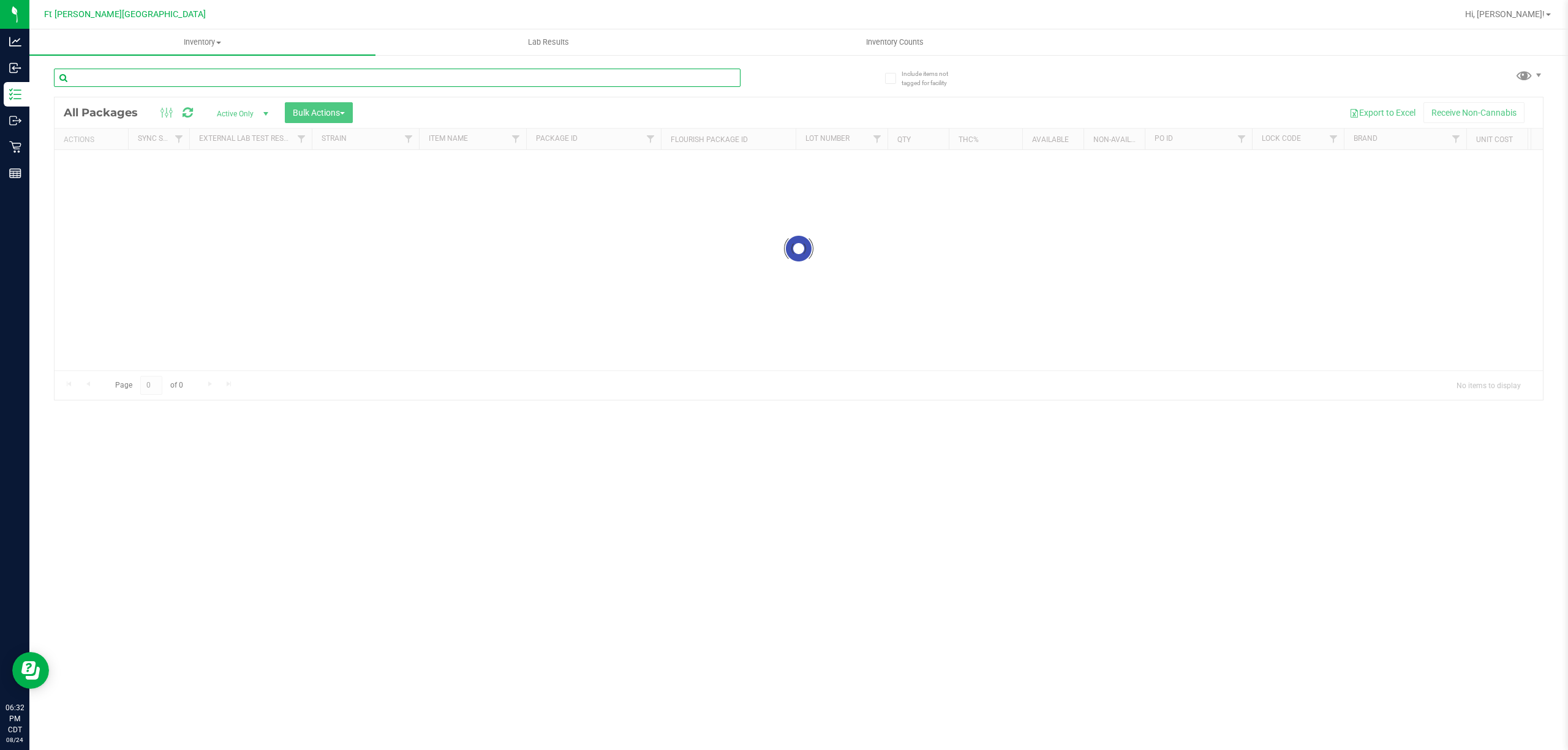
click at [221, 81] on input "text" at bounding box center [396, 77] width 686 height 18
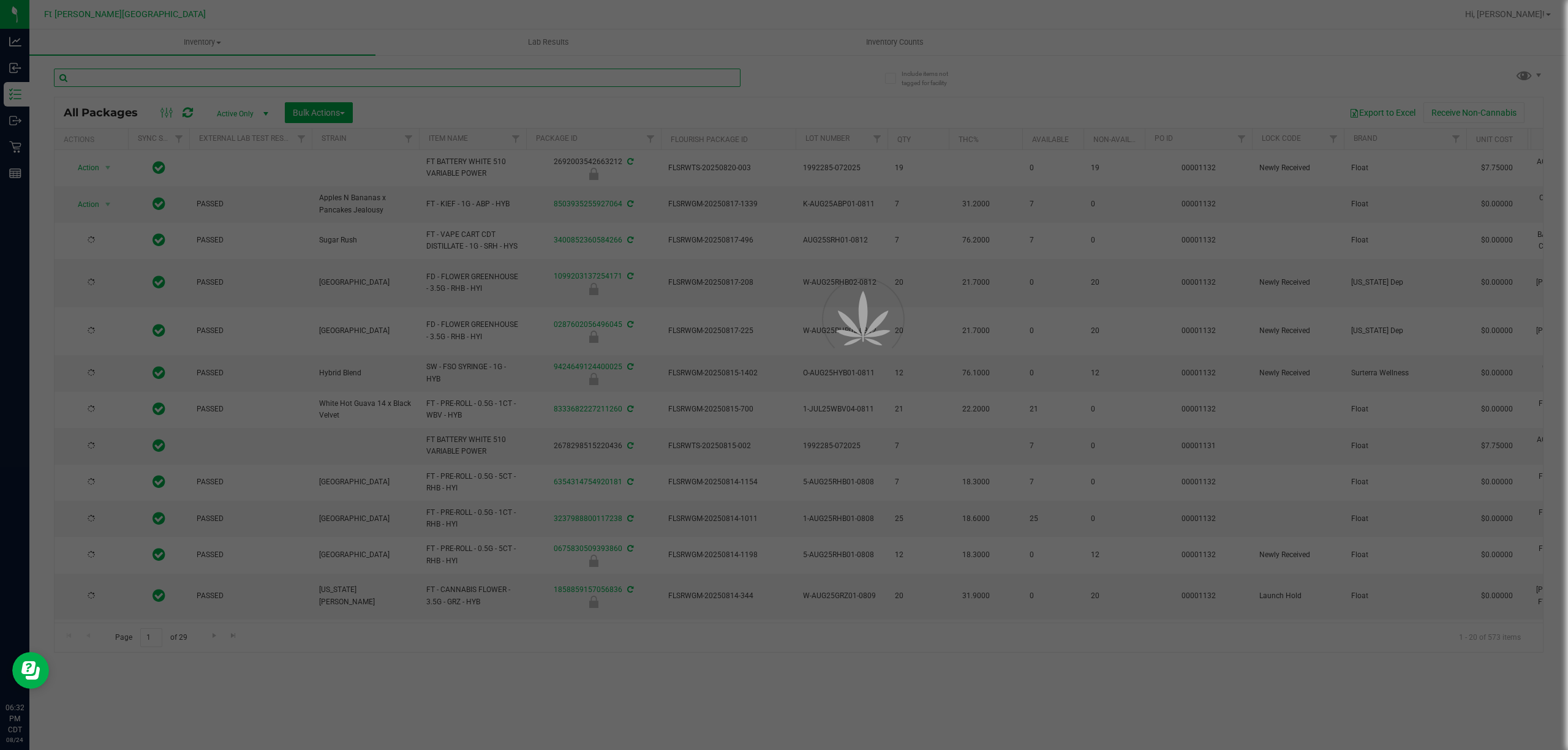
paste input "5554587159920262"
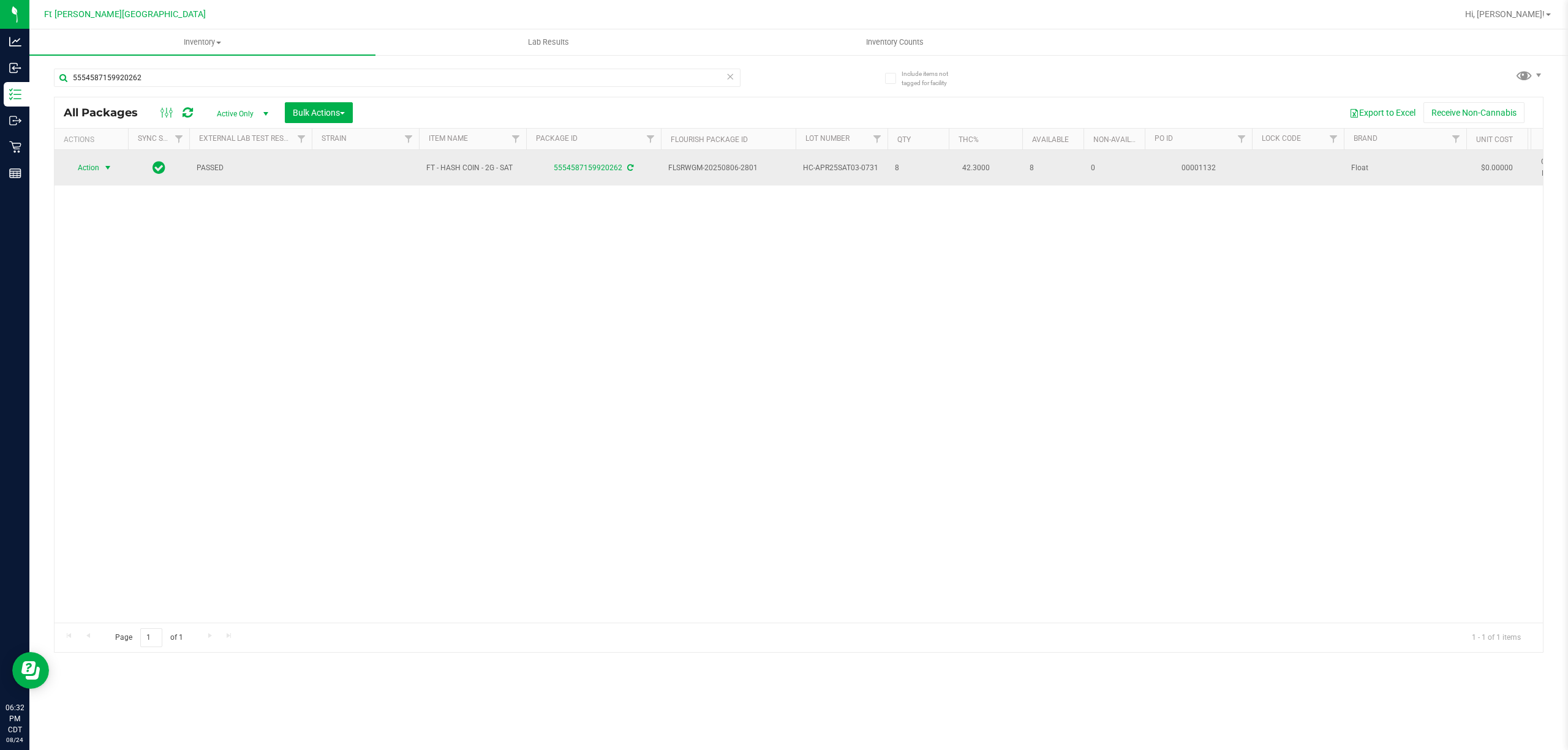
click at [83, 167] on span "Action" at bounding box center [83, 168] width 33 height 17
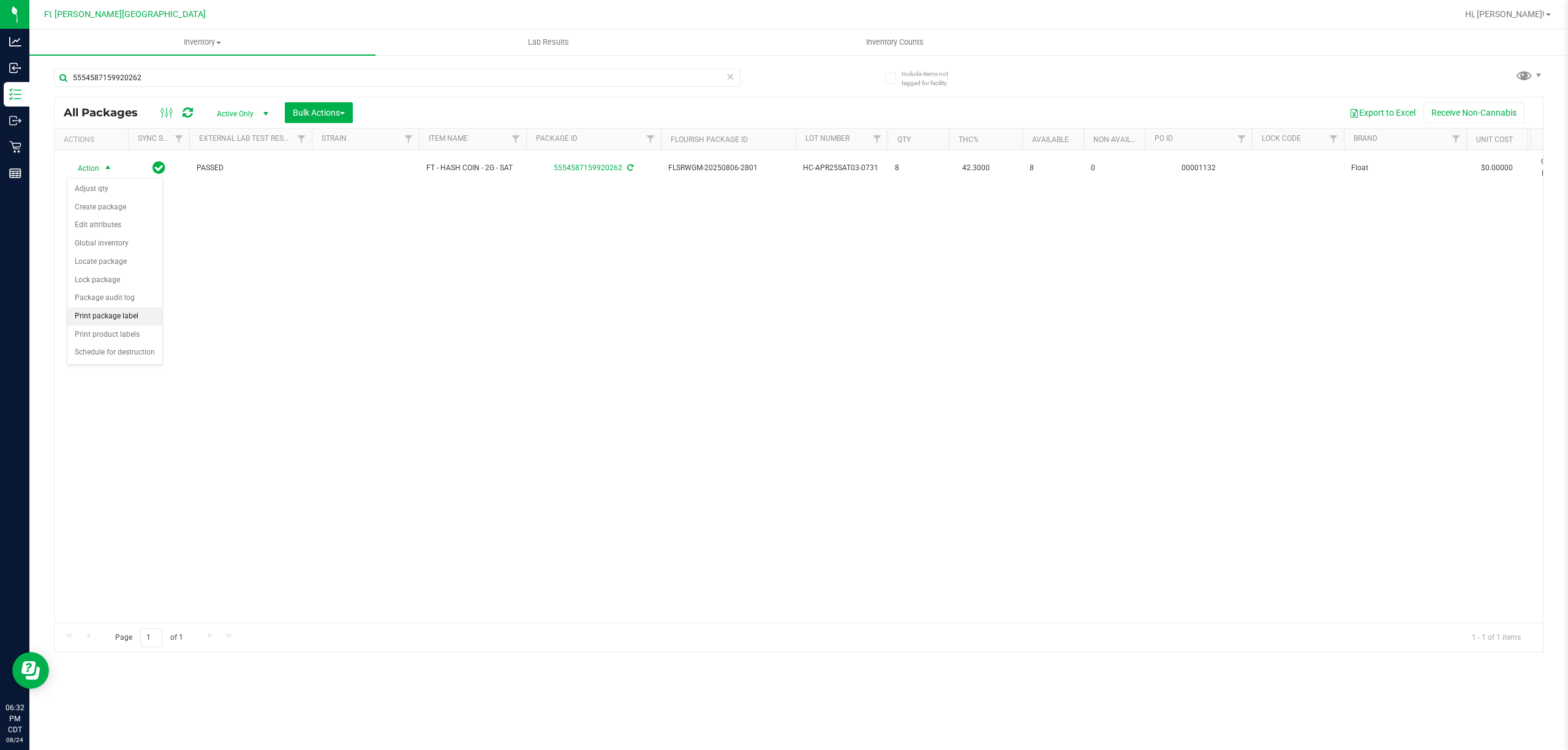
click at [129, 317] on li "Print package label" at bounding box center [115, 316] width 94 height 18
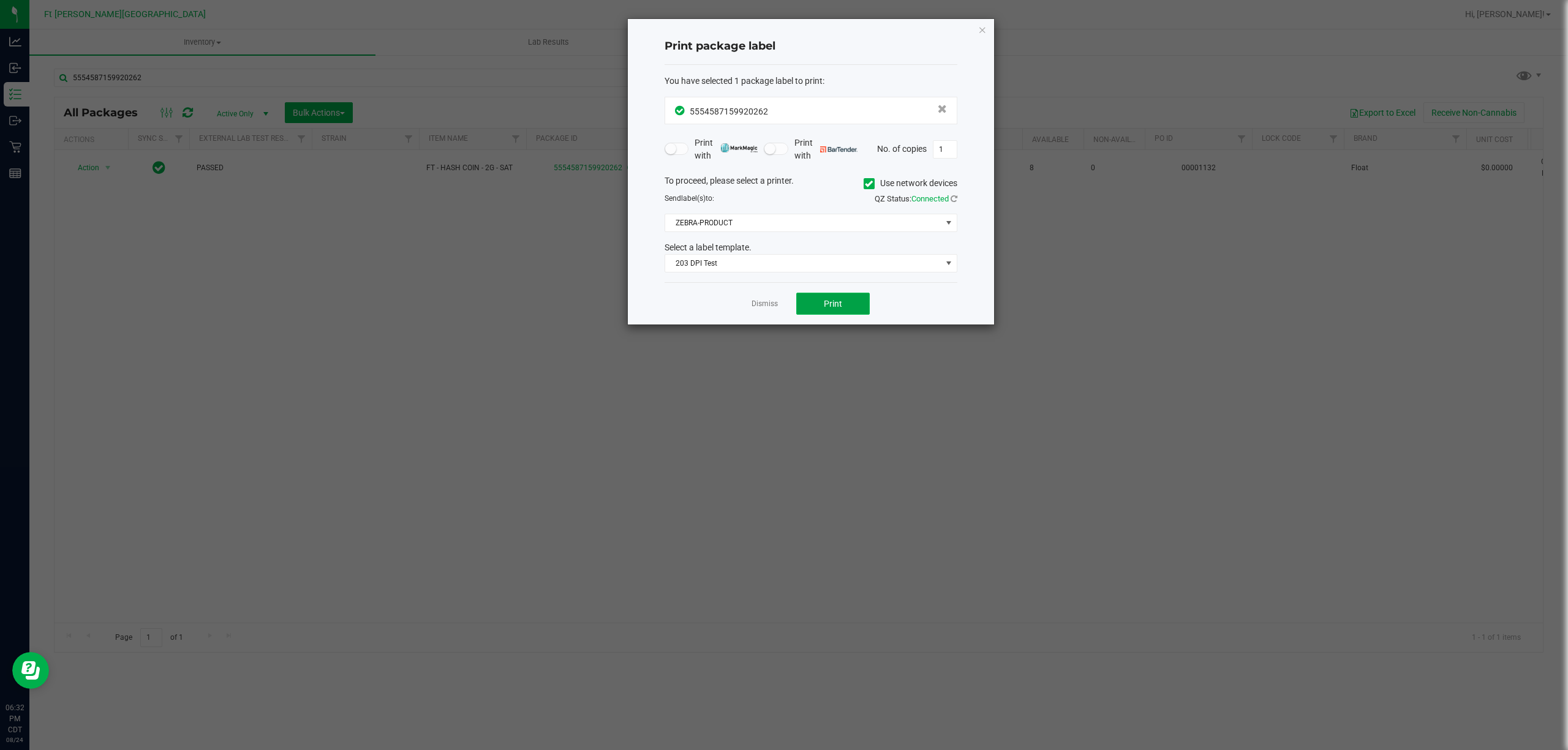
click at [843, 311] on button "Print" at bounding box center [832, 303] width 73 height 22
click at [762, 300] on link "Dismiss" at bounding box center [764, 303] width 27 height 10
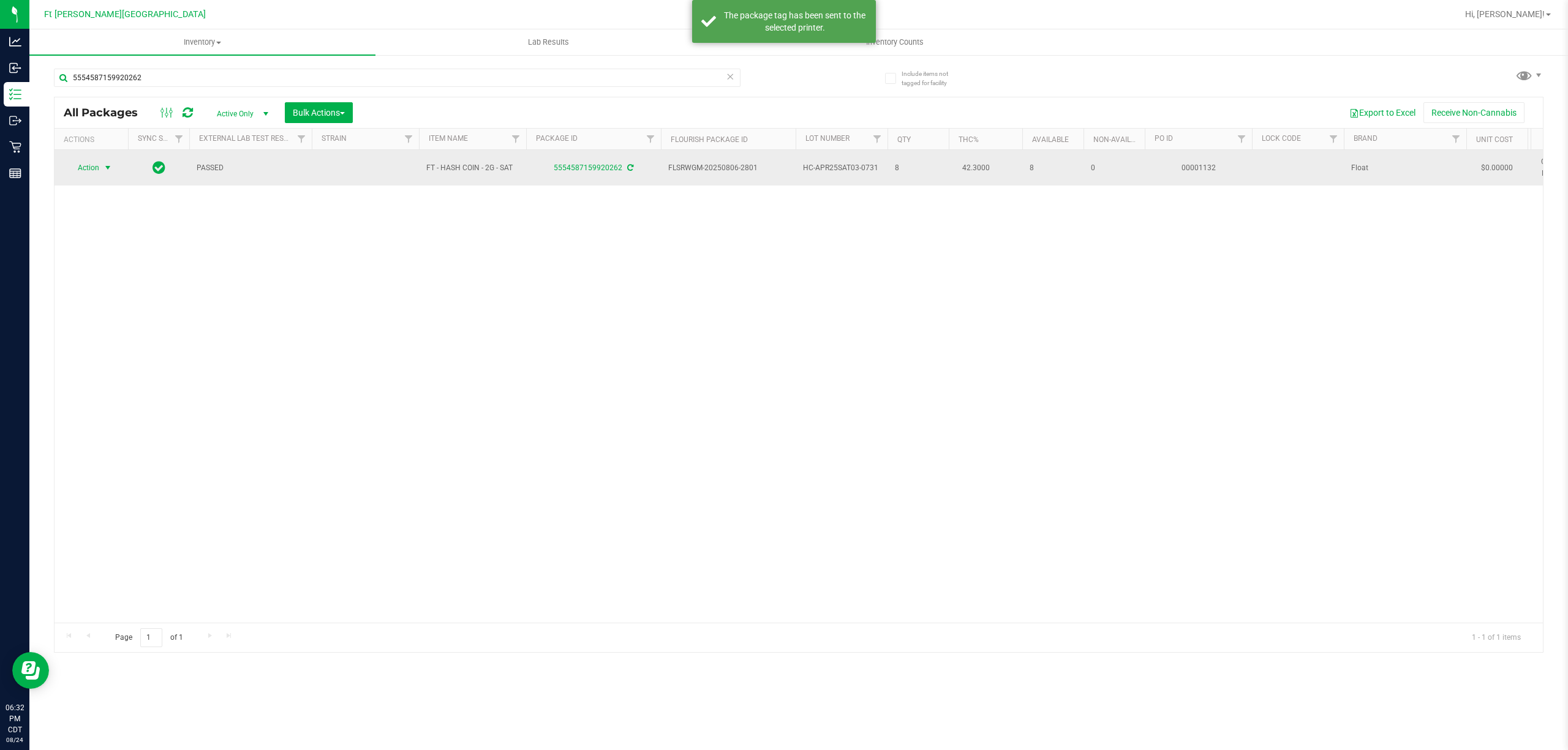
click at [74, 159] on span "Action" at bounding box center [83, 168] width 33 height 17
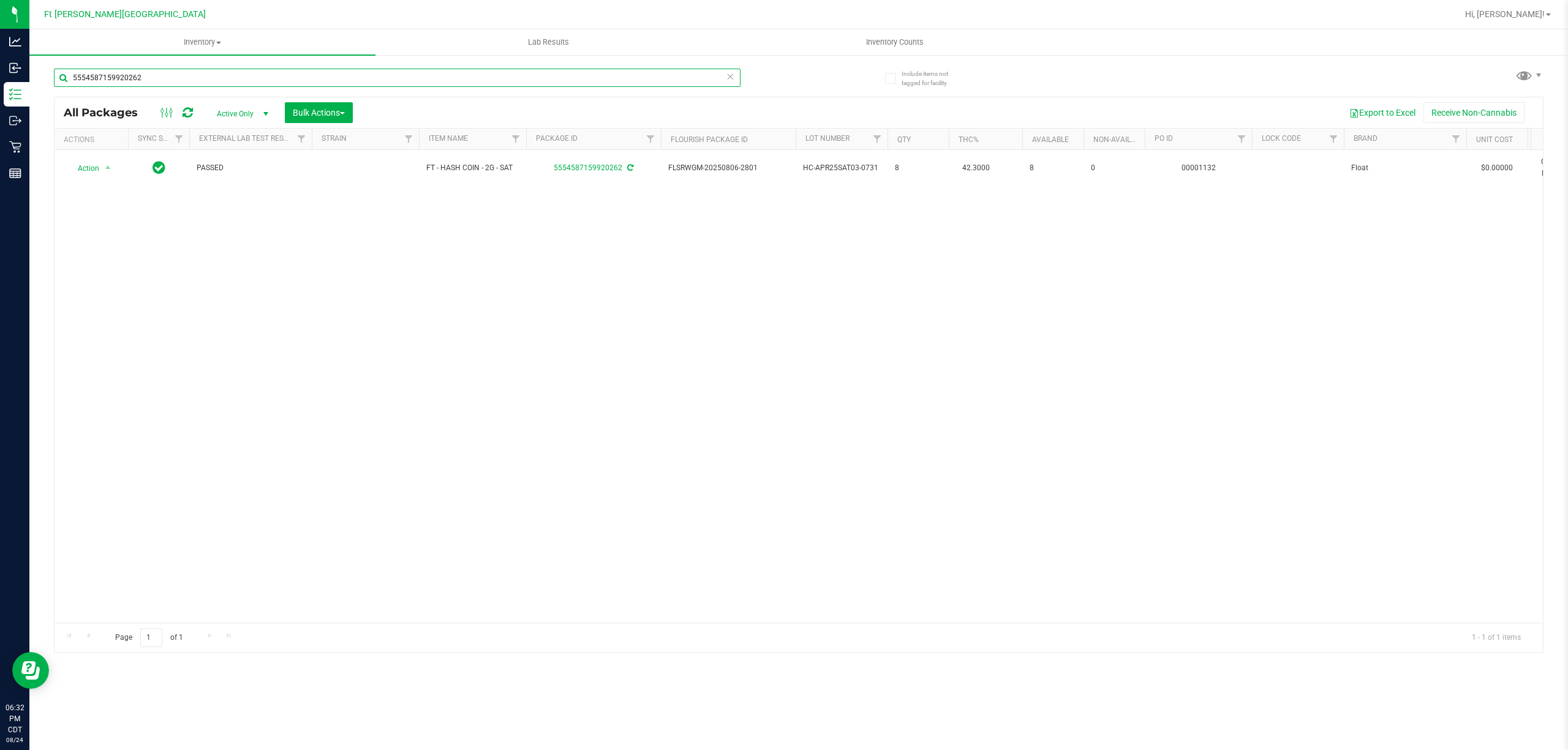
click at [240, 85] on input "5554587159920262" at bounding box center [396, 77] width 686 height 18
click at [240, 84] on input "5554587159920262" at bounding box center [396, 77] width 686 height 18
click at [240, 83] on input "5554587159920262" at bounding box center [396, 77] width 686 height 18
type input "5565341241079741"
click at [105, 170] on span "select" at bounding box center [108, 168] width 10 height 10
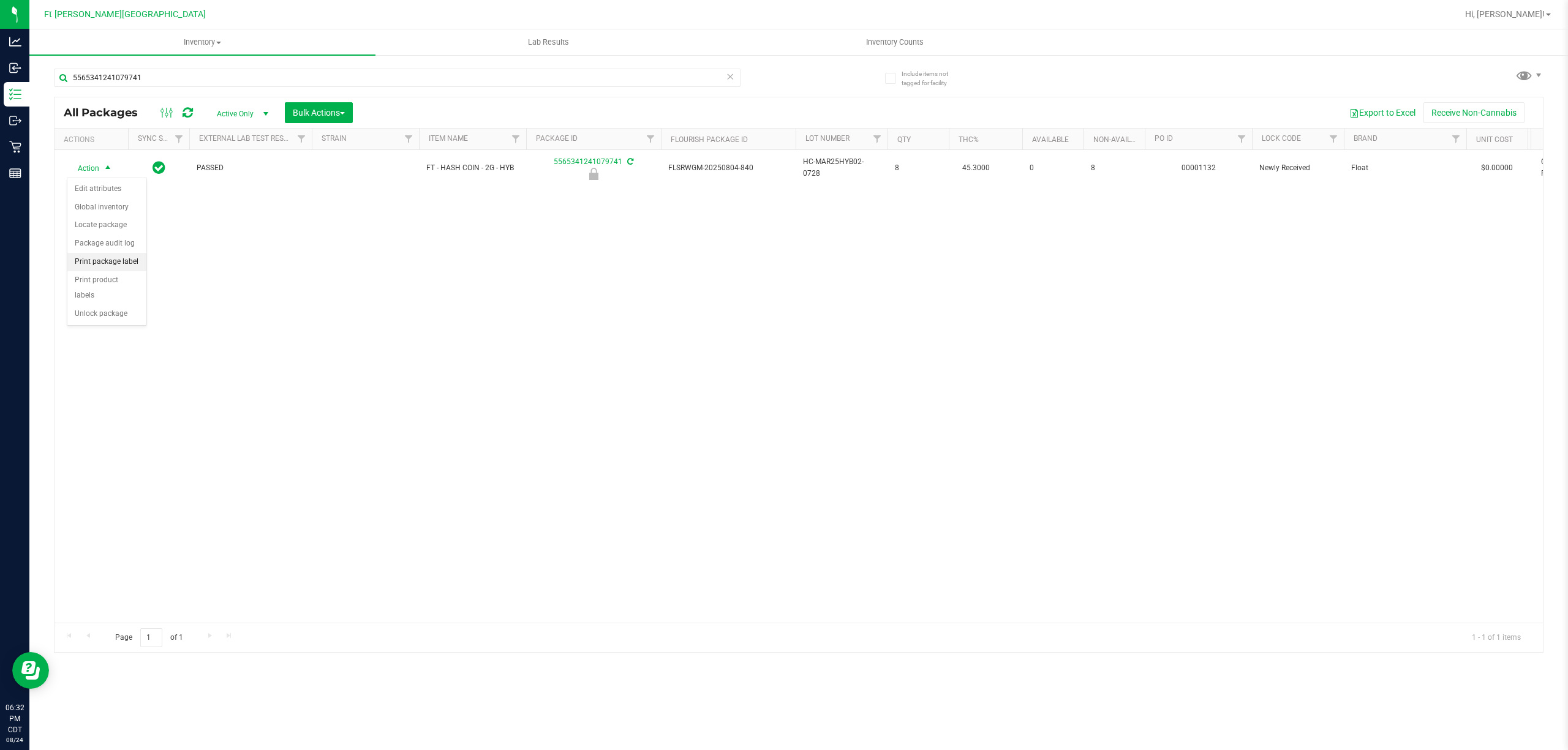
click at [125, 262] on li "Print package label" at bounding box center [107, 261] width 79 height 18
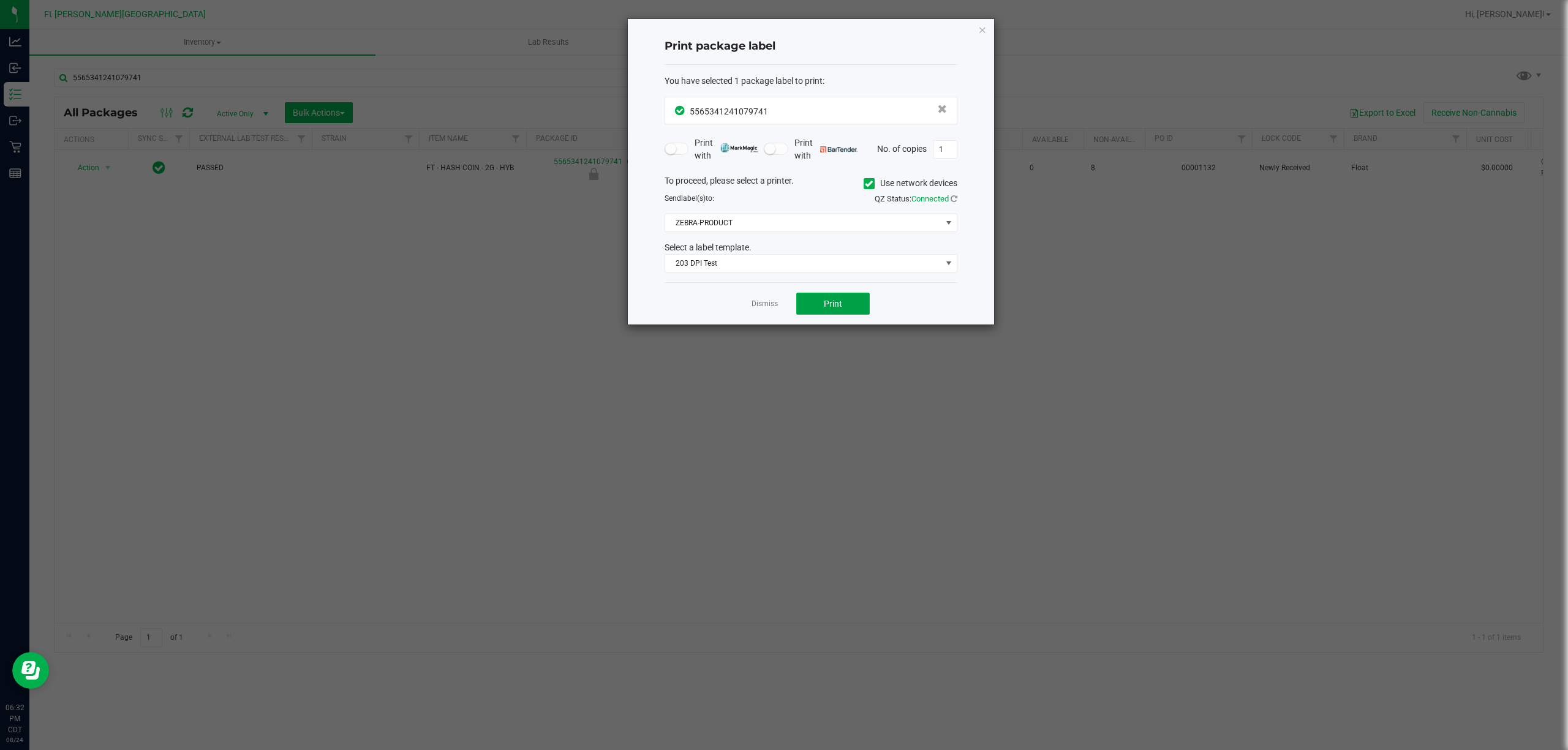
click at [836, 308] on span "Print" at bounding box center [832, 303] width 18 height 10
click at [758, 304] on link "Dismiss" at bounding box center [764, 303] width 27 height 10
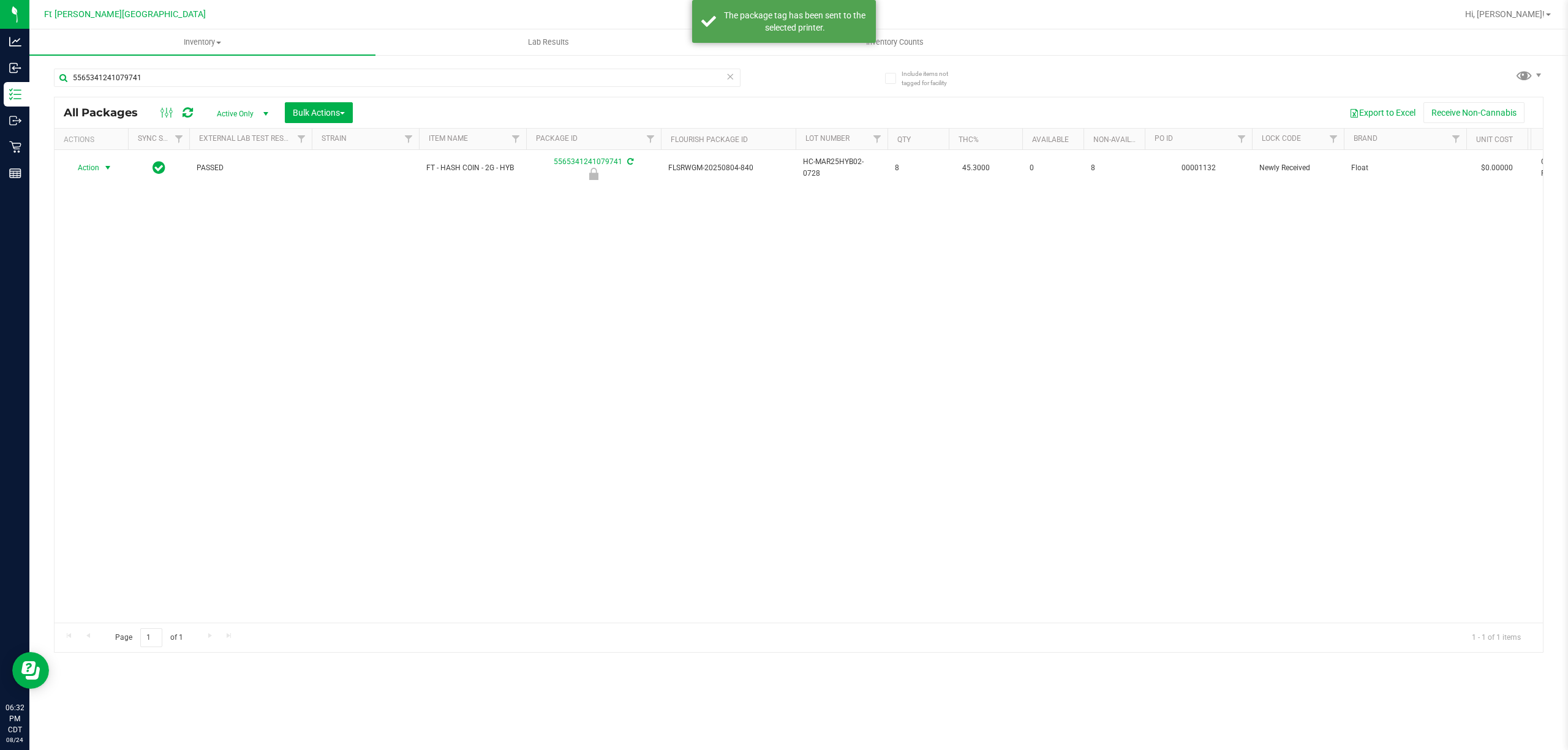
click at [111, 175] on span "select" at bounding box center [108, 168] width 15 height 17
click at [91, 317] on li "Unlock package" at bounding box center [107, 314] width 79 height 18
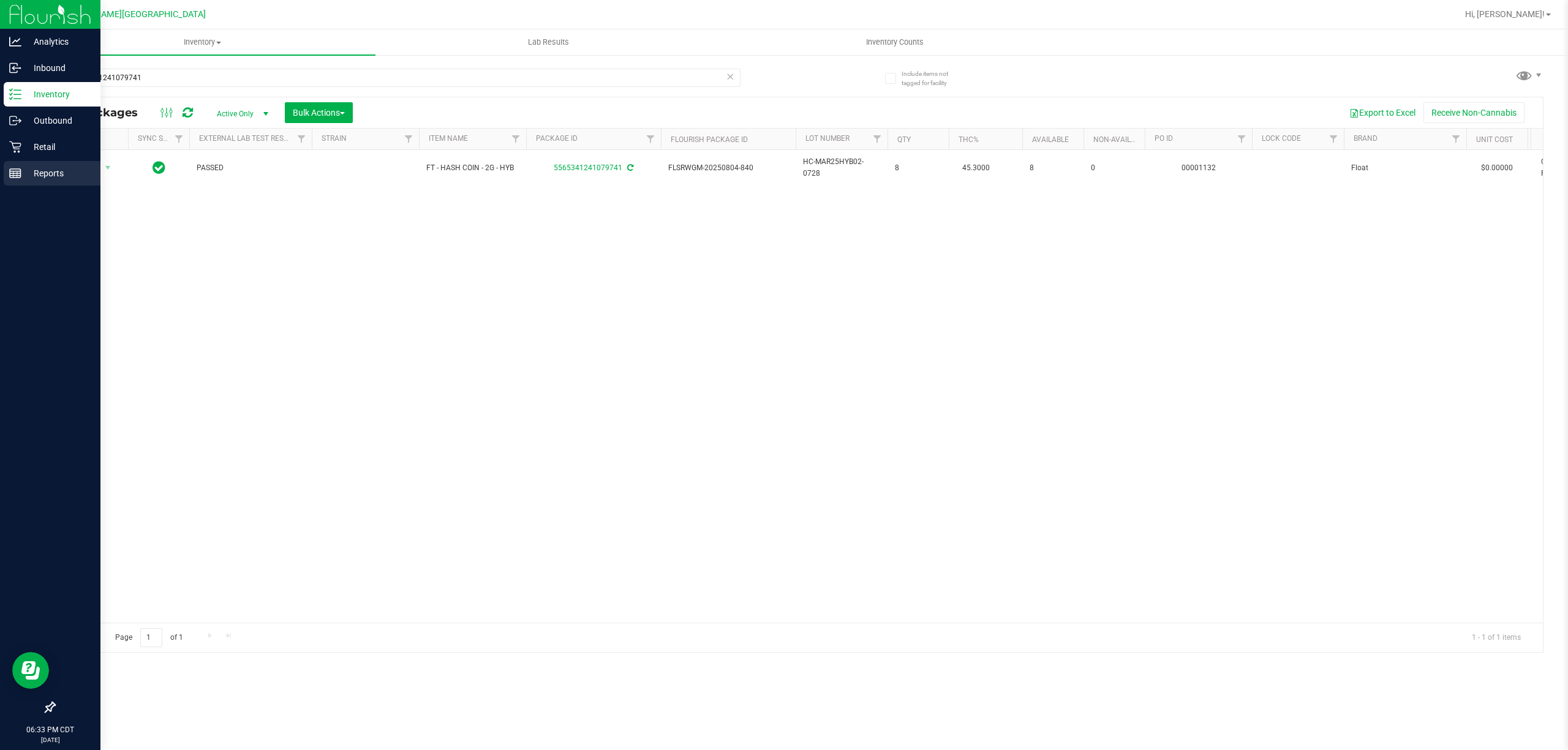
click at [37, 173] on p "Reports" at bounding box center [57, 173] width 73 height 14
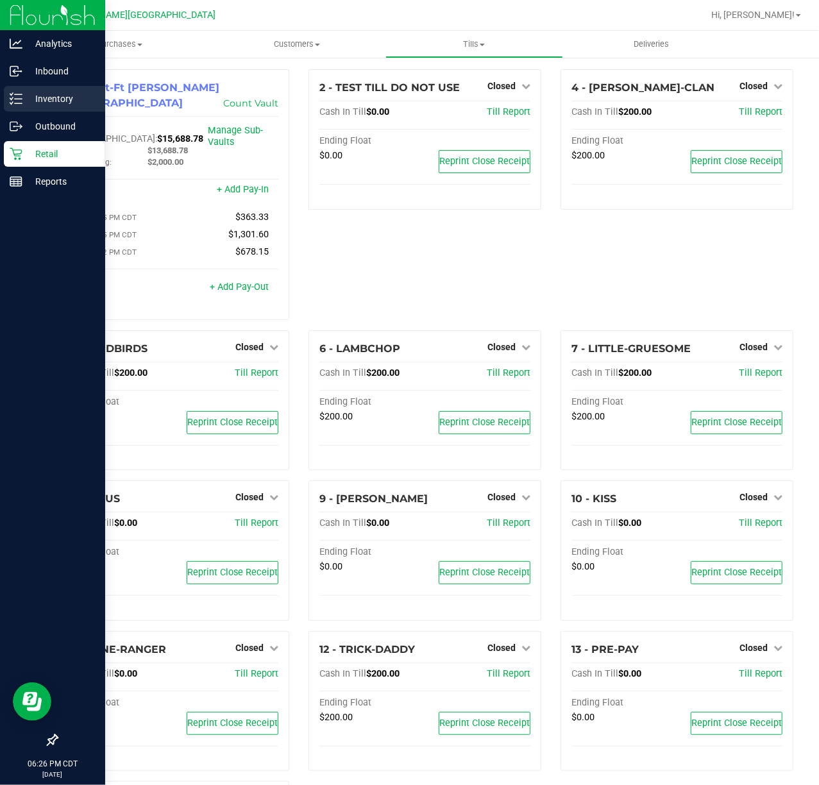
click at [36, 93] on p "Inventory" at bounding box center [60, 98] width 77 height 15
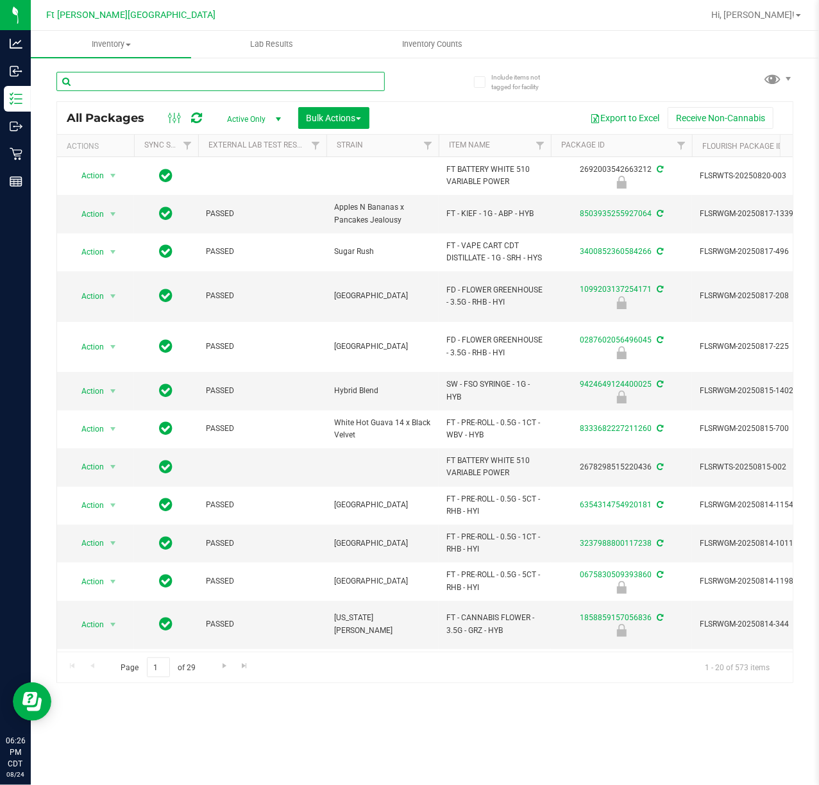
click at [165, 80] on input "text" at bounding box center [220, 81] width 329 height 19
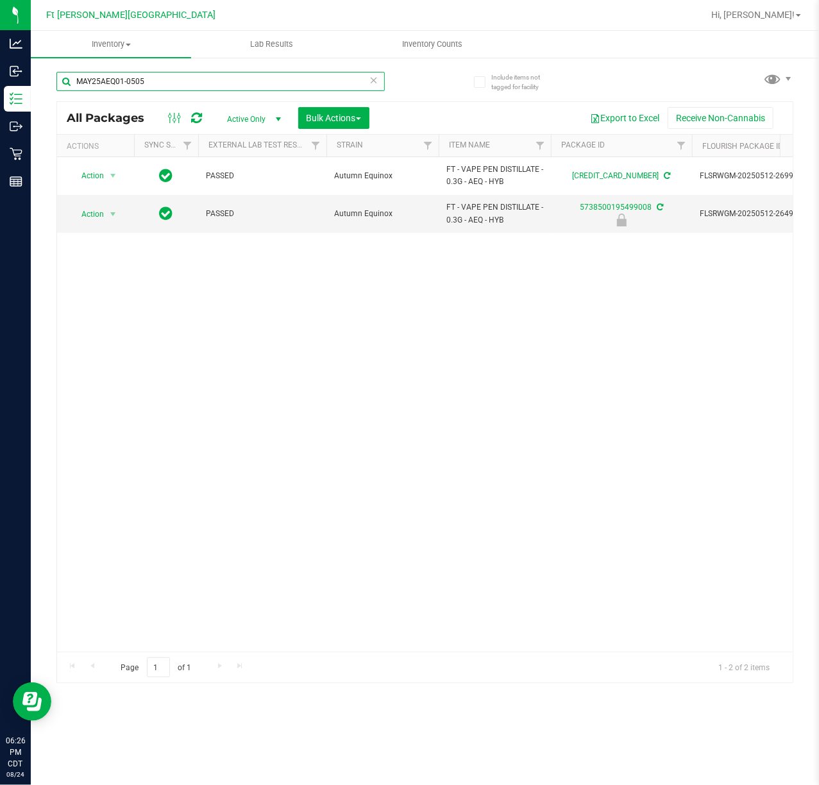
click at [193, 83] on input "MAY25AEQ01-0505" at bounding box center [220, 81] width 329 height 19
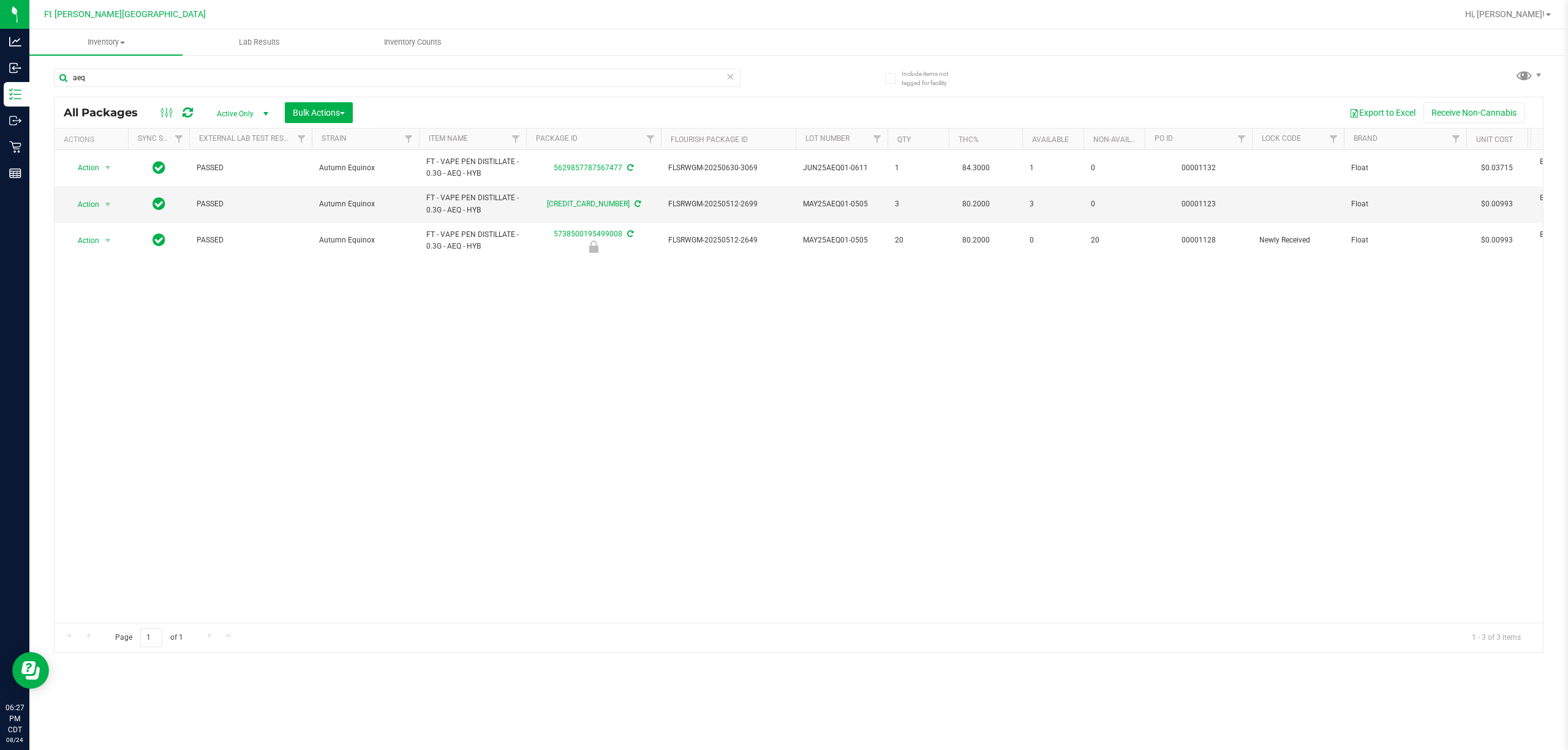
click at [474, 67] on div "aeq" at bounding box center [426, 76] width 744 height 39
click at [459, 77] on input "aeq" at bounding box center [396, 77] width 686 height 18
click at [461, 76] on input "aeq" at bounding box center [396, 77] width 686 height 18
paste input "3391985024378626"
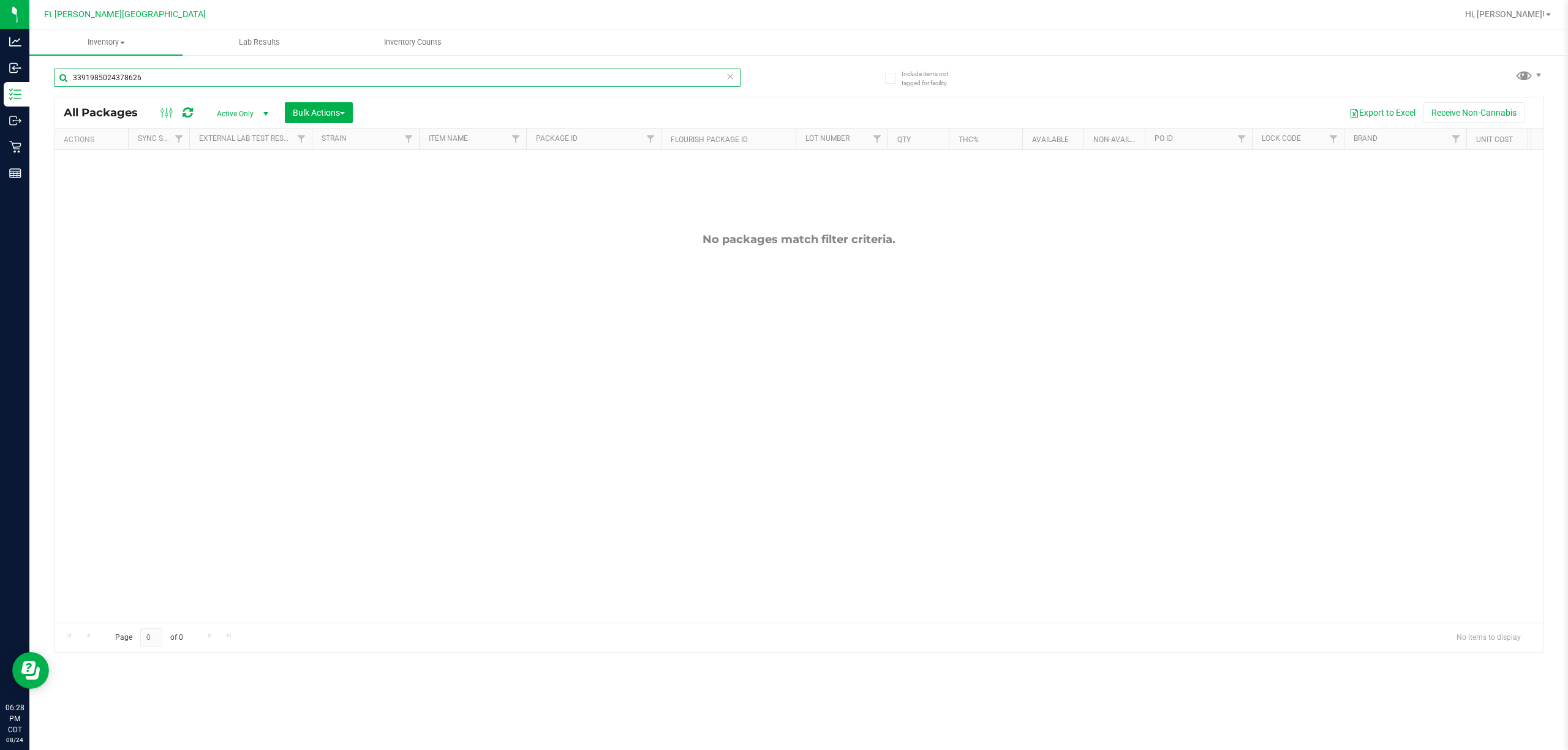
click at [580, 74] on input "3391985024378626" at bounding box center [396, 77] width 686 height 18
paste input "SW - VAPE PEN DISTILLATE - 0.3G - RLF - 1CBD-9THC"
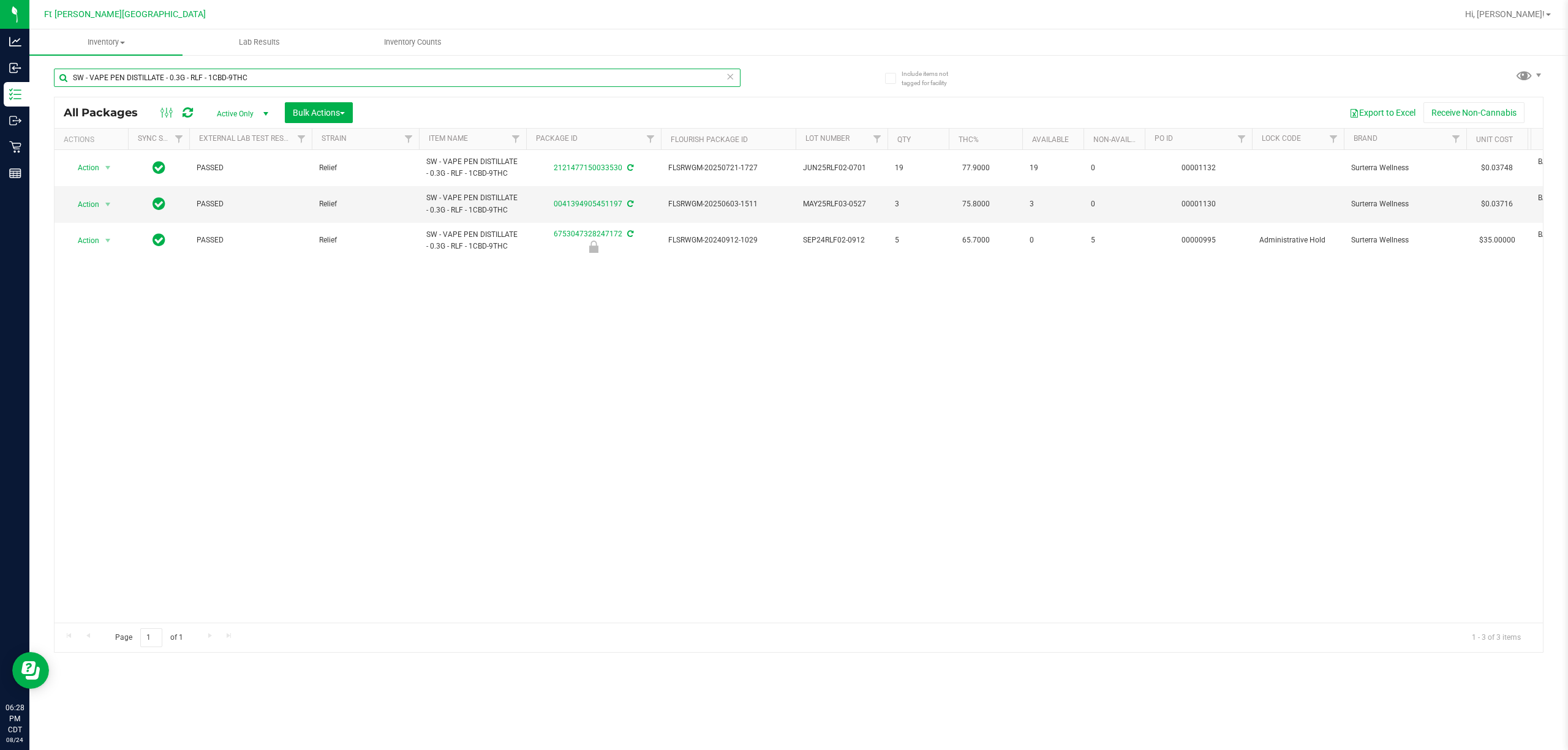
type input "SW - VAPE PEN DISTILLATE - 0.3G - RLF - 1CBD-9THC"
click at [96, 207] on span "Action" at bounding box center [83, 204] width 33 height 17
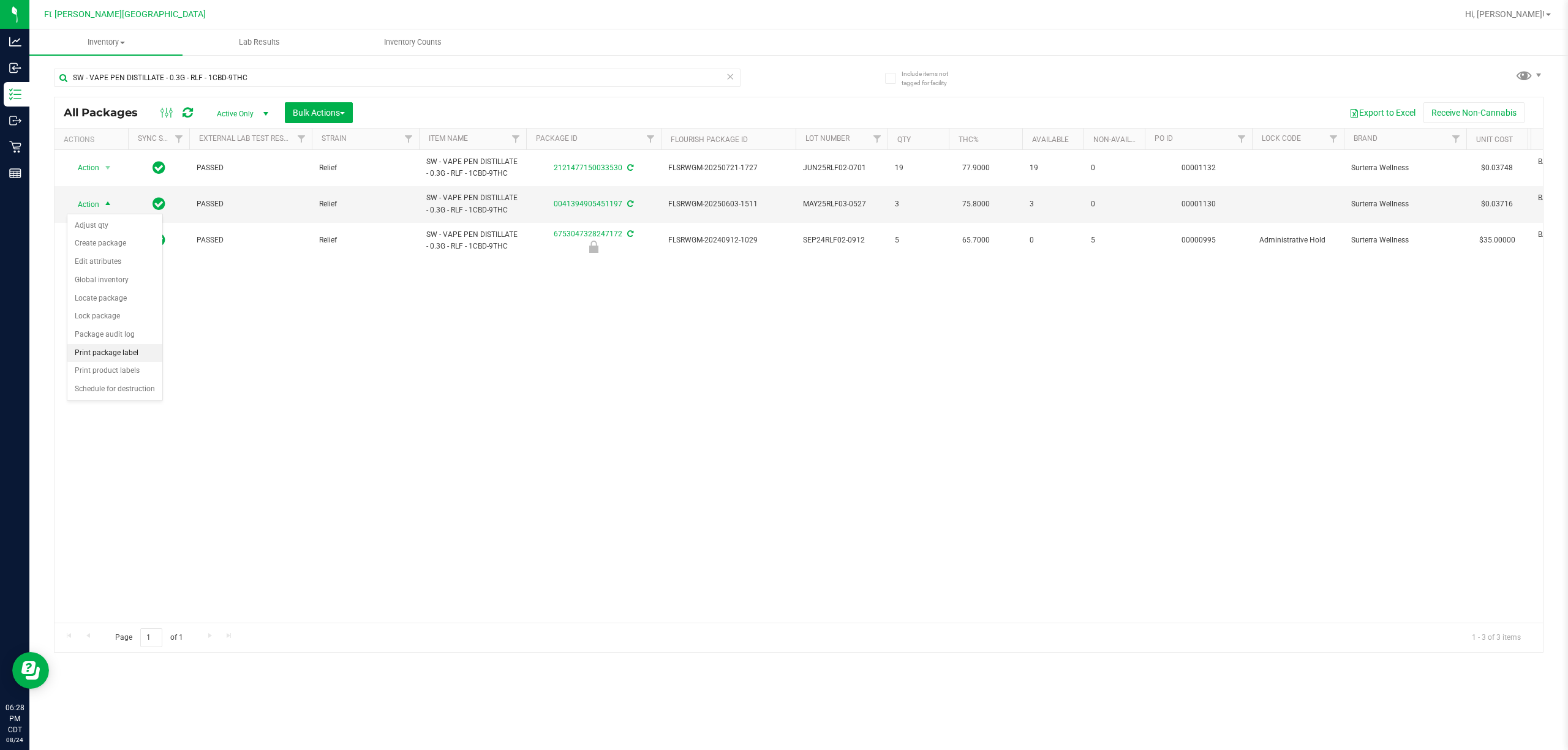
click at [109, 323] on li "Print package label" at bounding box center [115, 353] width 94 height 18
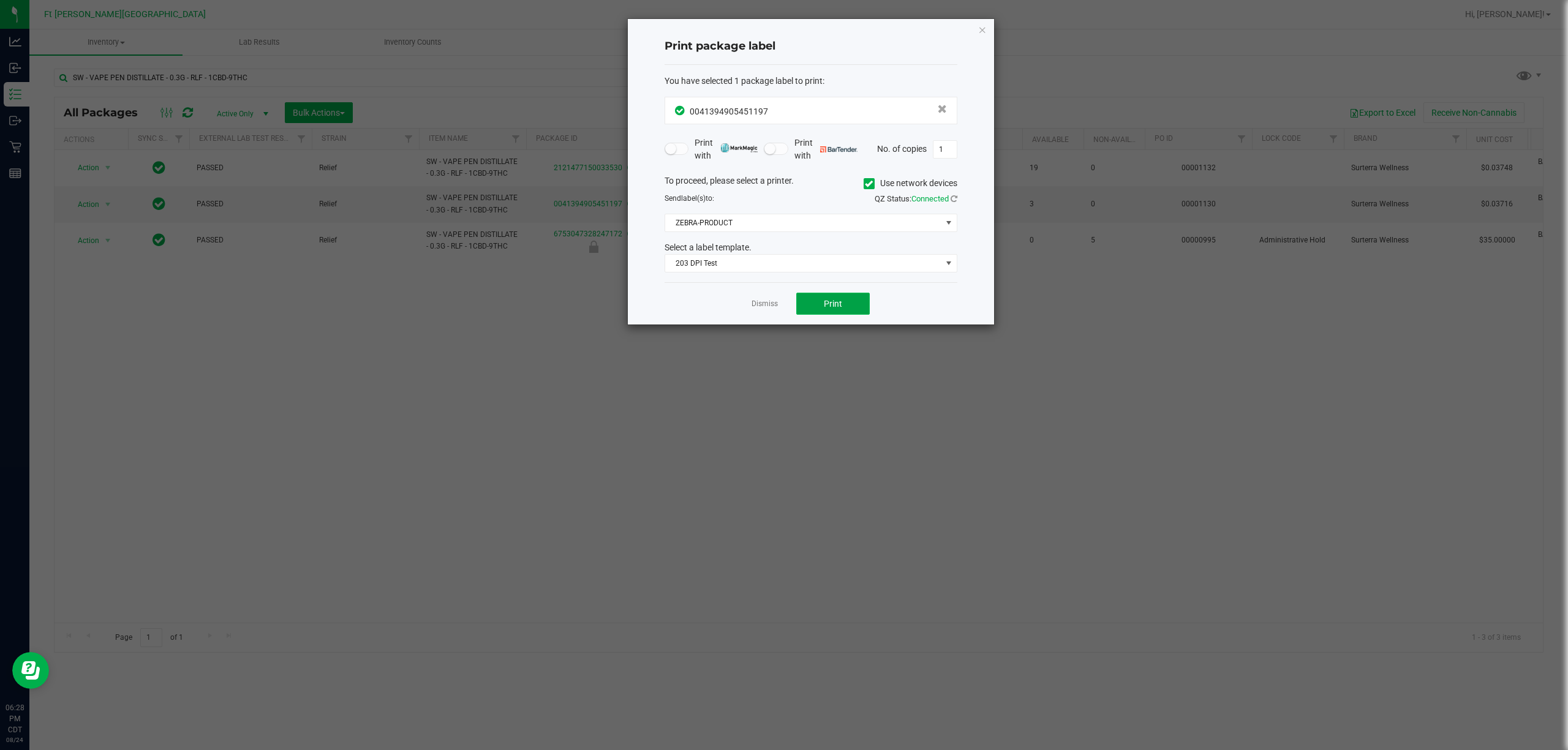
click at [782, 302] on button "Print" at bounding box center [832, 303] width 73 height 22
click at [768, 302] on link "Dismiss" at bounding box center [764, 303] width 27 height 10
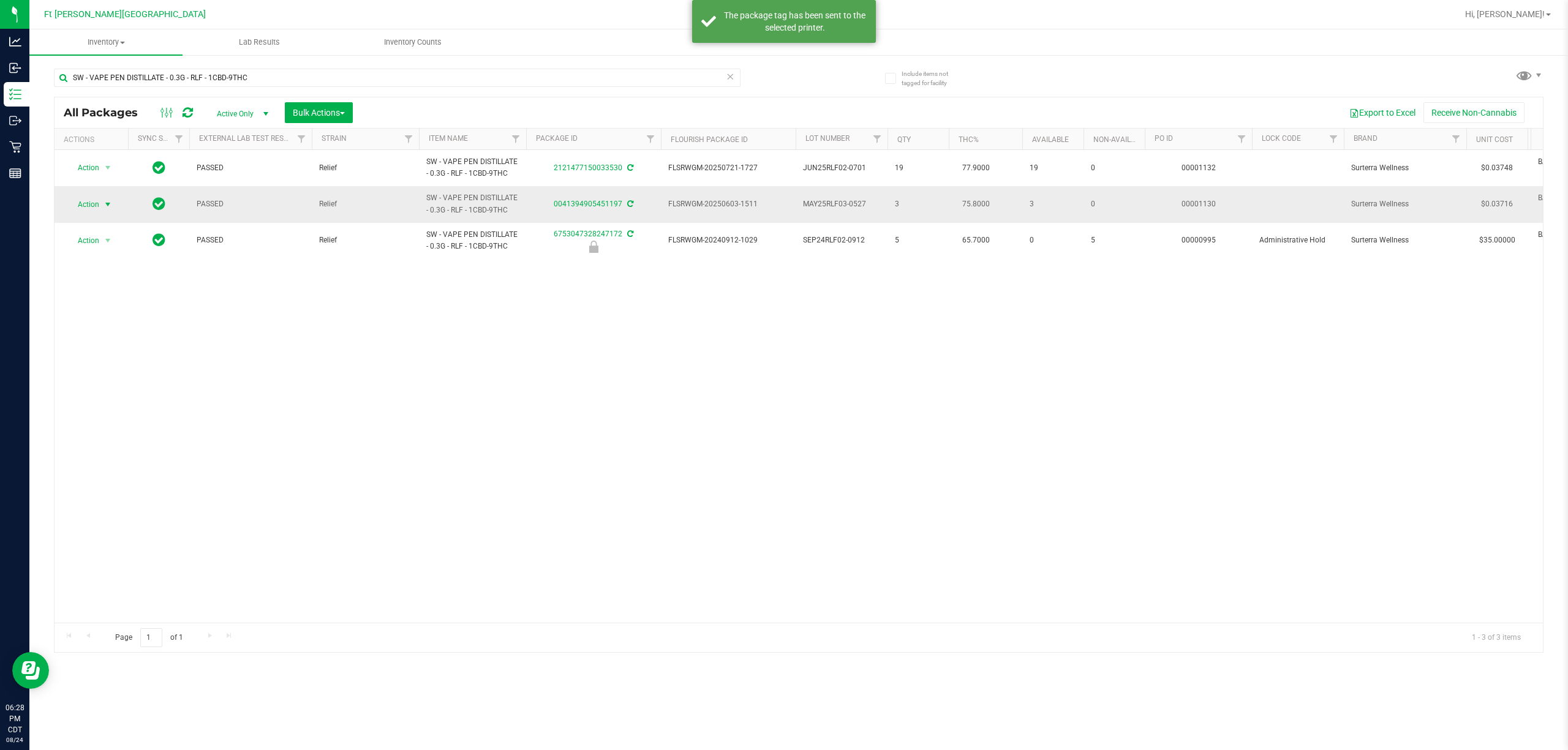
click at [106, 204] on span "select" at bounding box center [108, 204] width 10 height 10
click at [123, 323] on li "Print package label" at bounding box center [115, 353] width 94 height 18
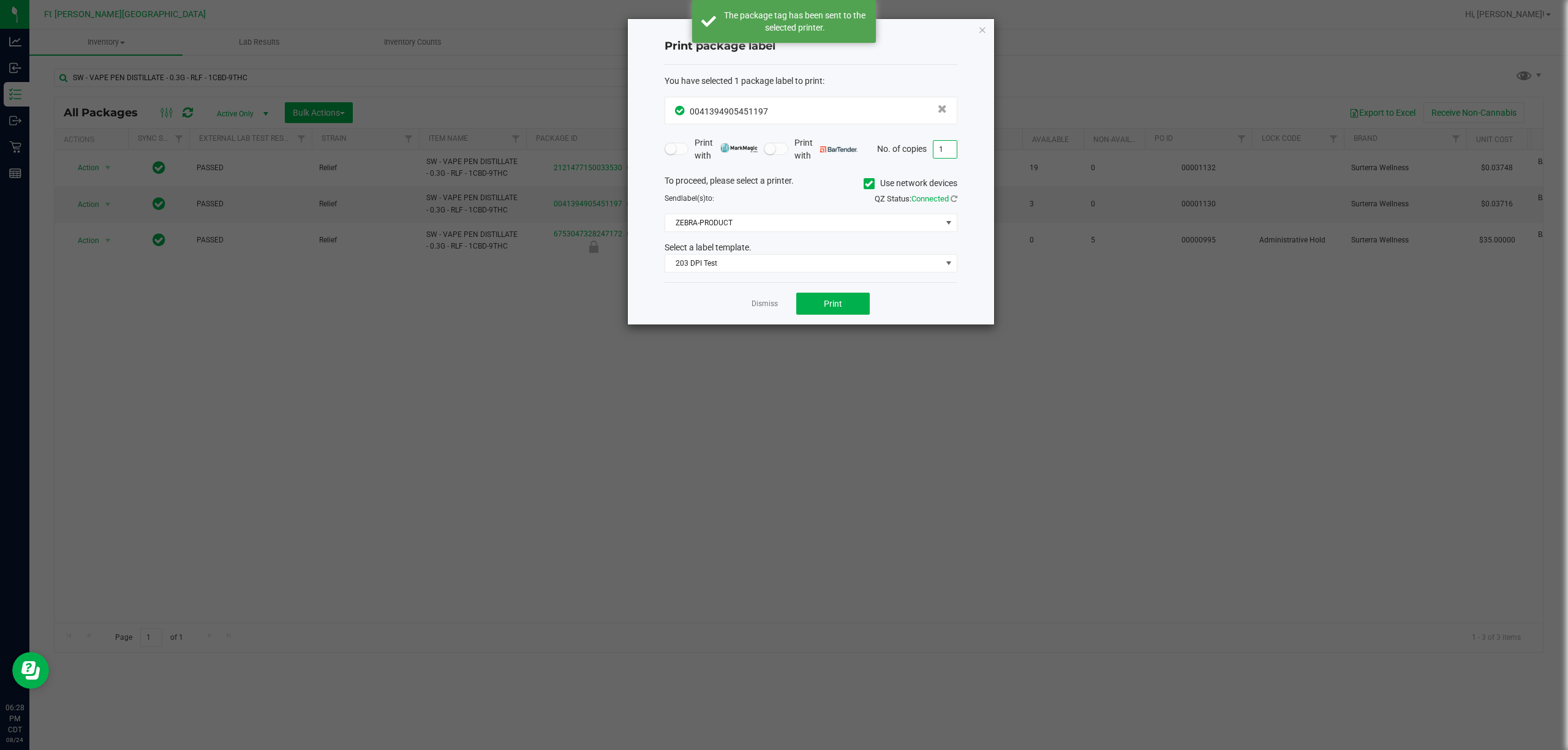
click at [782, 150] on input "1" at bounding box center [945, 150] width 23 height 17
type input "2"
click at [782, 298] on div "Dismiss Print" at bounding box center [810, 303] width 293 height 42
click at [782, 302] on span "Print" at bounding box center [832, 303] width 18 height 10
click at [766, 306] on link "Dismiss" at bounding box center [764, 303] width 27 height 10
